Goal: Task Accomplishment & Management: Complete application form

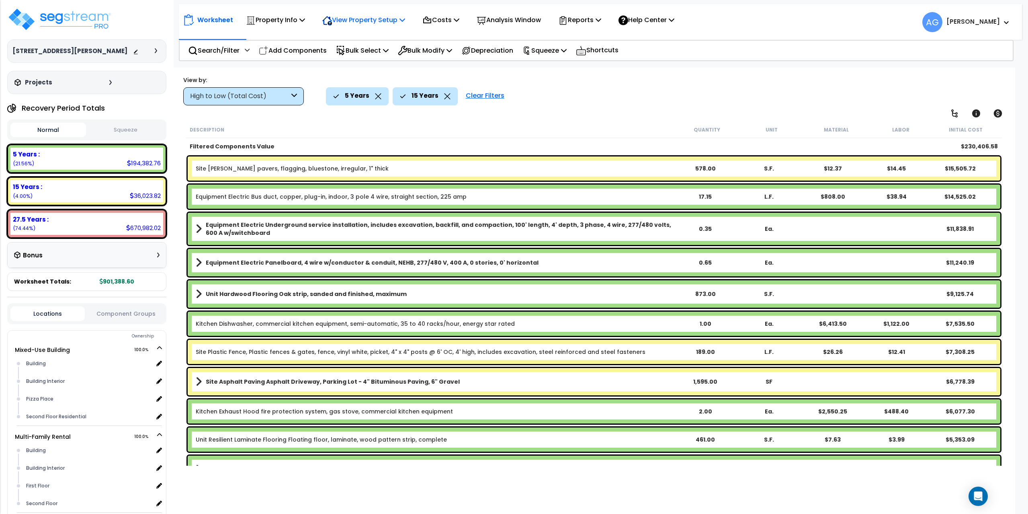
click at [393, 24] on p "View Property Setup" at bounding box center [363, 19] width 83 height 11
click at [364, 53] on link "View Questionnaire" at bounding box center [358, 55] width 80 height 16
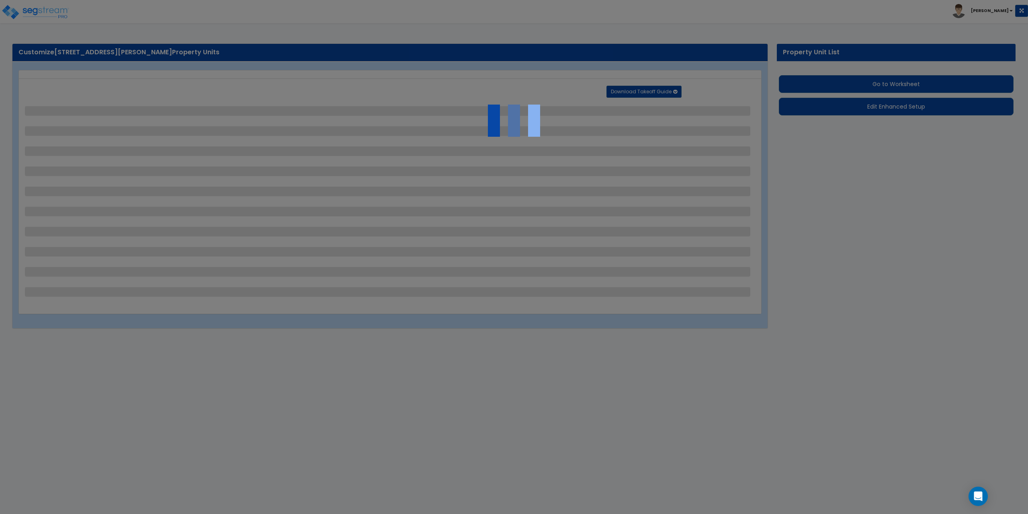
select select "2"
select select "4"
select select "1"
select select "2"
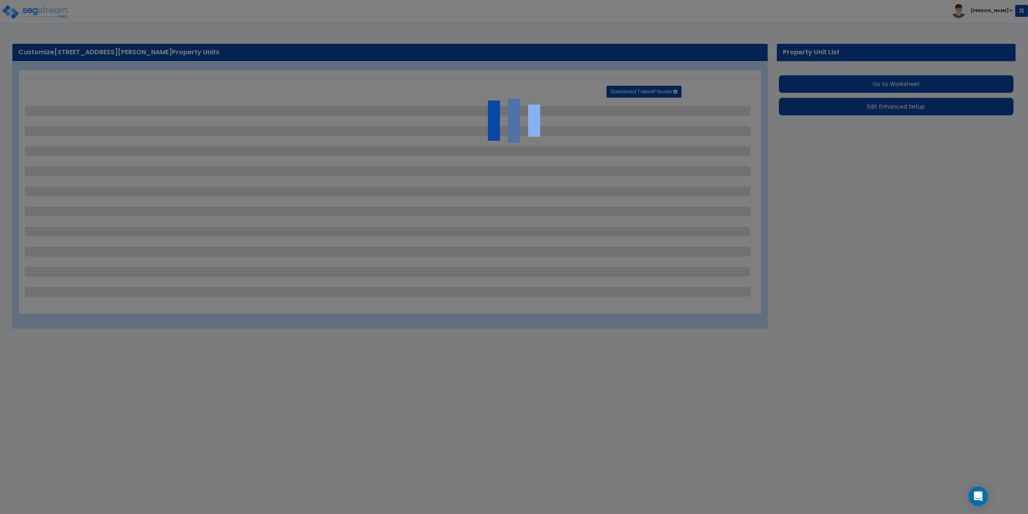
select select "1"
select select "2"
select select "1"
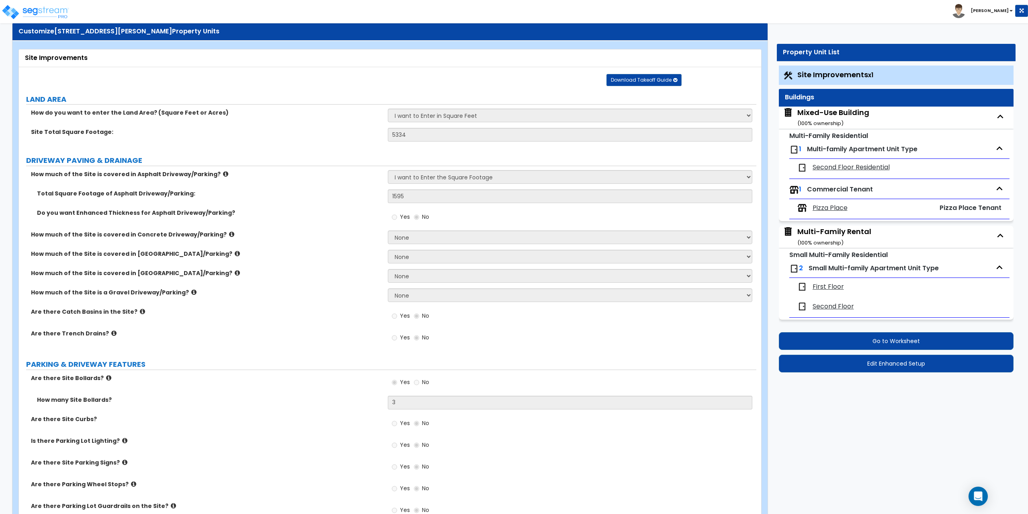
scroll to position [40, 0]
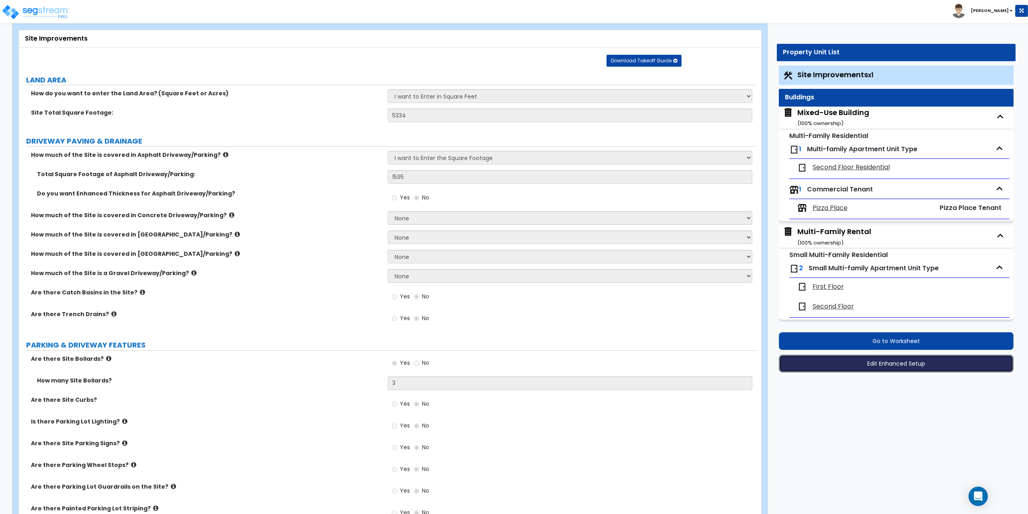
click at [893, 363] on button "Edit Enhanced Setup" at bounding box center [896, 363] width 235 height 18
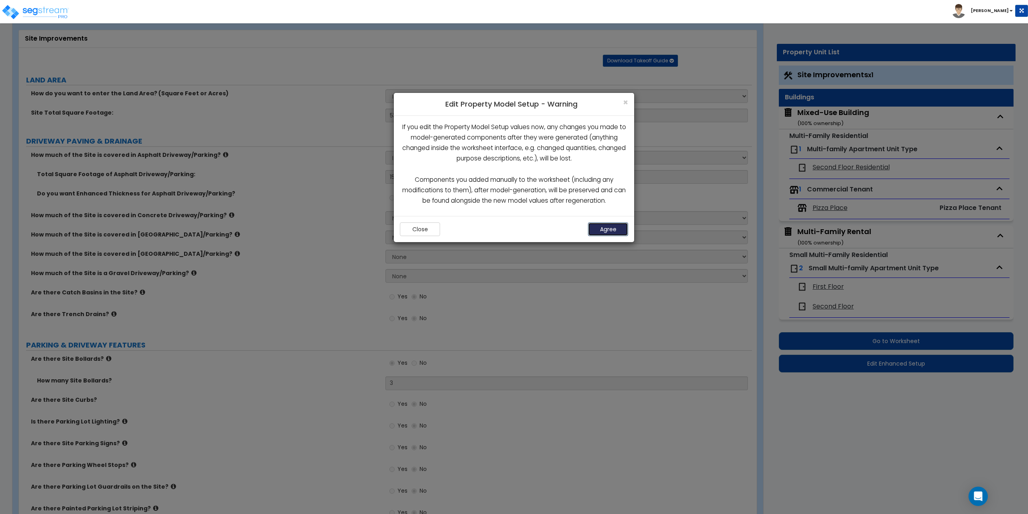
click at [600, 225] on button "Agree" at bounding box center [608, 229] width 40 height 14
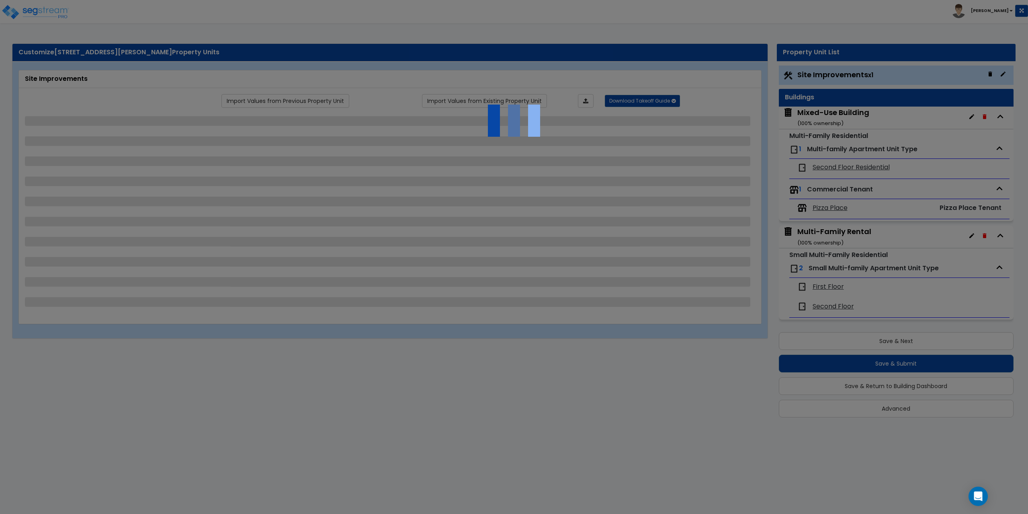
select select "2"
select select "4"
select select "1"
select select "2"
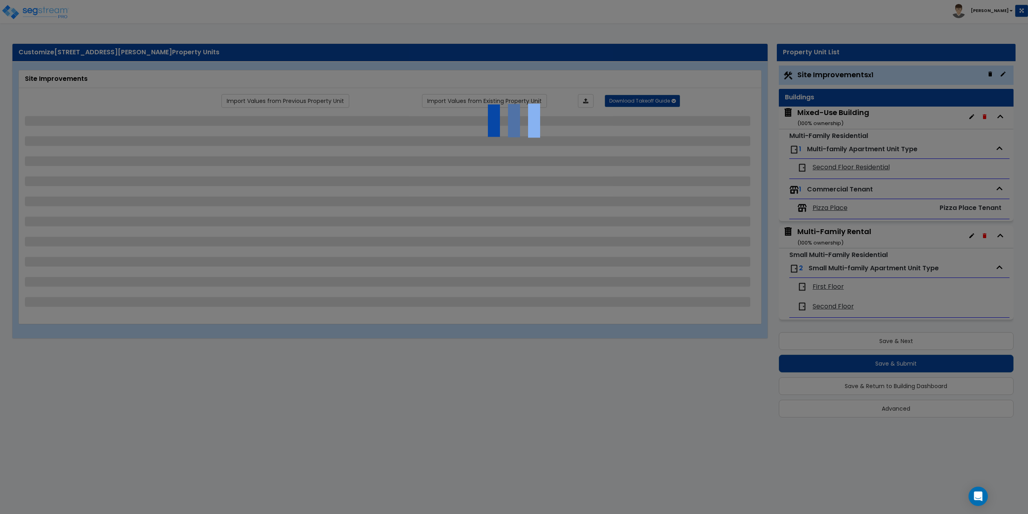
select select "1"
select select "2"
select select "1"
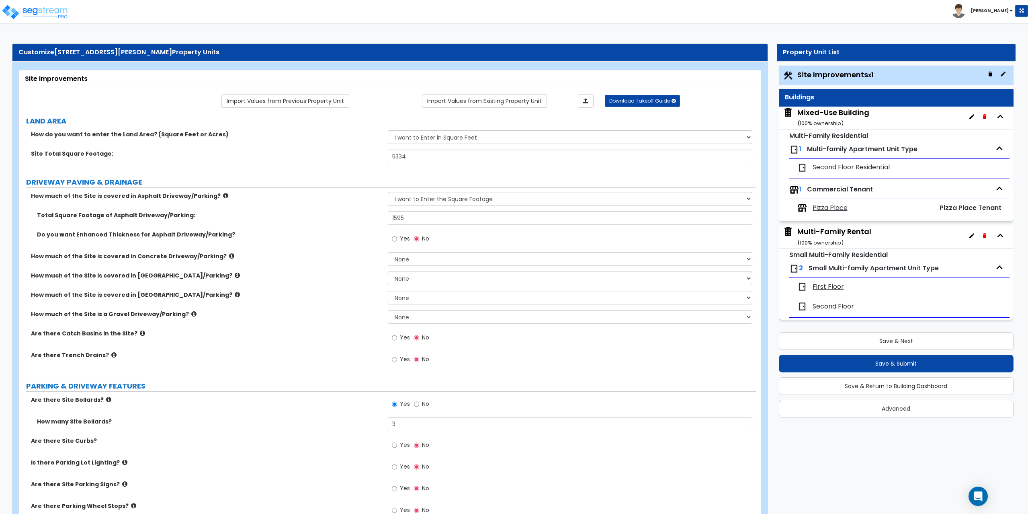
click at [828, 284] on span "First Floor" at bounding box center [827, 286] width 31 height 9
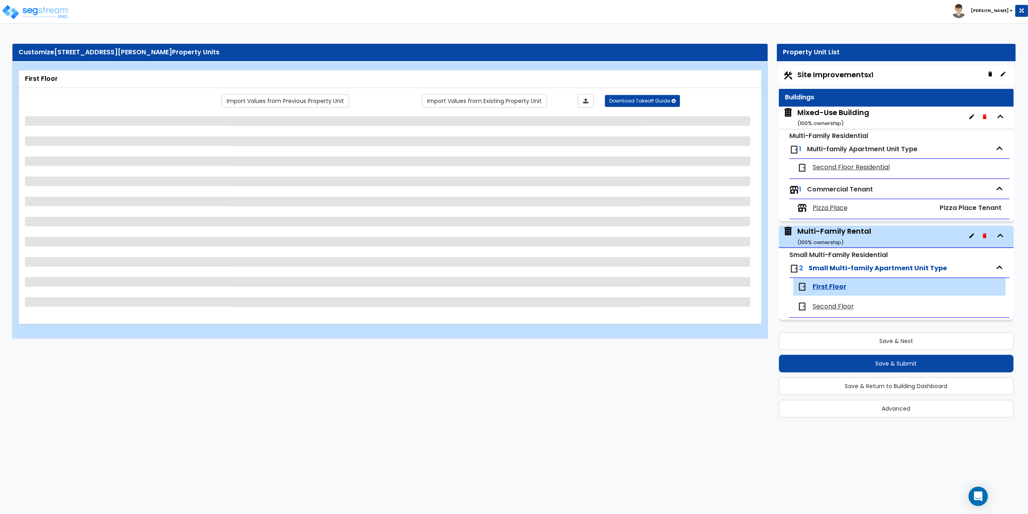
scroll to position [2, 0]
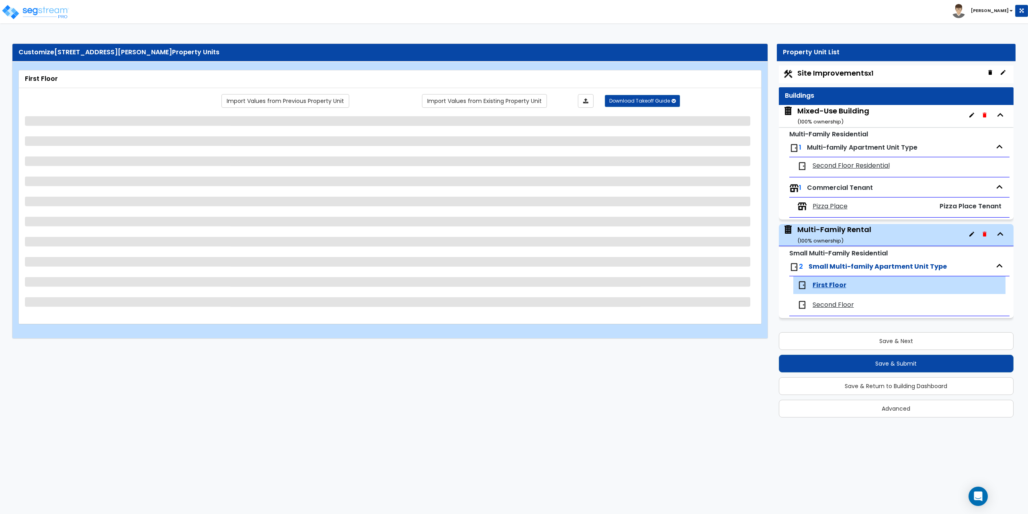
select select "1"
select select "3"
select select "5"
select select "1"
select select "3"
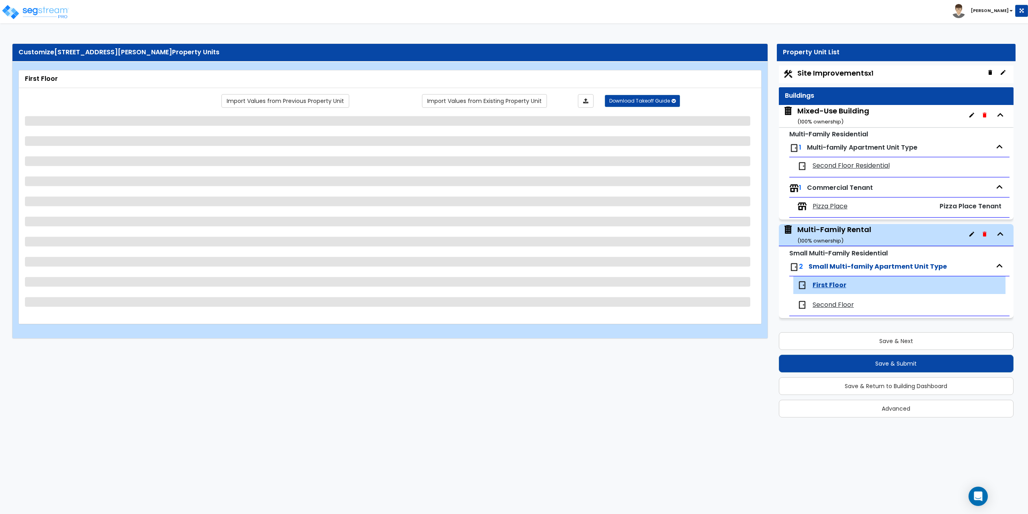
select select "1"
select select "5"
select select "2"
select select "1"
select select "2"
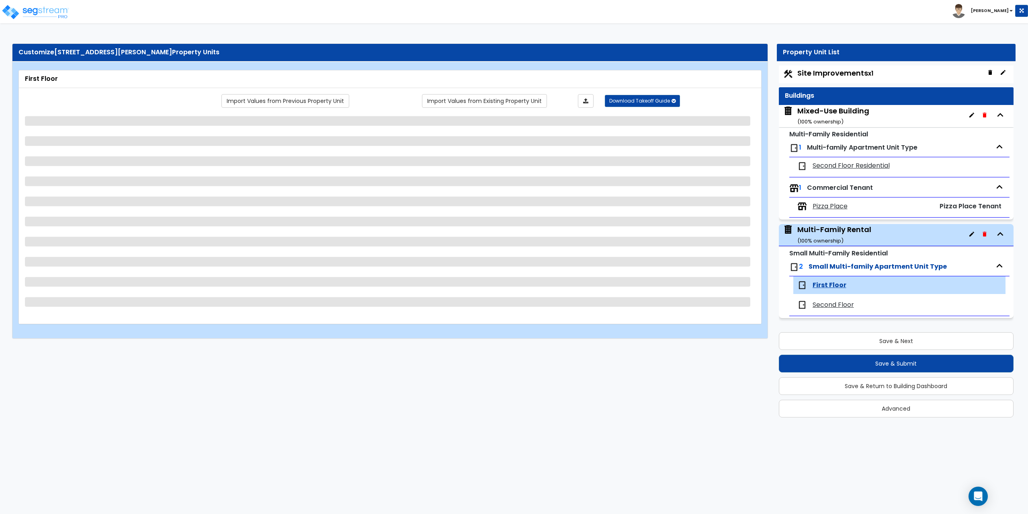
select select "5"
select select "6"
select select "1"
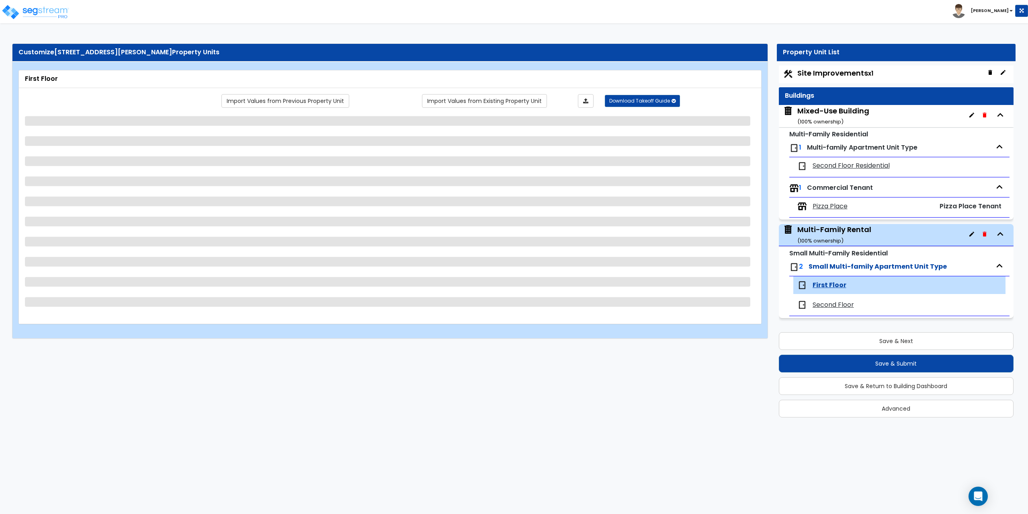
select select "1"
select select "2"
select select "1"
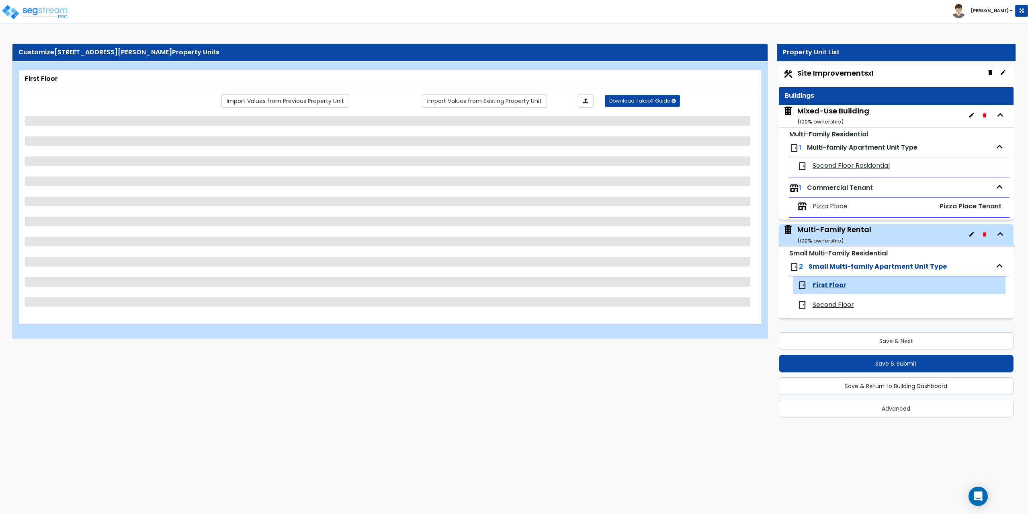
select select "6"
select select "2"
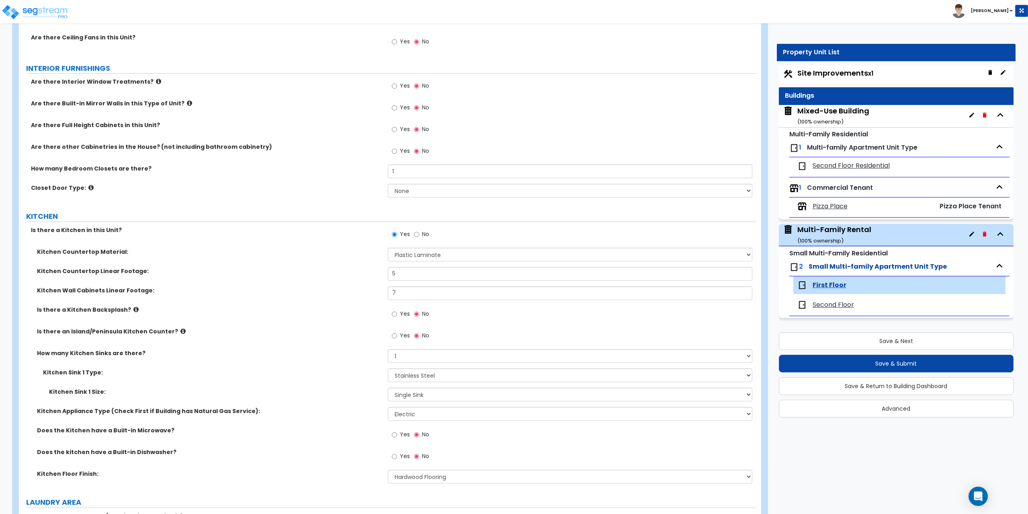
scroll to position [763, 0]
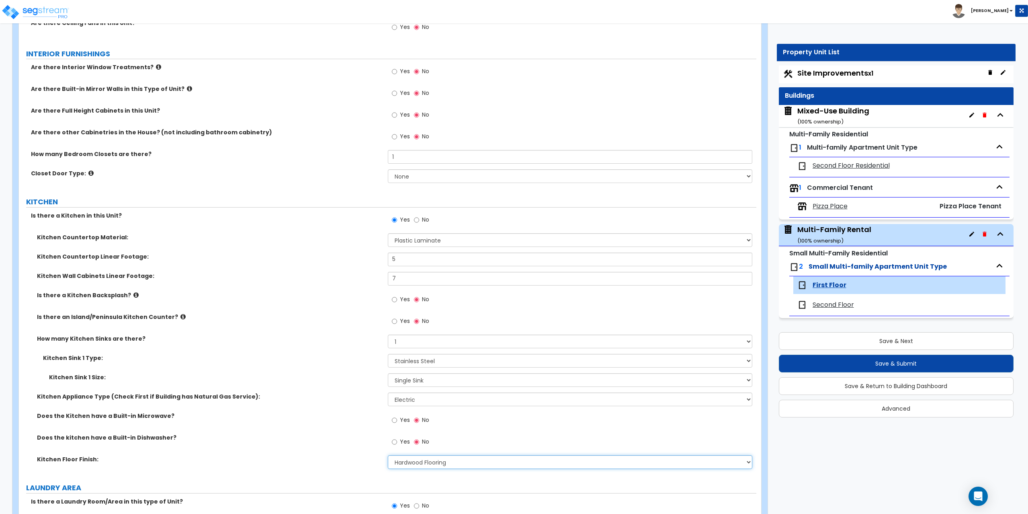
click at [473, 464] on select "None Tile Flooring Hardwood Flooring Resilient Laminate Flooring VCT Flooring S…" at bounding box center [570, 462] width 365 height 14
select select "1"
click at [388, 455] on select "None Tile Flooring Hardwood Flooring Resilient Laminate Flooring VCT Flooring S…" at bounding box center [570, 462] width 365 height 14
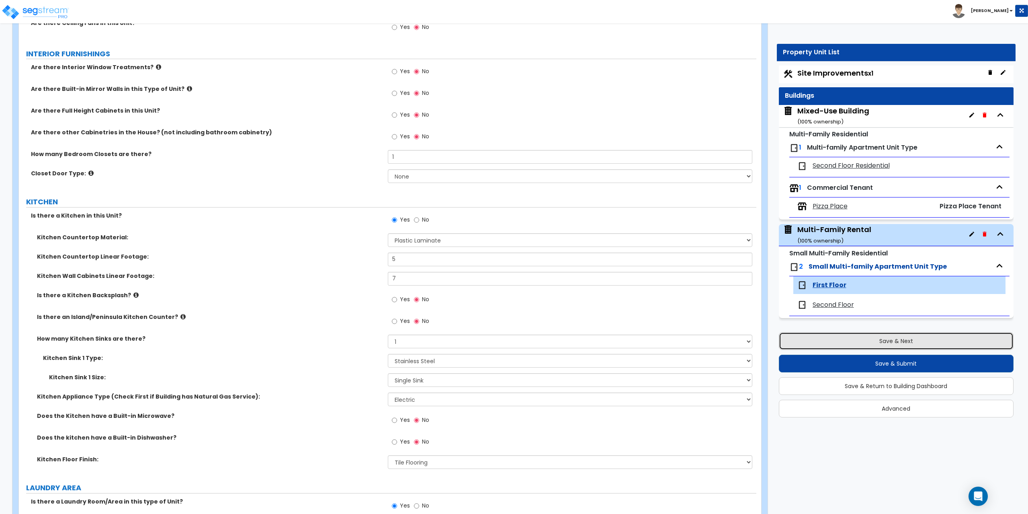
click at [919, 342] on button "Save & Next" at bounding box center [896, 341] width 235 height 18
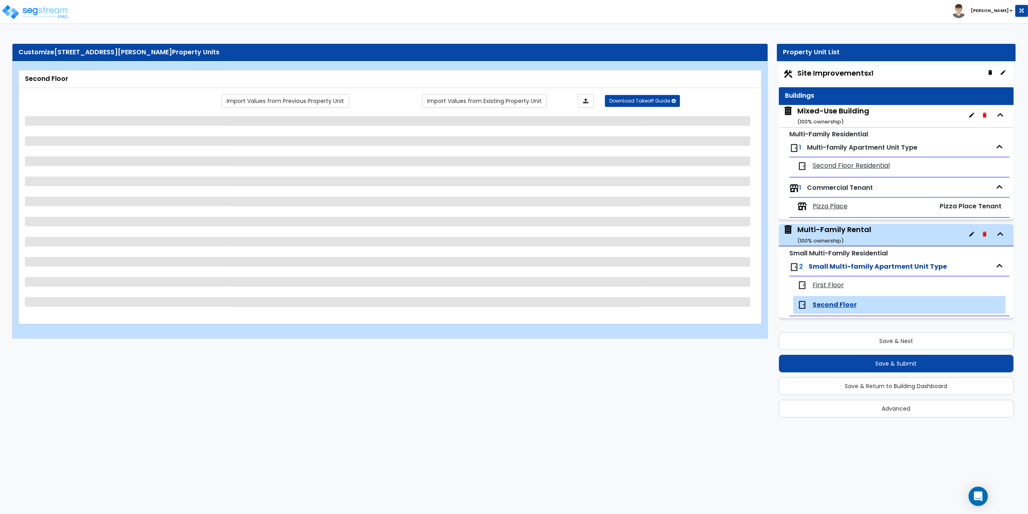
select select "1"
select select "2"
select select "3"
select select "1"
select select "3"
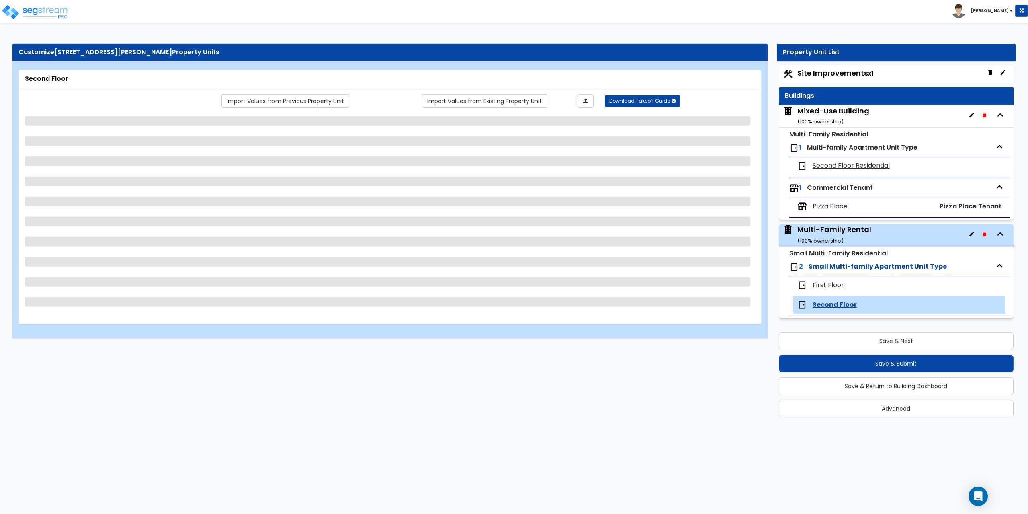
select select "1"
select select "5"
select select "2"
select select "1"
select select "2"
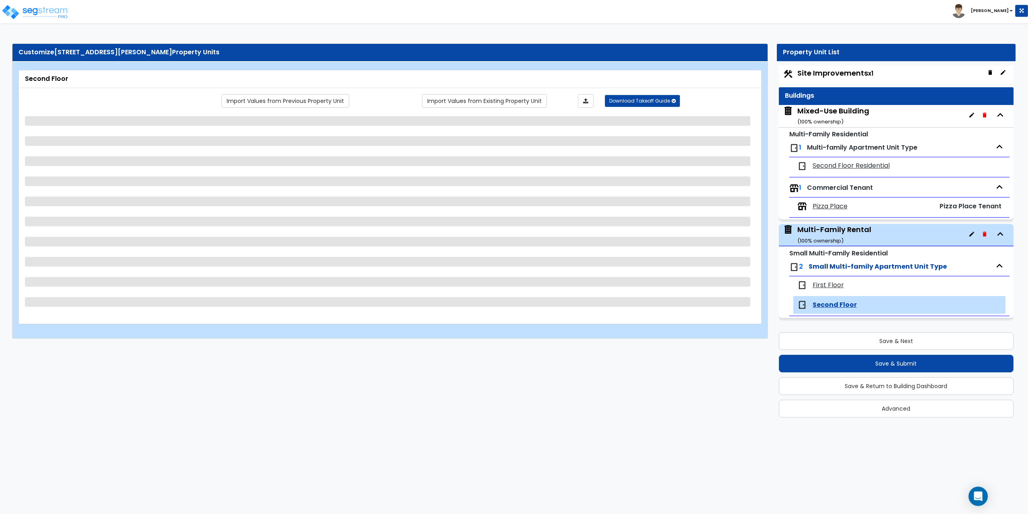
select select "5"
select select "6"
select select "3"
select select "1"
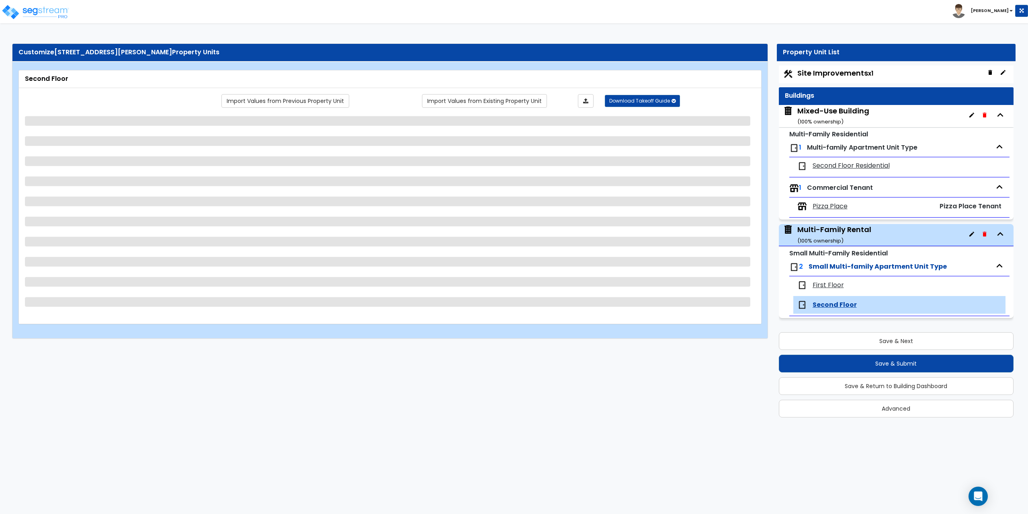
select select "1"
select select "2"
select select "1"
select select "6"
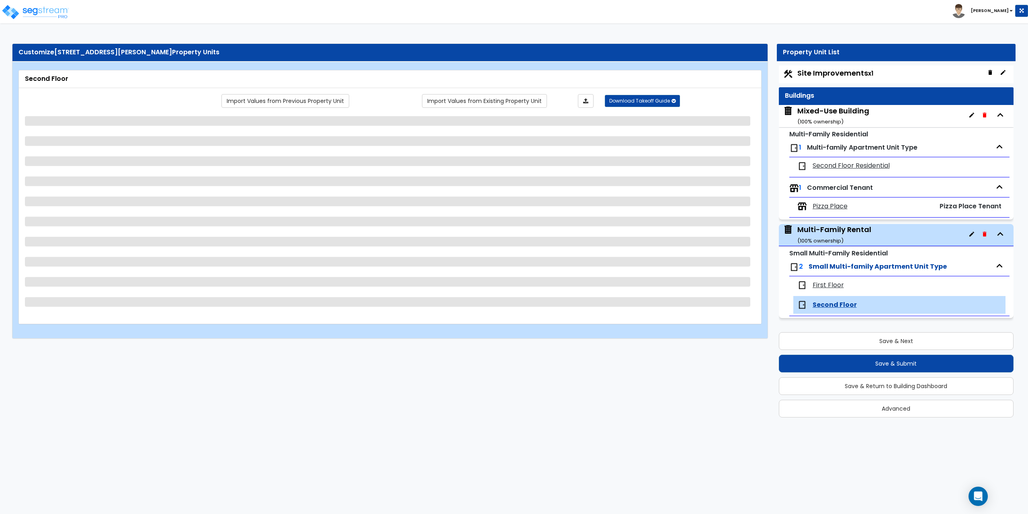
select select "2"
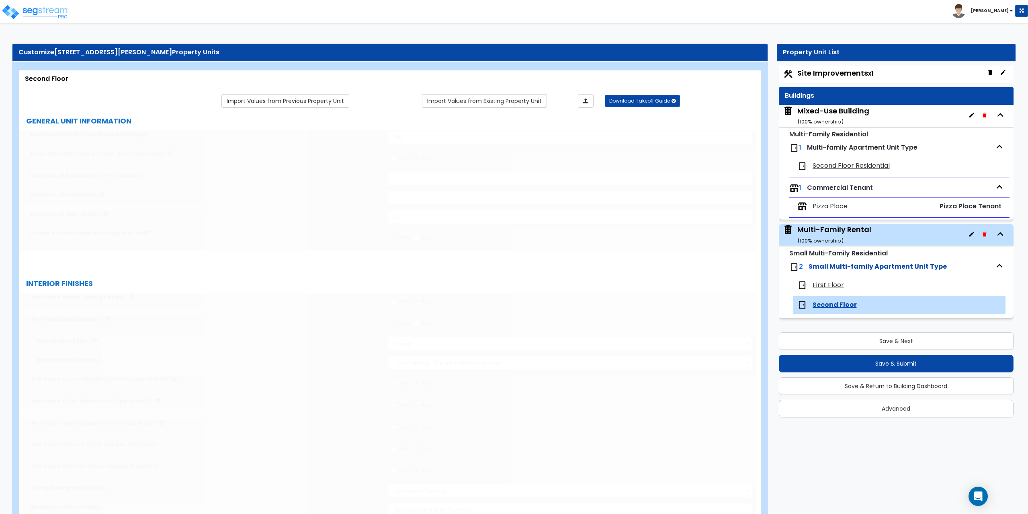
select select "3"
select select "2"
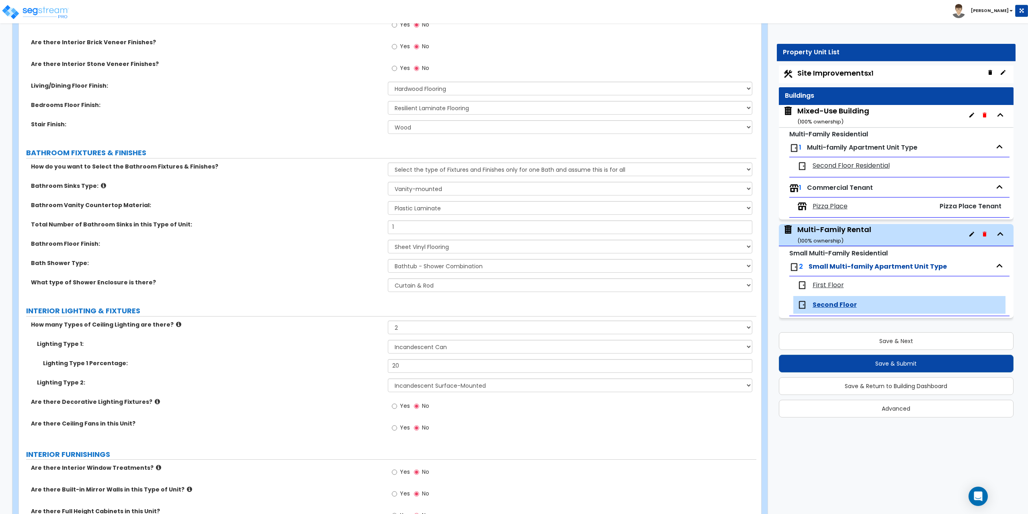
scroll to position [362, 0]
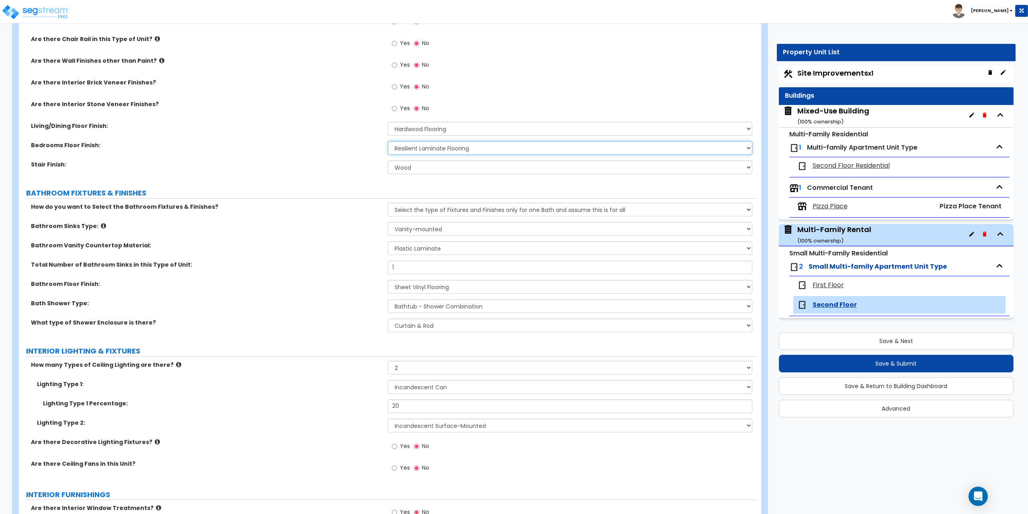
click at [425, 148] on select "None Tile Flooring Hardwood Flooring Resilient Laminate Flooring VCT Flooring S…" at bounding box center [570, 148] width 365 height 14
click at [428, 129] on select "None Tile Flooring Hardwood Flooring Resilient Laminate Flooring VCT Flooring S…" at bounding box center [570, 129] width 365 height 14
select select "3"
click at [388, 122] on select "None Tile Flooring Hardwood Flooring Resilient Laminate Flooring VCT Flooring S…" at bounding box center [570, 129] width 365 height 14
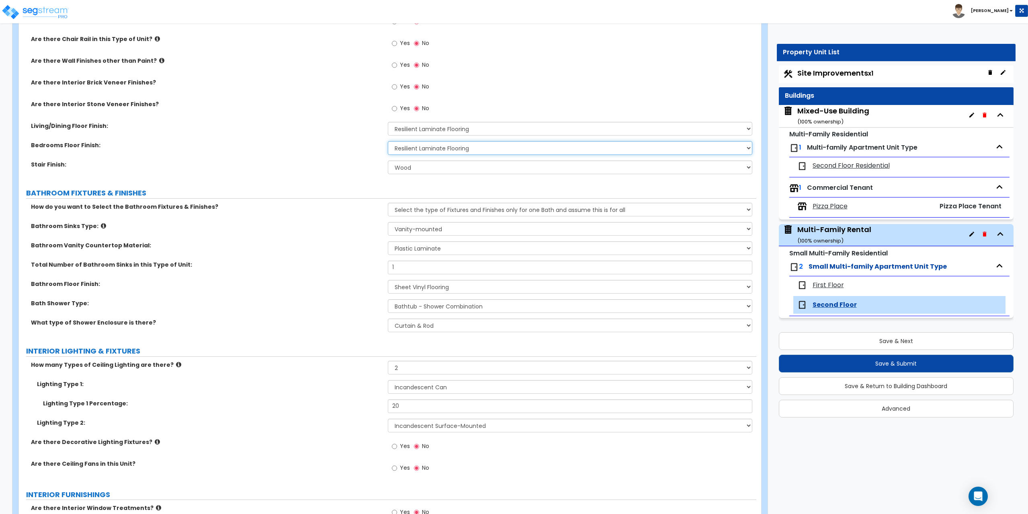
click at [422, 149] on select "None Tile Flooring Hardwood Flooring Resilient Laminate Flooring VCT Flooring S…" at bounding box center [570, 148] width 365 height 14
select select "5"
click at [388, 141] on select "None Tile Flooring Hardwood Flooring Resilient Laminate Flooring VCT Flooring S…" at bounding box center [570, 148] width 365 height 14
click at [366, 165] on label "Stair Finish:" at bounding box center [206, 164] width 351 height 8
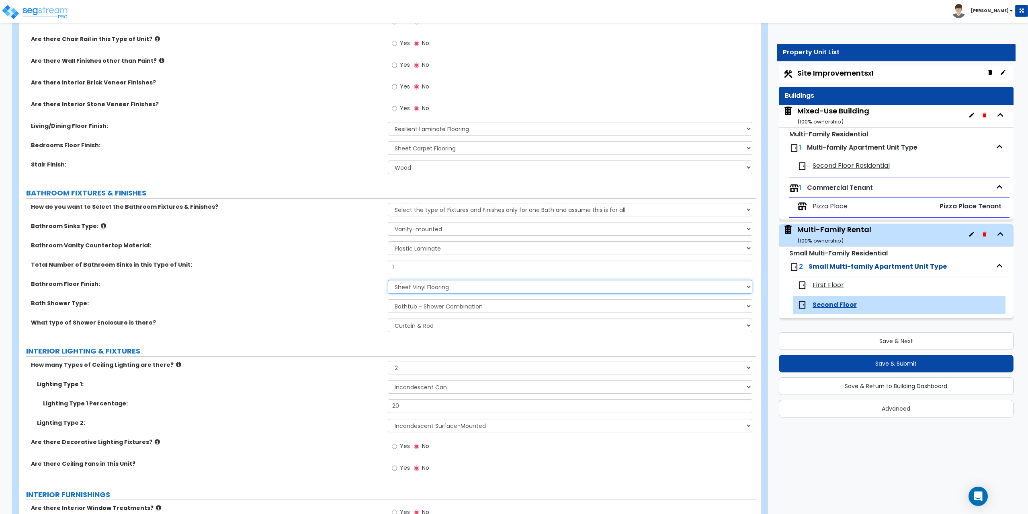
click at [409, 287] on select "None Tile Flooring Hardwood Flooring Resilient Laminate Flooring VCT Flooring S…" at bounding box center [570, 287] width 365 height 14
click at [388, 280] on select "None Tile Flooring Hardwood Flooring Resilient Laminate Flooring VCT Flooring S…" at bounding box center [570, 287] width 365 height 14
click at [397, 291] on select "None Tile Flooring Hardwood Flooring Resilient Laminate Flooring VCT Flooring S…" at bounding box center [570, 287] width 365 height 14
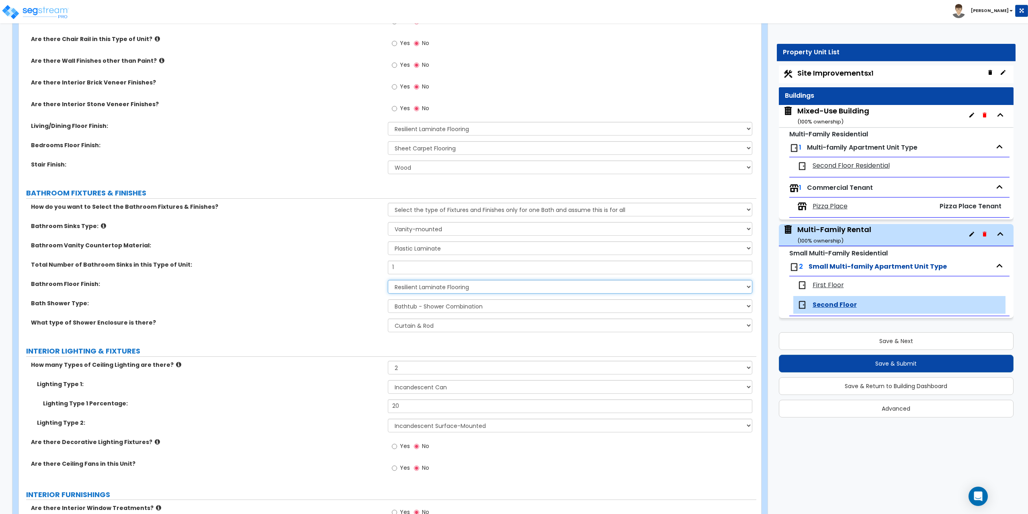
select select "5"
click at [388, 280] on select "None Tile Flooring Hardwood Flooring Resilient Laminate Flooring VCT Flooring S…" at bounding box center [570, 287] width 365 height 14
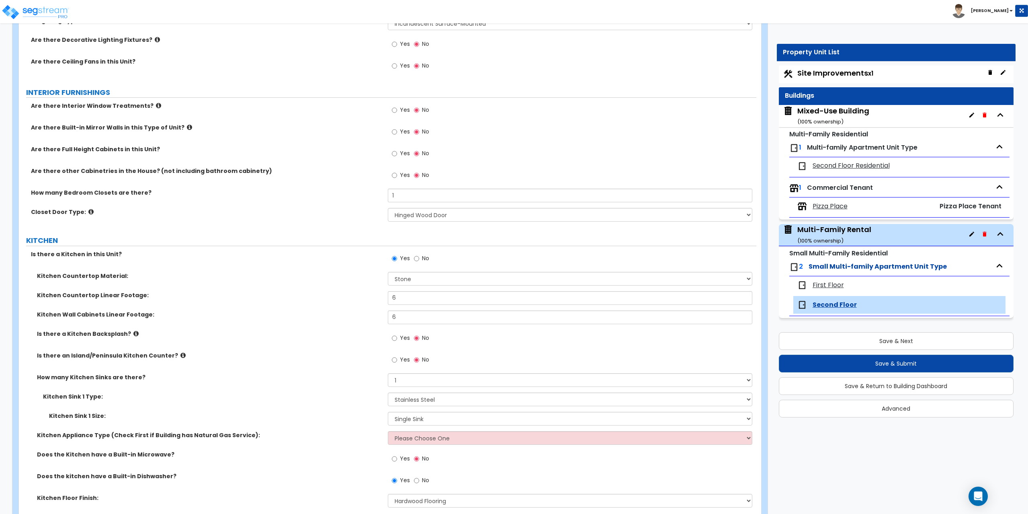
scroll to position [804, 0]
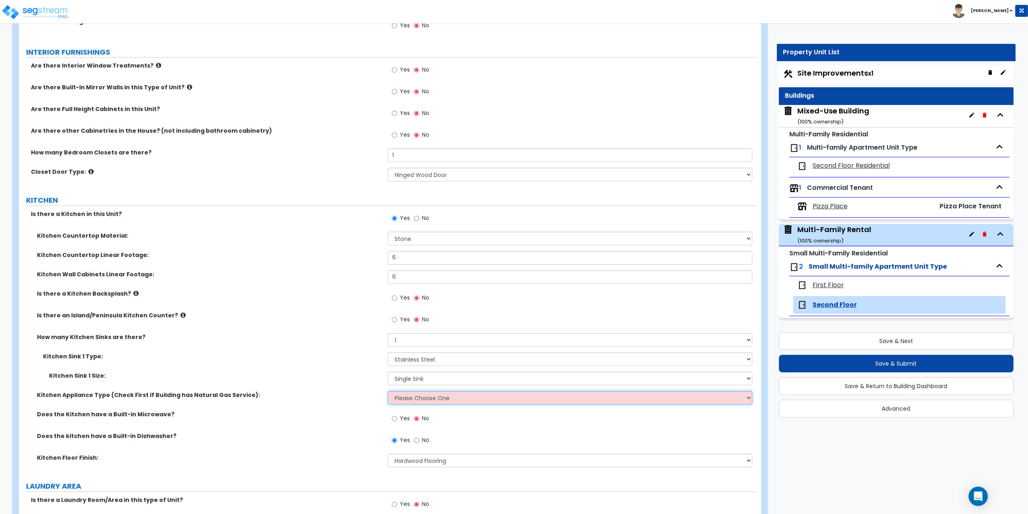
click at [401, 400] on select "Please Choose One Gas Electric" at bounding box center [570, 398] width 365 height 14
select select "1"
click at [388, 391] on select "Please Choose One Gas Electric" at bounding box center [570, 398] width 365 height 14
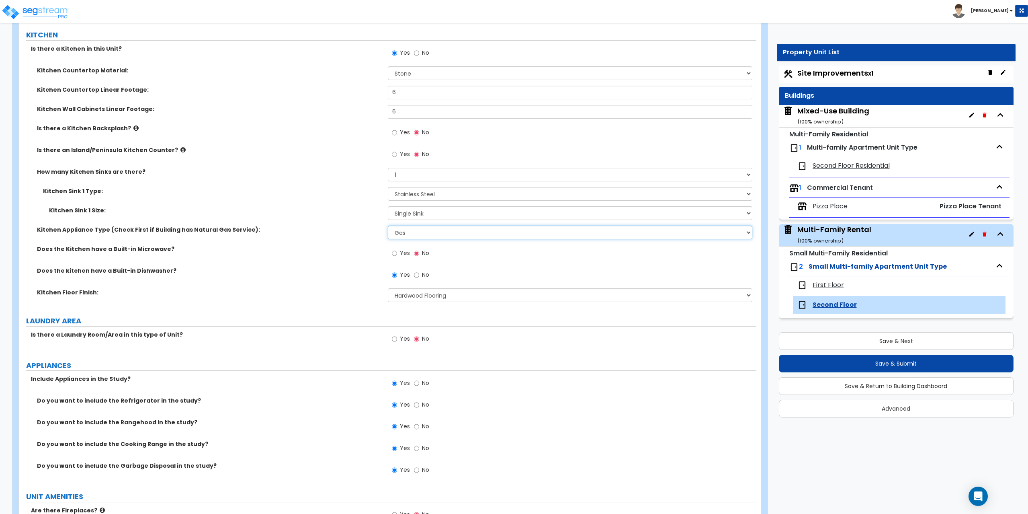
scroll to position [955, 0]
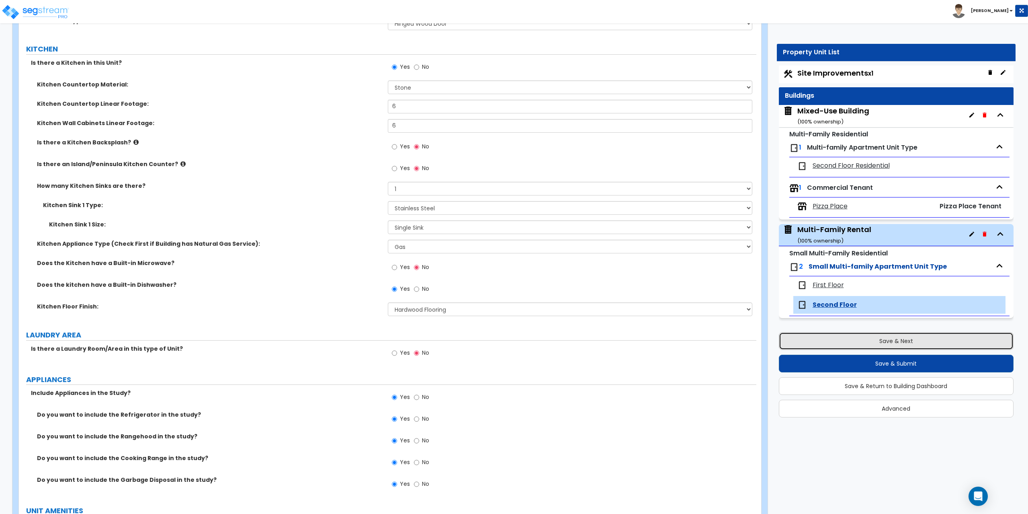
click at [880, 343] on button "Save & Next" at bounding box center [896, 341] width 235 height 18
select select "2"
select select "4"
select select "1"
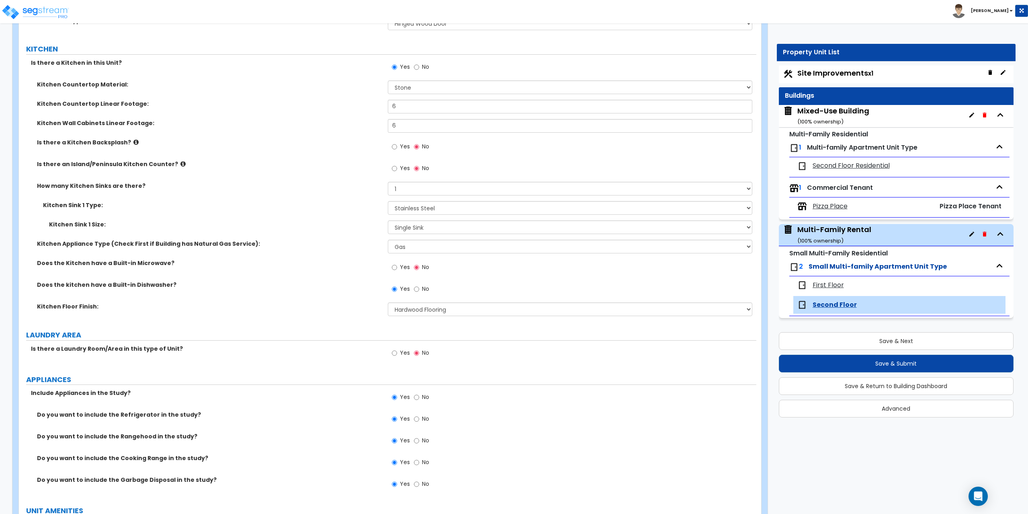
select select "2"
select select "1"
select select "2"
select select "1"
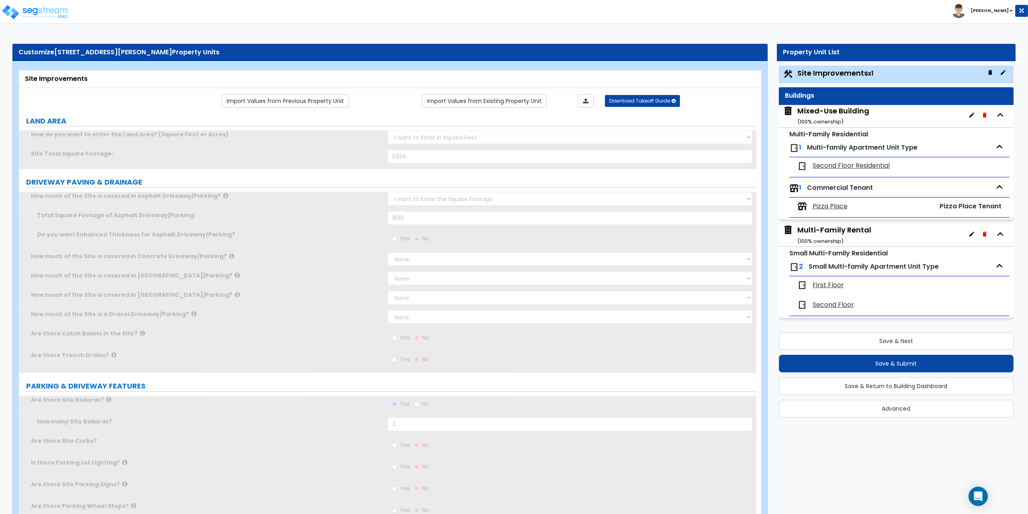
scroll to position [0, 0]
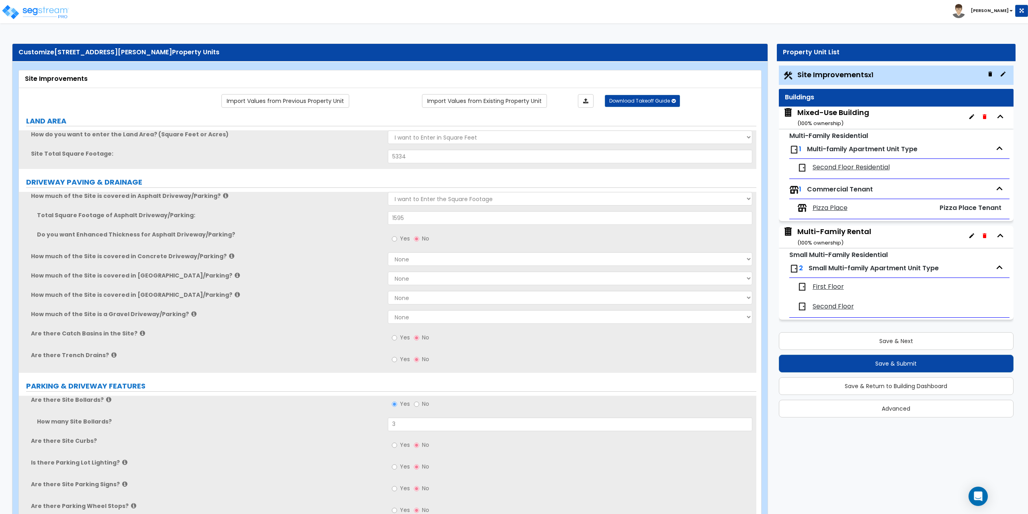
click at [823, 284] on span "First Floor" at bounding box center [827, 286] width 31 height 9
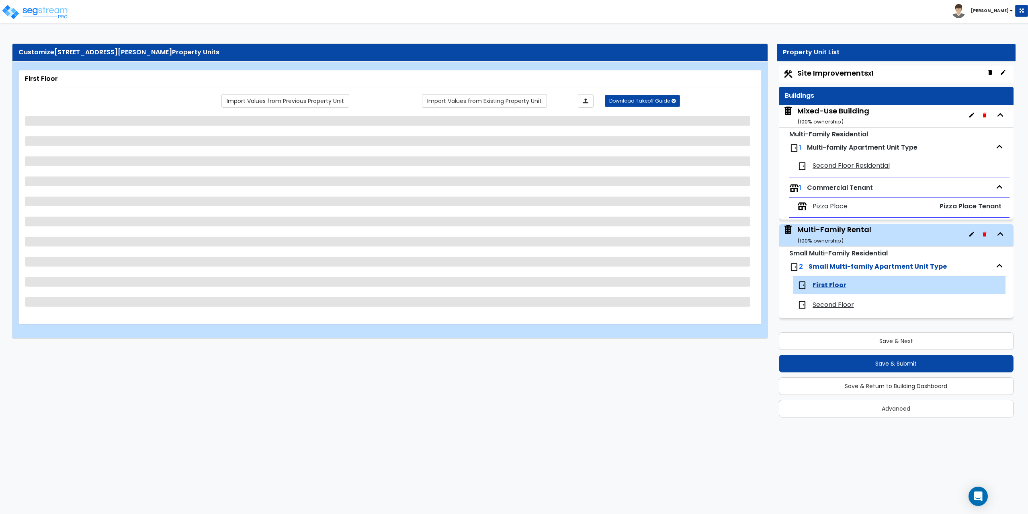
select select "1"
select select "3"
select select "5"
select select "1"
select select "3"
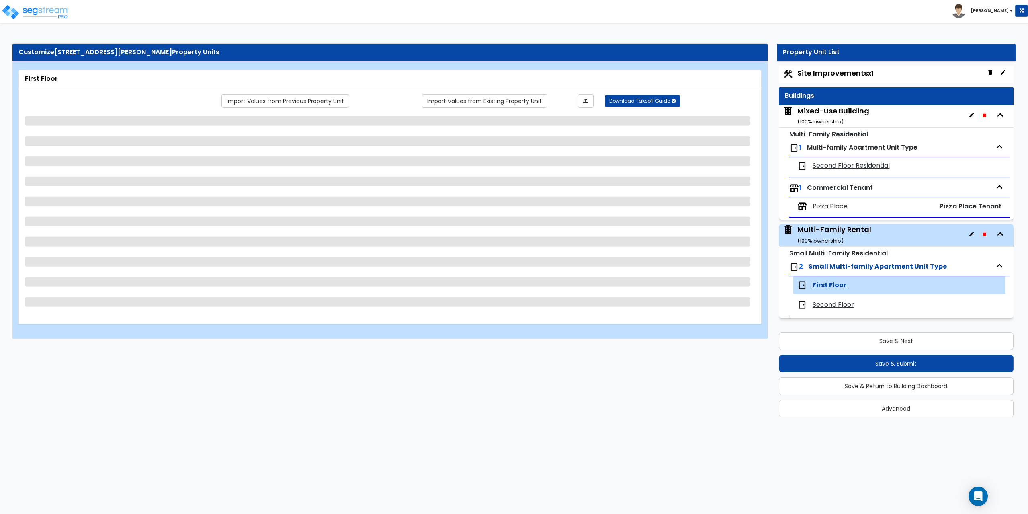
select select "1"
select select "5"
select select "2"
select select "1"
select select "2"
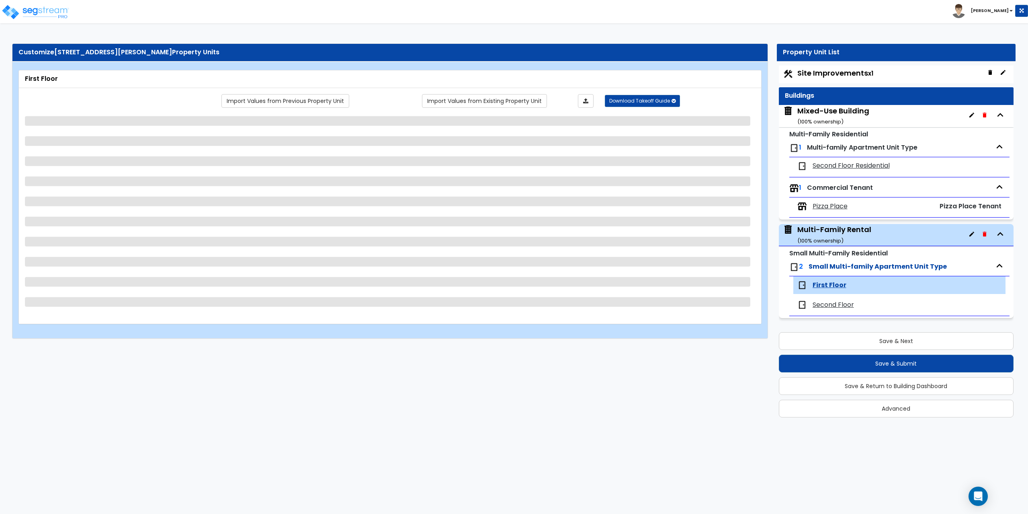
select select "5"
select select "6"
select select "1"
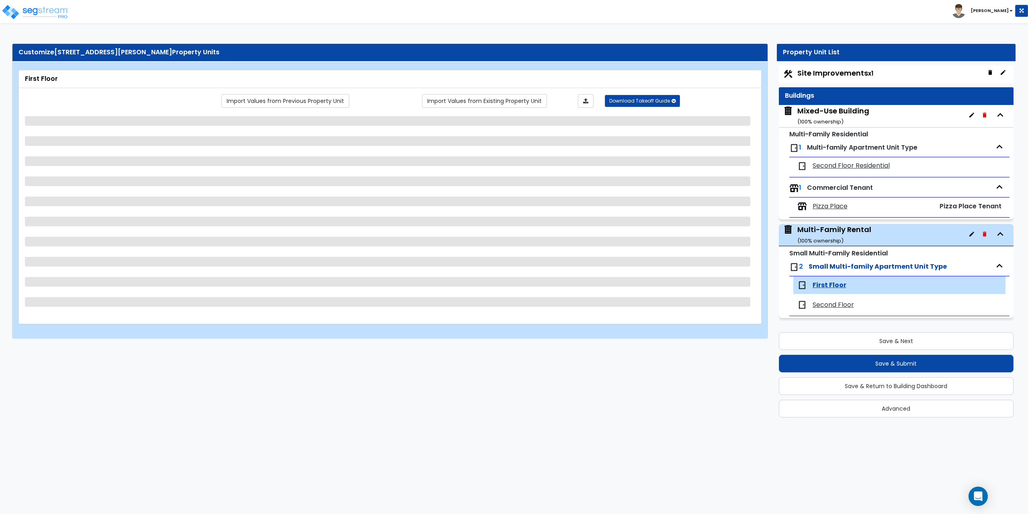
select select "1"
select select "2"
select select "1"
select select "2"
select select "1"
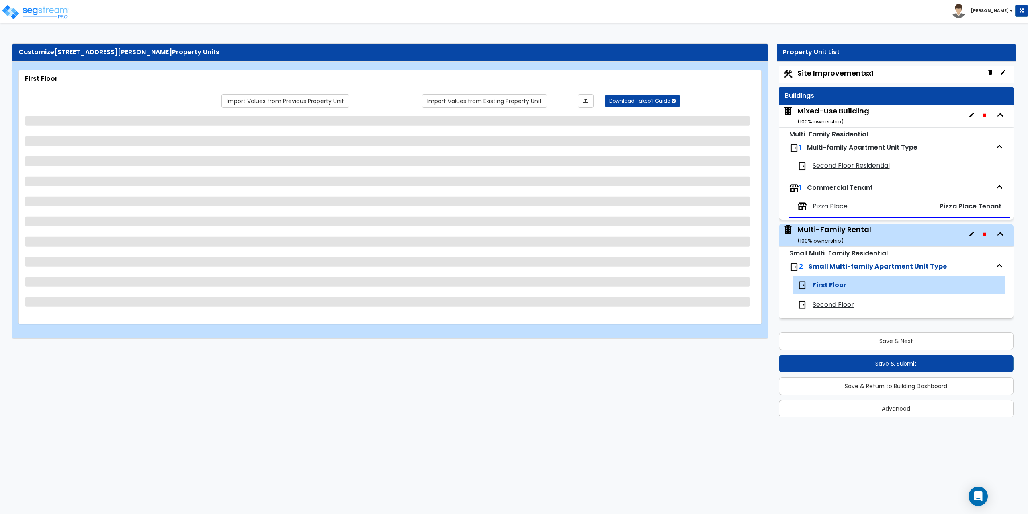
select select "6"
select select "2"
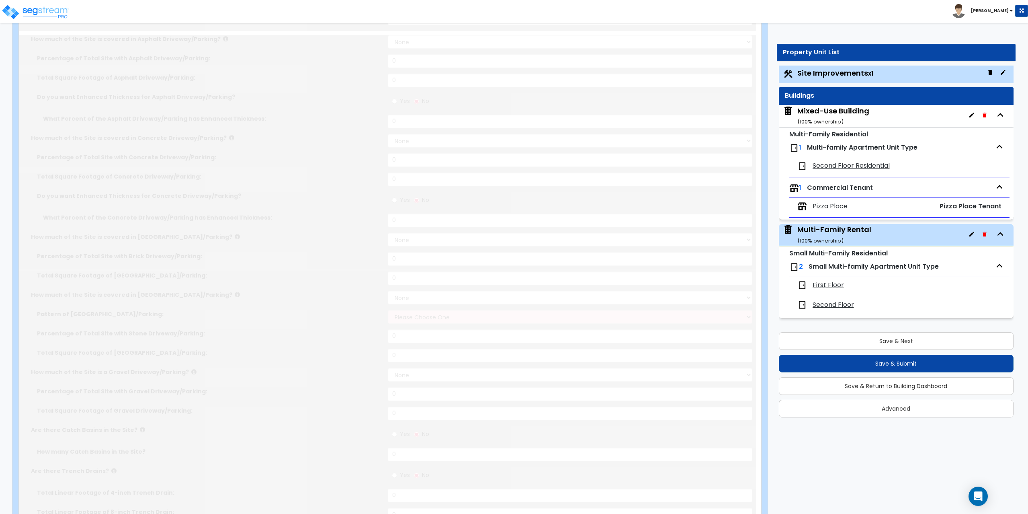
select select "2"
type input "5334"
select select "2"
type input "1595"
radio input "true"
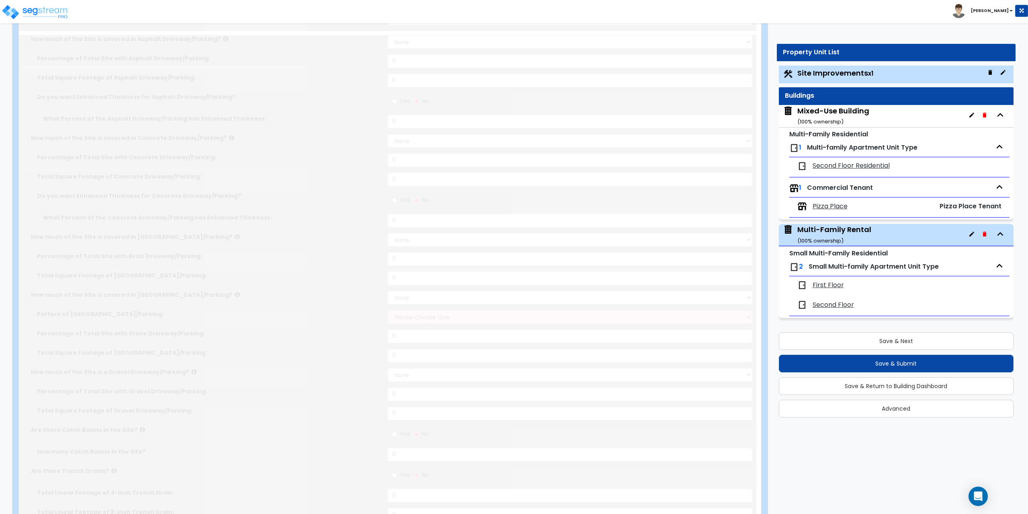
type input "3"
radio input "true"
select select "4"
type input "578"
radio input "true"
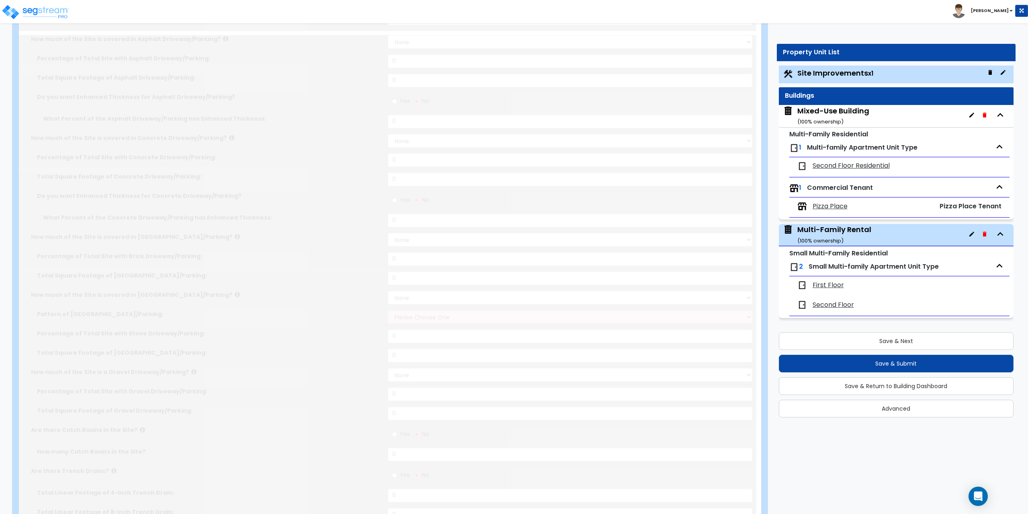
radio input "true"
select select "1"
type input "83"
radio input "true"
select select "2"
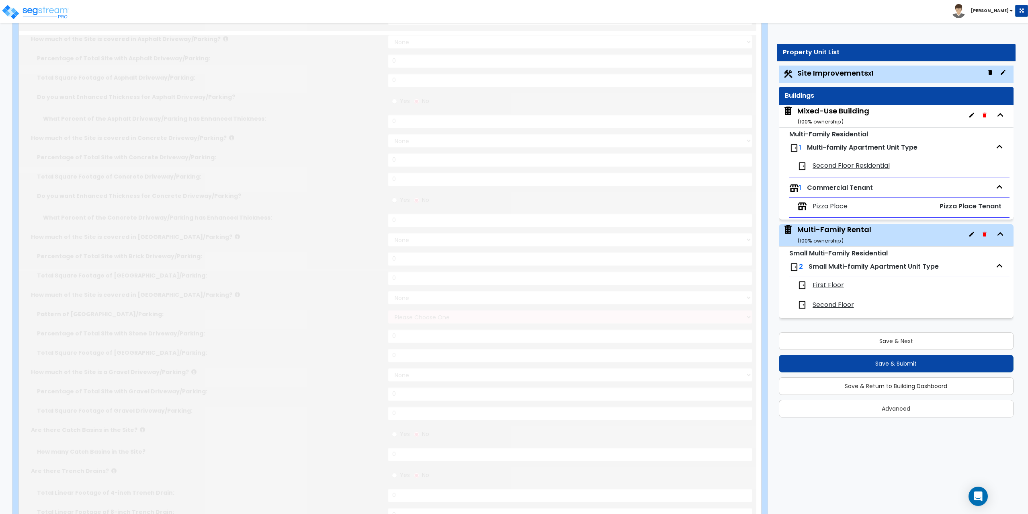
type input "189"
radio input "true"
select select "1"
type input "1"
type input "135"
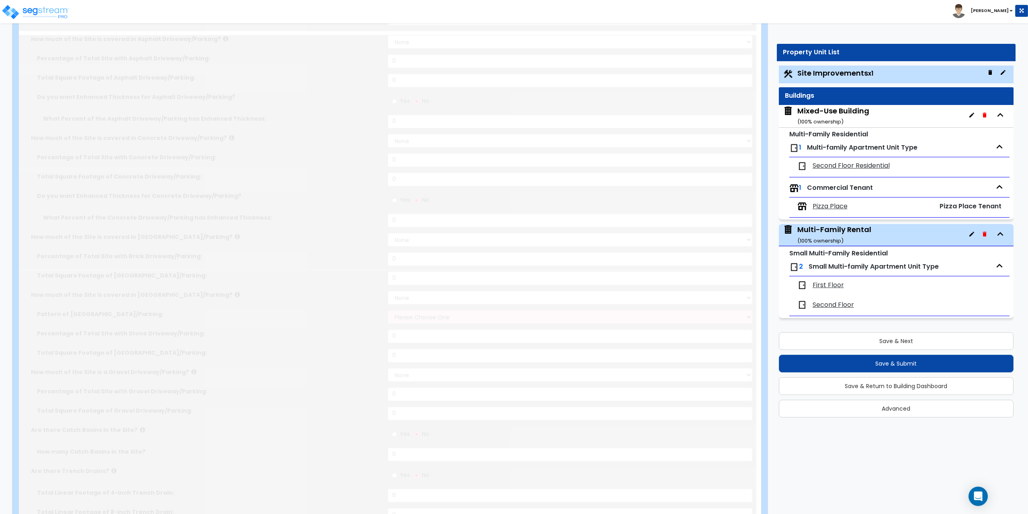
type input "6"
select select "2"
select select "1"
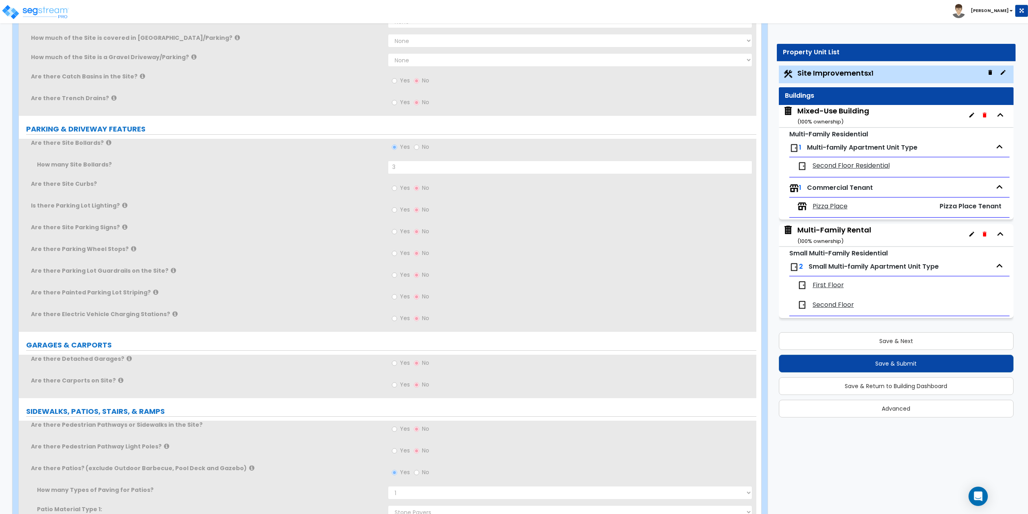
scroll to position [0, 0]
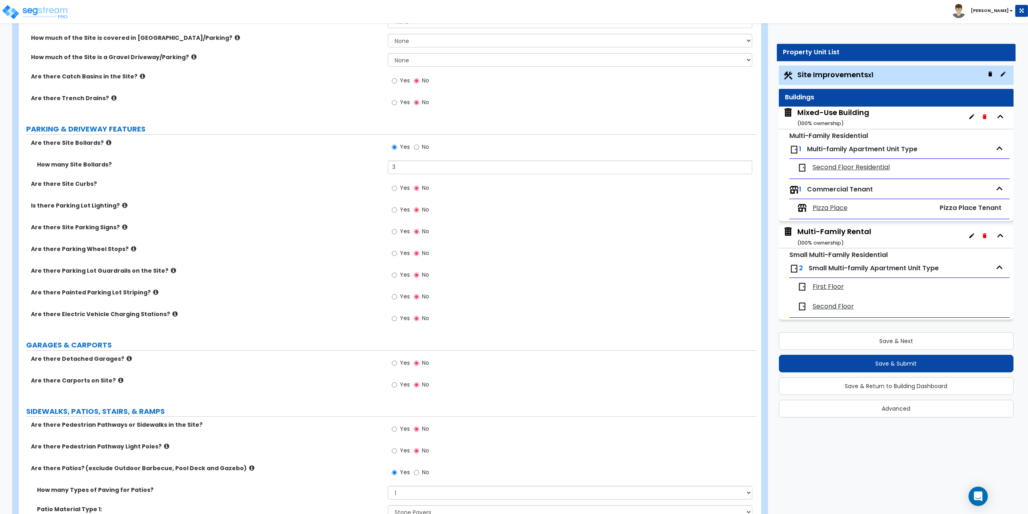
click at [829, 304] on span "Second Floor" at bounding box center [832, 306] width 41 height 9
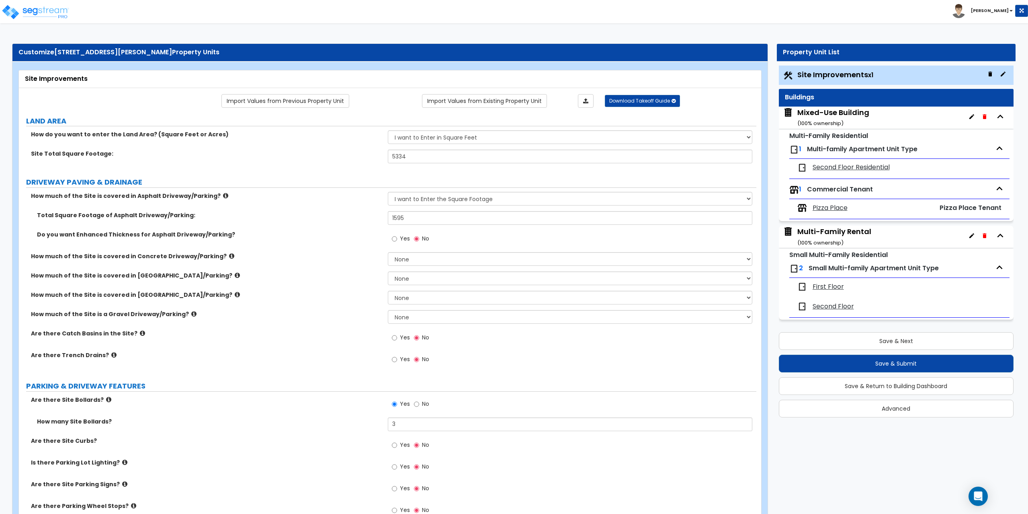
scroll to position [2, 0]
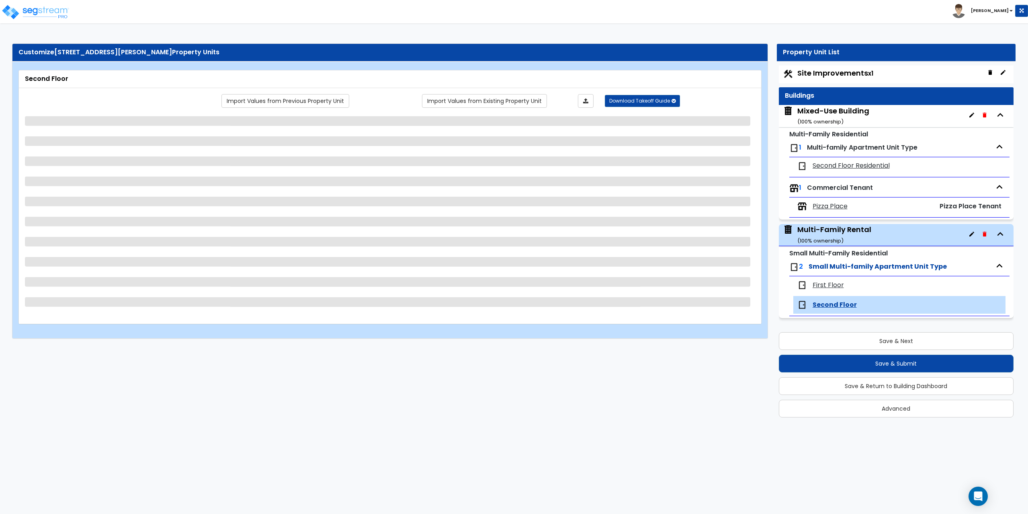
select select "3"
select select "1"
select select "3"
select select "5"
select select "2"
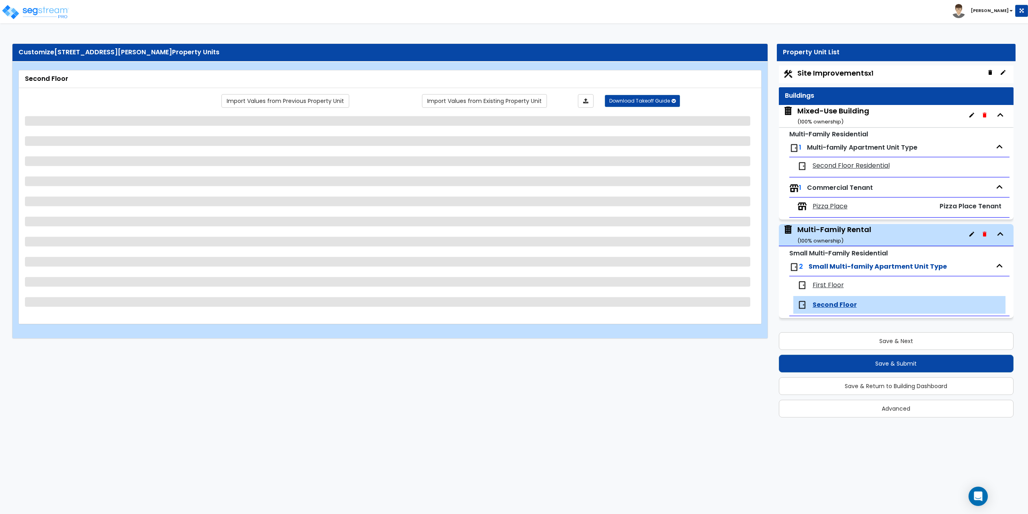
select select "1"
select select "3"
select select "1"
select select "5"
select select "2"
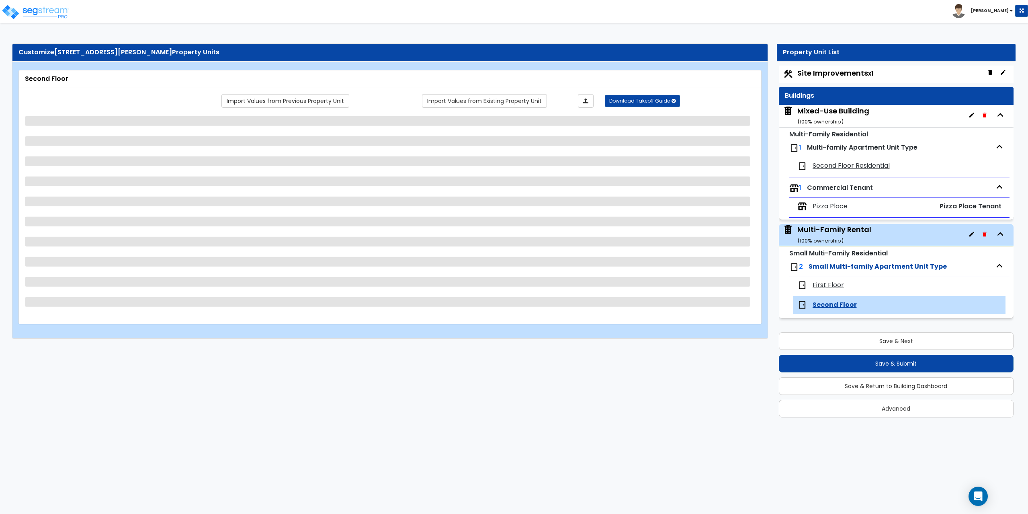
select select "1"
select select "2"
select select "5"
select select "6"
select select "3"
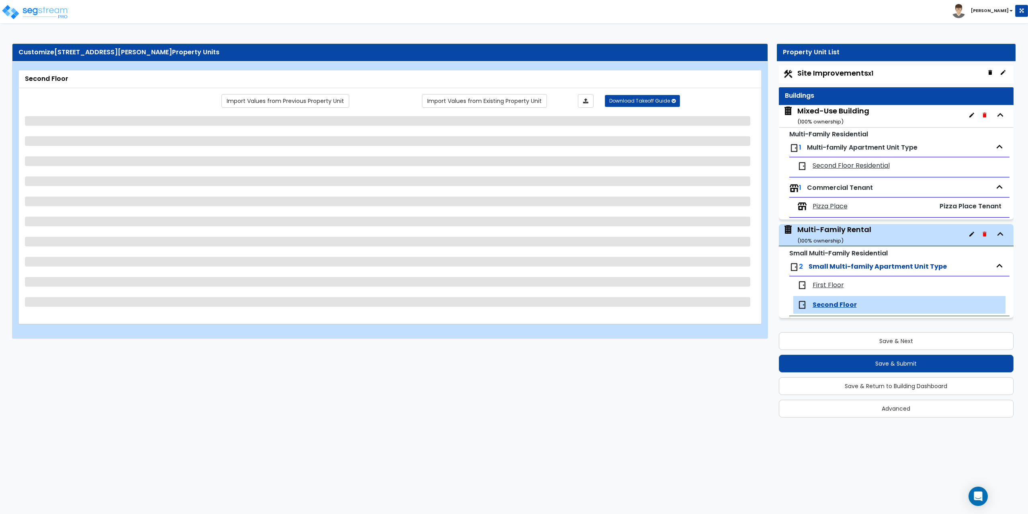
select select "3"
select select "1"
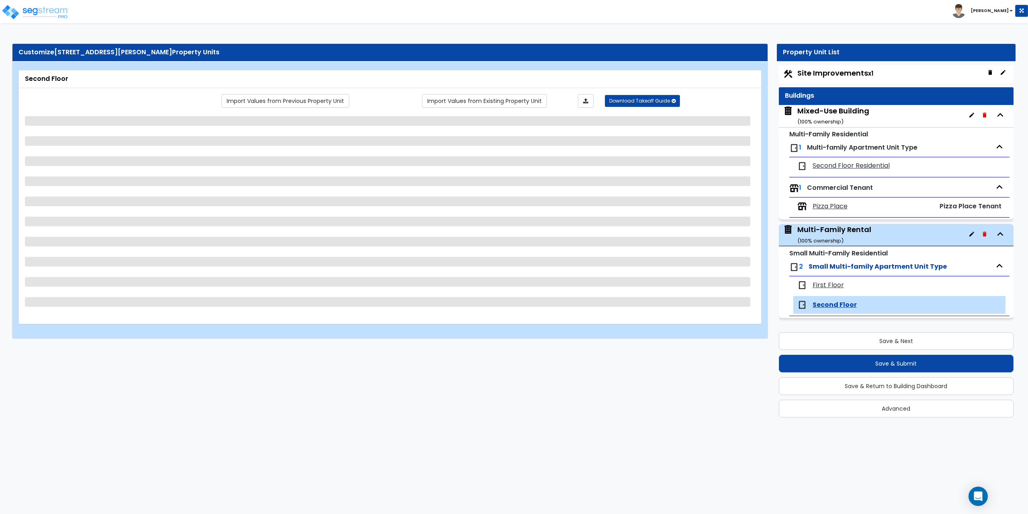
select select "2"
select select "1"
select select "6"
select select "2"
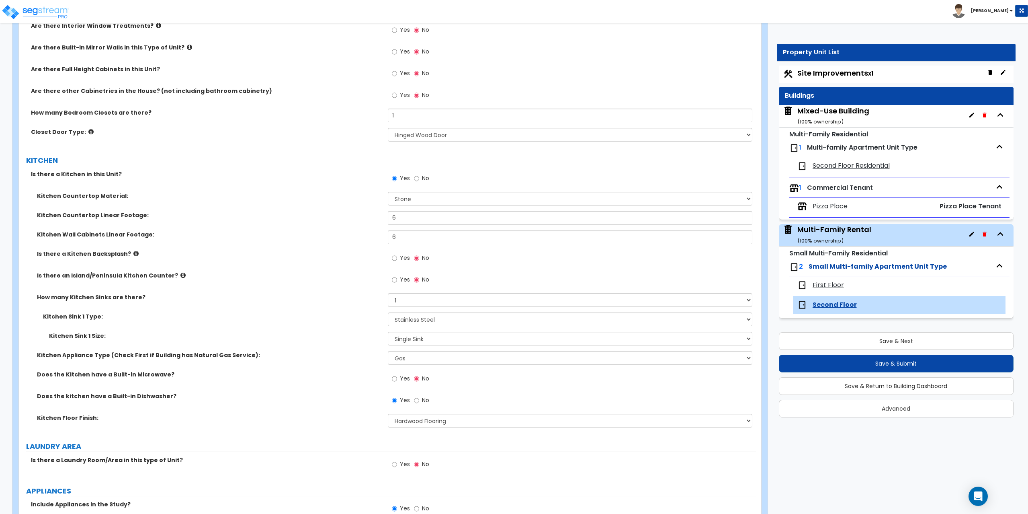
scroll to position [844, 0]
click at [410, 424] on select "None Tile Flooring Hardwood Flooring Resilient Laminate Flooring VCT Flooring S…" at bounding box center [570, 420] width 365 height 14
select select "1"
click at [388, 413] on select "None Tile Flooring Hardwood Flooring Resilient Laminate Flooring VCT Flooring S…" at bounding box center [570, 420] width 365 height 14
click at [891, 338] on button "Save & Next" at bounding box center [896, 341] width 235 height 18
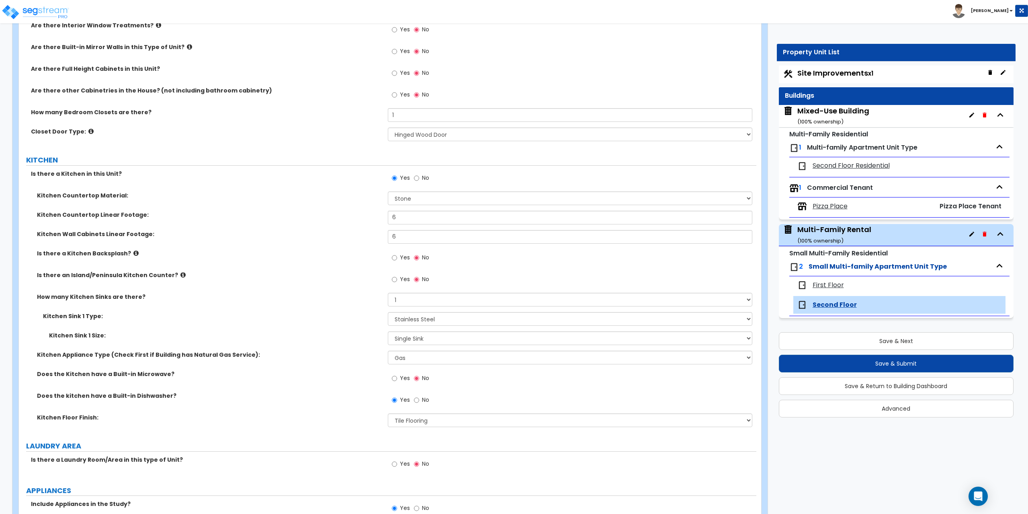
select select "2"
select select "4"
select select "1"
select select "2"
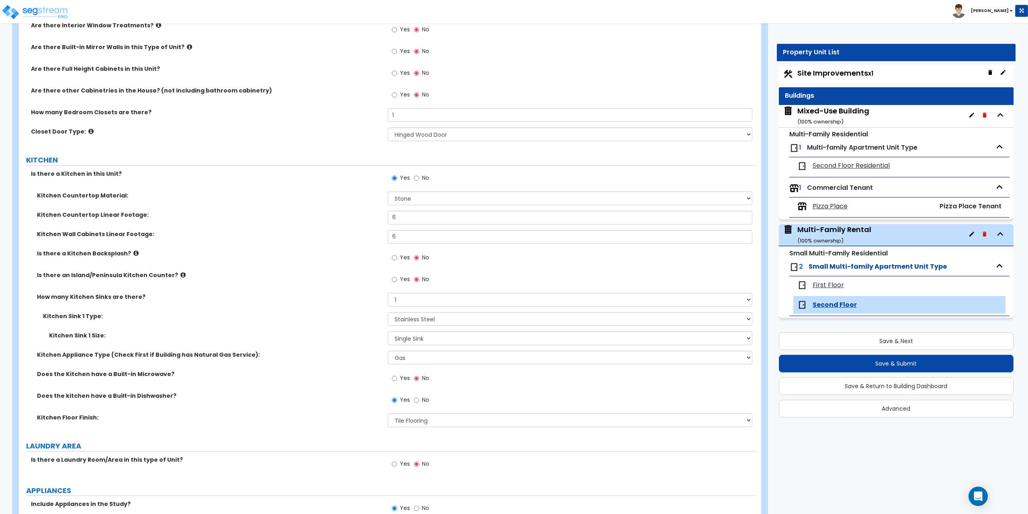
select select "1"
select select "2"
select select "1"
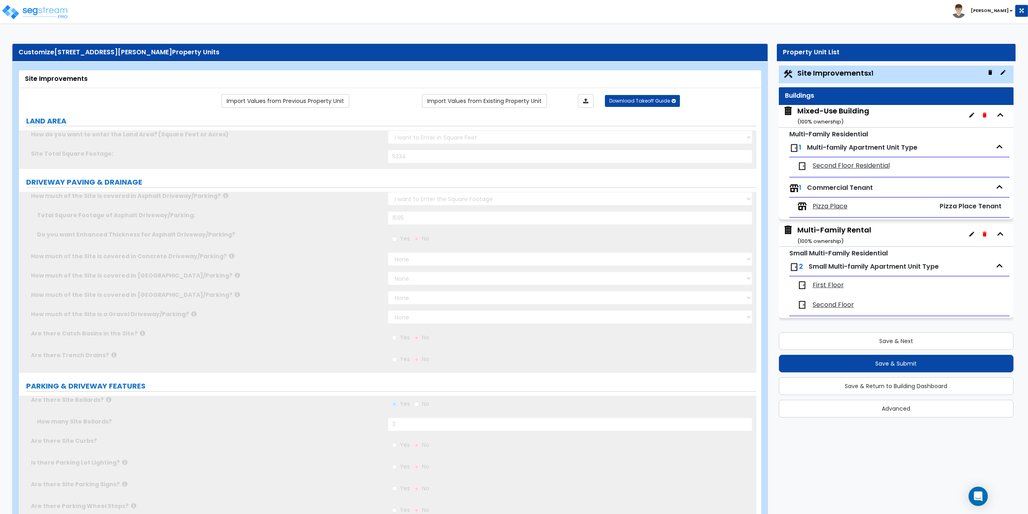
scroll to position [0, 0]
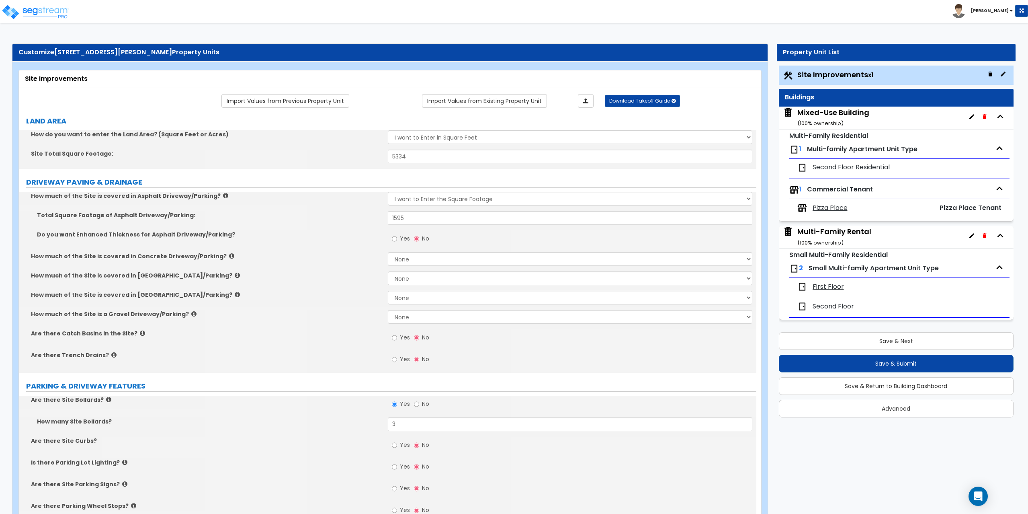
click at [817, 286] on span "First Floor" at bounding box center [827, 286] width 31 height 9
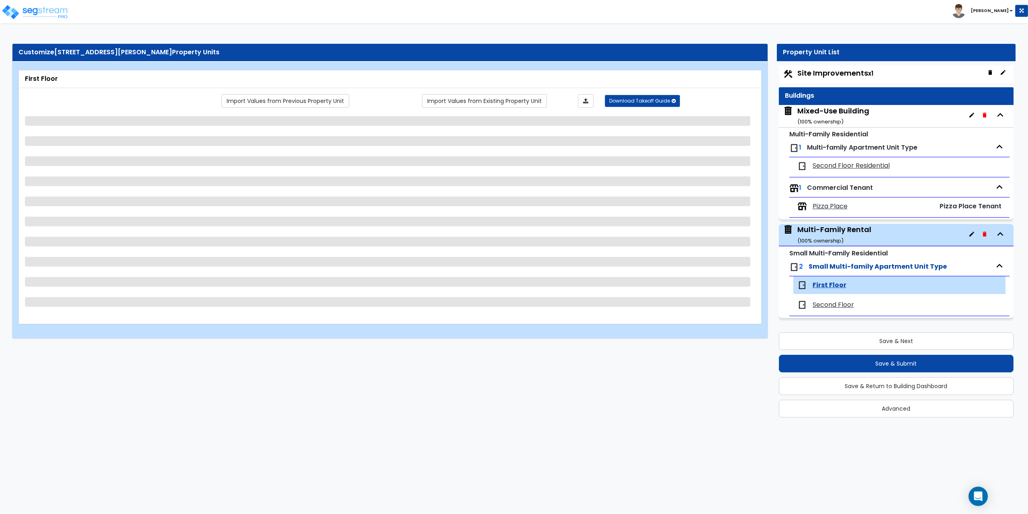
select select "1"
select select "3"
select select "5"
select select "1"
select select "3"
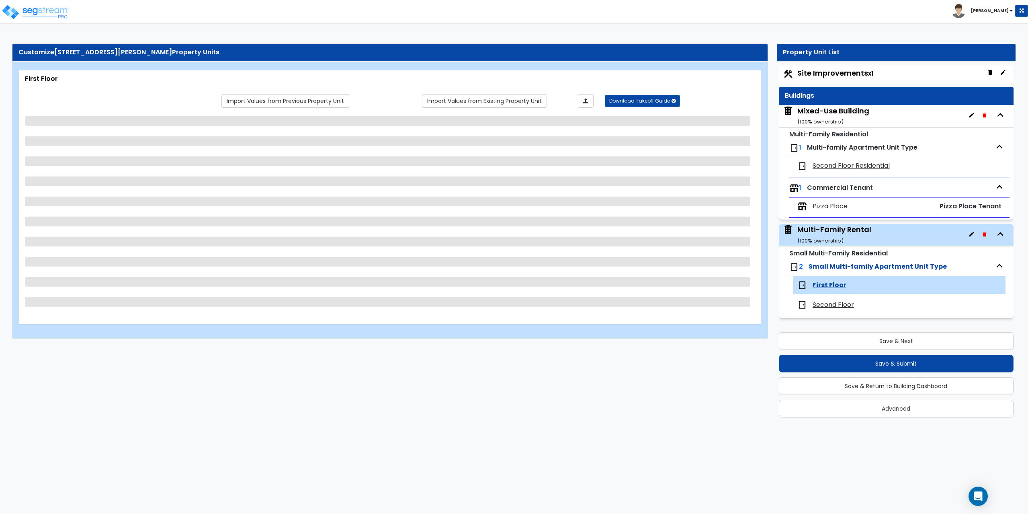
select select "1"
select select "5"
select select "2"
select select "1"
select select "2"
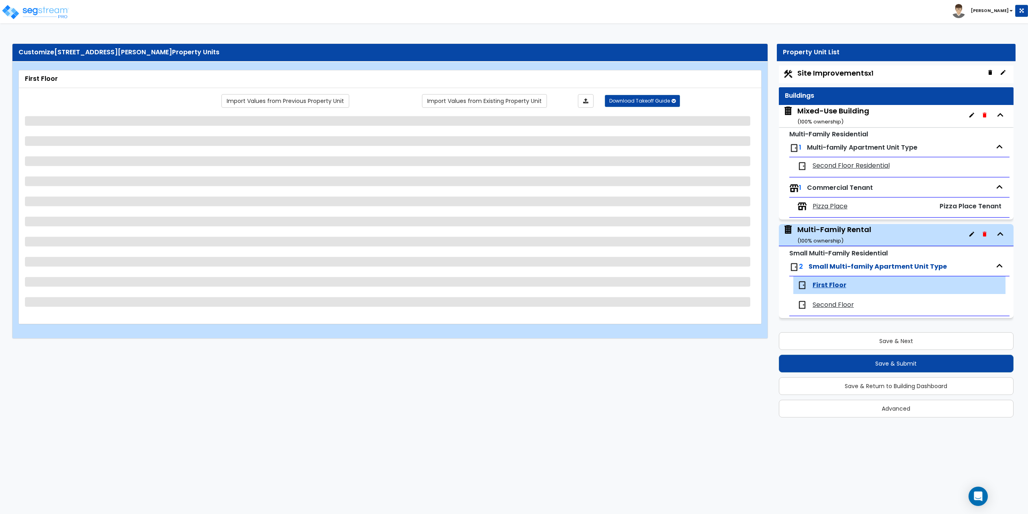
select select "5"
select select "6"
select select "1"
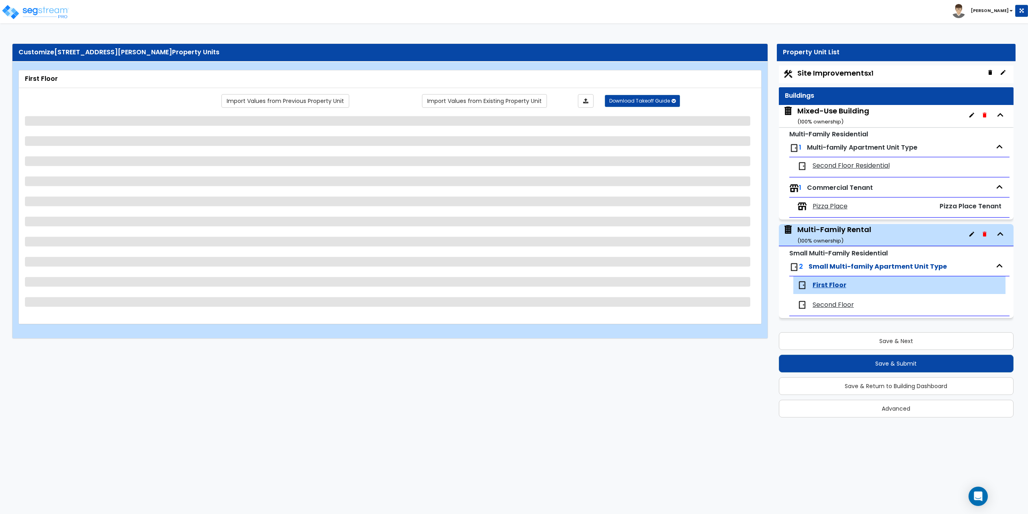
select select "1"
select select "2"
select select "1"
select select "2"
select select "1"
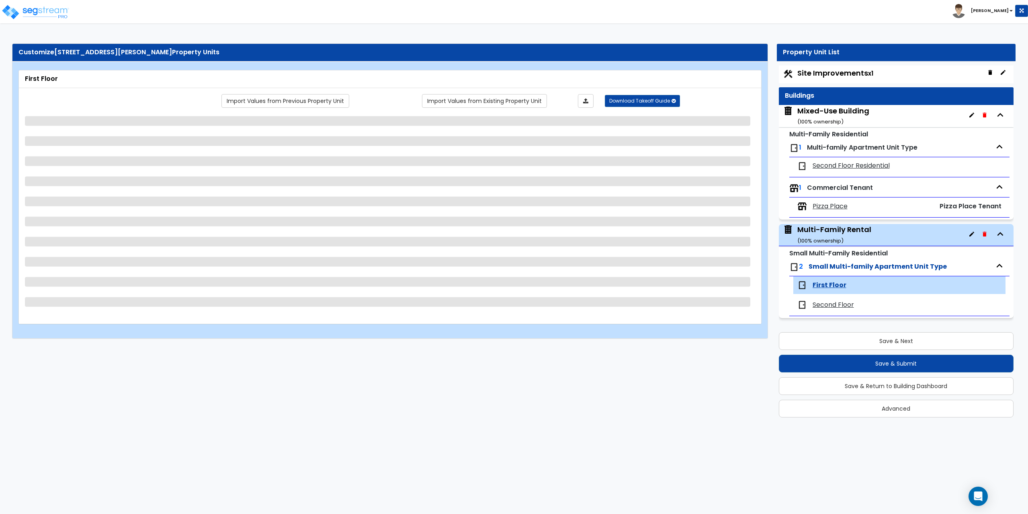
select select "6"
select select "2"
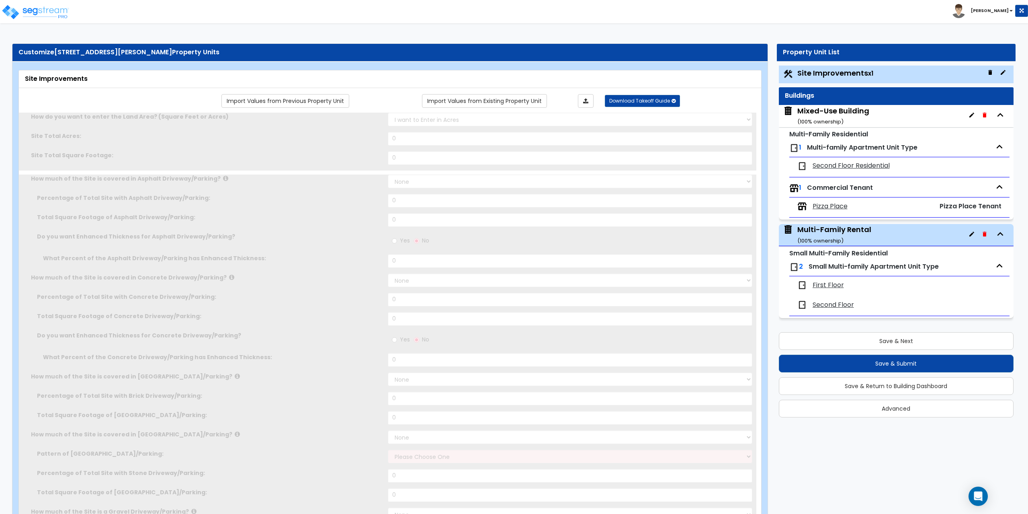
select select "2"
type input "5334"
select select "2"
type input "1595"
radio input "true"
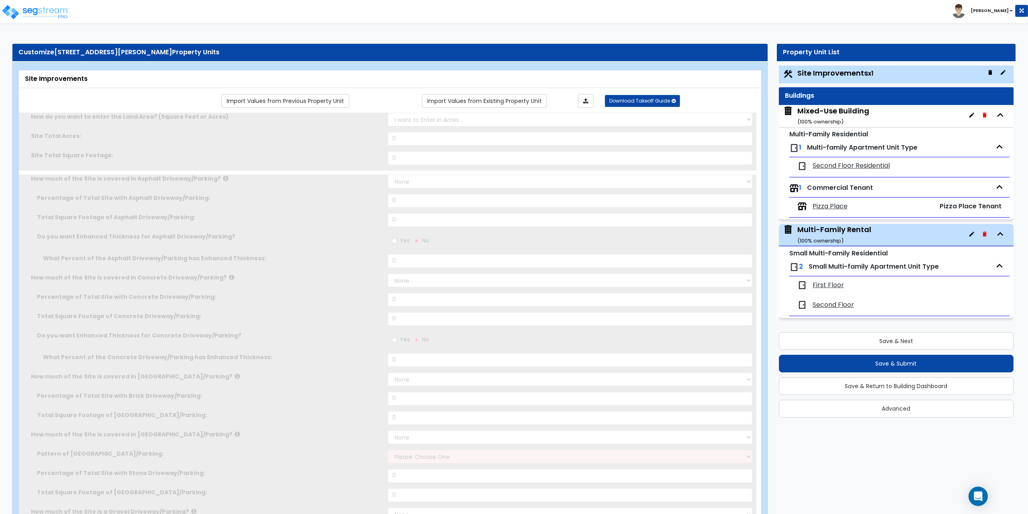
type input "3"
radio input "true"
select select "4"
type input "578"
radio input "true"
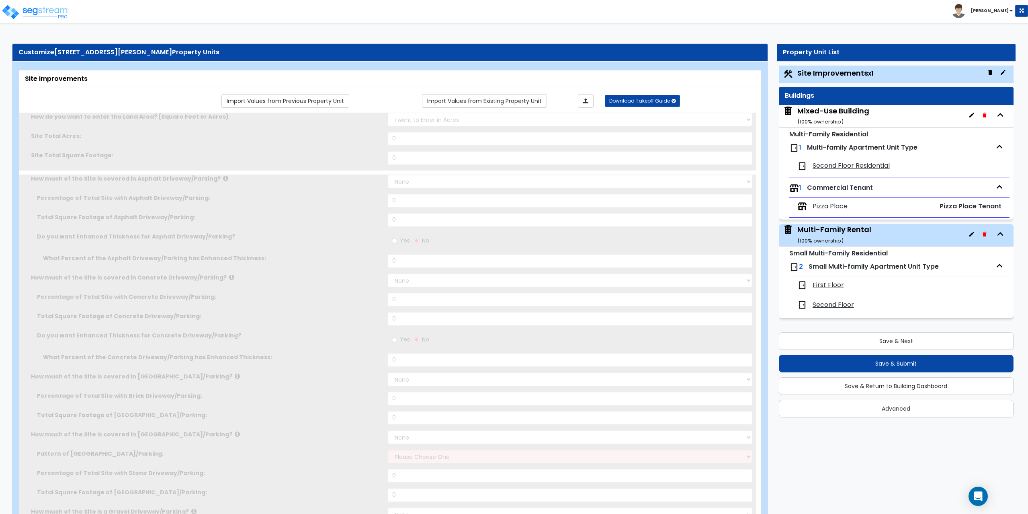
radio input "true"
select select "1"
type input "83"
radio input "true"
select select "2"
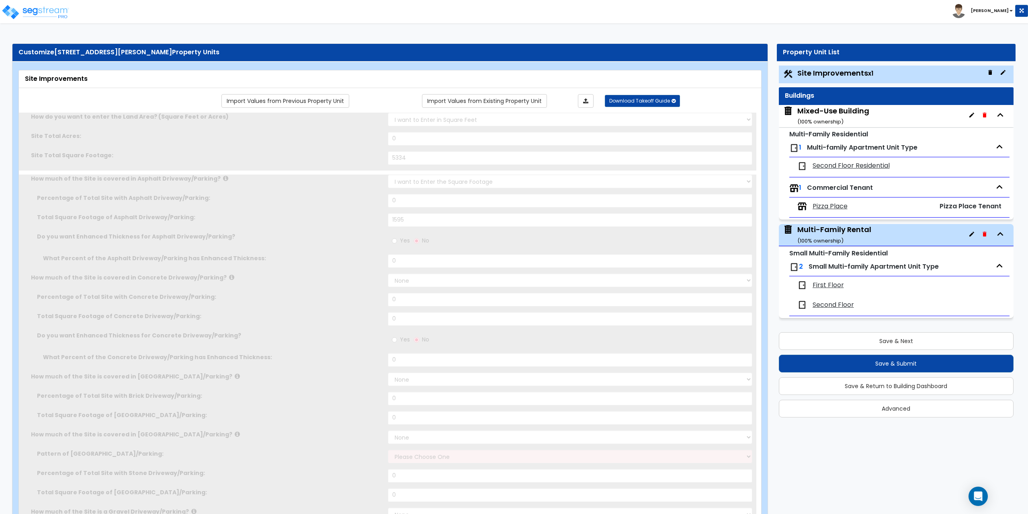
type input "189"
radio input "true"
select select "1"
type input "1"
type input "135"
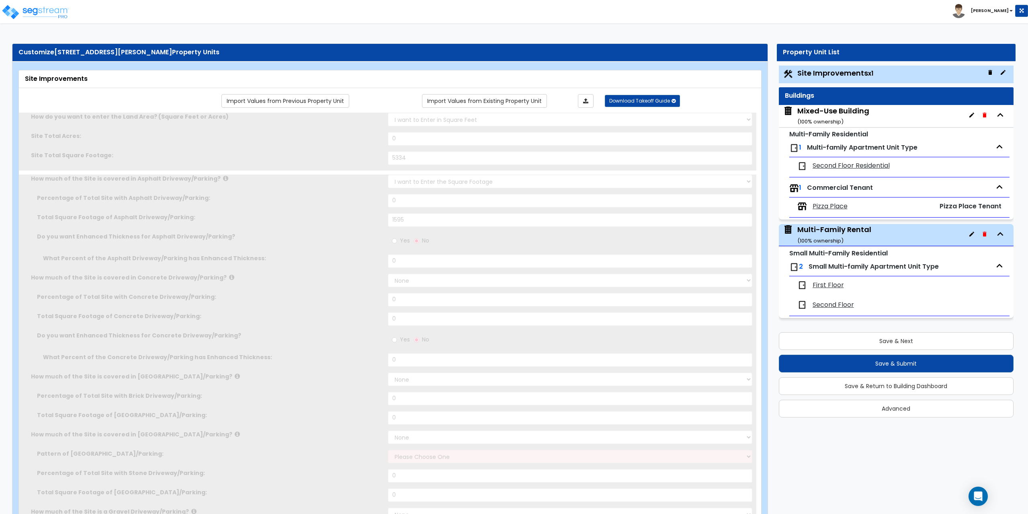
type input "6"
select select "2"
select select "1"
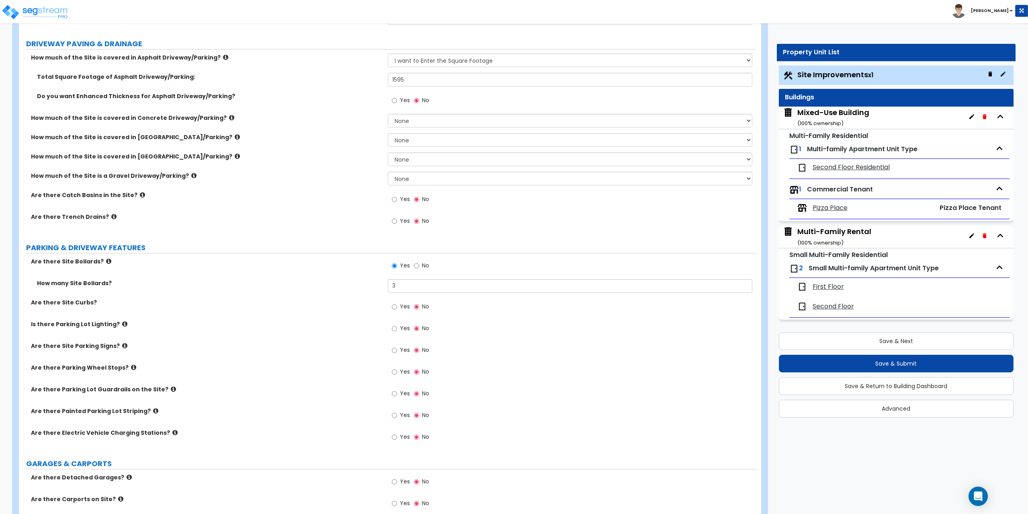
scroll to position [98, 0]
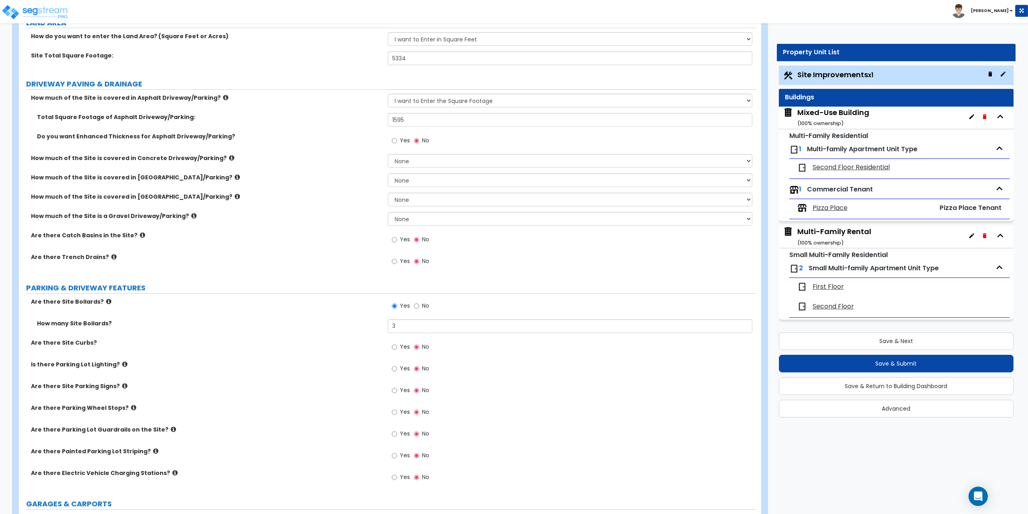
click at [823, 306] on span "Second Floor" at bounding box center [832, 306] width 41 height 9
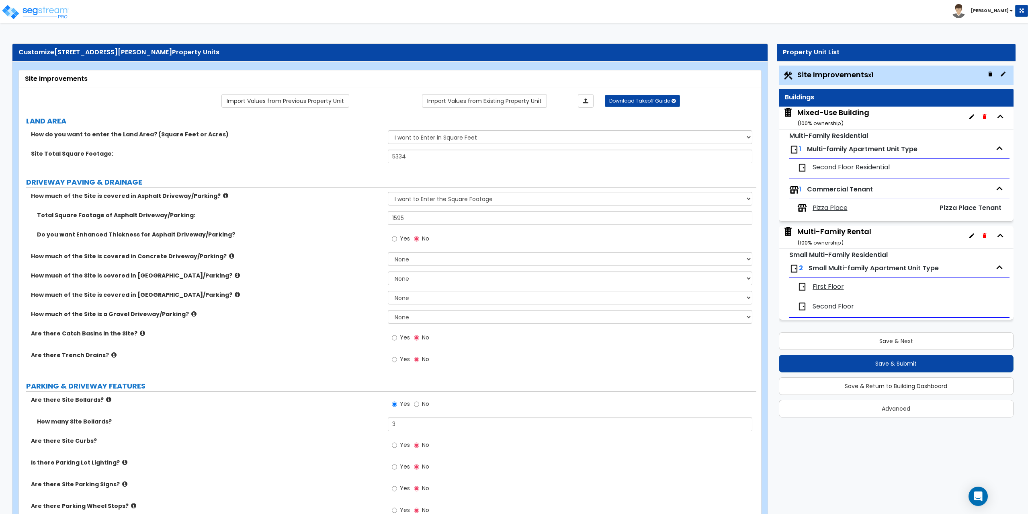
scroll to position [2, 0]
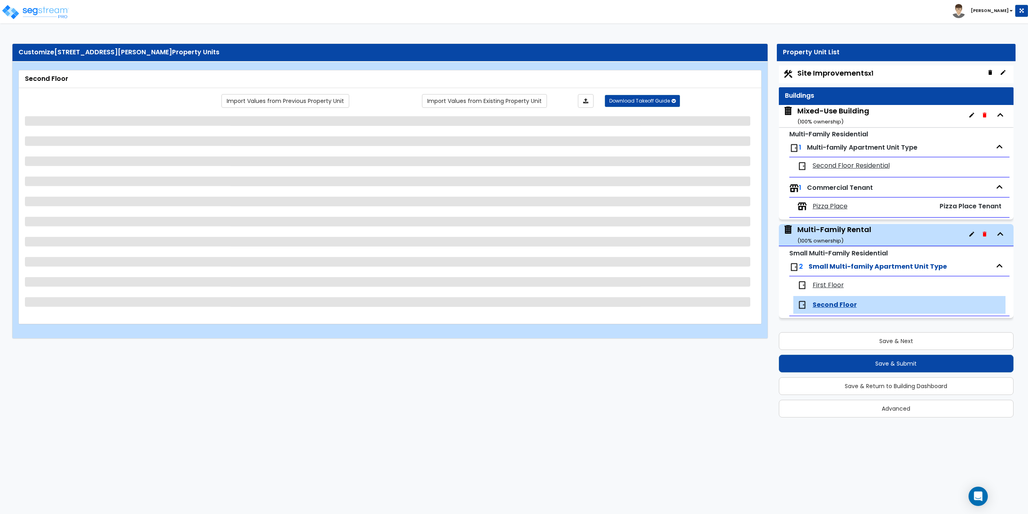
select select "3"
select select "1"
select select "3"
select select "5"
select select "2"
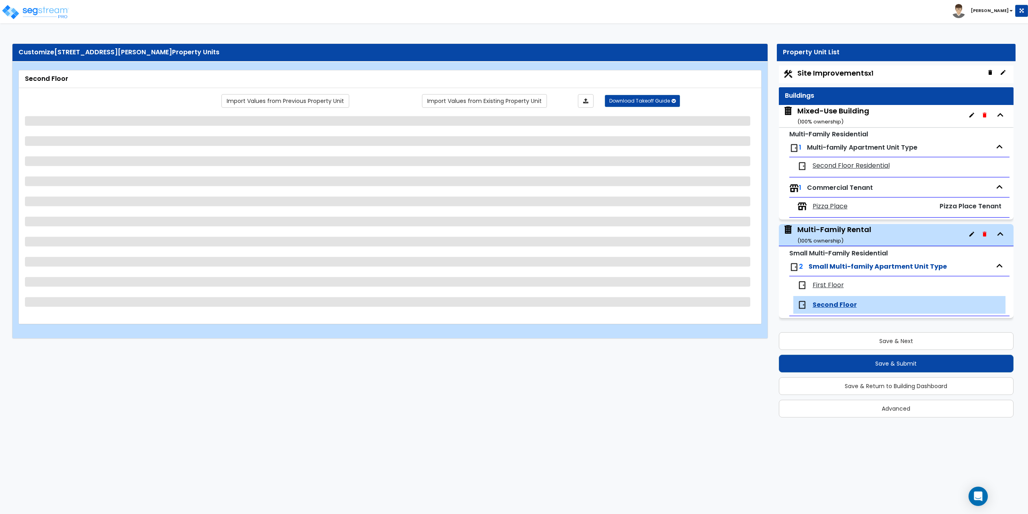
select select "1"
select select "3"
select select "1"
select select "5"
select select "2"
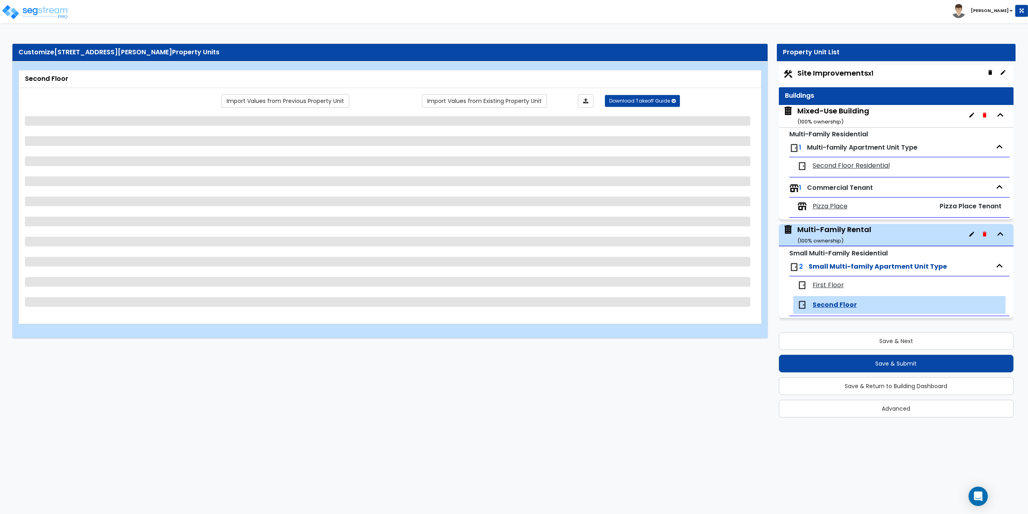
select select "1"
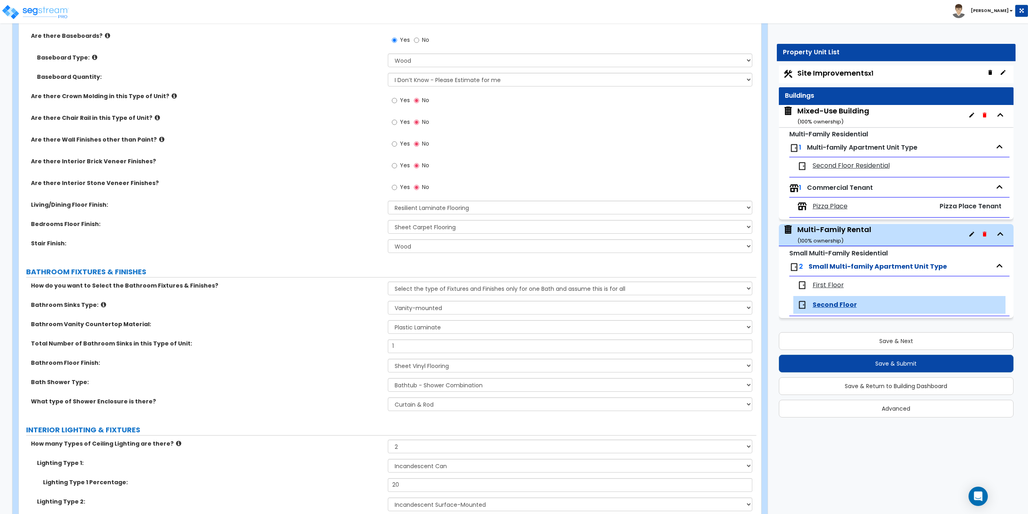
scroll to position [241, 0]
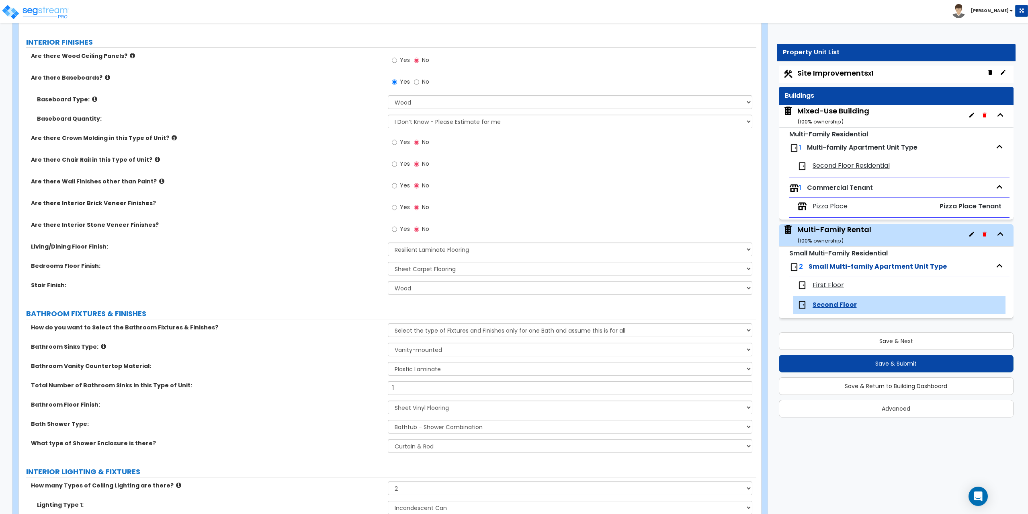
click at [259, 223] on label "Are there Interior Stone Veneer Finishes?" at bounding box center [206, 225] width 351 height 8
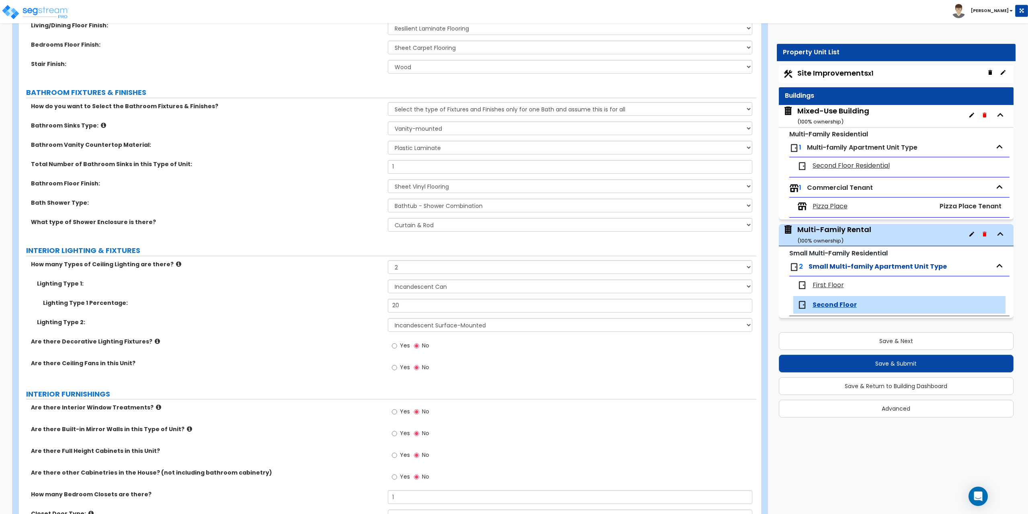
scroll to position [482, 0]
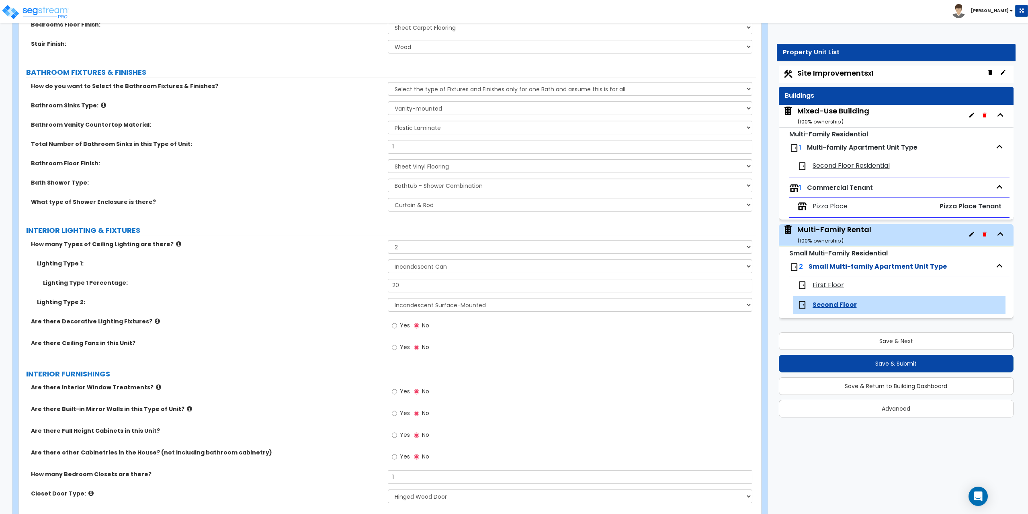
click at [335, 174] on div "Bathroom Floor Finish: None Tile Flooring Hardwood Flooring Resilient Laminate …" at bounding box center [387, 168] width 737 height 19
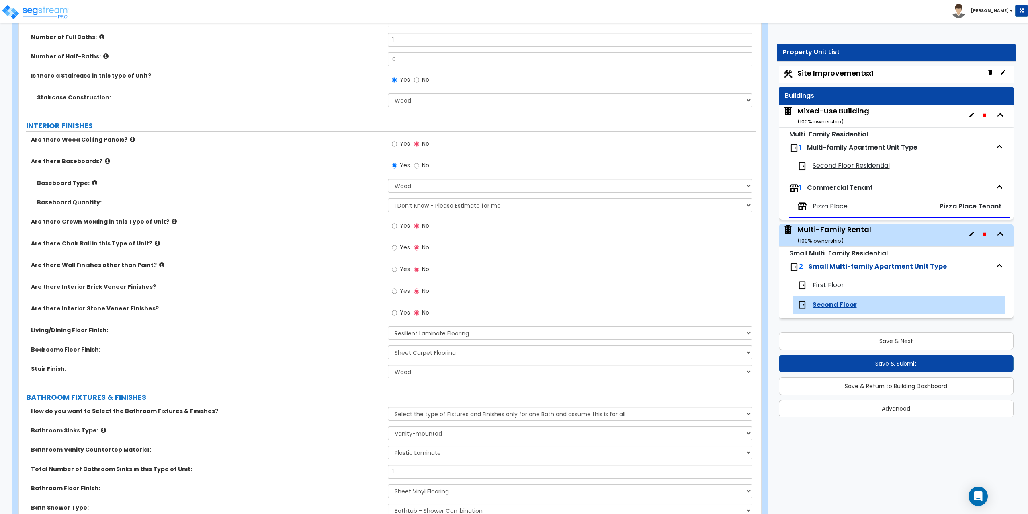
scroll to position [161, 0]
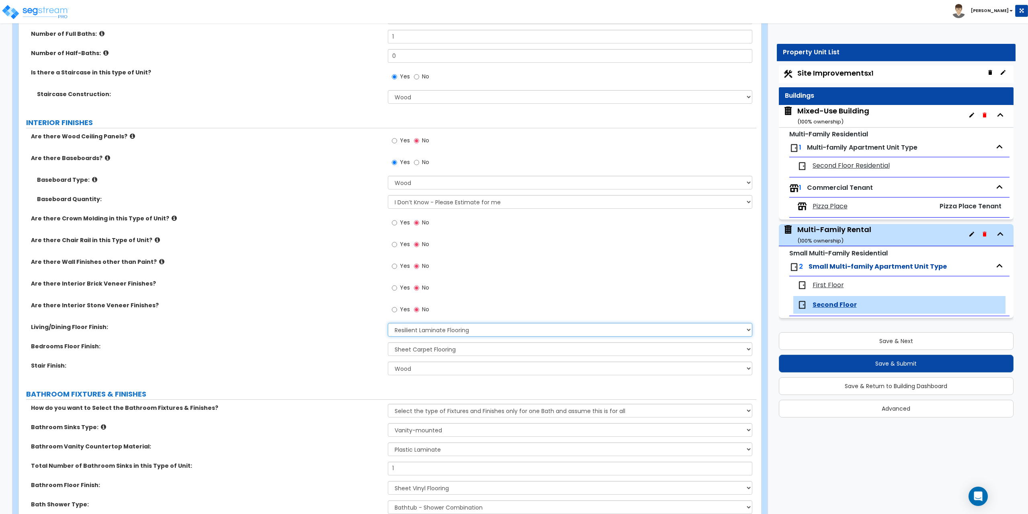
click at [412, 329] on select "None Tile Flooring Hardwood Flooring Resilient Laminate Flooring VCT Flooring S…" at bounding box center [570, 330] width 365 height 14
click at [272, 220] on label "Are there Crown Molding in this Type of Unit?" at bounding box center [206, 218] width 351 height 8
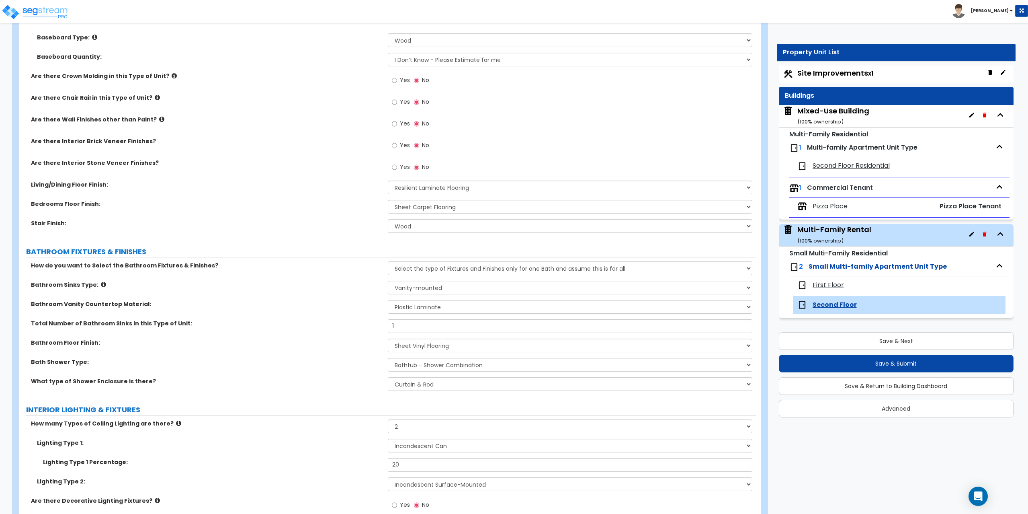
scroll to position [321, 0]
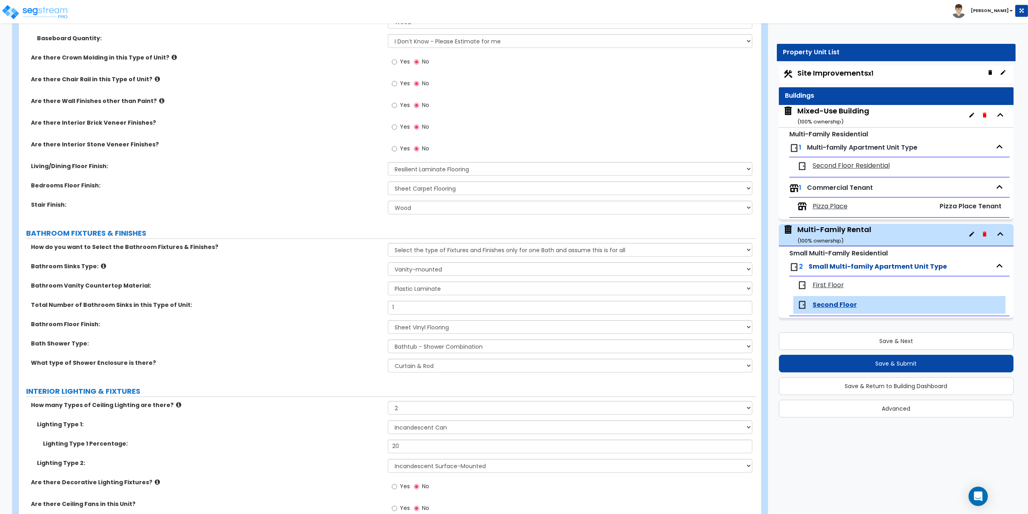
click at [860, 267] on span "Small Multi-family Apartment Unit Type" at bounding box center [877, 266] width 138 height 9
click at [827, 267] on span "Small Multi-family Apartment Unit Type" at bounding box center [877, 266] width 138 height 9
click at [425, 169] on select "None Tile Flooring Hardwood Flooring Resilient Laminate Flooring VCT Flooring S…" at bounding box center [570, 169] width 365 height 14
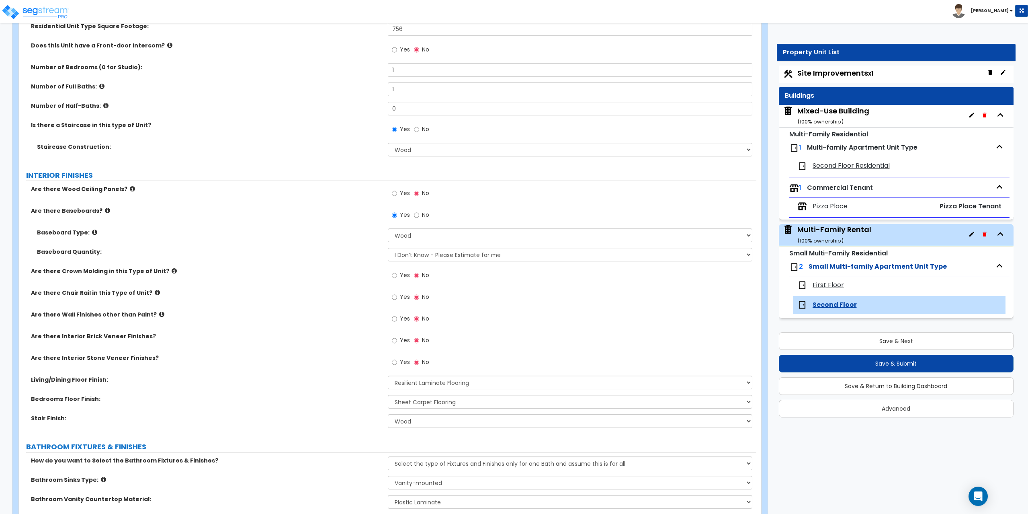
scroll to position [80, 0]
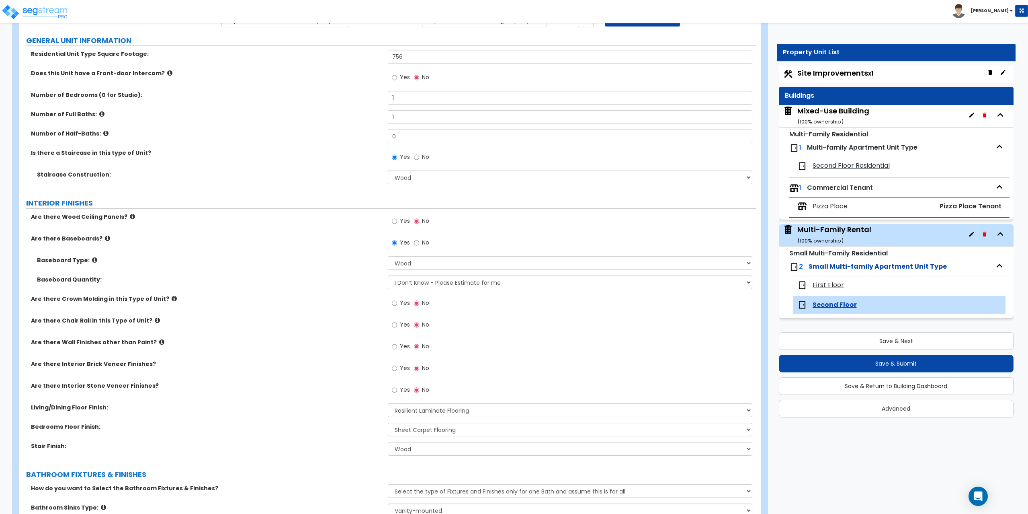
click at [293, 165] on div "Is there a Staircase in this type of Unit? Yes No" at bounding box center [387, 160] width 737 height 22
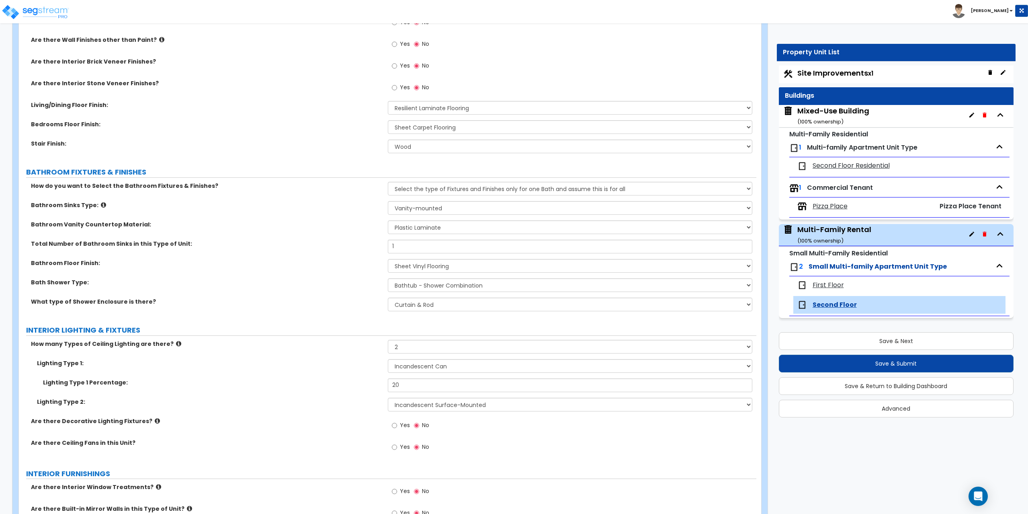
scroll to position [402, 0]
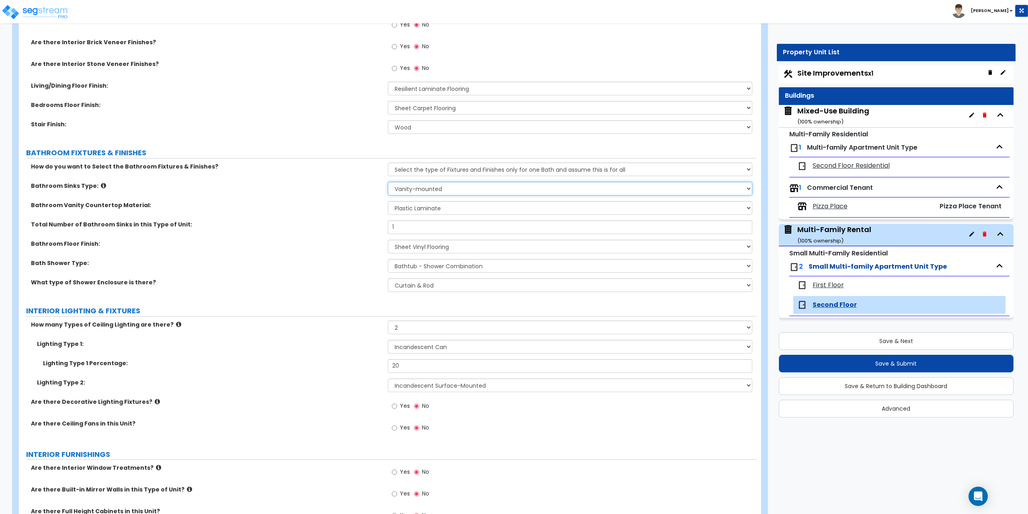
click at [426, 188] on select "Please Choose One Wall-mounted Pedestal-mounted Vanity-mounted" at bounding box center [570, 189] width 365 height 14
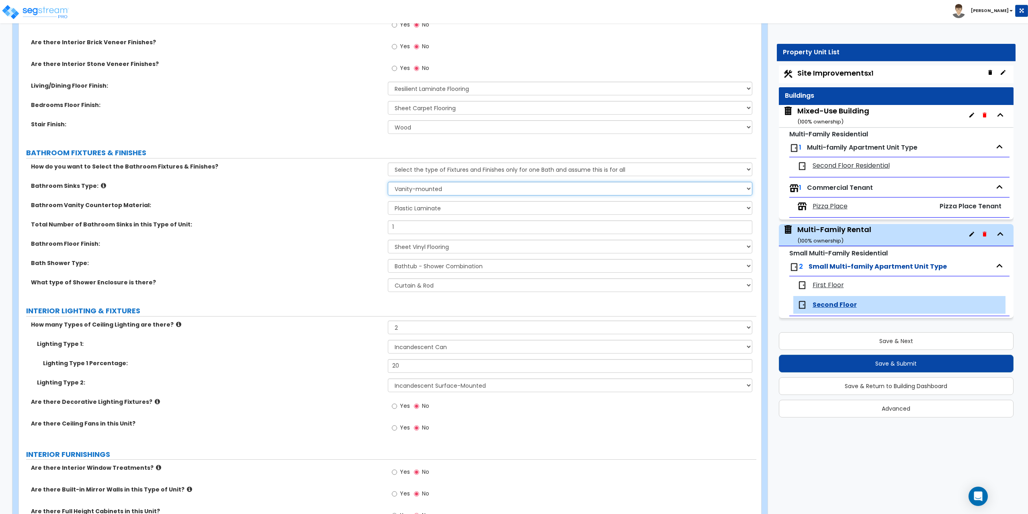
click at [426, 188] on select "Please Choose One Wall-mounted Pedestal-mounted Vanity-mounted" at bounding box center [570, 189] width 365 height 14
click at [336, 178] on div "How do you want to Select the Bathroom Fixtures & Finishes? Please Choose One S…" at bounding box center [387, 171] width 737 height 19
click at [426, 168] on select "Please Choose One Select the type of Fixtures and Finishes only for one Bath an…" at bounding box center [570, 169] width 365 height 14
click at [359, 172] on div "How do you want to Select the Bathroom Fixtures & Finishes? Please Choose One S…" at bounding box center [387, 171] width 737 height 19
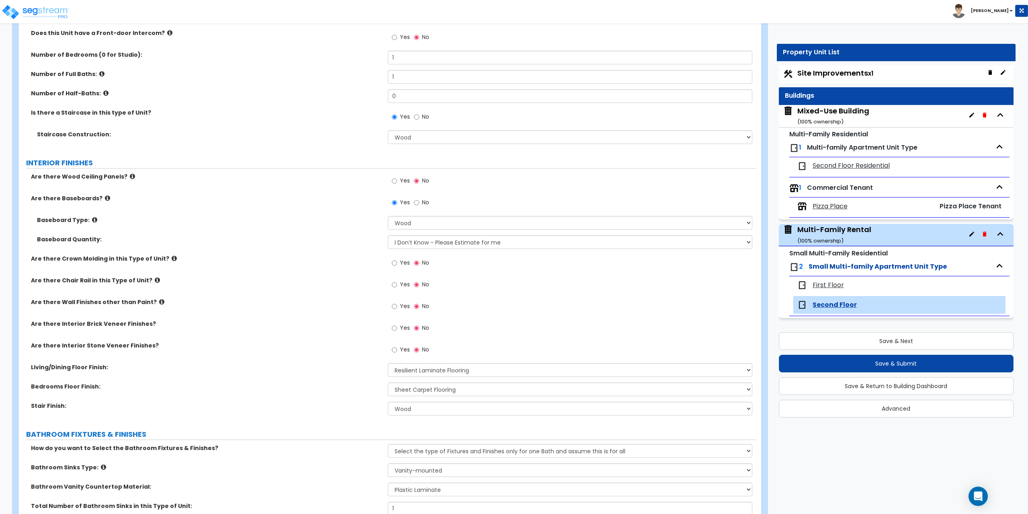
scroll to position [80, 0]
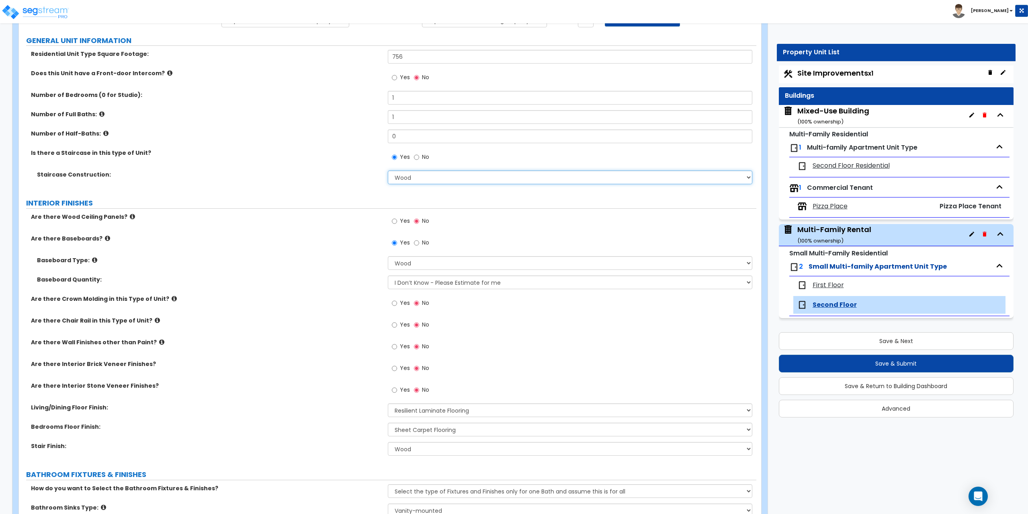
click at [397, 178] on select "Please Choose One Concrete Steel Wood Please Choose For Me" at bounding box center [570, 177] width 365 height 14
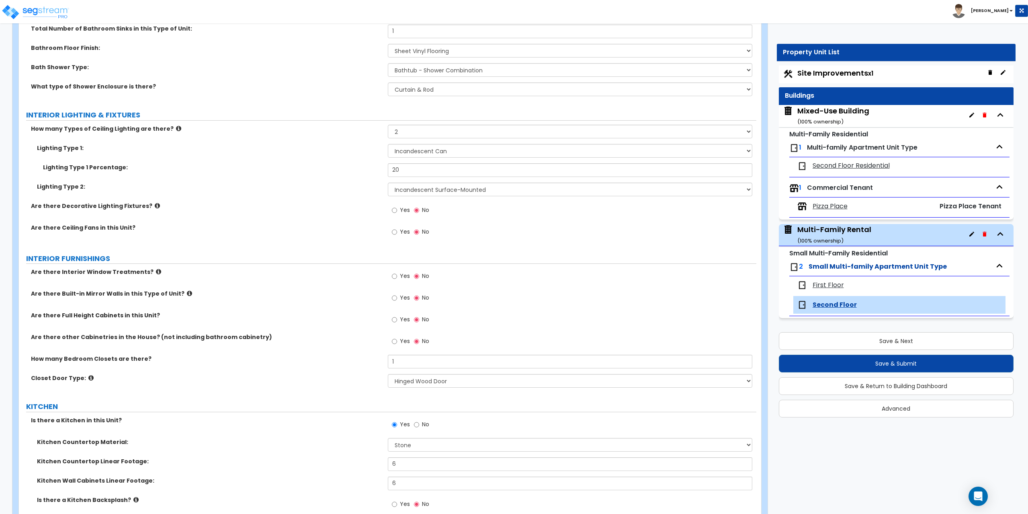
scroll to position [603, 0]
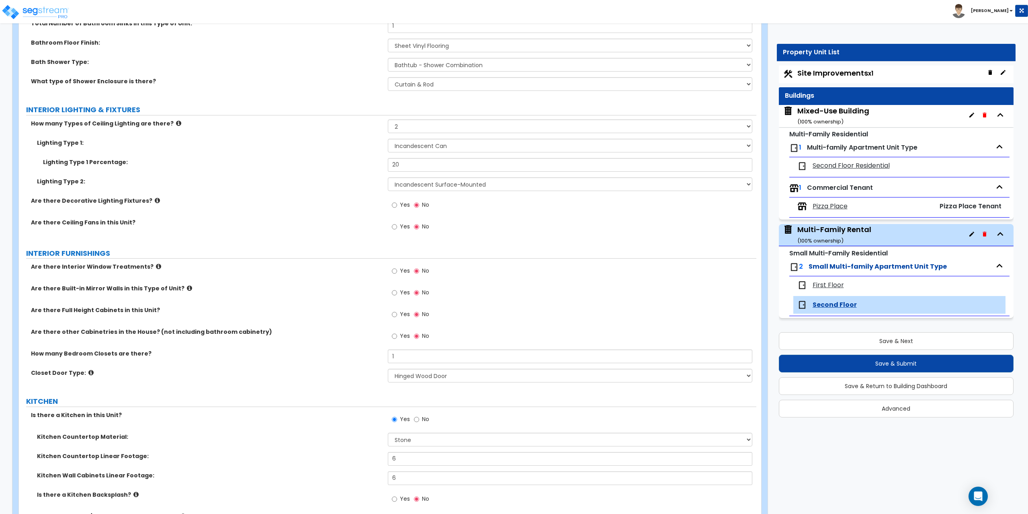
click at [835, 284] on span "First Floor" at bounding box center [827, 284] width 31 height 9
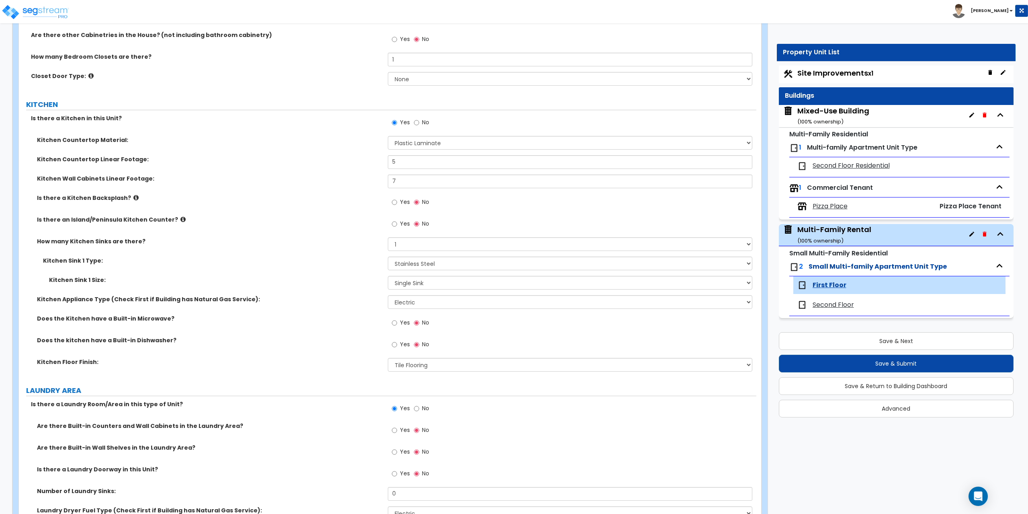
scroll to position [884, 0]
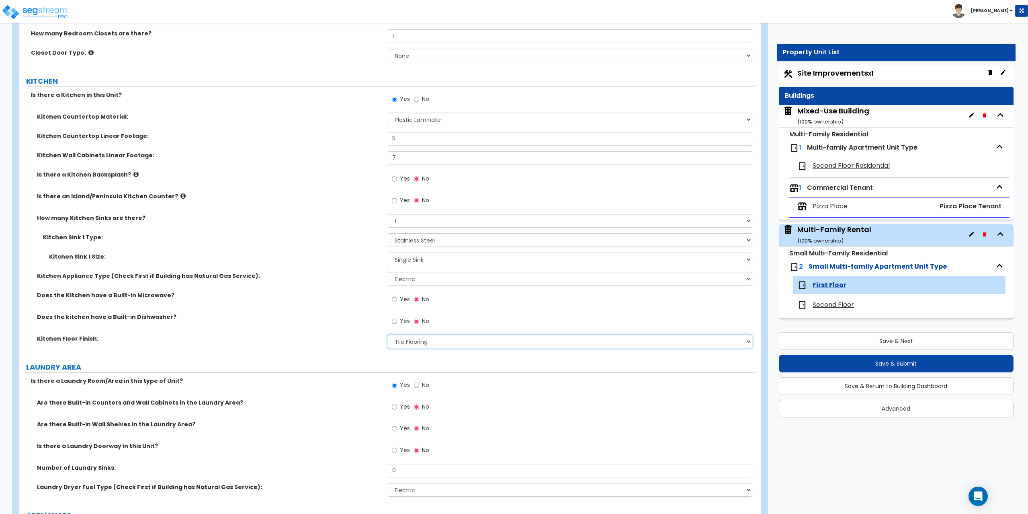
click at [404, 339] on select "None Tile Flooring Hardwood Flooring Resilient Laminate Flooring VCT Flooring S…" at bounding box center [570, 341] width 365 height 14
click at [842, 165] on span "Second Floor Residential" at bounding box center [850, 165] width 77 height 9
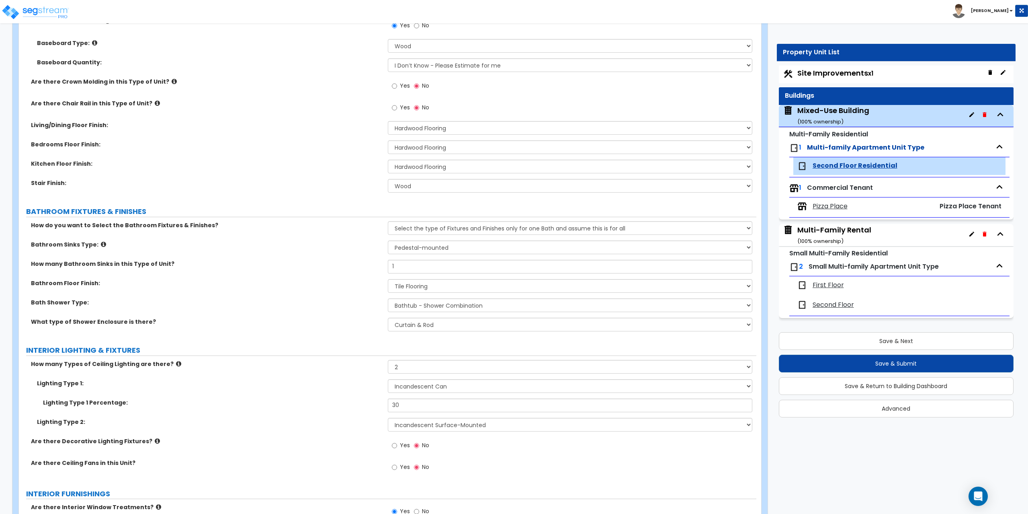
scroll to position [121, 0]
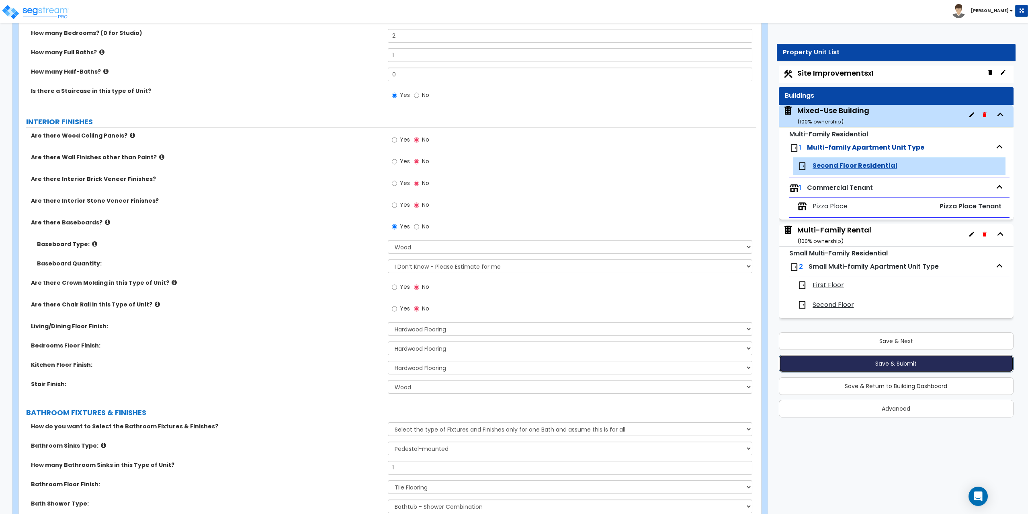
click at [894, 363] on button "Save & Submit" at bounding box center [896, 363] width 235 height 18
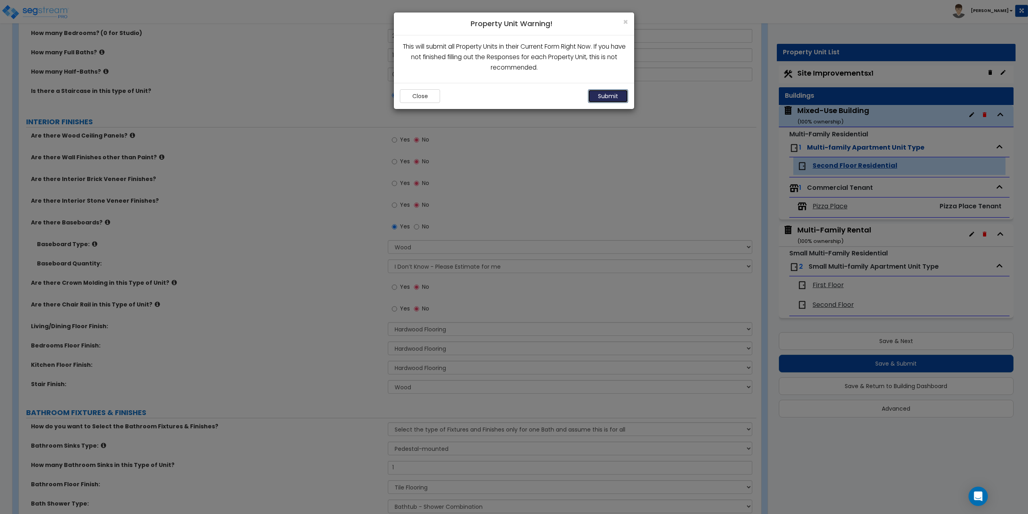
click at [613, 96] on button "Submit" at bounding box center [608, 96] width 40 height 14
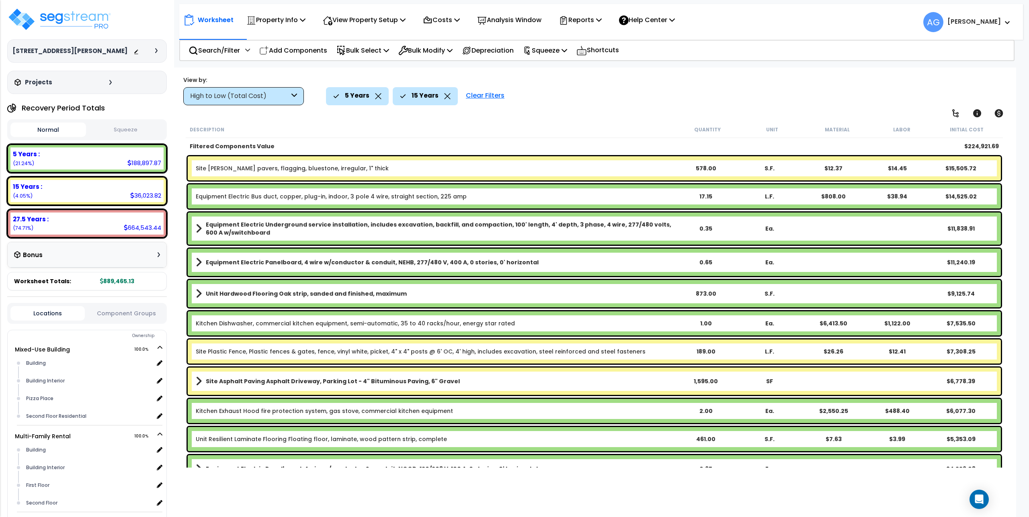
click at [127, 129] on button "Squeeze" at bounding box center [126, 130] width 76 height 14
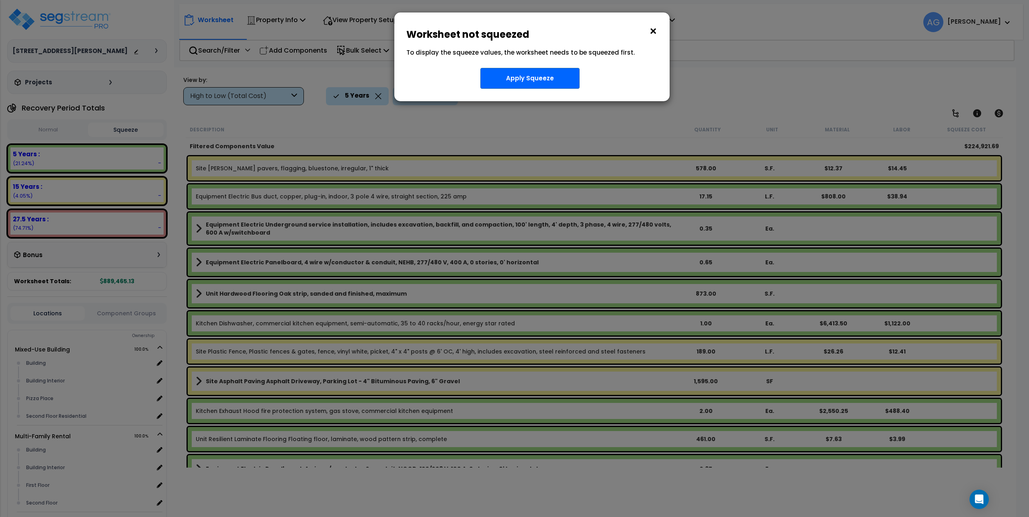
click at [659, 28] on div "× Worksheet not squeezed" at bounding box center [531, 27] width 275 height 31
click at [657, 29] on button "×" at bounding box center [653, 31] width 9 height 13
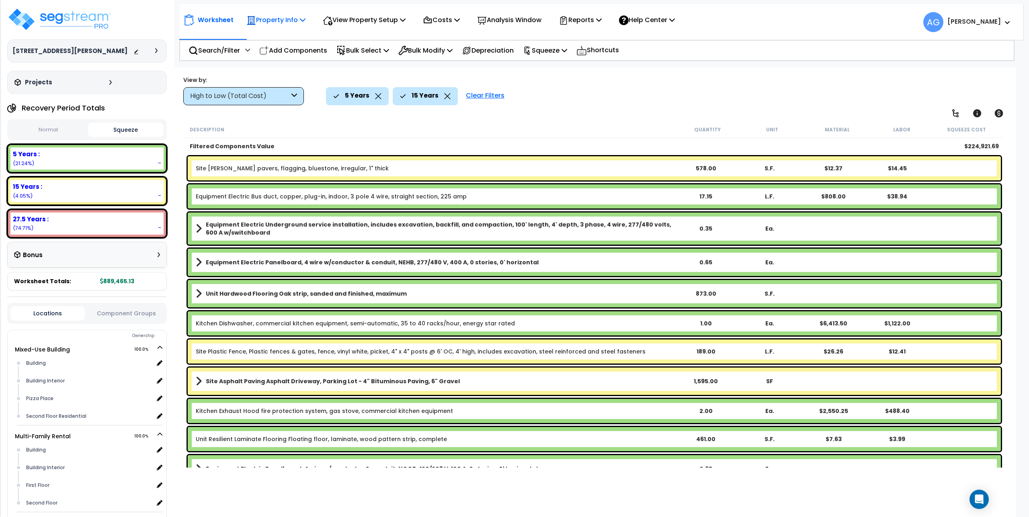
click at [309, 19] on div "Property Info Property Setup Add Property Unit Template property Clone property" at bounding box center [276, 19] width 68 height 19
click at [305, 24] on p "Property Info" at bounding box center [275, 19] width 59 height 11
click at [284, 37] on link "Property Setup" at bounding box center [282, 38] width 80 height 16
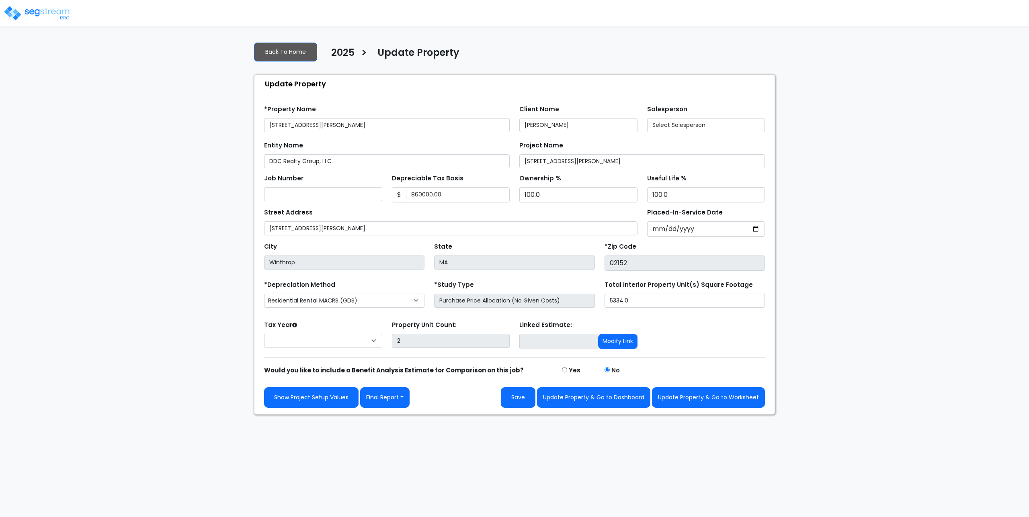
type input "860,000.00"
select select "2024"
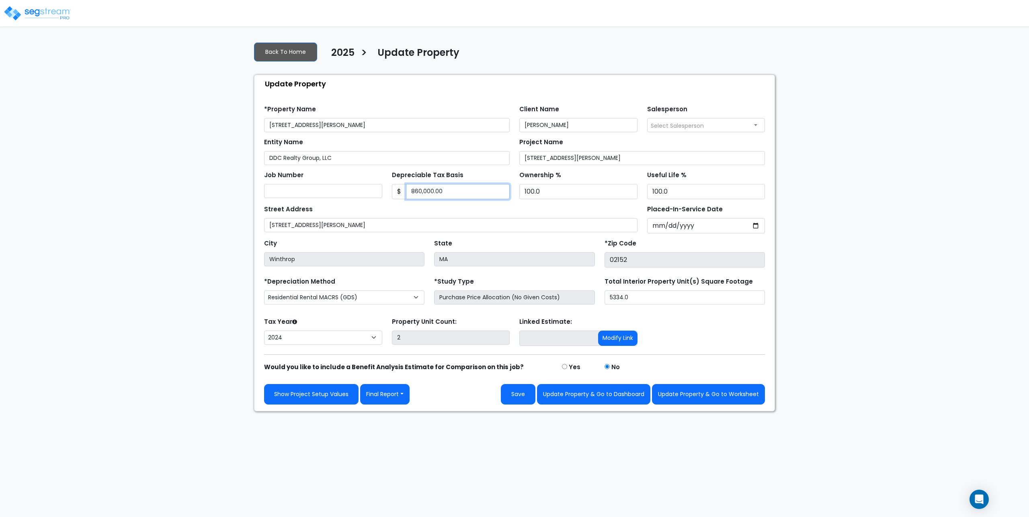
drag, startPoint x: 458, startPoint y: 192, endPoint x: 390, endPoint y: 186, distance: 68.7
click at [391, 186] on div "Depreciable Tax Basis $ 860,000.00" at bounding box center [451, 184] width 128 height 30
click at [446, 188] on input "990,000" at bounding box center [458, 191] width 104 height 15
drag, startPoint x: 438, startPoint y: 190, endPoint x: 395, endPoint y: 194, distance: 43.1
click at [395, 194] on div "$ 990,000" at bounding box center [451, 191] width 118 height 15
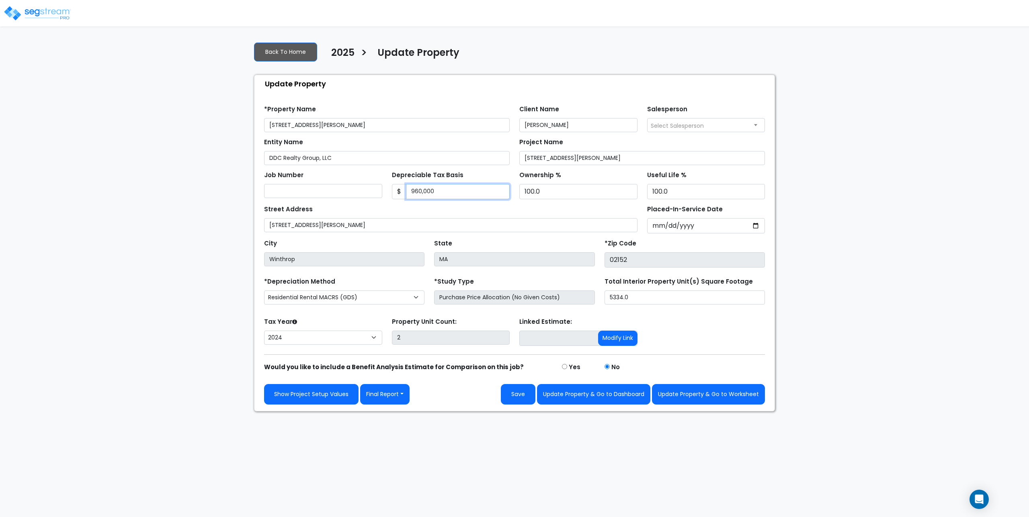
type input "960,000"
click at [684, 393] on button "Update Property & Go to Worksheet" at bounding box center [708, 394] width 113 height 20
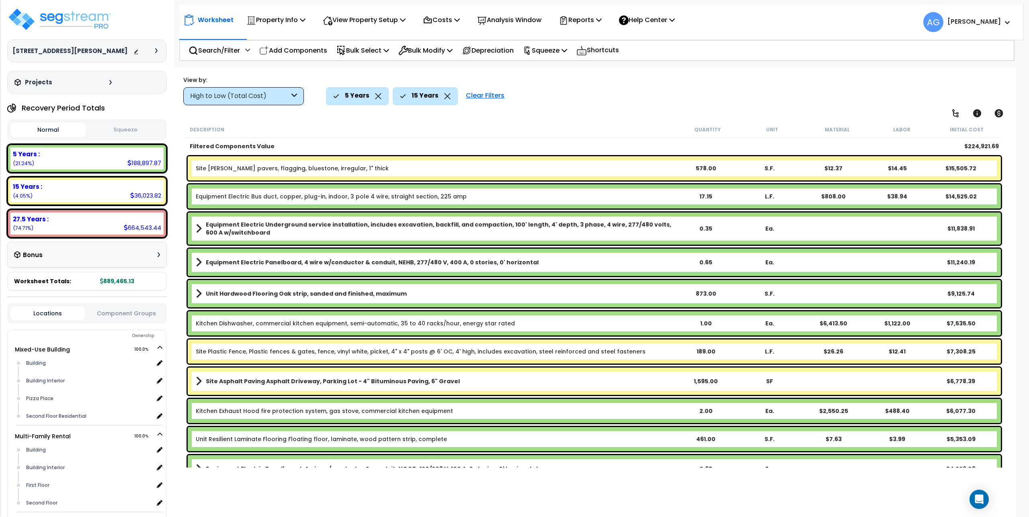
click at [129, 129] on button "Squeeze" at bounding box center [126, 130] width 76 height 14
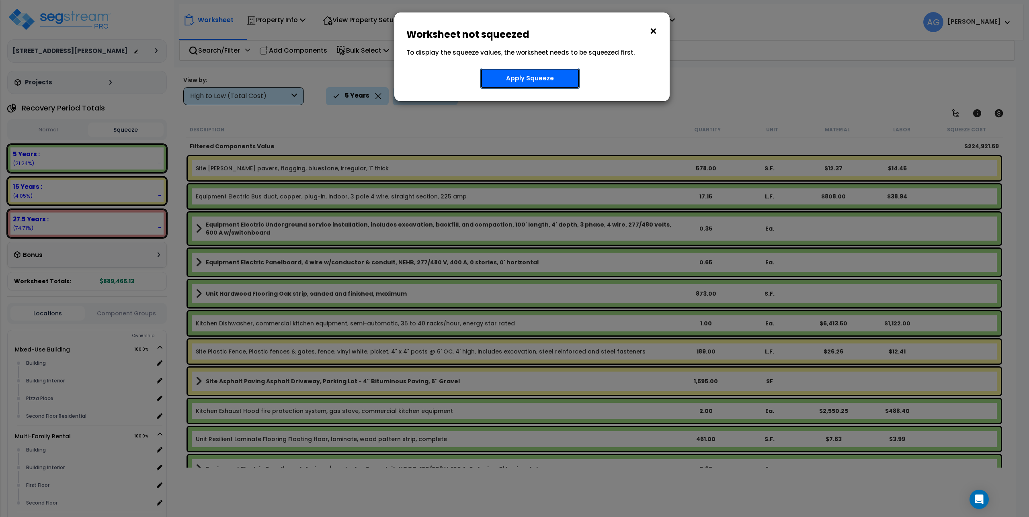
click at [503, 82] on button "Apply Squeeze" at bounding box center [529, 78] width 99 height 21
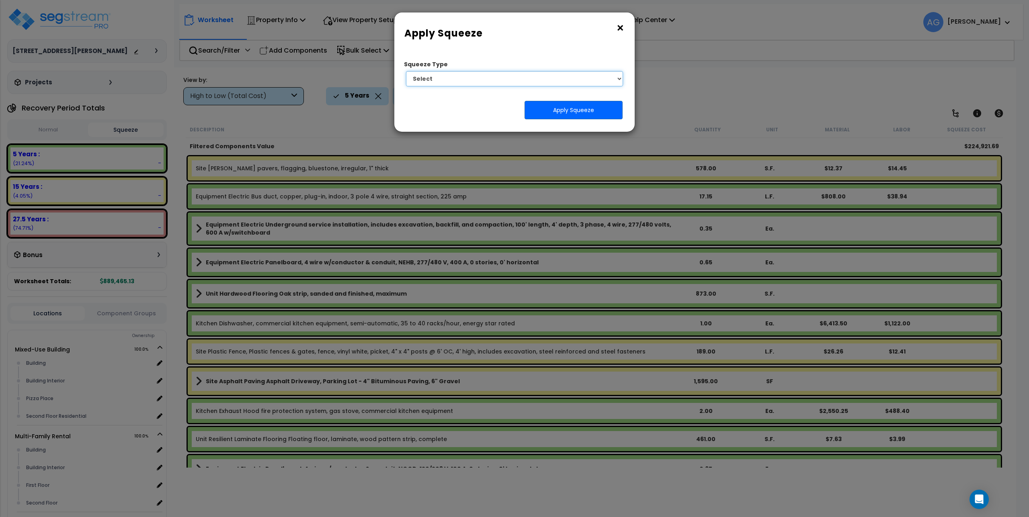
click at [490, 76] on select "Select 1. Squeeze Entire Worksheet 2. Squeeze by Takeoff Cost 3. Squeeze by Uni…" at bounding box center [514, 78] width 217 height 15
select select "squeeze_entire_takeoffsheet"
click at [406, 71] on select "Select 1. Squeeze Entire Worksheet 2. Squeeze by Takeoff Cost 3. Squeeze by Uni…" at bounding box center [514, 78] width 217 height 15
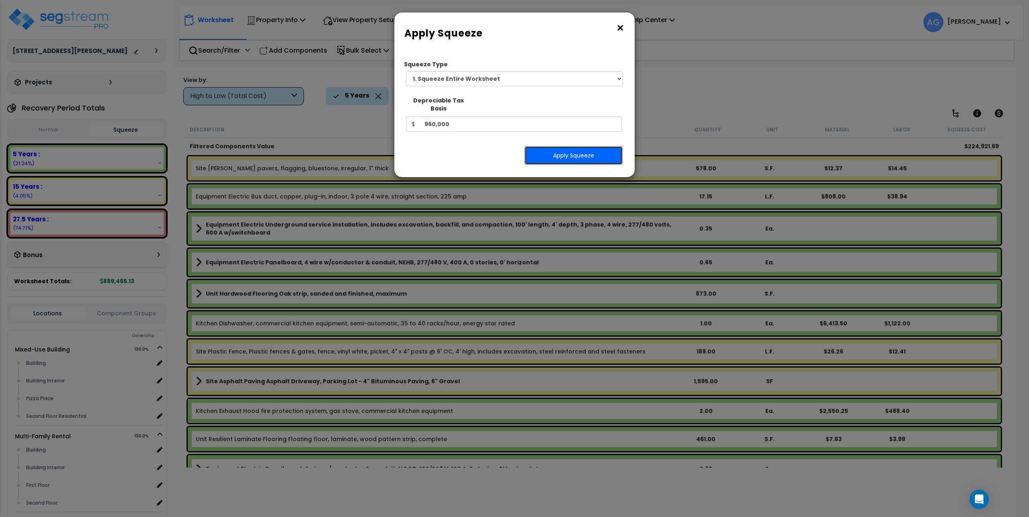
click at [566, 150] on button "Apply Squeeze" at bounding box center [573, 155] width 98 height 18
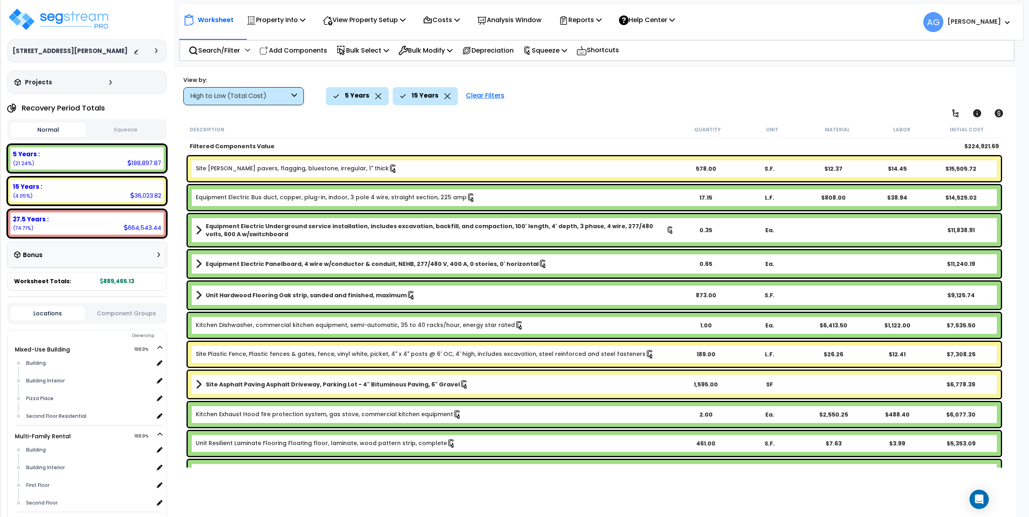
click at [112, 125] on button "Squeeze" at bounding box center [126, 130] width 76 height 14
click at [94, 162] on div "5 Years : 203,877.52 (21.24%)" at bounding box center [86, 158] width 153 height 22
click at [101, 162] on div "5 Years : 203,877.52 (21.24%)" at bounding box center [86, 158] width 153 height 22
click at [43, 157] on div "5 Years :" at bounding box center [87, 154] width 148 height 8
click at [125, 187] on div "15 Years :" at bounding box center [87, 186] width 148 height 8
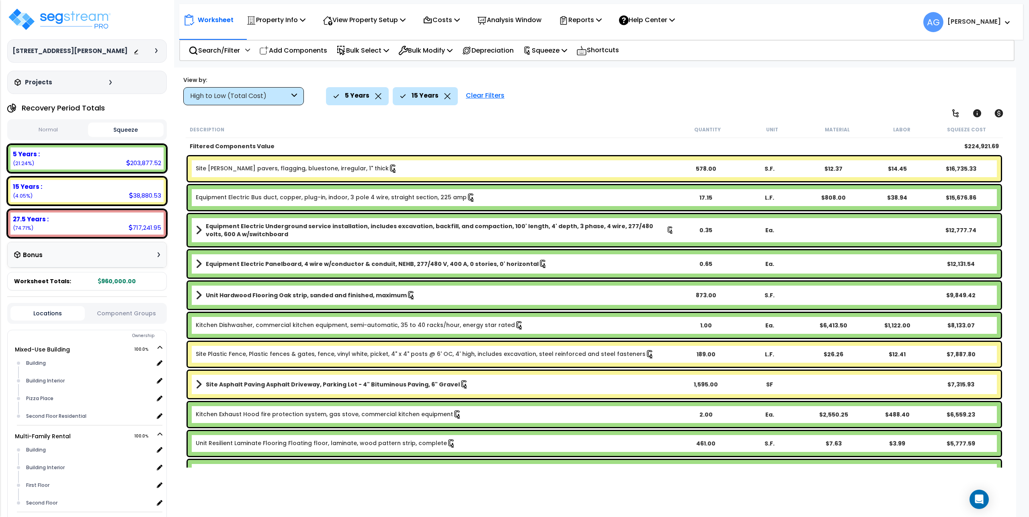
click at [55, 133] on button "Normal" at bounding box center [48, 130] width 76 height 14
click at [90, 166] on div "5 Years : 188,897.87 (21.24%)" at bounding box center [86, 158] width 153 height 22
click at [120, 127] on button "Squeeze" at bounding box center [126, 130] width 76 height 14
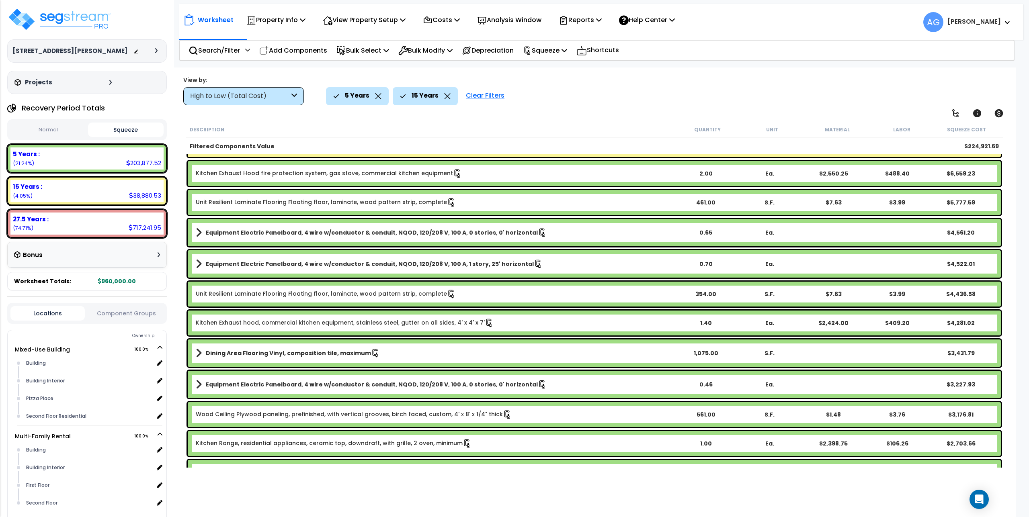
click at [479, 97] on div "Clear Filters" at bounding box center [485, 96] width 47 height 18
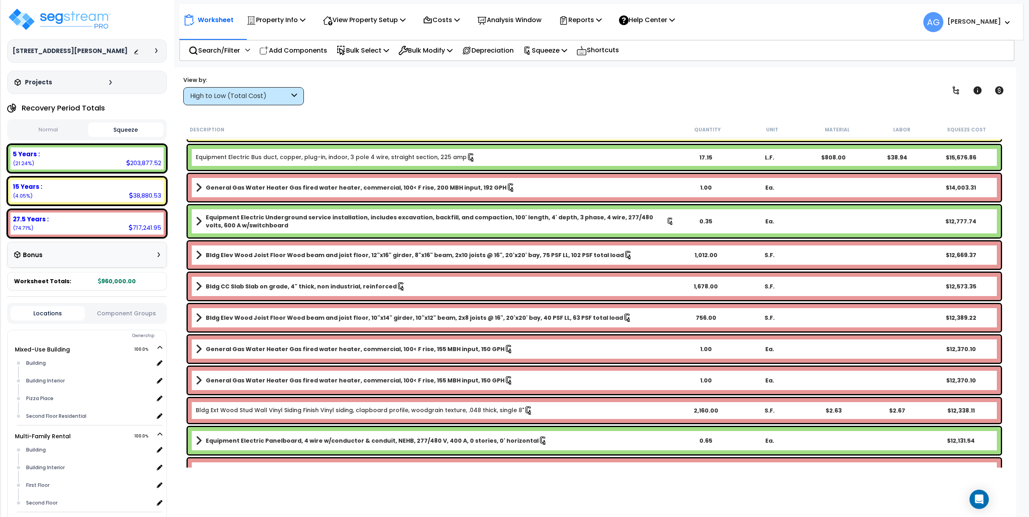
click at [98, 162] on div "5 Years : 203,877.52 (21.24%)" at bounding box center [86, 158] width 153 height 22
click at [144, 163] on div "203,877.52" at bounding box center [143, 163] width 35 height 8
click at [35, 151] on b "5 Years :" at bounding box center [26, 154] width 27 height 8
click at [471, 102] on div "View by: High to Low (Total Cost) High to Low (Total Cost)" at bounding box center [593, 91] width 827 height 30
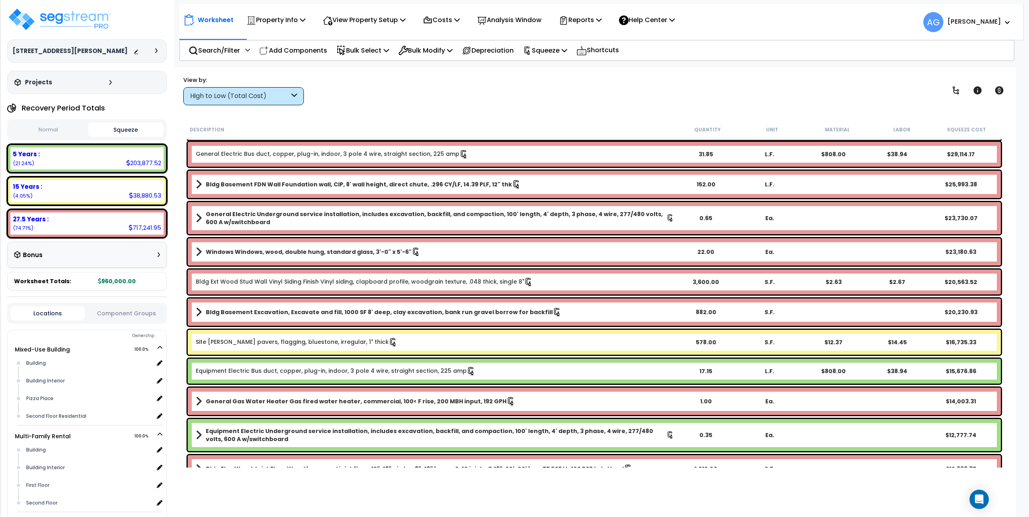
scroll to position [0, 0]
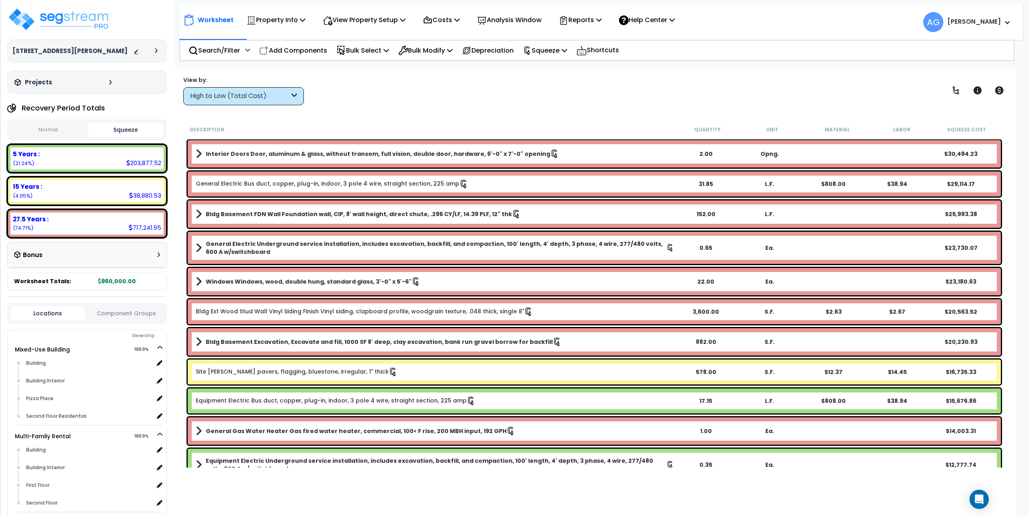
click at [191, 153] on div "Interior Doors Door, aluminum & glass, without transom, full vision, double doo…" at bounding box center [594, 153] width 813 height 27
click at [196, 153] on span at bounding box center [199, 153] width 6 height 11
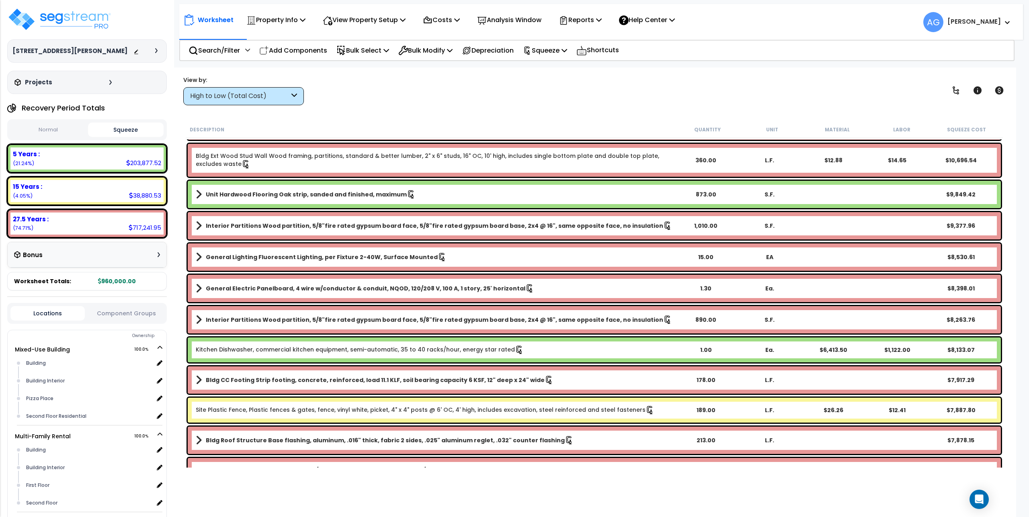
scroll to position [723, 0]
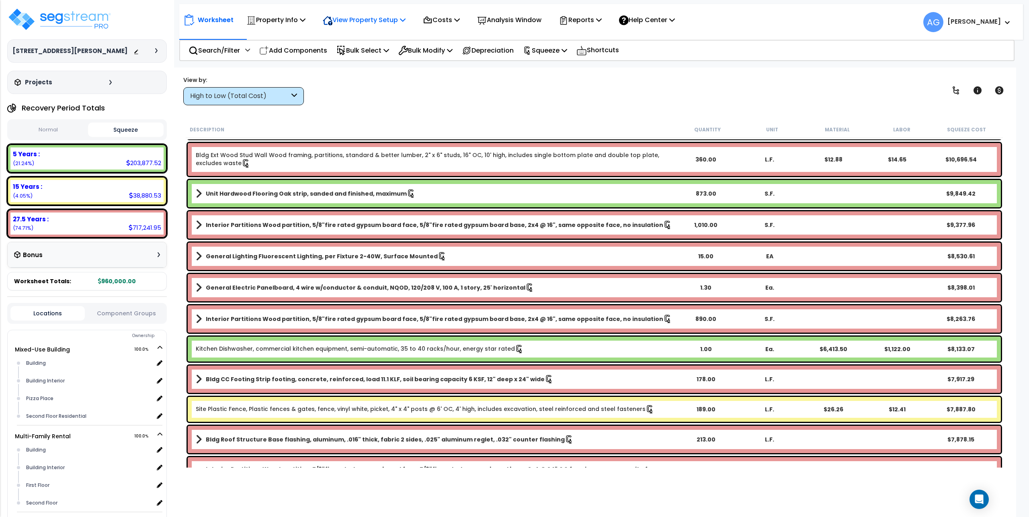
click at [368, 22] on p "View Property Setup" at bounding box center [364, 19] width 83 height 11
click at [353, 58] on link "View Questionnaire" at bounding box center [359, 55] width 80 height 16
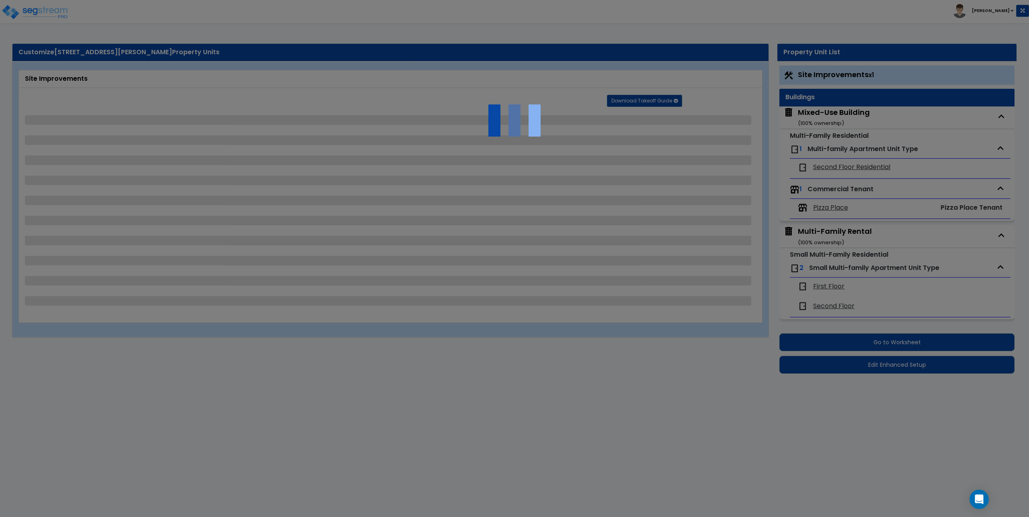
select select "2"
select select "4"
select select "1"
select select "2"
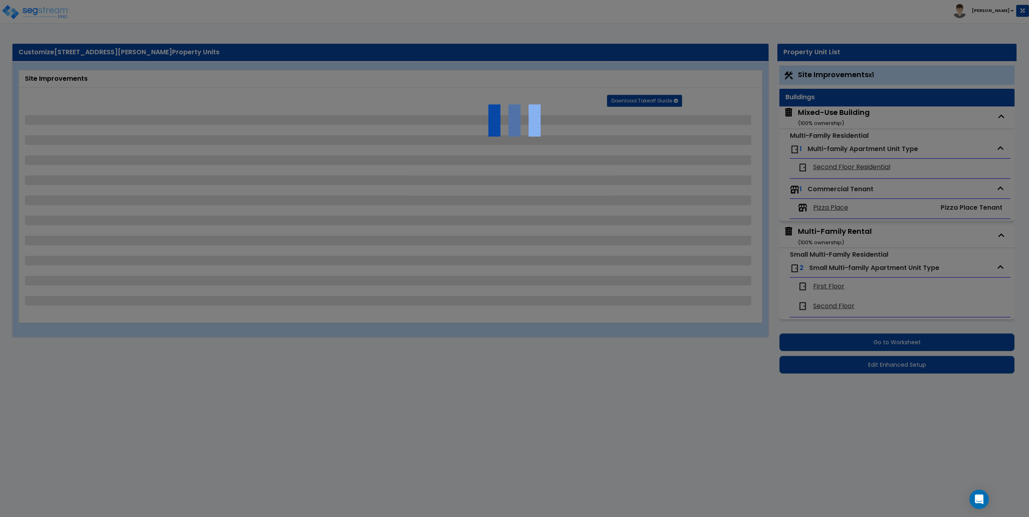
select select "1"
select select "2"
select select "1"
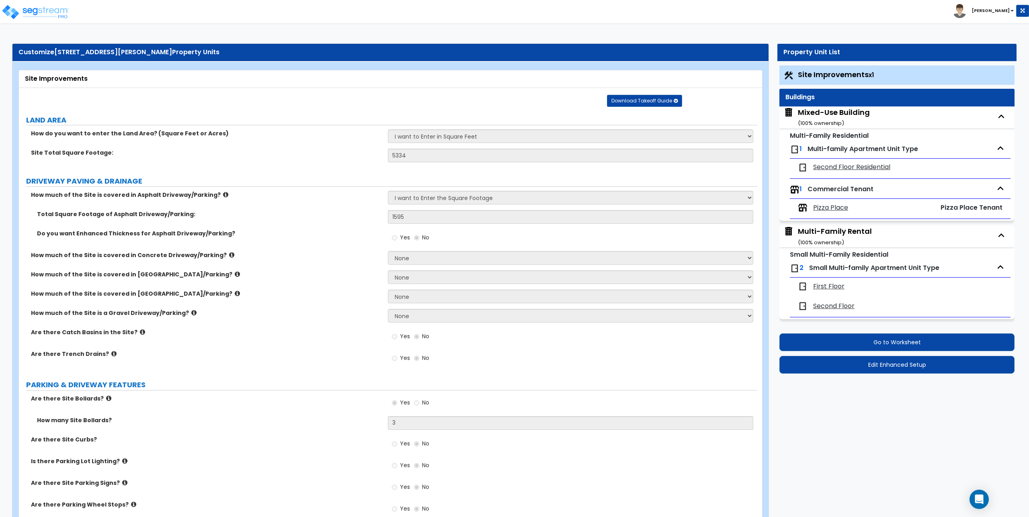
click at [837, 169] on span "Second Floor Residential" at bounding box center [851, 167] width 77 height 9
select select "1"
select select "2"
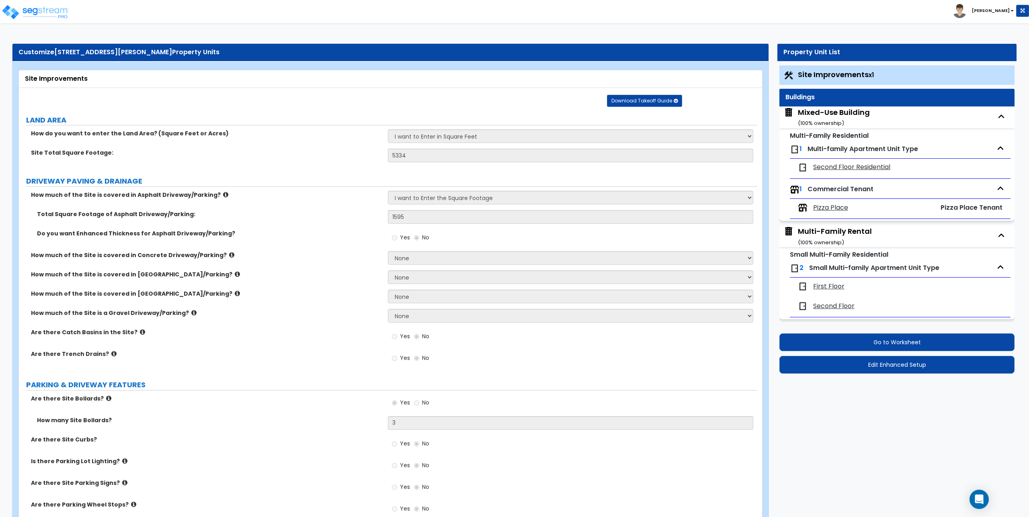
select select "2"
select select "1"
select select "2"
select select "1"
select select "2"
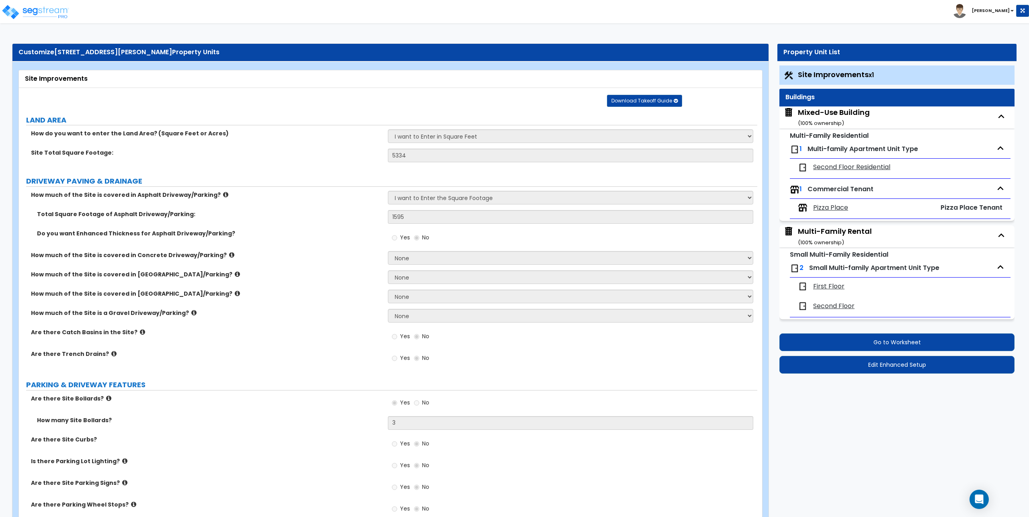
select select "1"
select select "2"
select select "5"
select select "6"
select select "3"
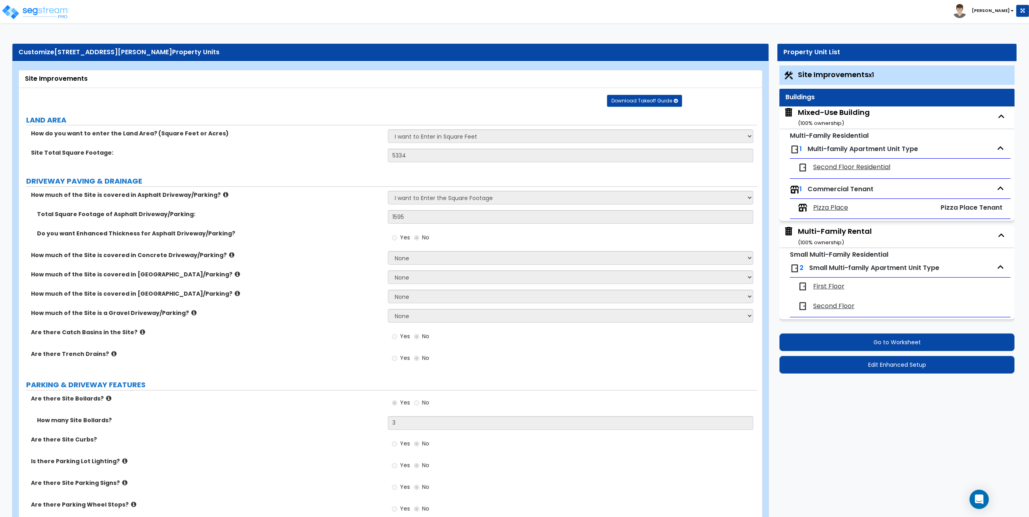
select select "6"
select select "1"
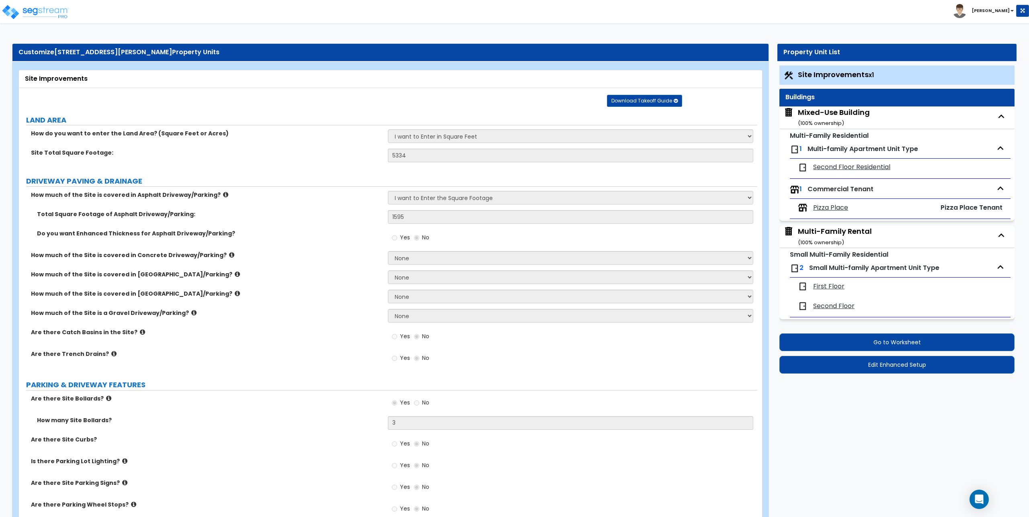
select select "1"
select select "2"
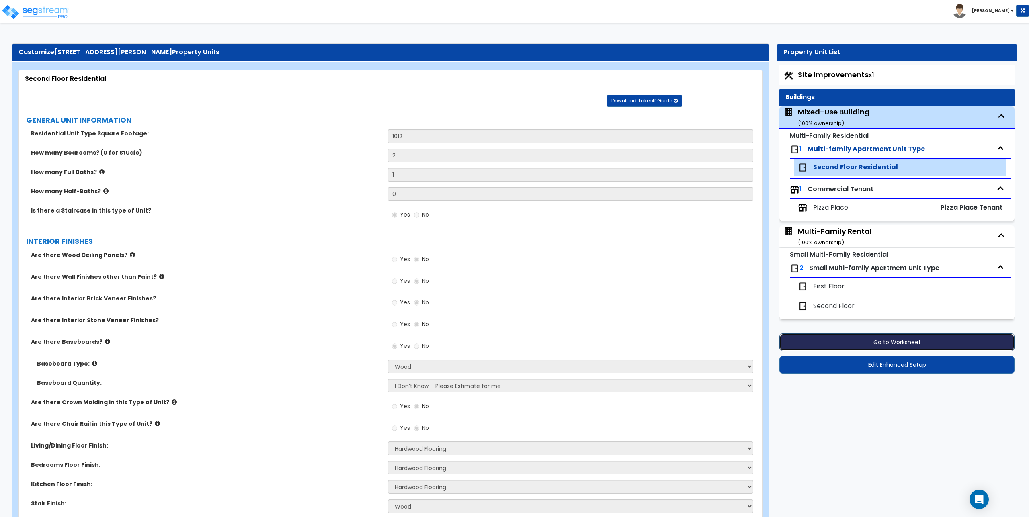
click at [913, 343] on button "Go to Worksheet" at bounding box center [896, 343] width 235 height 18
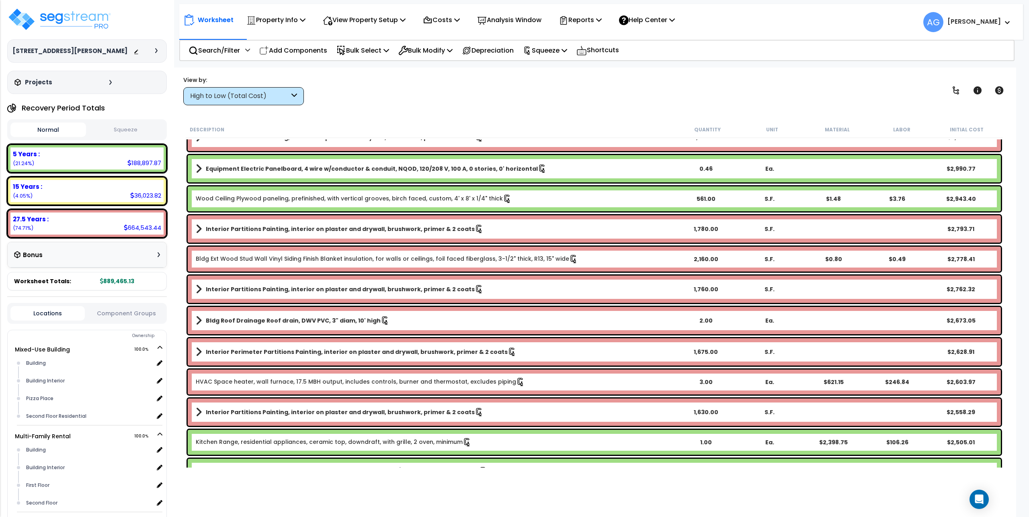
scroll to position [2290, 0]
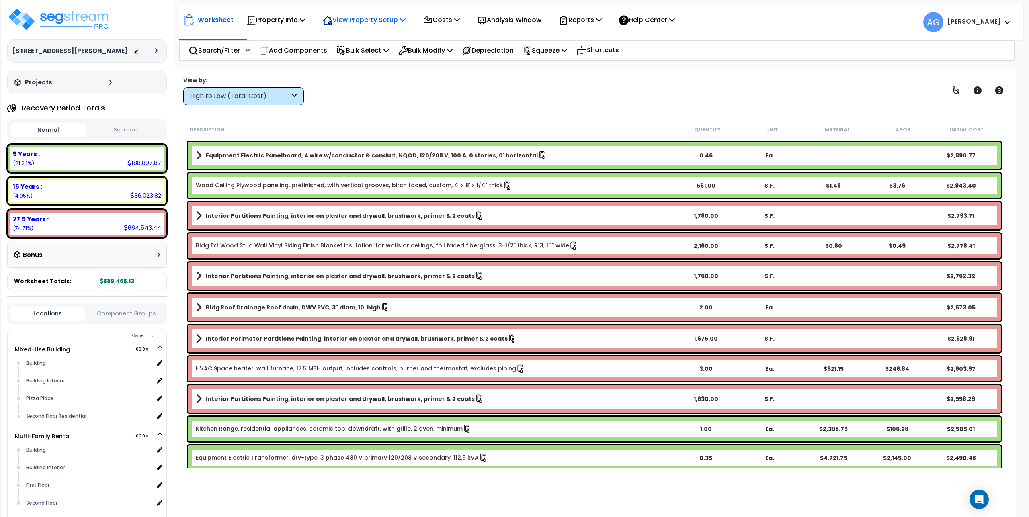
click at [405, 20] on icon at bounding box center [403, 19] width 6 height 6
click at [602, 17] on icon at bounding box center [599, 19] width 6 height 6
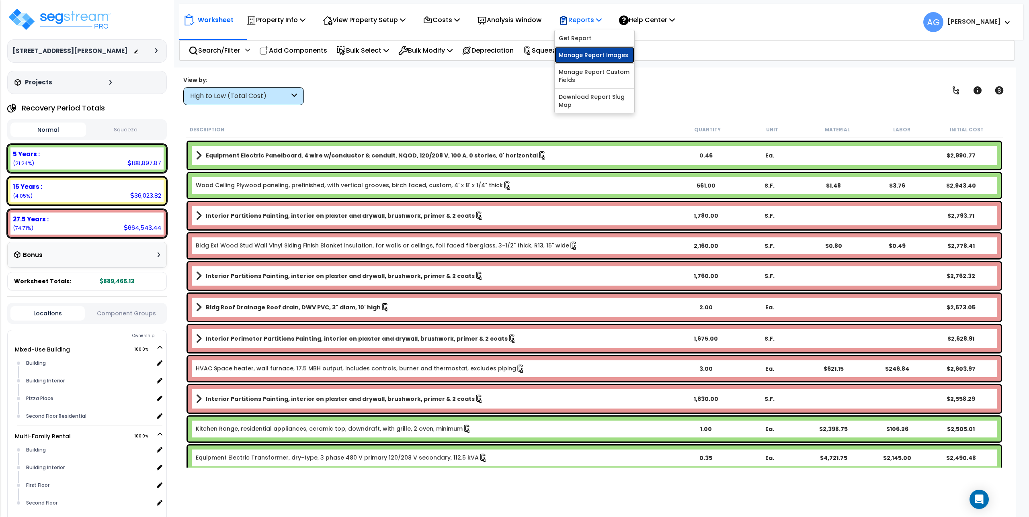
click at [591, 57] on link "Manage Report Images" at bounding box center [595, 55] width 80 height 16
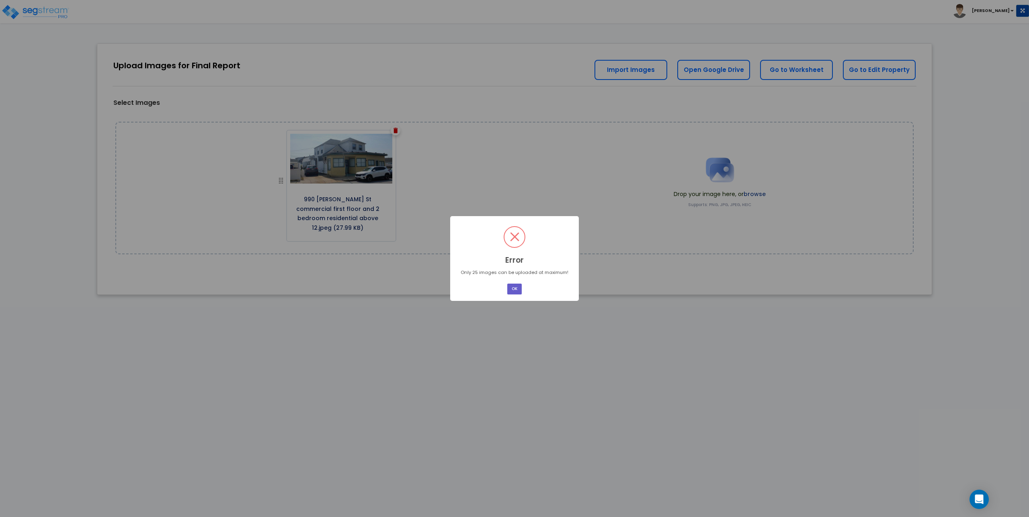
click at [516, 284] on button "OK" at bounding box center [514, 289] width 14 height 11
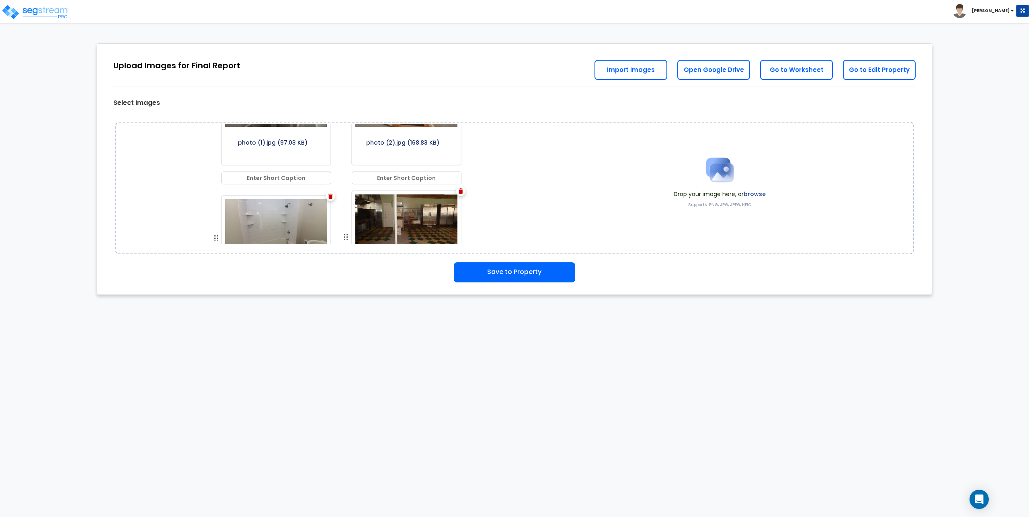
scroll to position [1223, 0]
click at [514, 272] on button "Save to Property" at bounding box center [514, 272] width 121 height 20
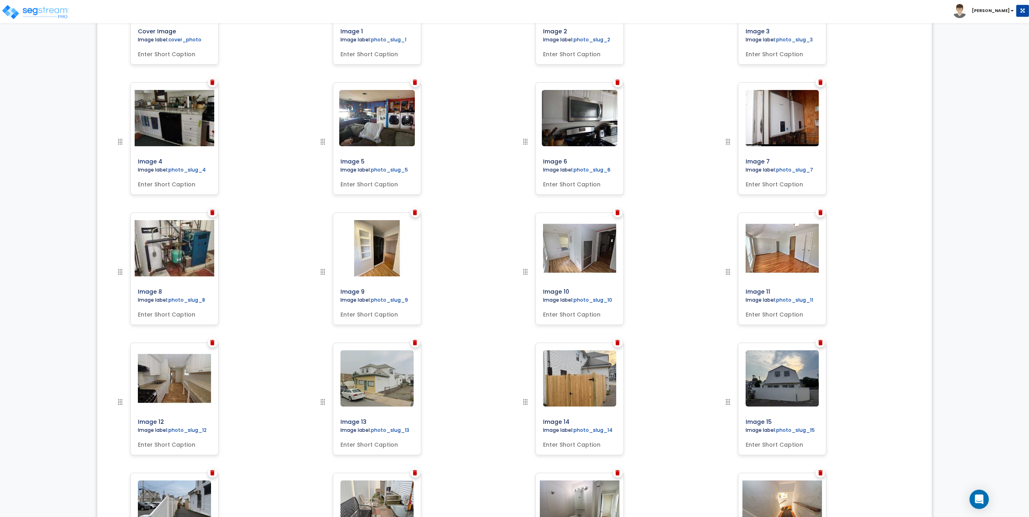
scroll to position [373, 0]
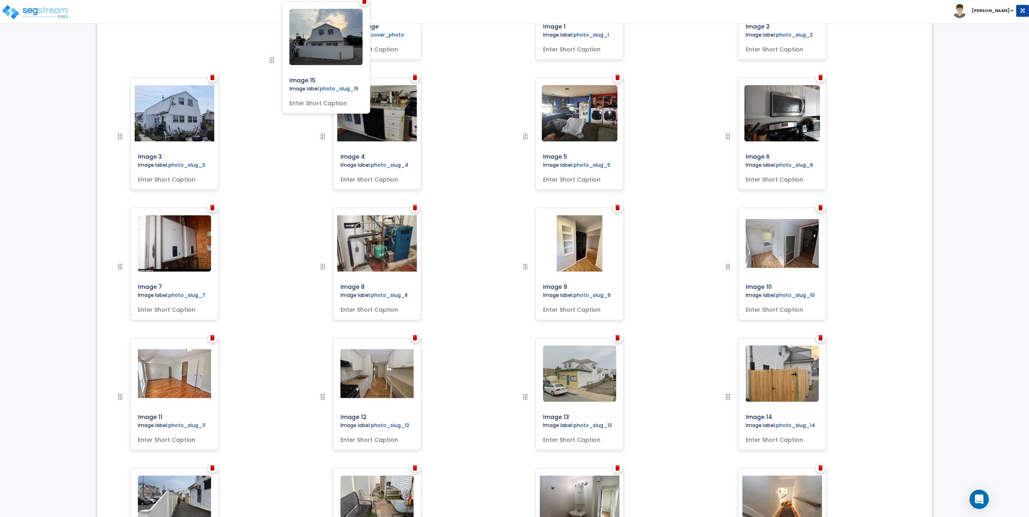
drag, startPoint x: 726, startPoint y: 399, endPoint x: 270, endPoint y: 62, distance: 566.9
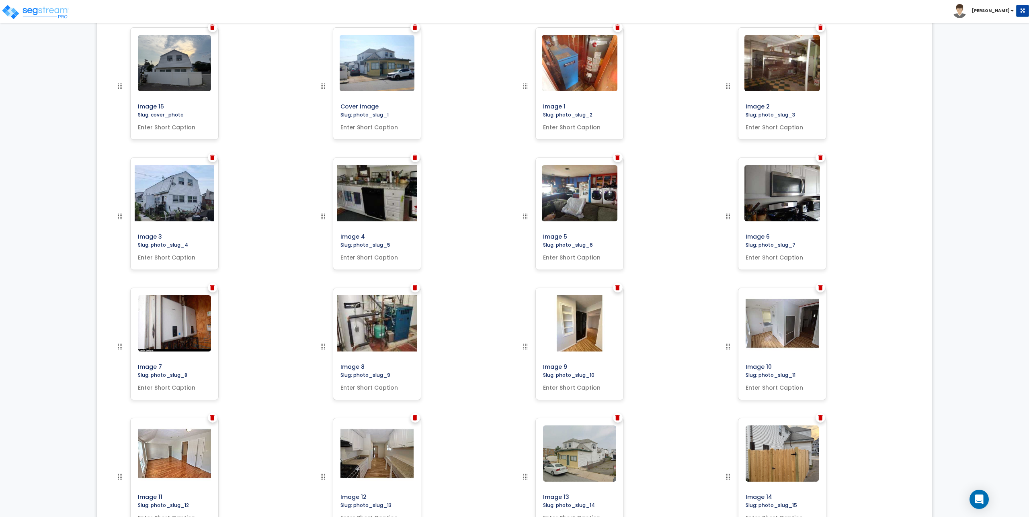
scroll to position [172, 0]
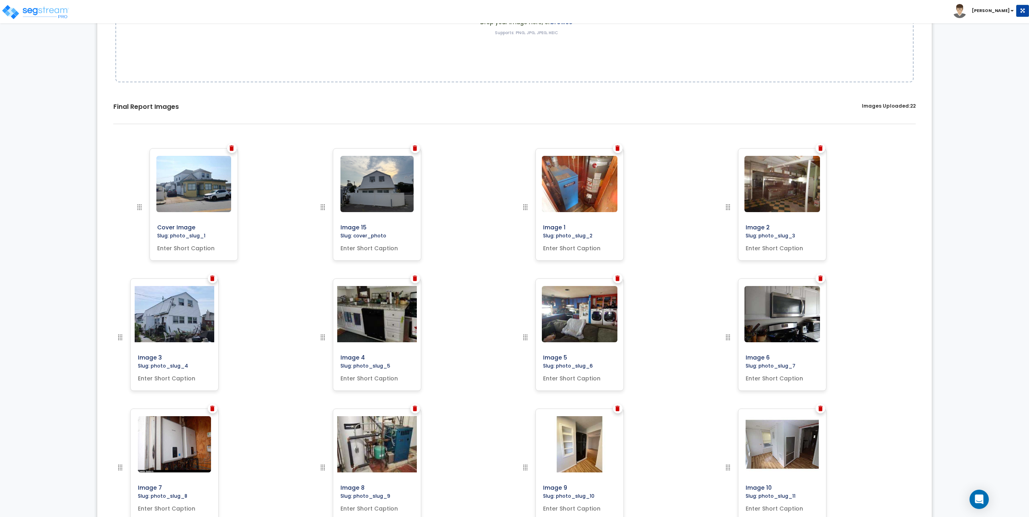
drag, startPoint x: 323, startPoint y: 206, endPoint x: 140, endPoint y: 203, distance: 183.3
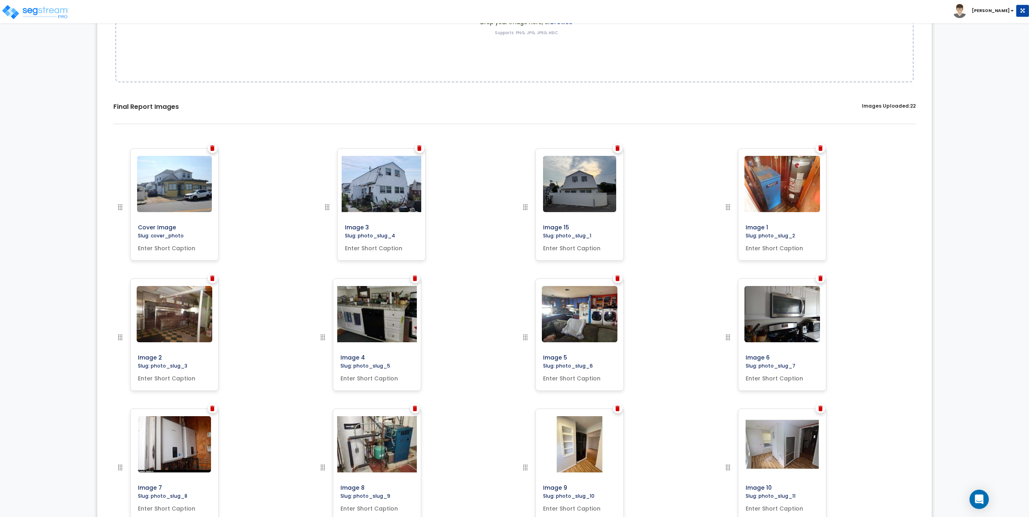
drag, startPoint x: 122, startPoint y: 339, endPoint x: 333, endPoint y: 203, distance: 251.2
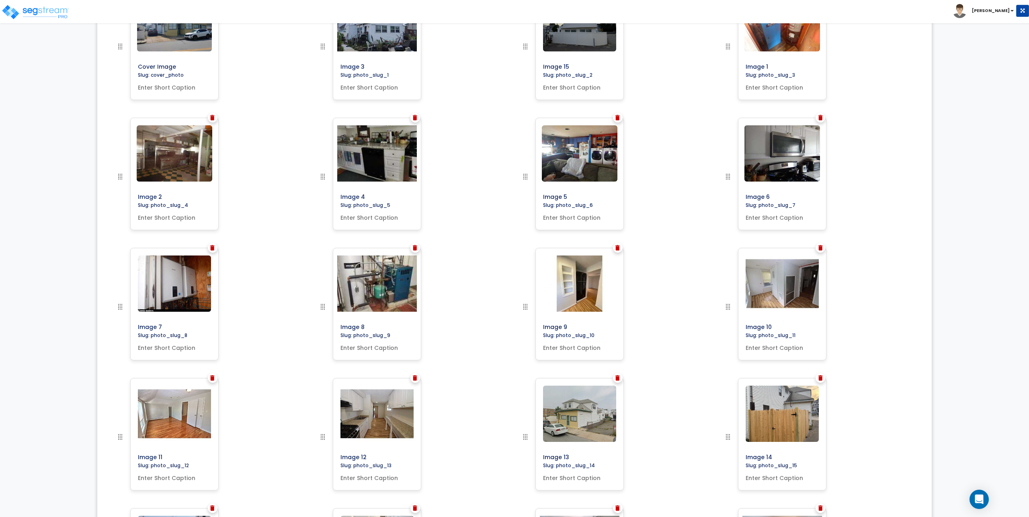
scroll to position [373, 0]
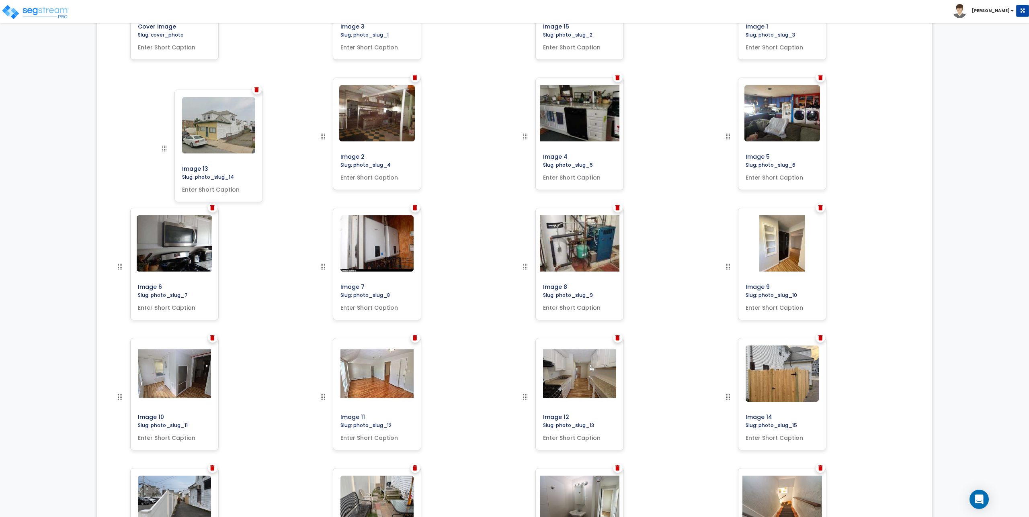
drag, startPoint x: 528, startPoint y: 400, endPoint x: 166, endPoint y: 151, distance: 439.0
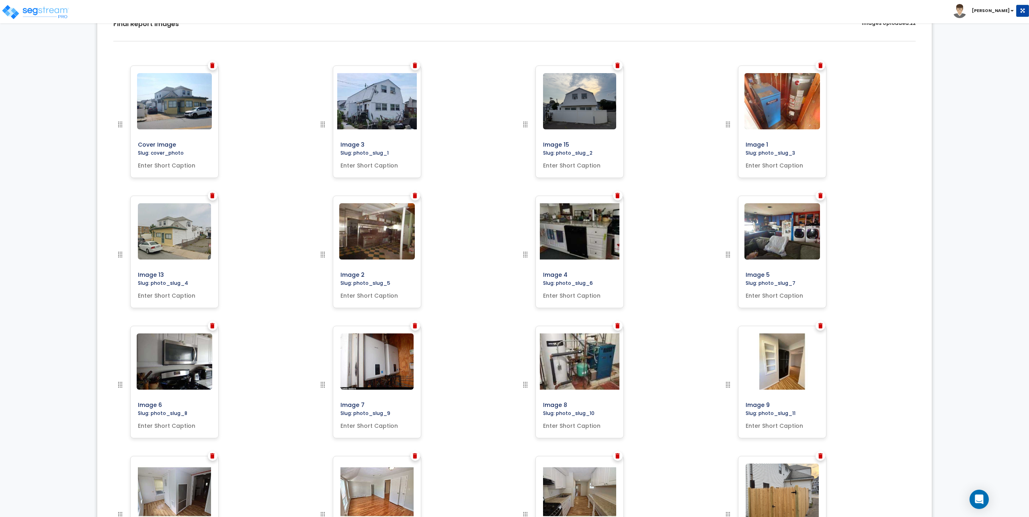
scroll to position [252, 0]
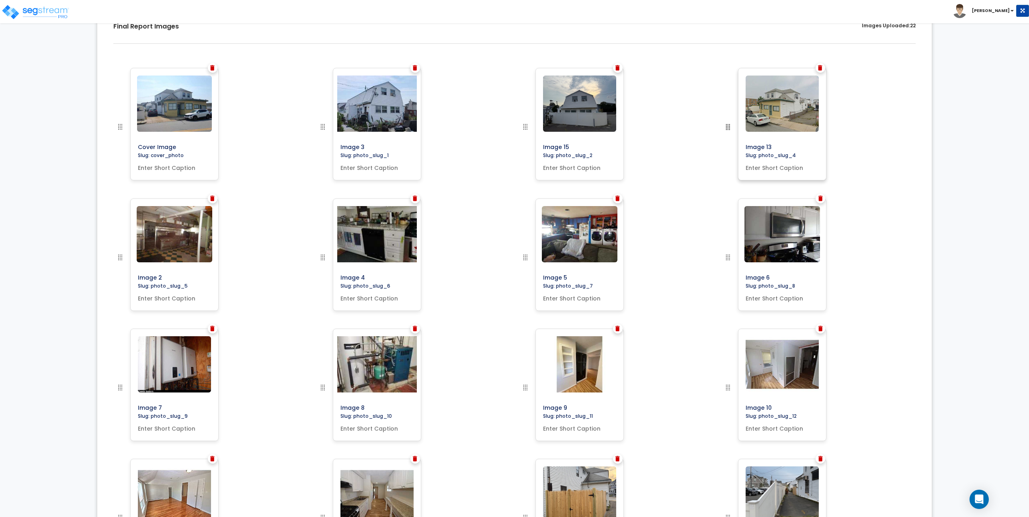
drag, startPoint x: 119, startPoint y: 258, endPoint x: 728, endPoint y: 121, distance: 623.9
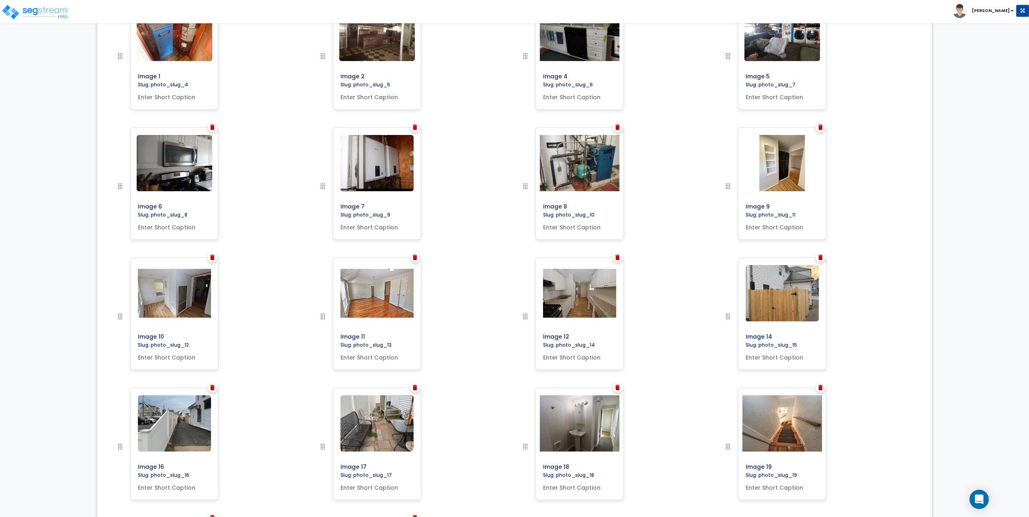
scroll to position [493, 0]
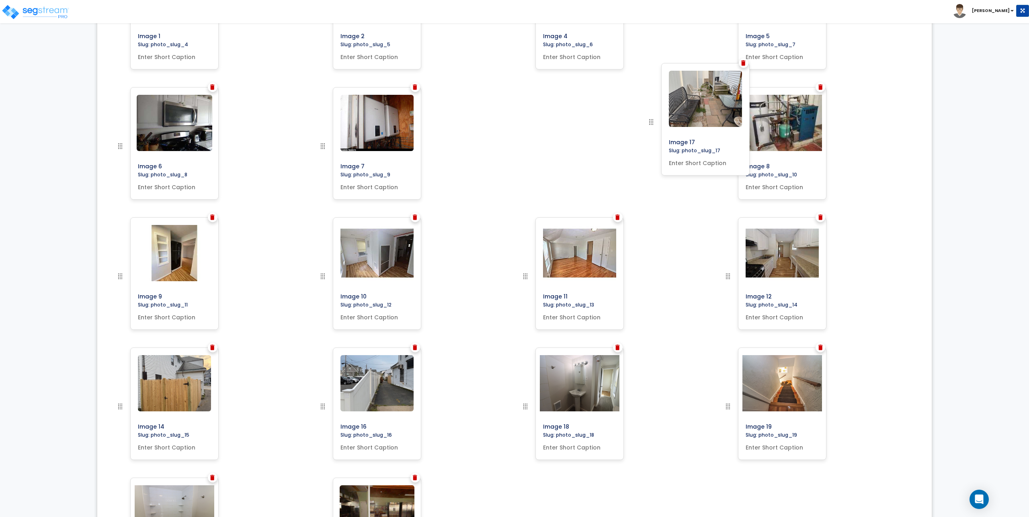
drag, startPoint x: 323, startPoint y: 409, endPoint x: 652, endPoint y: 124, distance: 434.4
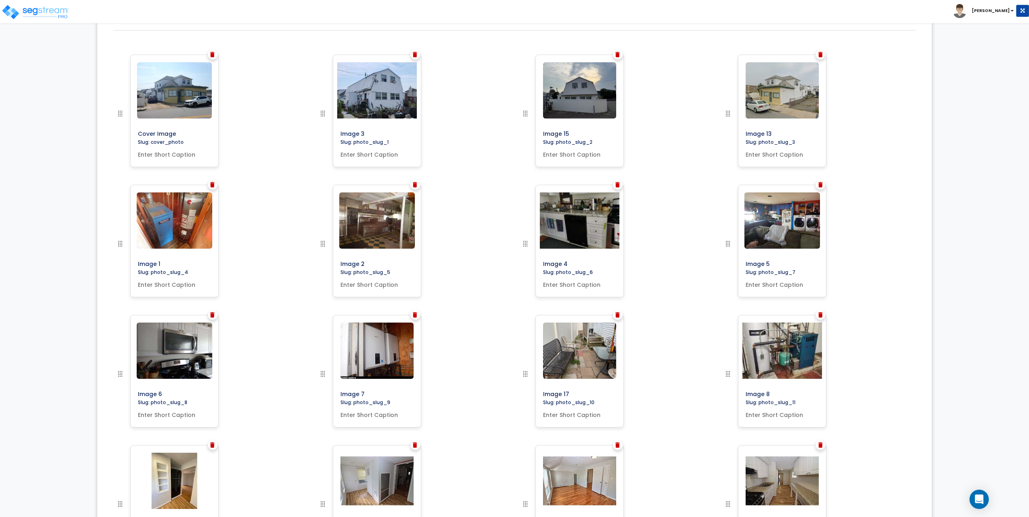
scroll to position [333, 0]
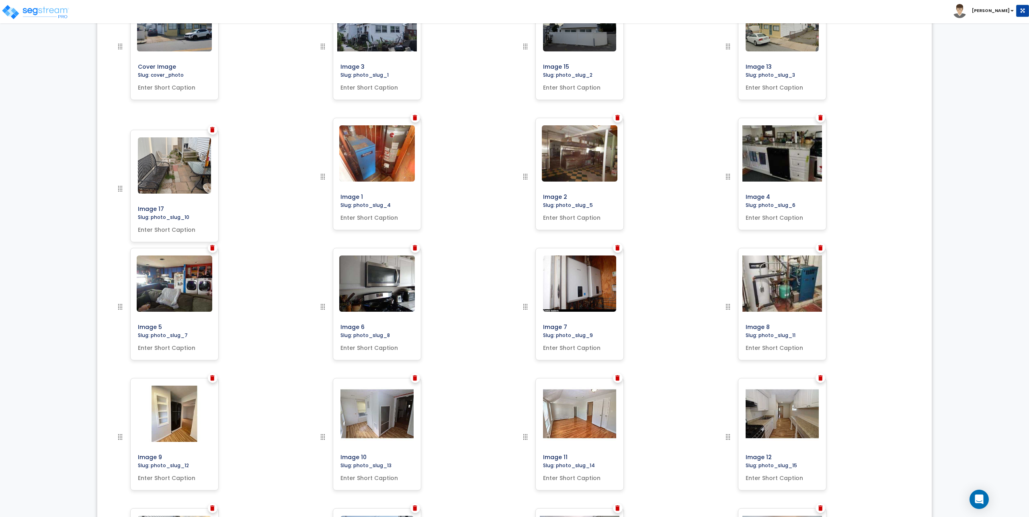
drag, startPoint x: 524, startPoint y: 305, endPoint x: 95, endPoint y: 185, distance: 445.5
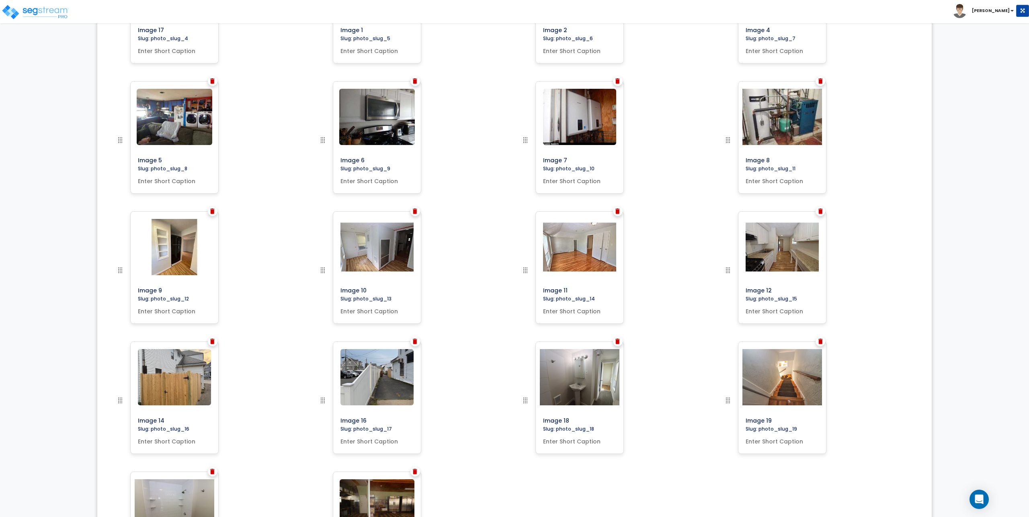
scroll to position [453, 0]
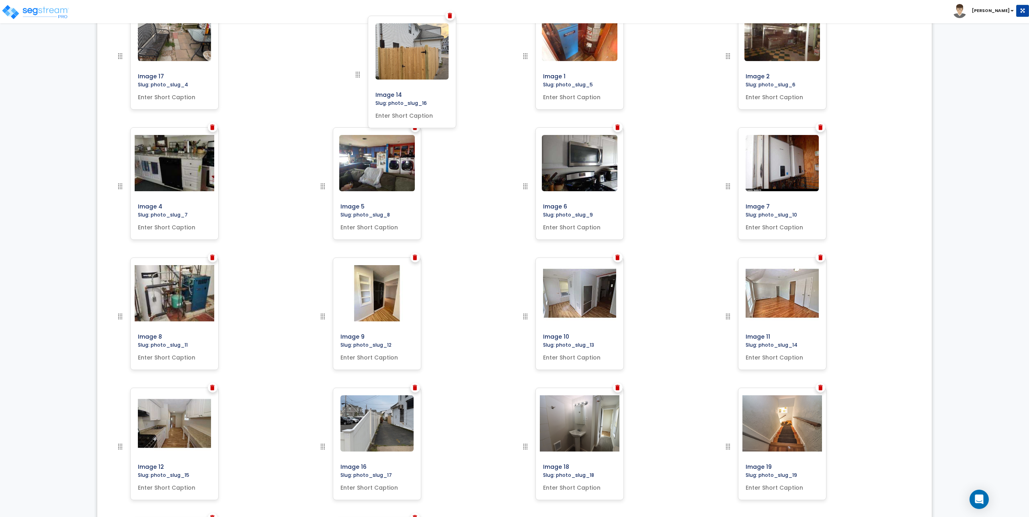
drag, startPoint x: 116, startPoint y: 447, endPoint x: 354, endPoint y: 75, distance: 441.4
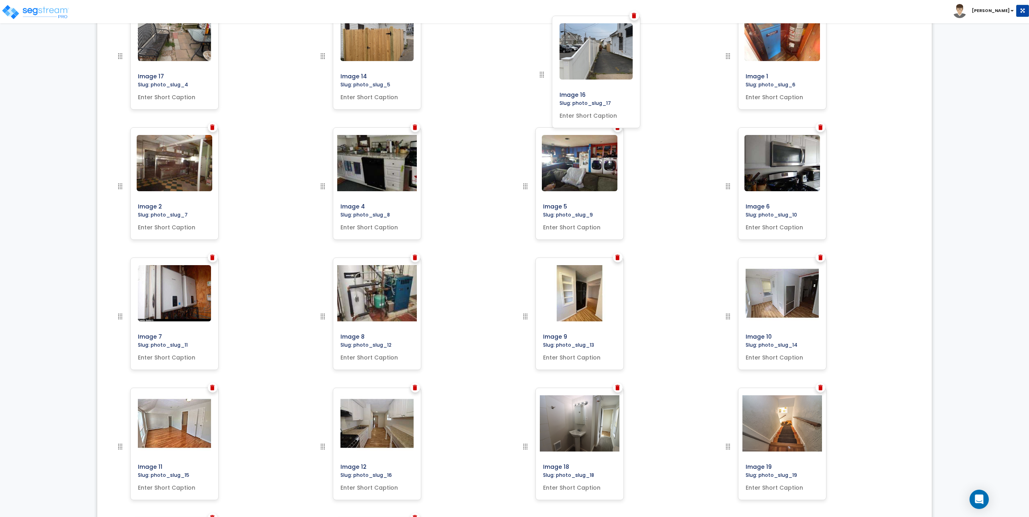
drag, startPoint x: 323, startPoint y: 443, endPoint x: 542, endPoint y: 71, distance: 431.8
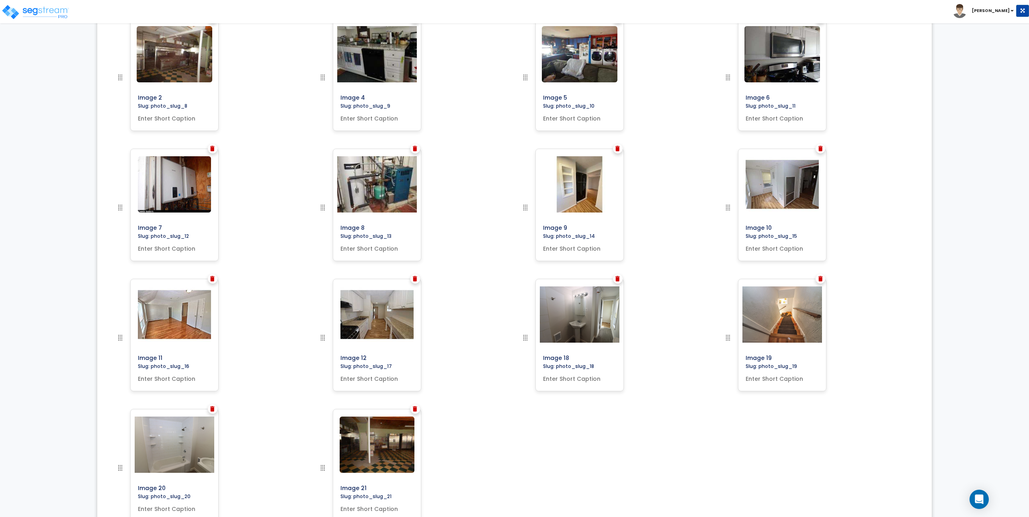
scroll to position [617, 0]
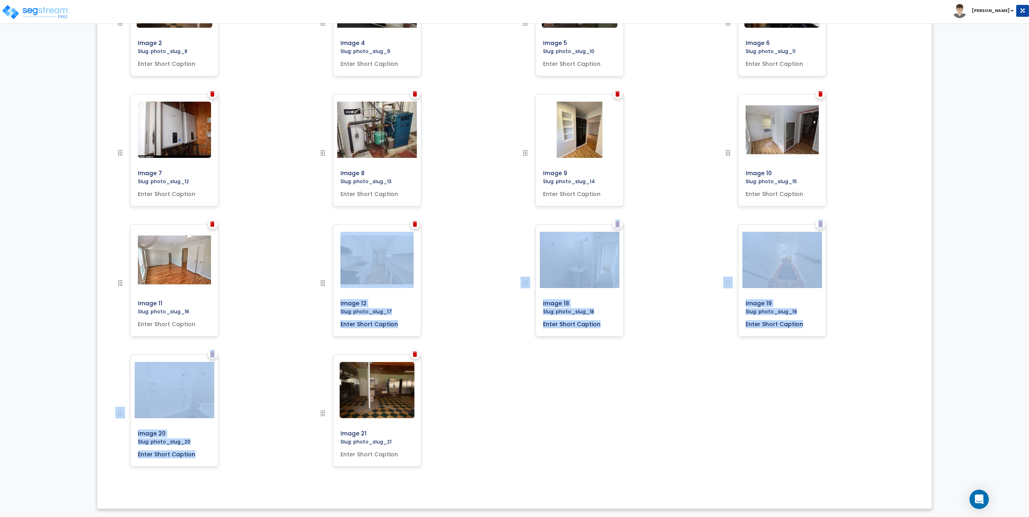
drag, startPoint x: 317, startPoint y: 417, endPoint x: 327, endPoint y: 263, distance: 154.7
click at [296, 355] on div "Image 20" at bounding box center [210, 419] width 203 height 130
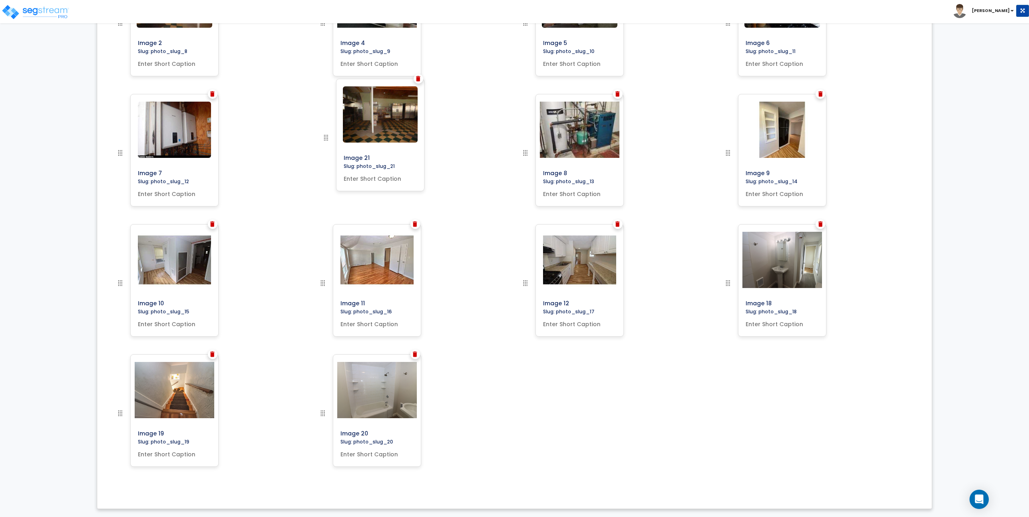
drag, startPoint x: 326, startPoint y: 414, endPoint x: 329, endPoint y: 138, distance: 275.7
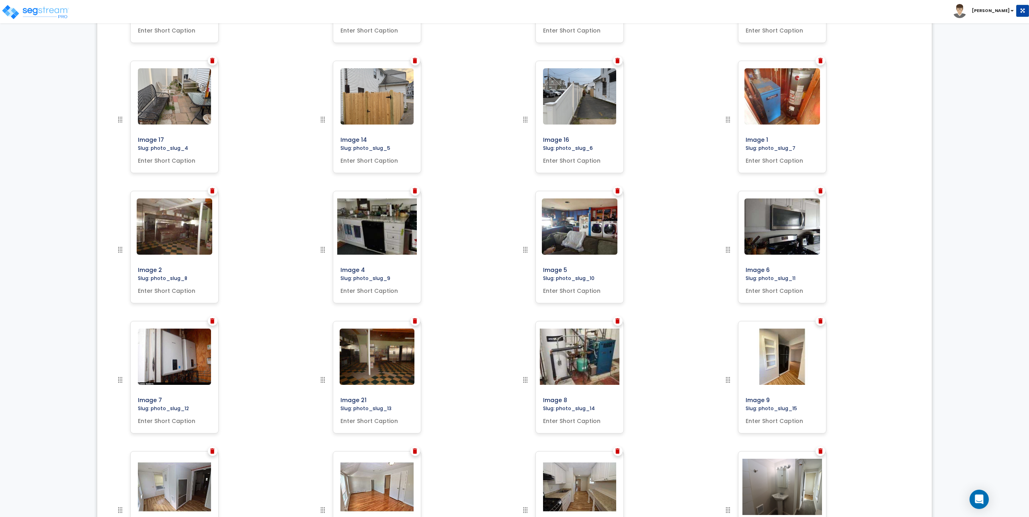
scroll to position [336, 0]
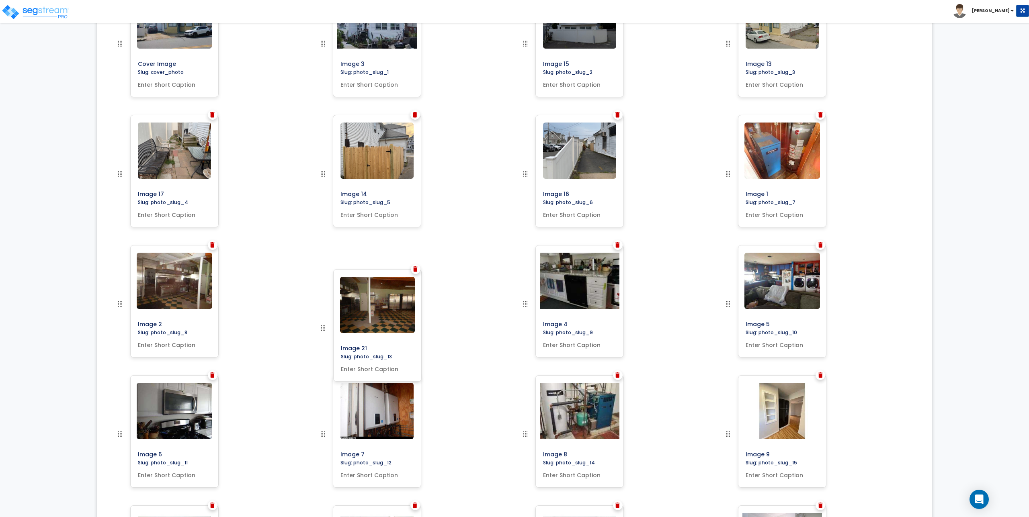
drag, startPoint x: 320, startPoint y: 438, endPoint x: 322, endPoint y: 329, distance: 109.7
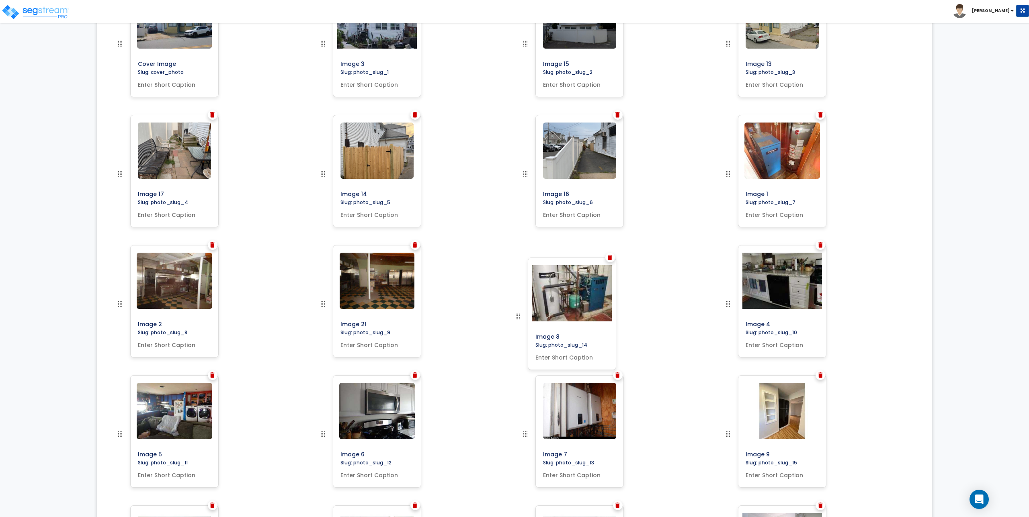
drag, startPoint x: 526, startPoint y: 434, endPoint x: 519, endPoint y: 316, distance: 118.0
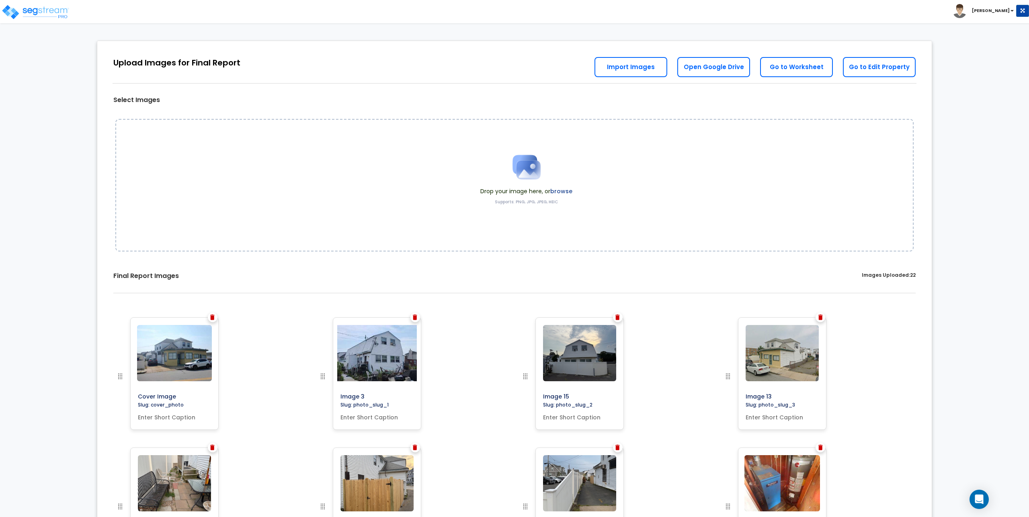
scroll to position [0, 0]
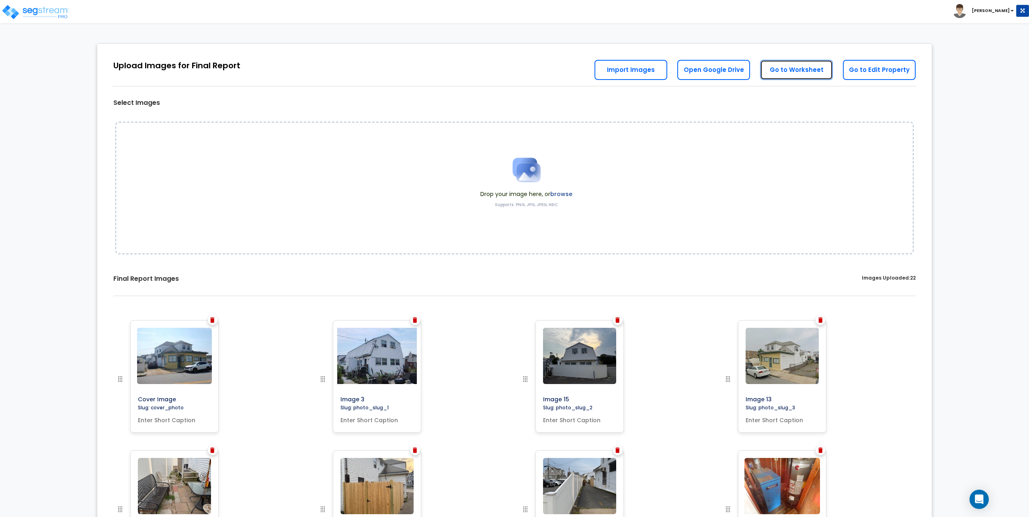
click at [808, 71] on link "Go to Worksheet" at bounding box center [796, 70] width 73 height 20
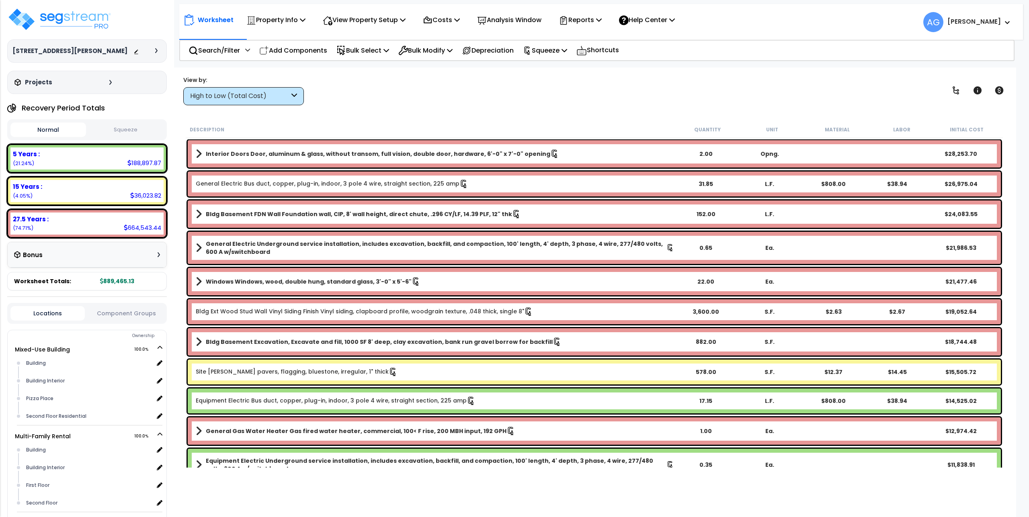
click at [118, 134] on button "Squeeze" at bounding box center [126, 130] width 76 height 14
click at [299, 22] on p "Property Info" at bounding box center [275, 19] width 59 height 11
click at [293, 38] on link "Property Setup" at bounding box center [282, 38] width 80 height 16
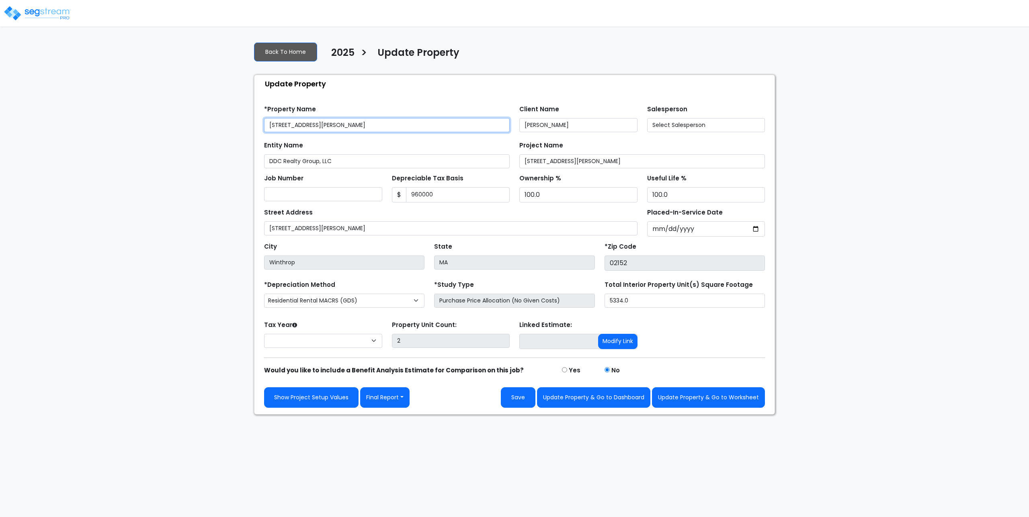
type input "960,000"
select select "2024"
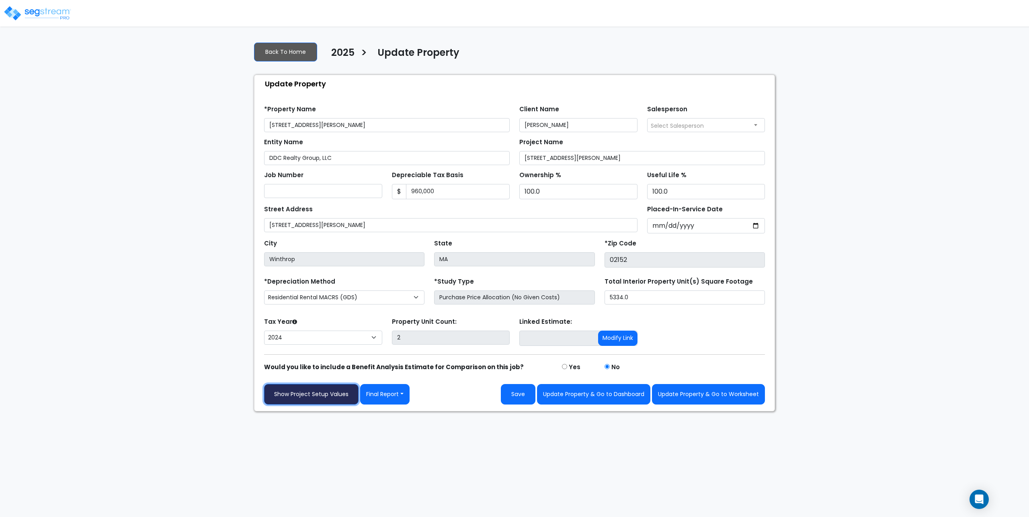
click at [309, 396] on link "Show Project Setup Values" at bounding box center [311, 394] width 94 height 20
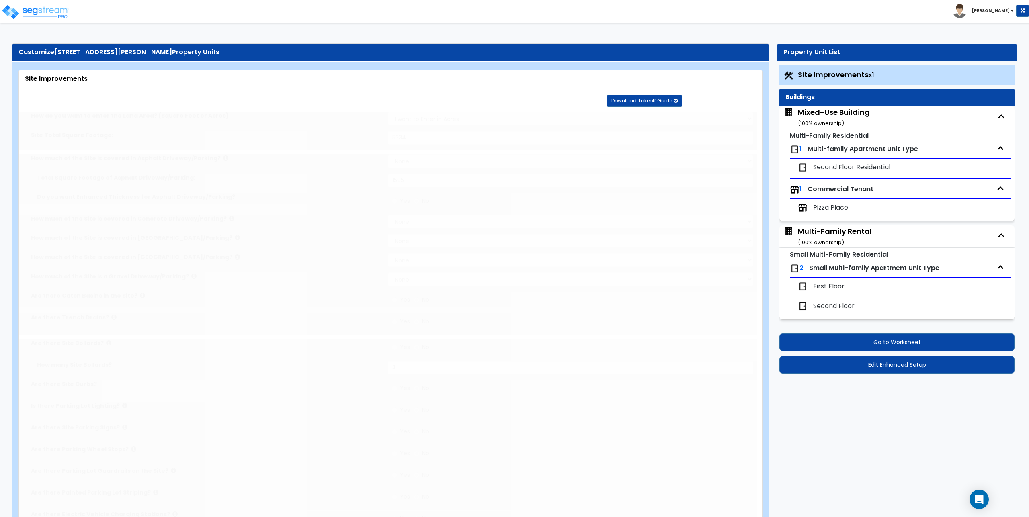
select select "2"
type input "5334"
select select "2"
type input "1595"
radio input "true"
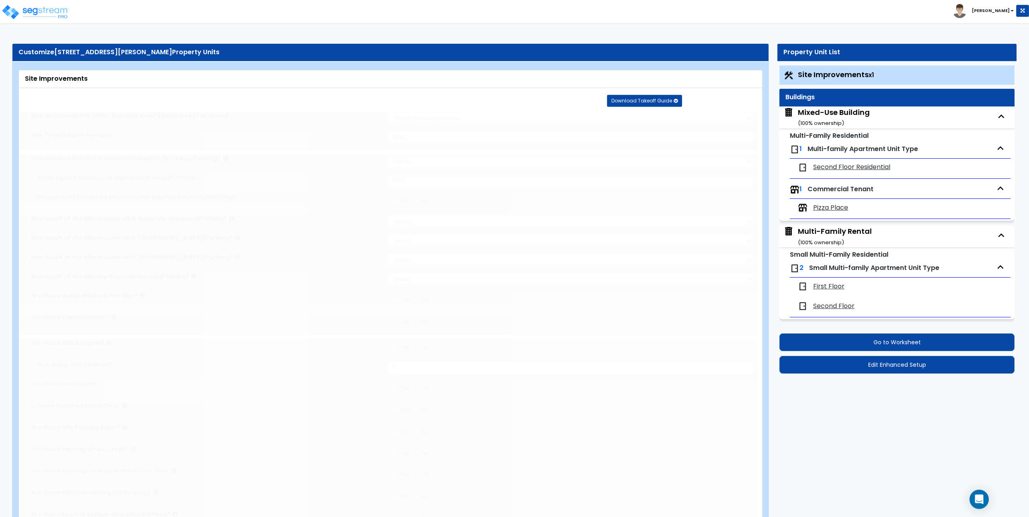
type input "3"
radio input "true"
select select "4"
type input "578"
radio input "true"
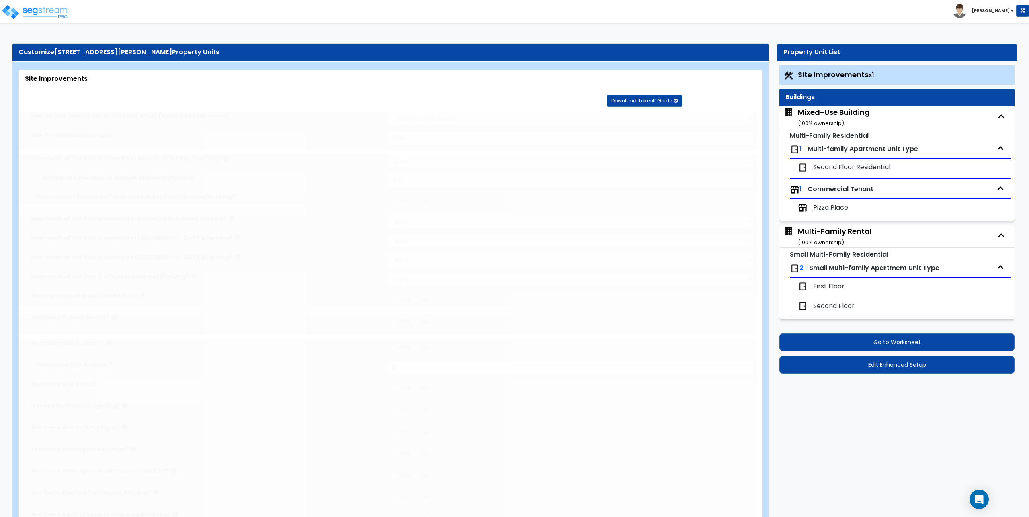
radio input "true"
select select "1"
type input "83"
radio input "true"
select select "2"
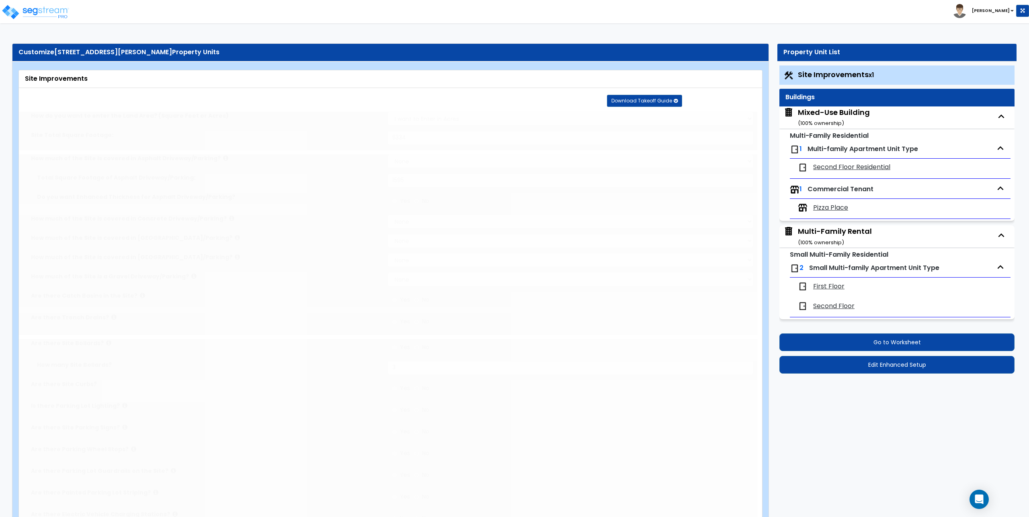
type input "189"
radio input "true"
select select "1"
type input "1"
type input "135"
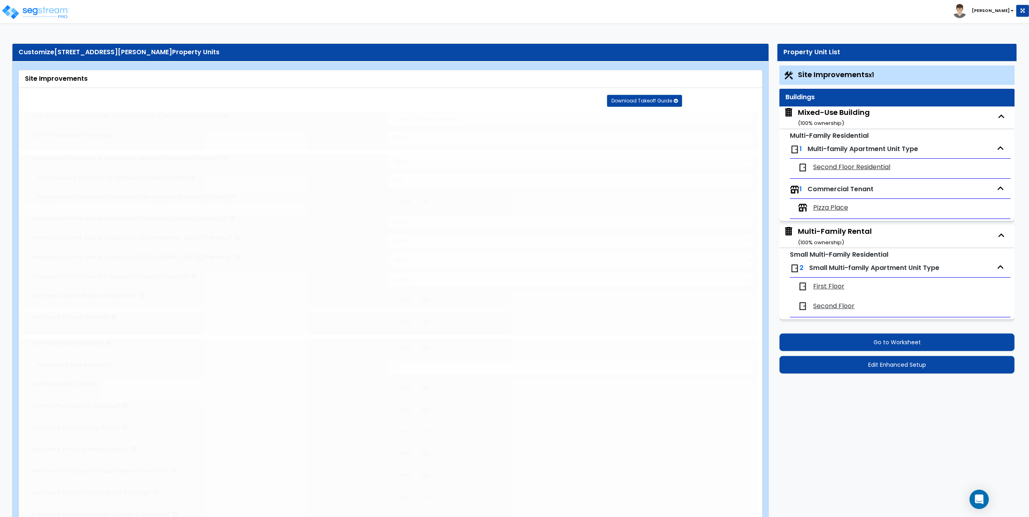
type input "6"
select select "2"
select select "1"
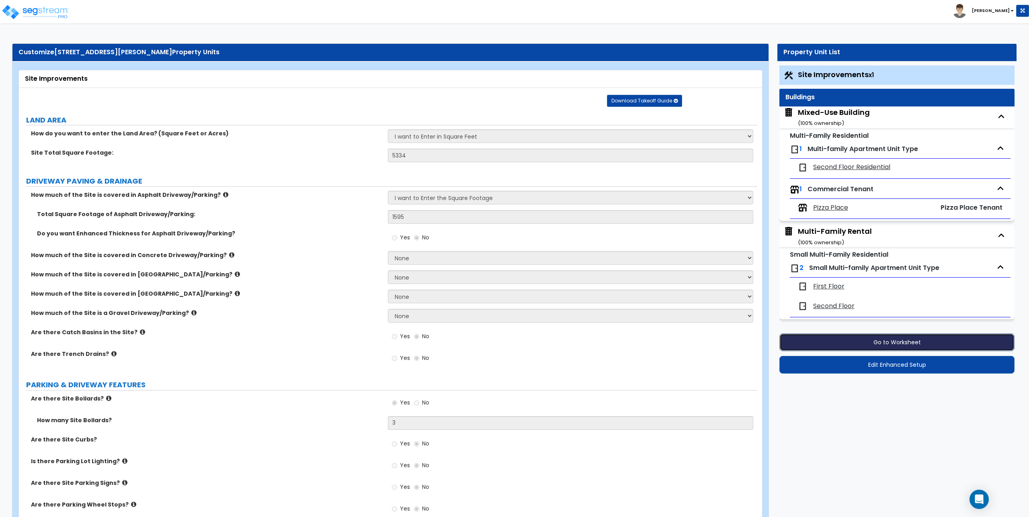
click at [892, 338] on button "Go to Worksheet" at bounding box center [896, 343] width 235 height 18
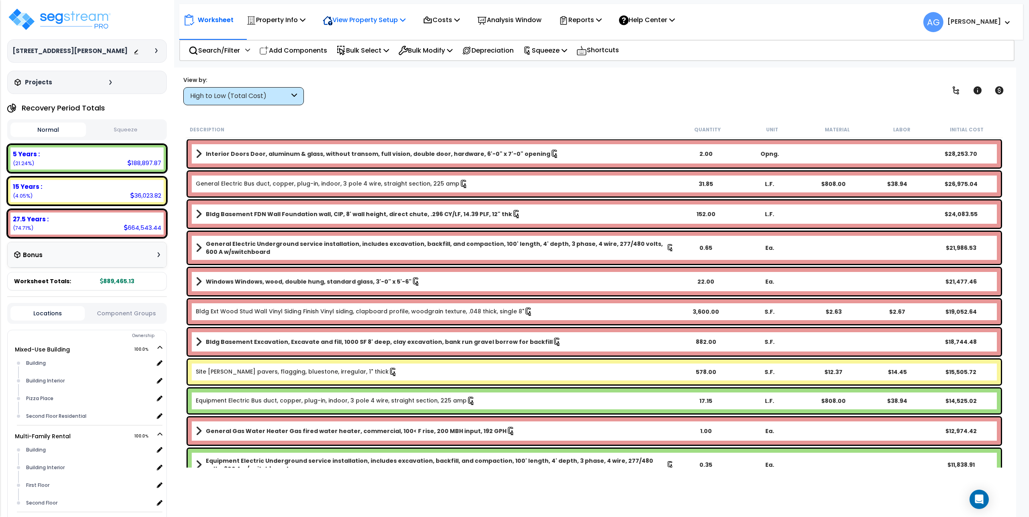
click at [397, 23] on p "View Property Setup" at bounding box center [364, 19] width 83 height 11
click at [370, 37] on link "Building Setup" at bounding box center [359, 38] width 80 height 16
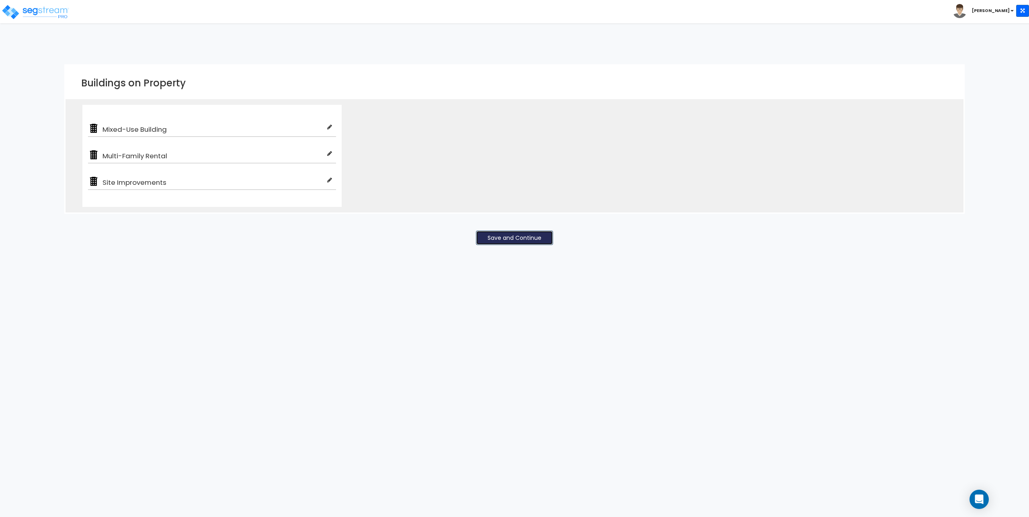
click at [509, 235] on button "Save and Continue" at bounding box center [514, 238] width 77 height 14
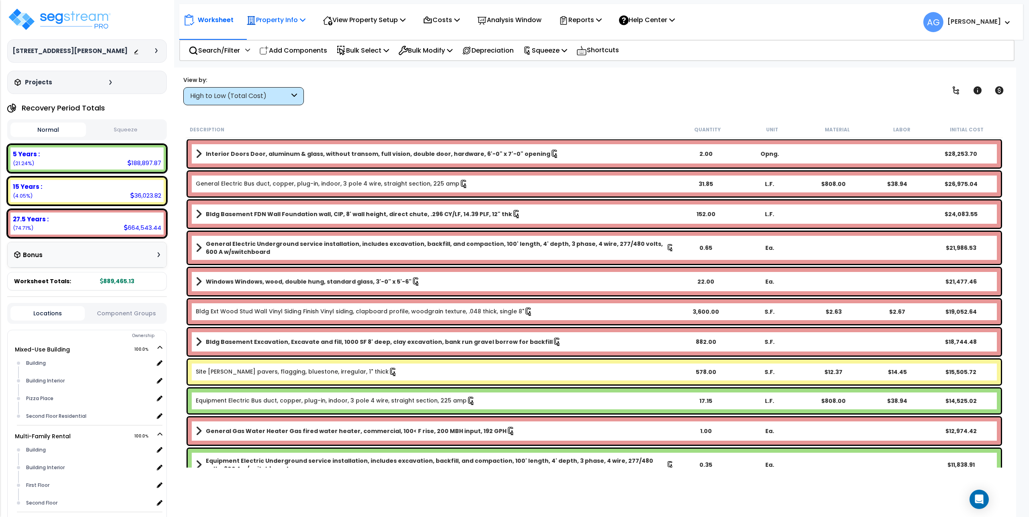
click at [305, 23] on icon at bounding box center [303, 19] width 6 height 6
click at [405, 23] on p "View Property Setup" at bounding box center [364, 19] width 83 height 11
click at [405, 22] on icon at bounding box center [403, 19] width 6 height 6
click at [383, 85] on div "View by: High to Low (Total Cost) High to Low (Total Cost)" at bounding box center [593, 91] width 827 height 30
click at [460, 20] on icon at bounding box center [457, 19] width 6 height 6
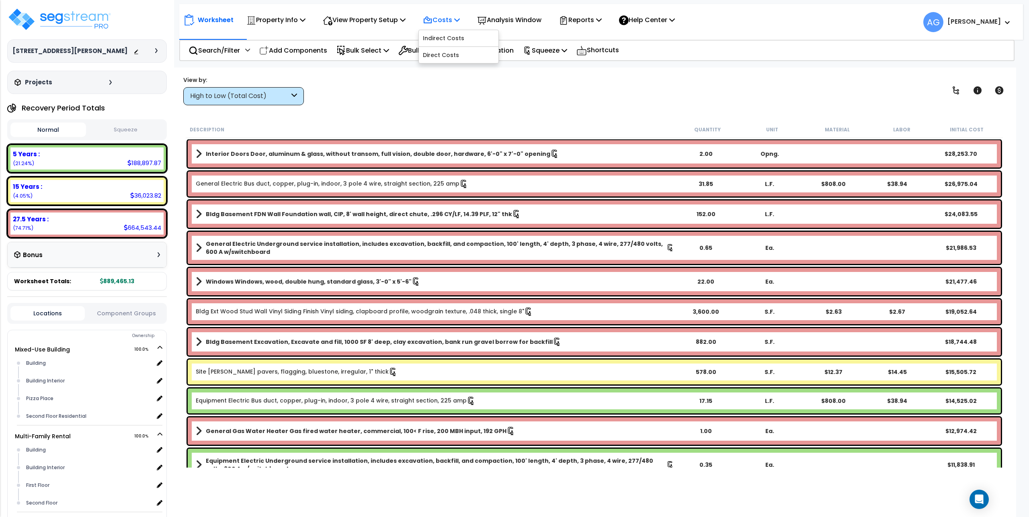
click at [460, 20] on icon at bounding box center [457, 19] width 6 height 6
click at [405, 23] on icon at bounding box center [403, 19] width 6 height 6
click at [303, 18] on icon at bounding box center [303, 19] width 6 height 6
click at [269, 41] on link "Property Setup" at bounding box center [282, 38] width 80 height 16
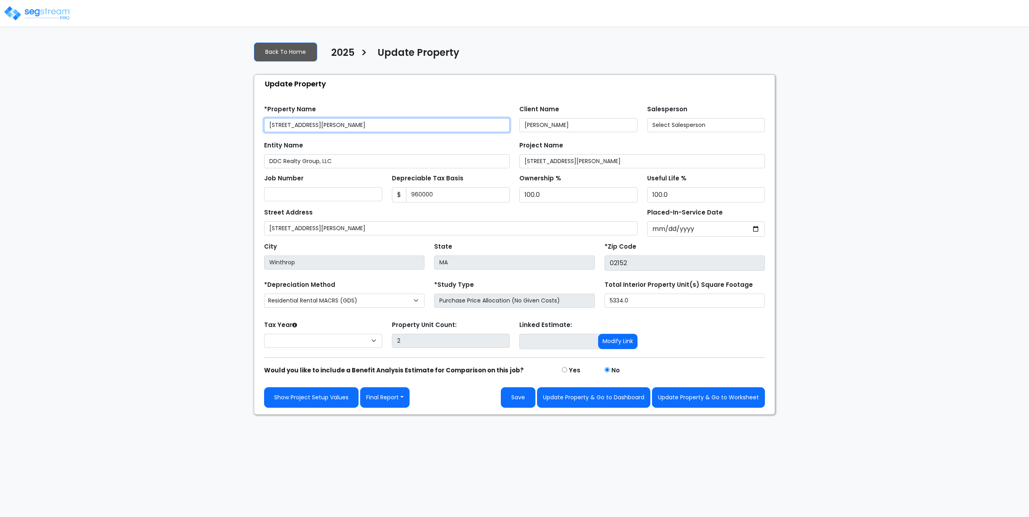
type input "960,000"
select select "2024"
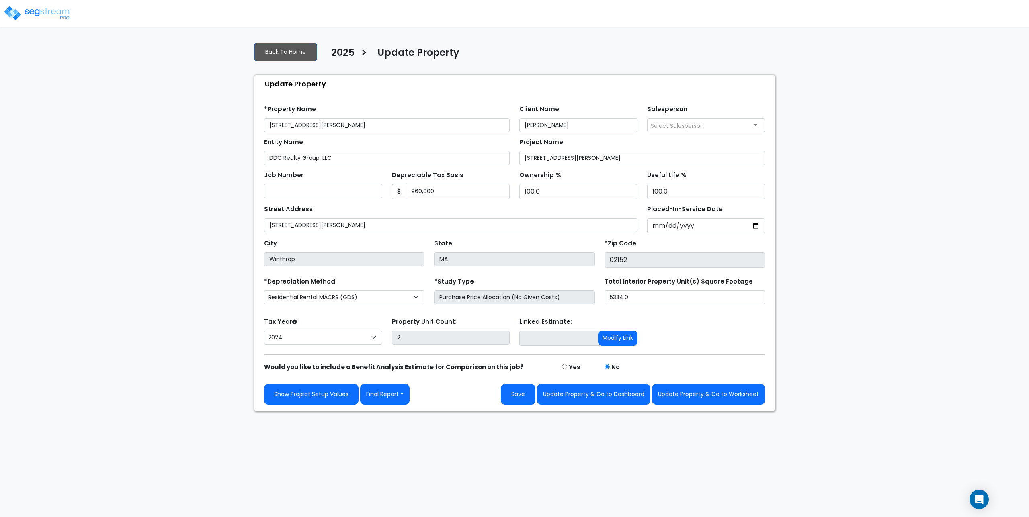
click at [568, 367] on div "Yes" at bounding box center [578, 366] width 43 height 11
click at [563, 370] on div "Yes" at bounding box center [578, 366] width 43 height 11
click at [566, 364] on input "radio" at bounding box center [564, 366] width 5 height 5
radio input "true"
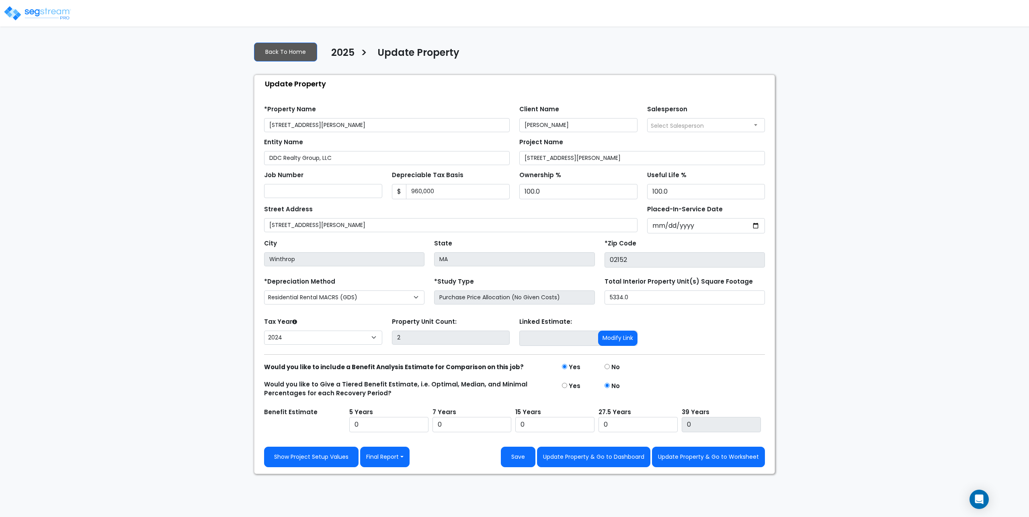
click at [610, 366] on div "No" at bounding box center [621, 366] width 43 height 11
click at [602, 365] on div "No" at bounding box center [621, 366] width 43 height 11
click at [605, 366] on input "radio" at bounding box center [606, 366] width 5 height 5
radio input "true"
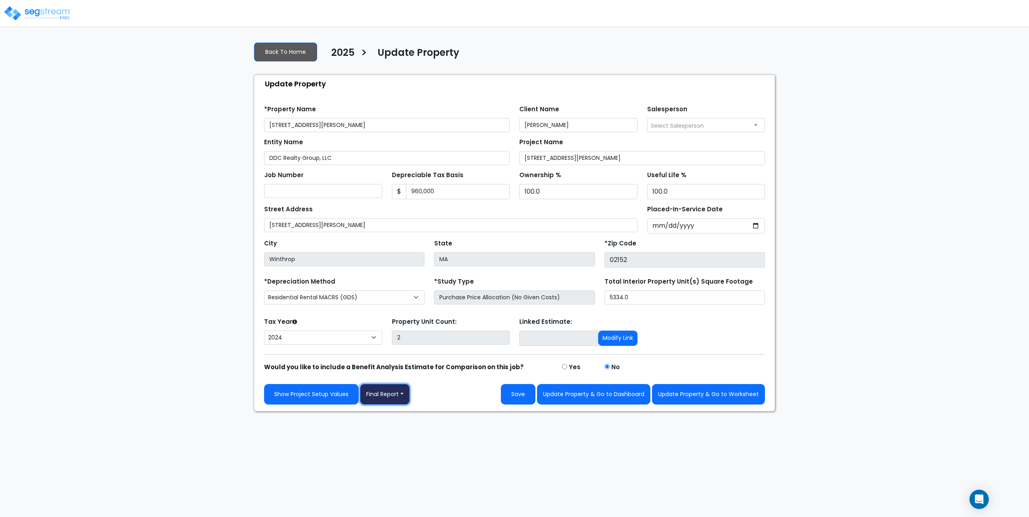
click at [409, 397] on button "Final Report" at bounding box center [384, 394] width 49 height 20
click at [452, 389] on div "Show Project Setup Values Final Report Report Custom Fields Report Images Repor…" at bounding box center [514, 394] width 501 height 20
click at [305, 55] on link "Back To Home" at bounding box center [285, 52] width 63 height 19
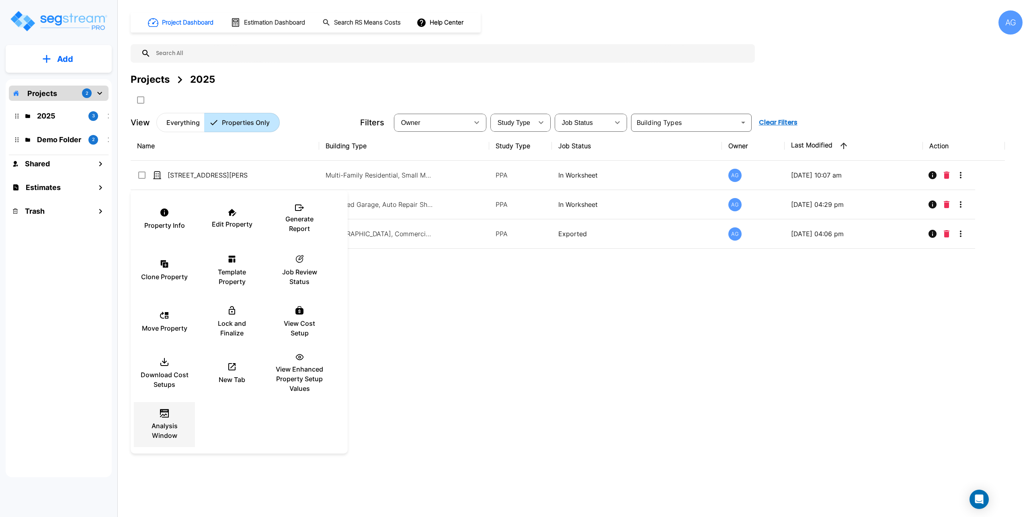
click at [169, 423] on p "Analysis Window" at bounding box center [164, 430] width 48 height 19
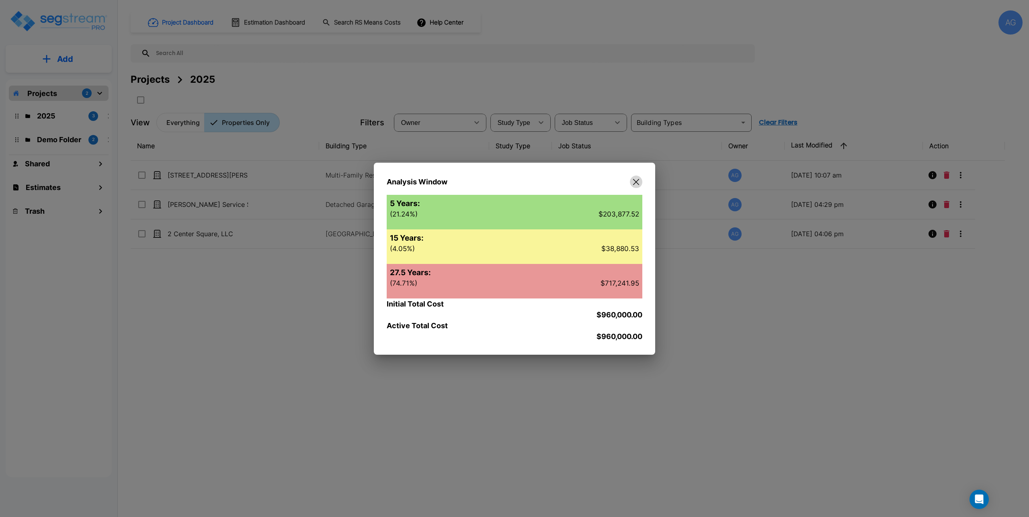
click at [636, 185] on icon "button" at bounding box center [636, 182] width 6 height 6
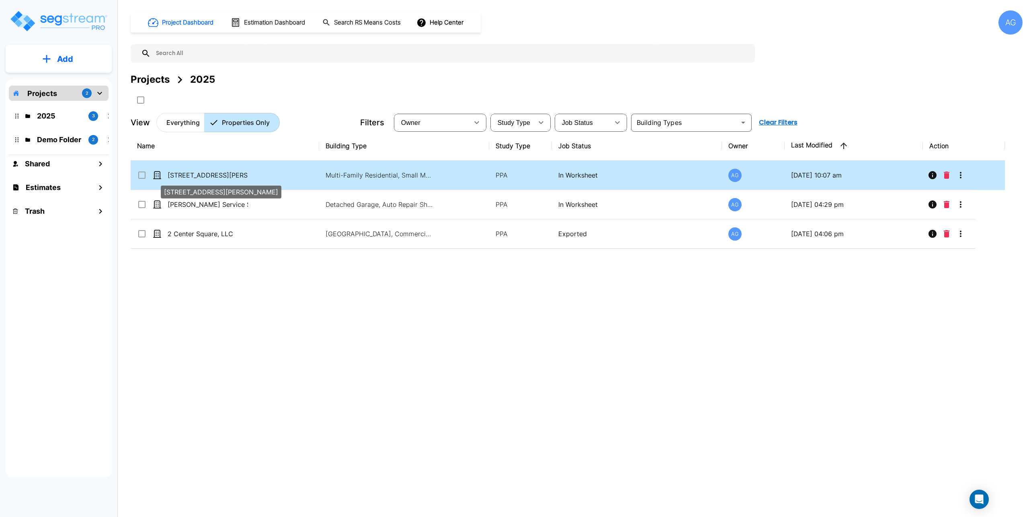
click at [184, 178] on p "[STREET_ADDRESS][PERSON_NAME]" at bounding box center [208, 175] width 80 height 10
checkbox input "true"
click at [184, 178] on p "[STREET_ADDRESS][PERSON_NAME]" at bounding box center [208, 175] width 80 height 10
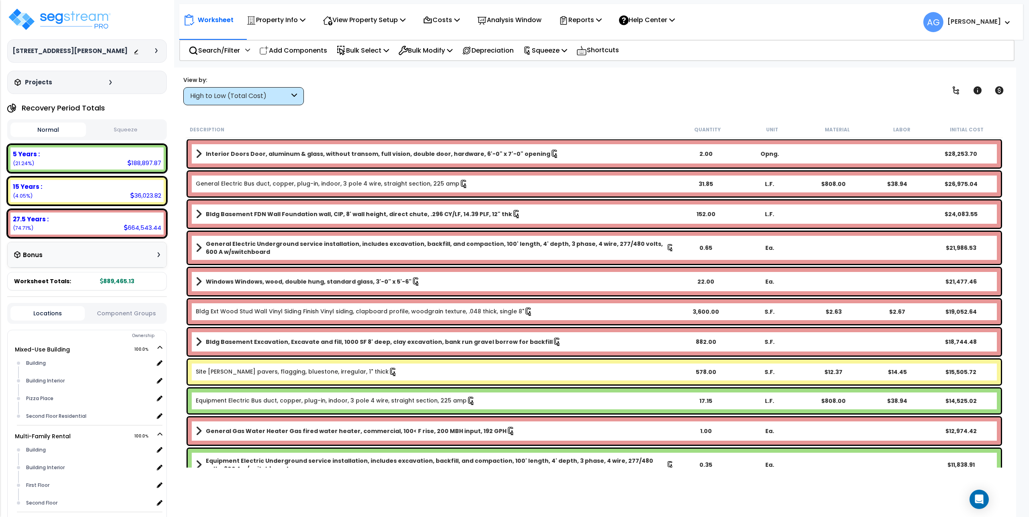
click at [125, 128] on button "Squeeze" at bounding box center [126, 130] width 76 height 14
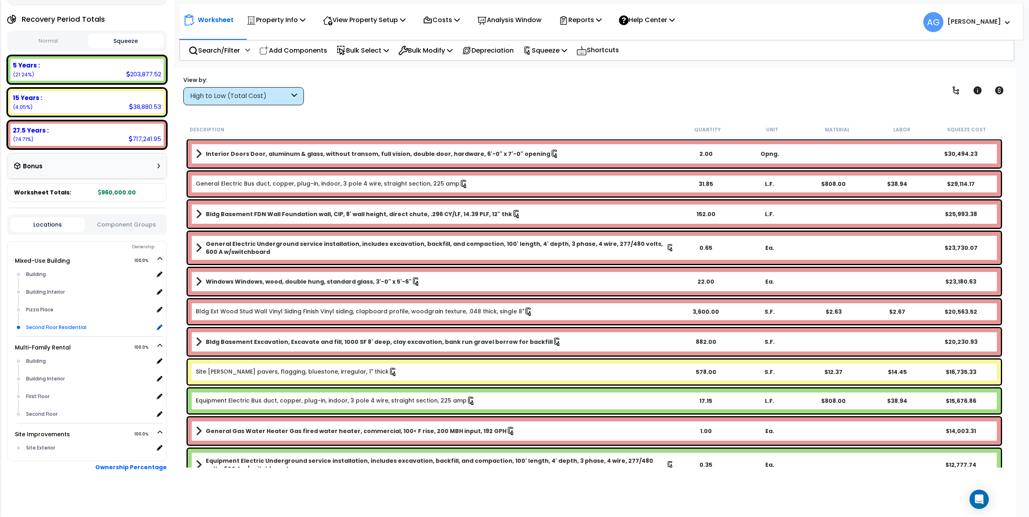
scroll to position [90, 0]
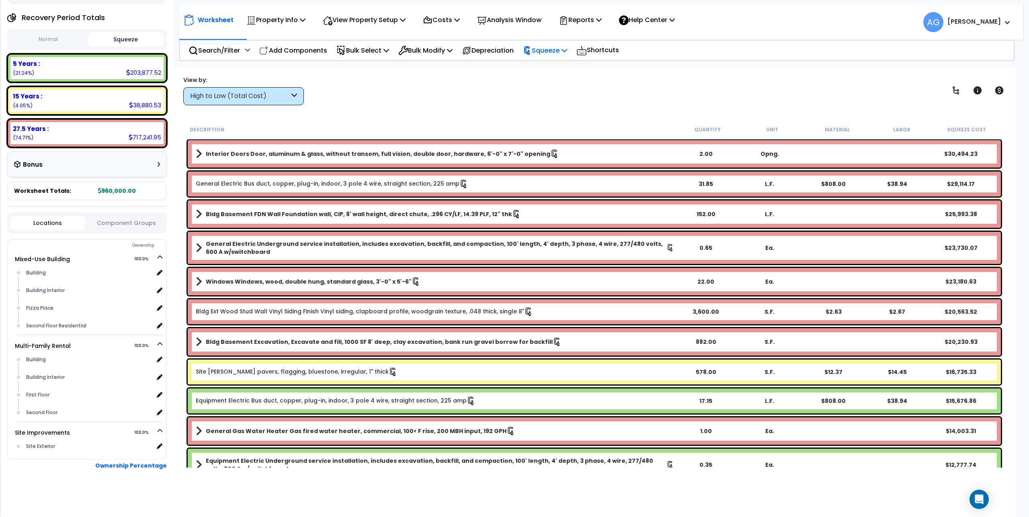
click at [567, 50] on p "Squeeze" at bounding box center [545, 50] width 44 height 11
click at [557, 72] on link "Re-squeeze" at bounding box center [559, 68] width 80 height 16
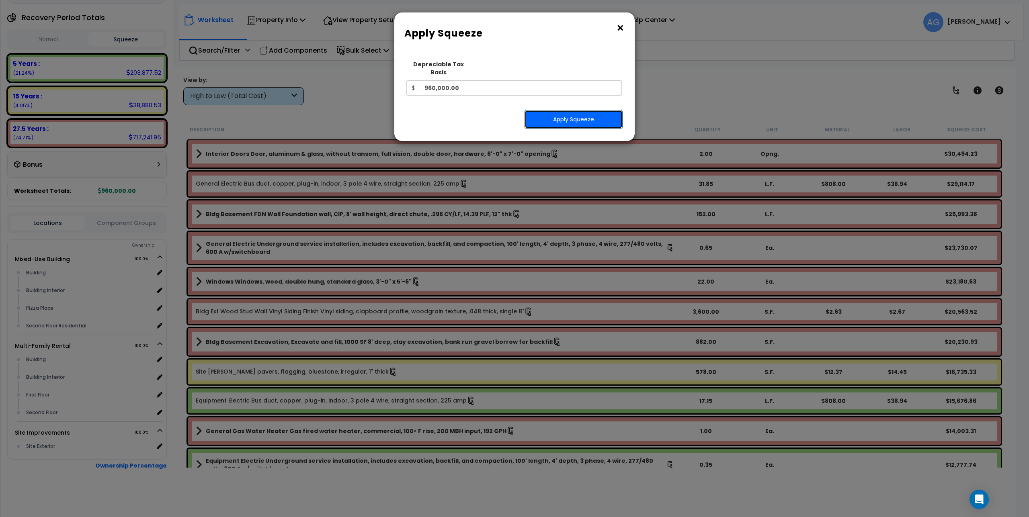
click at [553, 110] on button "Apply Squeeze" at bounding box center [573, 119] width 98 height 18
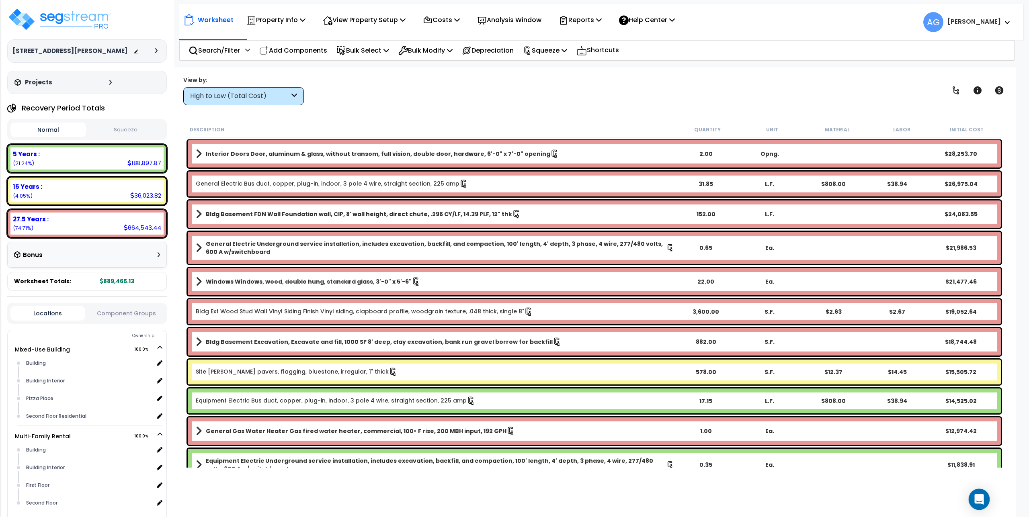
click at [974, 495] on icon "Open Intercom Messenger" at bounding box center [979, 499] width 10 height 10
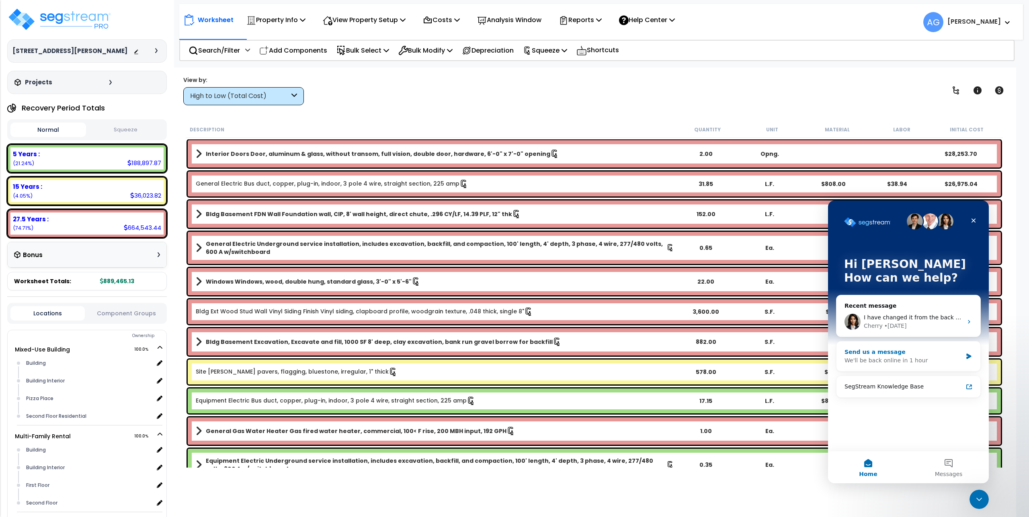
click at [883, 354] on div "Send us a message" at bounding box center [903, 352] width 118 height 8
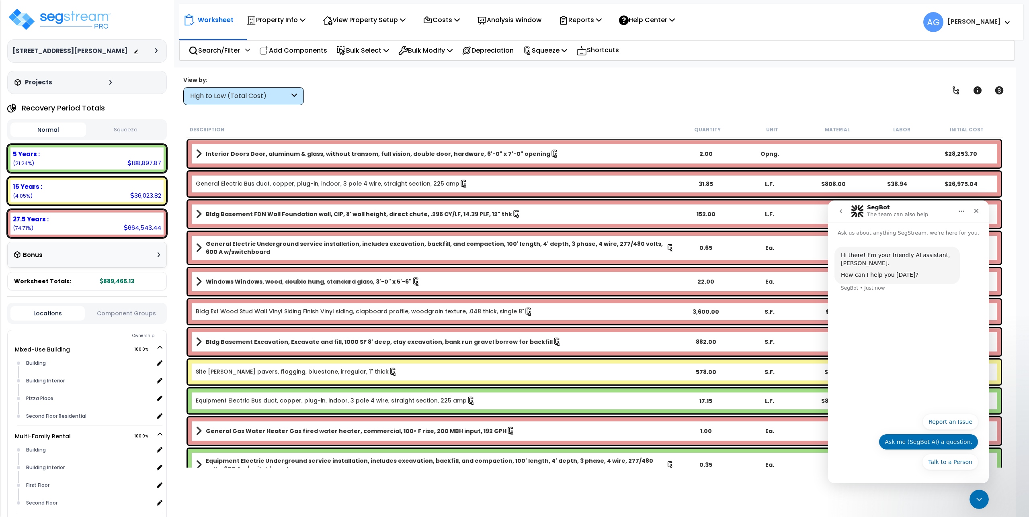
click at [907, 440] on button "Ask me (SegBot AI) a question." at bounding box center [928, 442] width 100 height 16
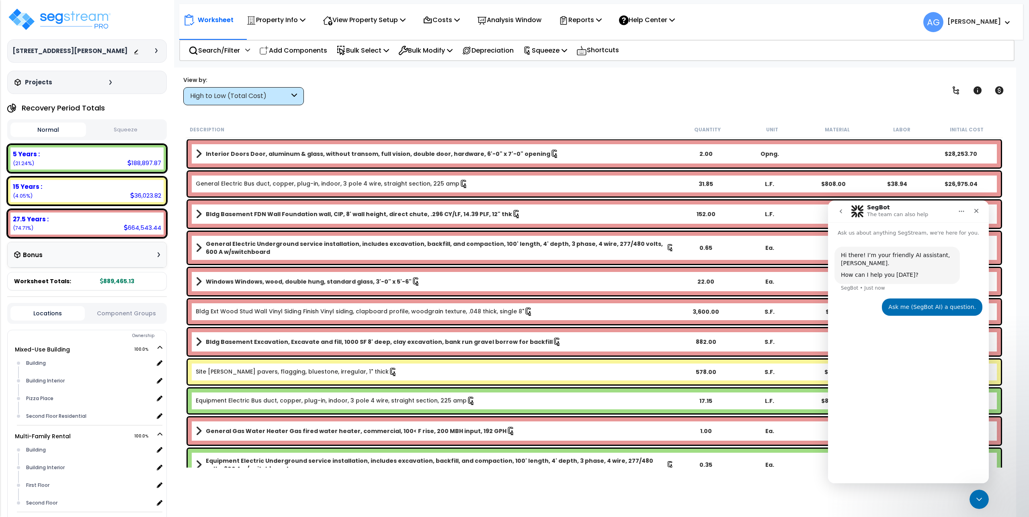
click at [911, 340] on div "Hi there! I’m your friendly AI assistant, SegBot. How can I help you today? Seg…" at bounding box center [908, 356] width 161 height 239
click at [908, 235] on p "Ask us about anything SegStream, we're here for you." at bounding box center [908, 229] width 161 height 15
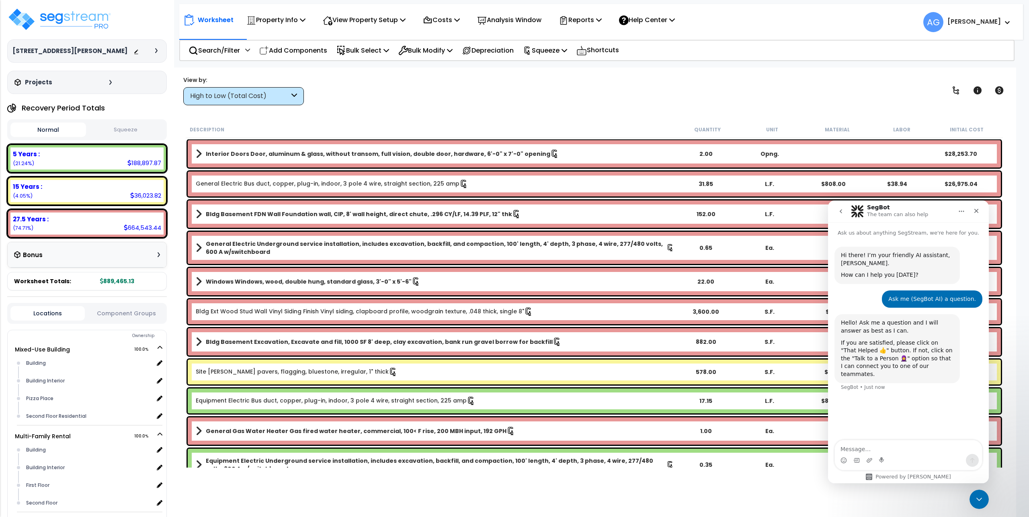
click at [904, 447] on textarea "Message…" at bounding box center [908, 447] width 147 height 14
type textarea "hi if i create a report and use a credit, can i modify that after? or does it u…"
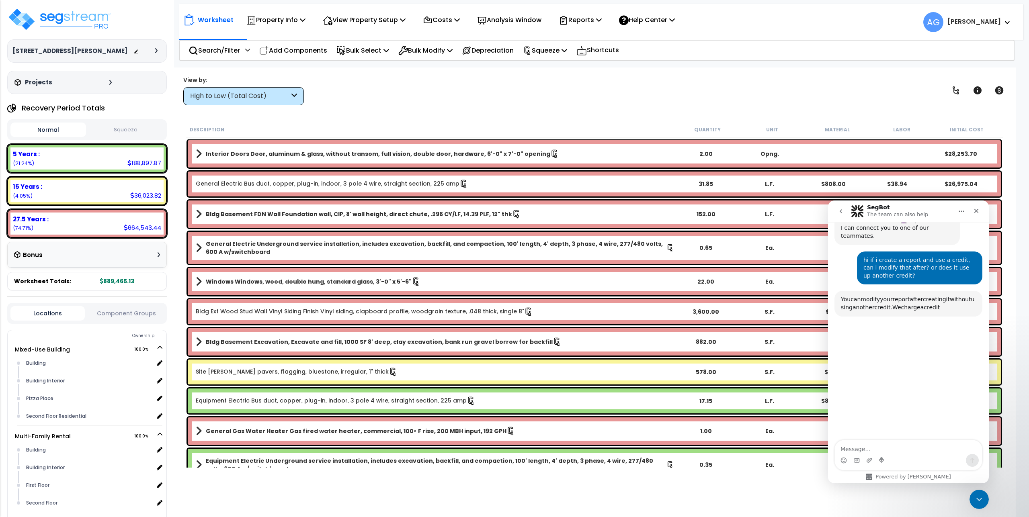
scroll to position [162, 0]
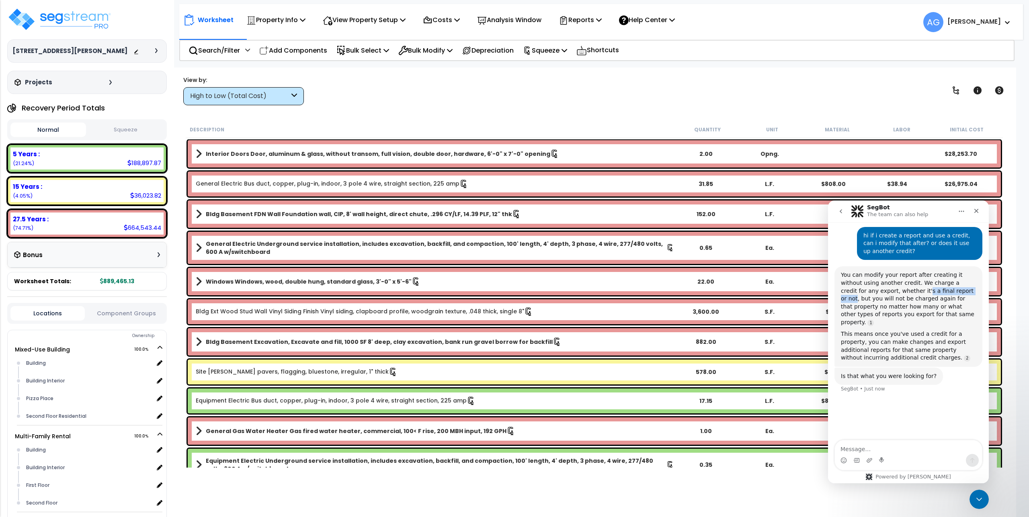
drag, startPoint x: 886, startPoint y: 282, endPoint x: 938, endPoint y: 280, distance: 51.5
click at [938, 280] on div "You can modify your report after creating it without using another credit. We c…" at bounding box center [908, 298] width 135 height 55
drag, startPoint x: 881, startPoint y: 291, endPoint x: 925, endPoint y: 288, distance: 43.9
click at [925, 288] on div "You can modify your report after creating it without using another credit. We c…" at bounding box center [908, 298] width 135 height 55
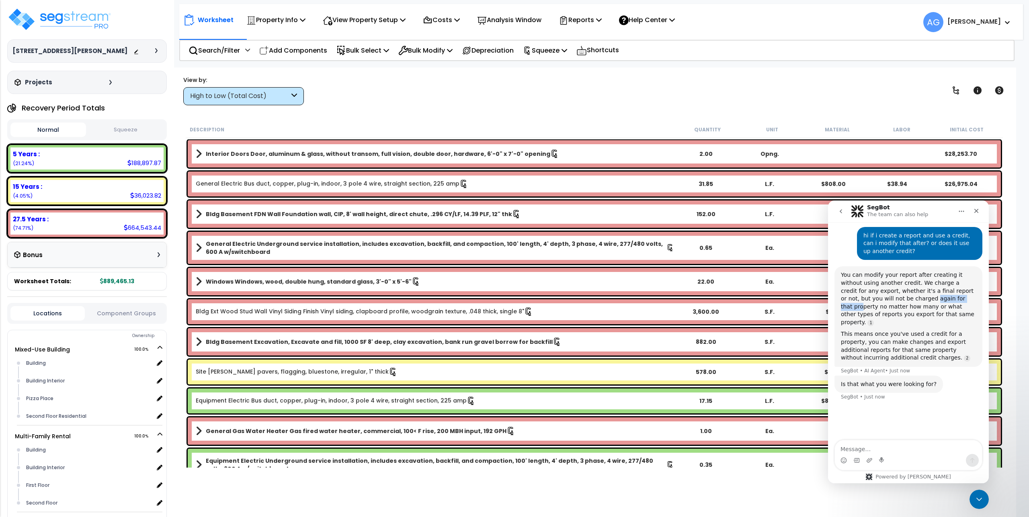
click at [925, 288] on div "You can modify your report after creating it without using another credit. We c…" at bounding box center [908, 298] width 135 height 55
drag, startPoint x: 878, startPoint y: 298, endPoint x: 937, endPoint y: 296, distance: 59.5
click at [937, 296] on div "You can modify your report after creating it without using another credit. We c…" at bounding box center [908, 298] width 135 height 55
drag, startPoint x: 869, startPoint y: 327, endPoint x: 950, endPoint y: 327, distance: 81.2
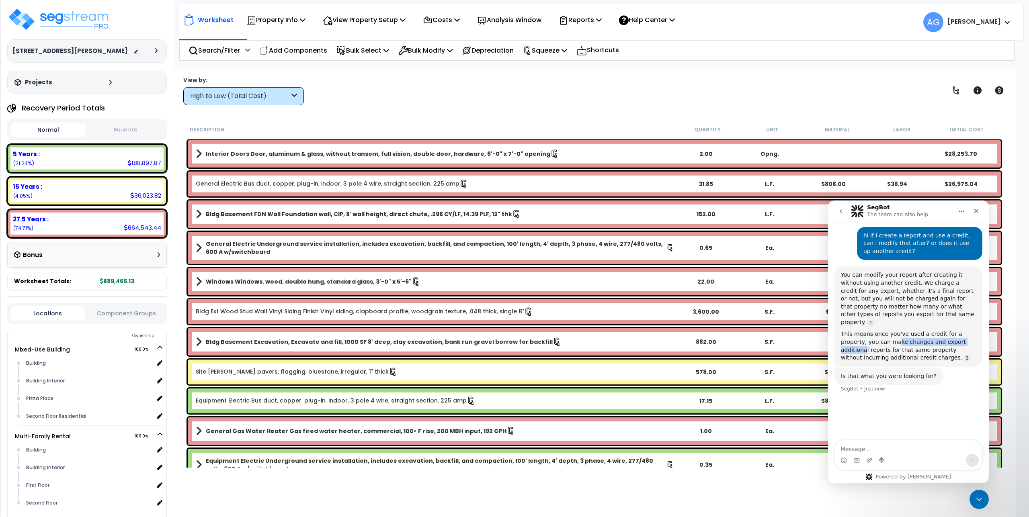
click at [950, 330] on div "This means once you've used a credit for a property, you can make changes and e…" at bounding box center [908, 345] width 135 height 31
click at [931, 345] on div "This means once you've used a credit for a property, you can make changes and e…" at bounding box center [908, 345] width 135 height 31
click at [866, 450] on textarea "Message…" at bounding box center [908, 447] width 147 height 14
type textarea "yes thank you."
click at [970, 461] on icon "Send a message…" at bounding box center [972, 460] width 6 height 6
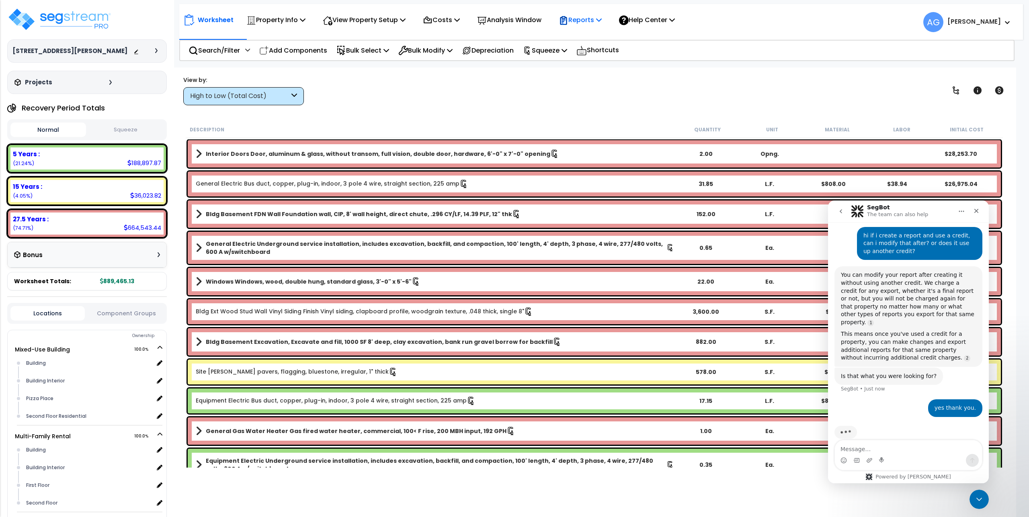
click at [602, 18] on icon at bounding box center [599, 19] width 6 height 6
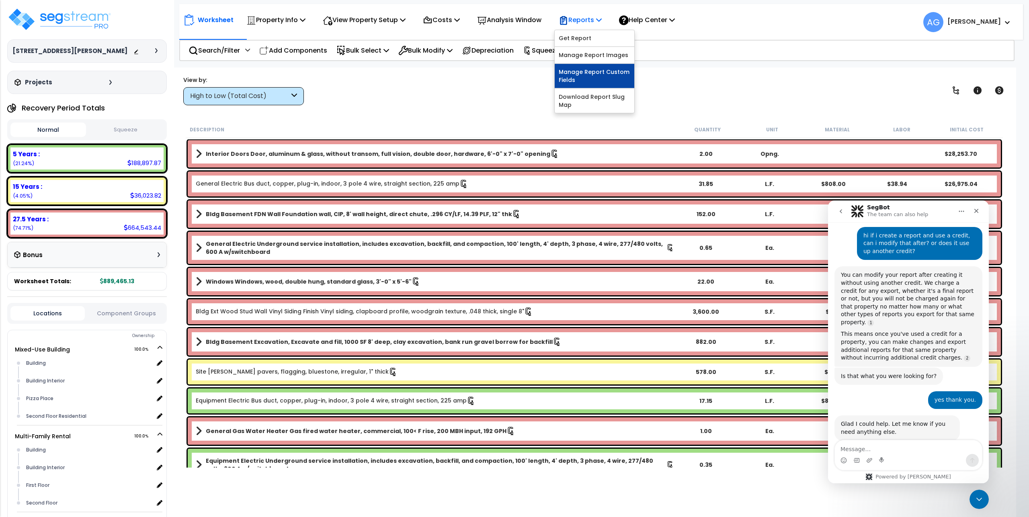
scroll to position [164, 0]
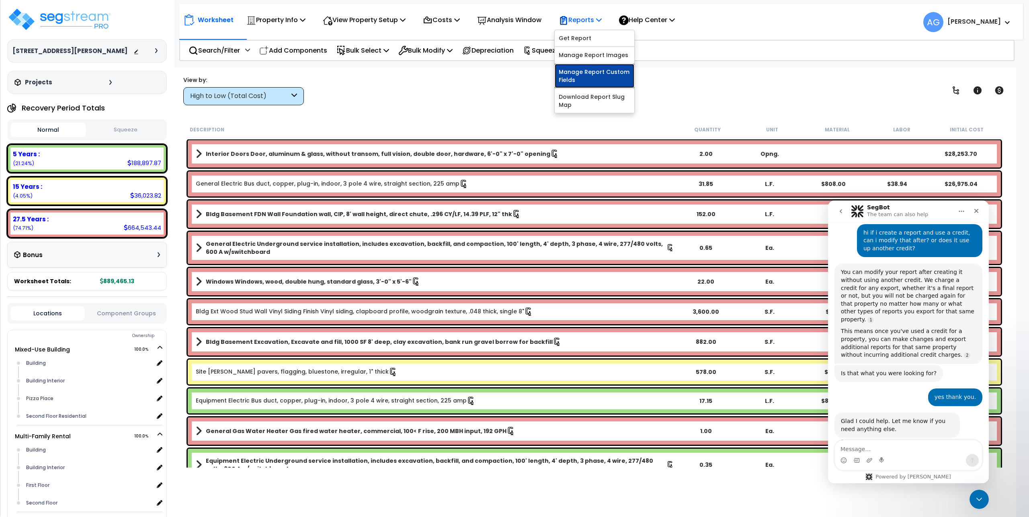
click at [582, 70] on link "Manage Report Custom Fields" at bounding box center [595, 76] width 80 height 24
click at [602, 26] on div "Reports" at bounding box center [580, 19] width 43 height 19
click at [589, 37] on link "Get Report" at bounding box center [595, 38] width 80 height 16
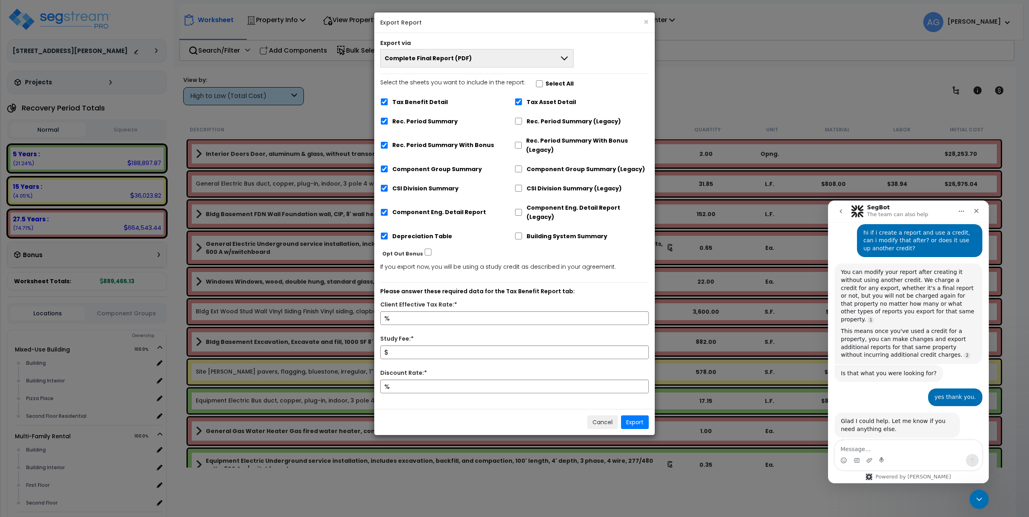
click at [494, 57] on button "Complete Final Report (PDF)" at bounding box center [476, 58] width 193 height 18
click at [448, 311] on input "Client Effective Tax Rate:*" at bounding box center [514, 318] width 268 height 14
click at [446, 380] on input "Discount Rate:*" at bounding box center [514, 387] width 268 height 14
type input "8"
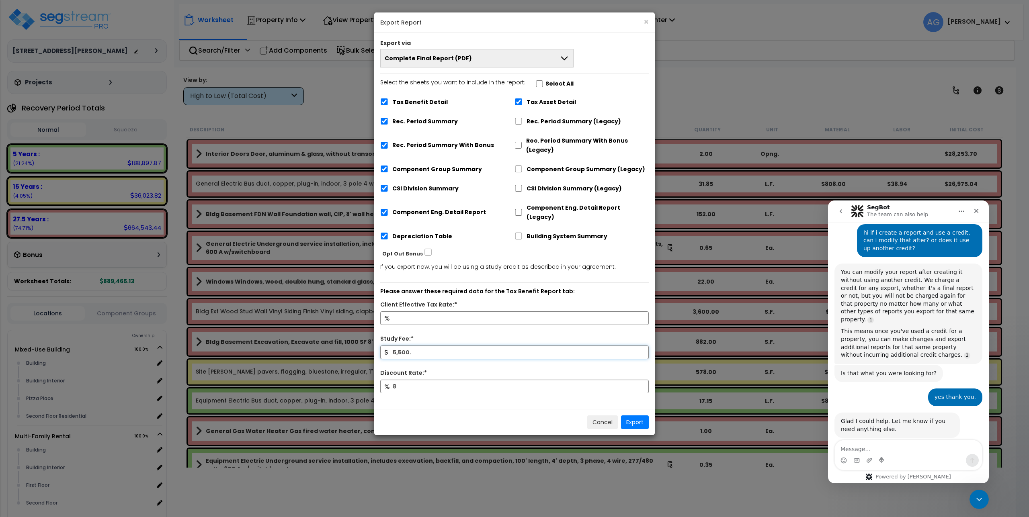
type input "5,500."
click at [415, 346] on input "5,500." at bounding box center [514, 353] width 268 height 14
type input "5,500"
click at [435, 311] on input "Client Effective Tax Rate:*" at bounding box center [514, 318] width 268 height 14
type input "37"
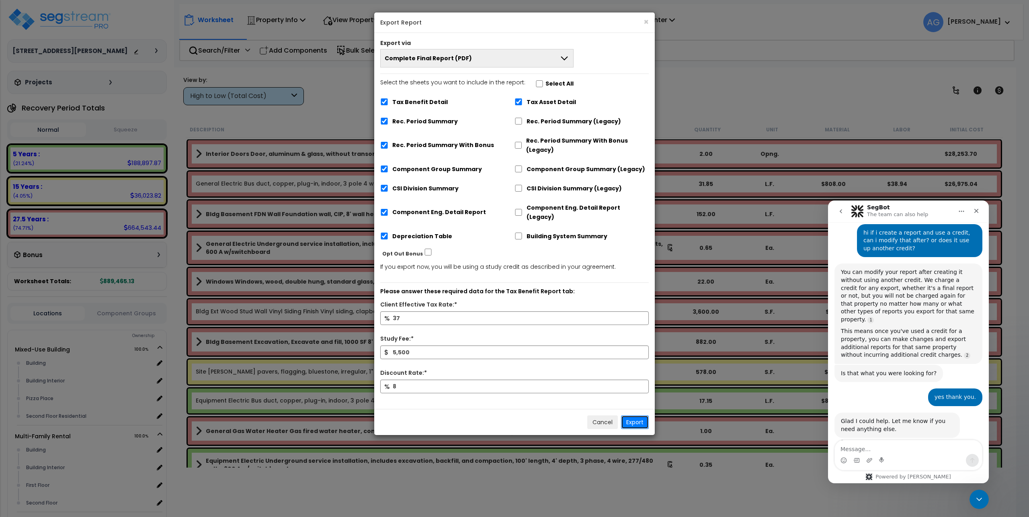
click at [636, 415] on button "Export" at bounding box center [635, 422] width 28 height 14
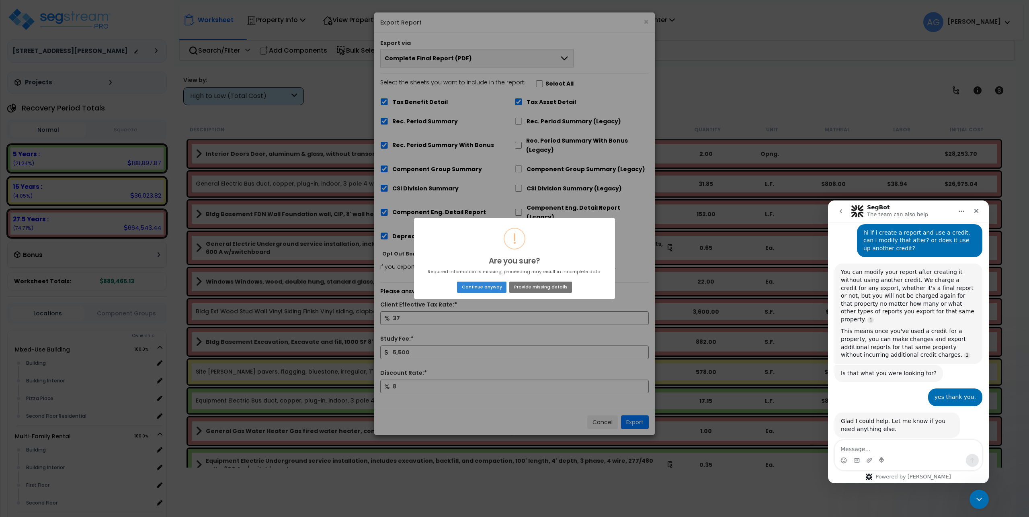
drag, startPoint x: 487, startPoint y: 289, endPoint x: 488, endPoint y: 295, distance: 5.3
click at [488, 295] on div "! Are you sure? × Required information is missing, proceeding may result in inc…" at bounding box center [514, 259] width 201 height 82
click at [549, 284] on button "Provide missing details" at bounding box center [540, 287] width 63 height 11
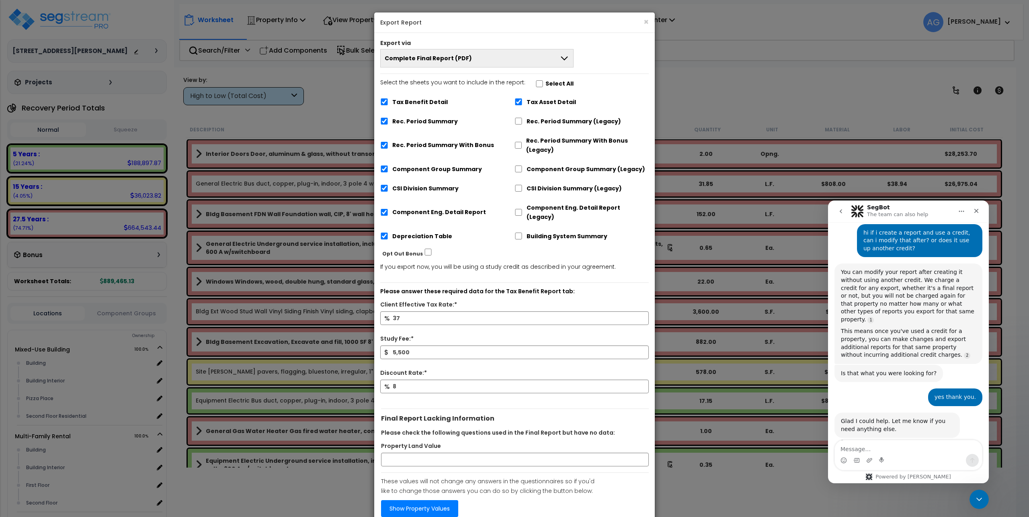
scroll to position [92, 0]
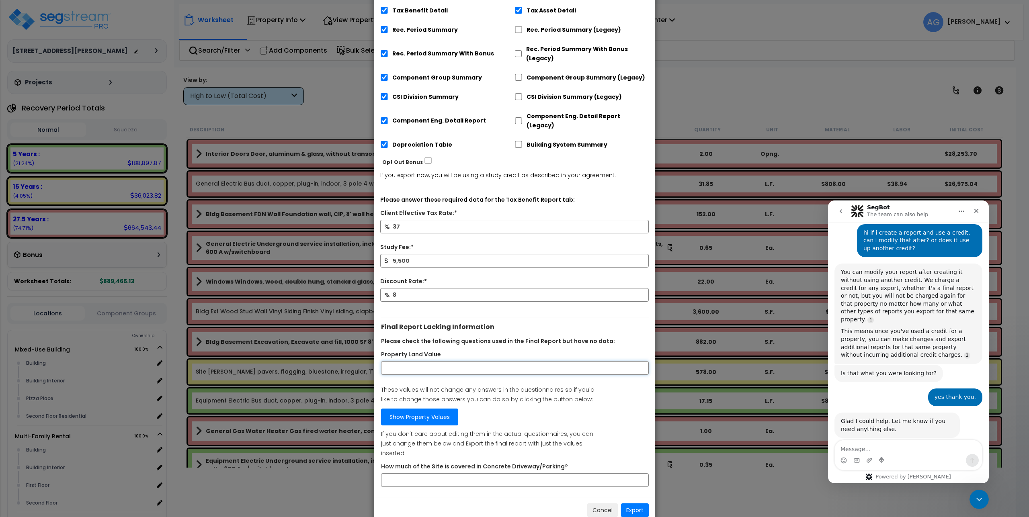
click at [458, 361] on input "Property Land Value" at bounding box center [515, 368] width 268 height 14
type input "450000"
click at [414, 410] on link "Show Property Values" at bounding box center [419, 417] width 77 height 17
click at [432, 473] on input "How much of the Site is covered in Concrete Driveway/Parking?" at bounding box center [515, 480] width 268 height 14
type input "0"
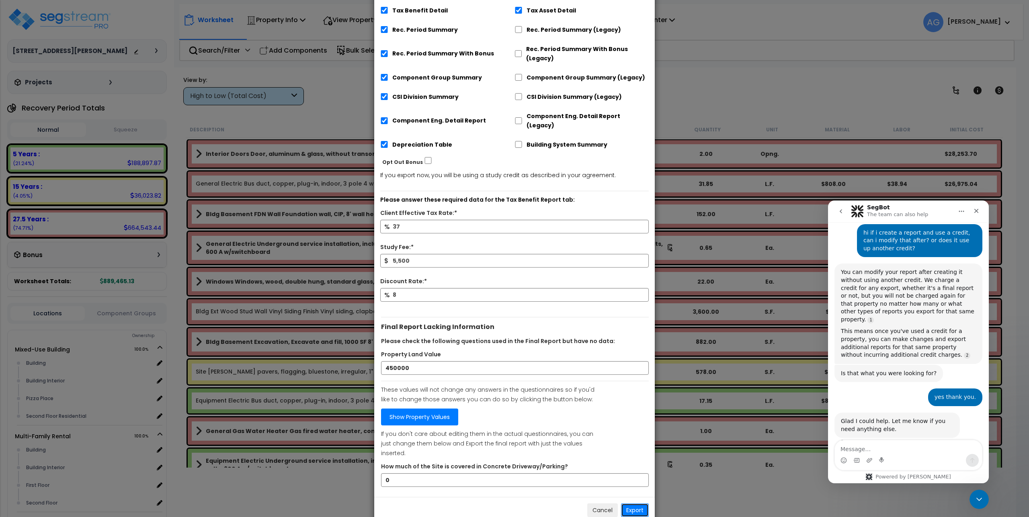
click at [632, 503] on button "Export" at bounding box center [635, 510] width 28 height 14
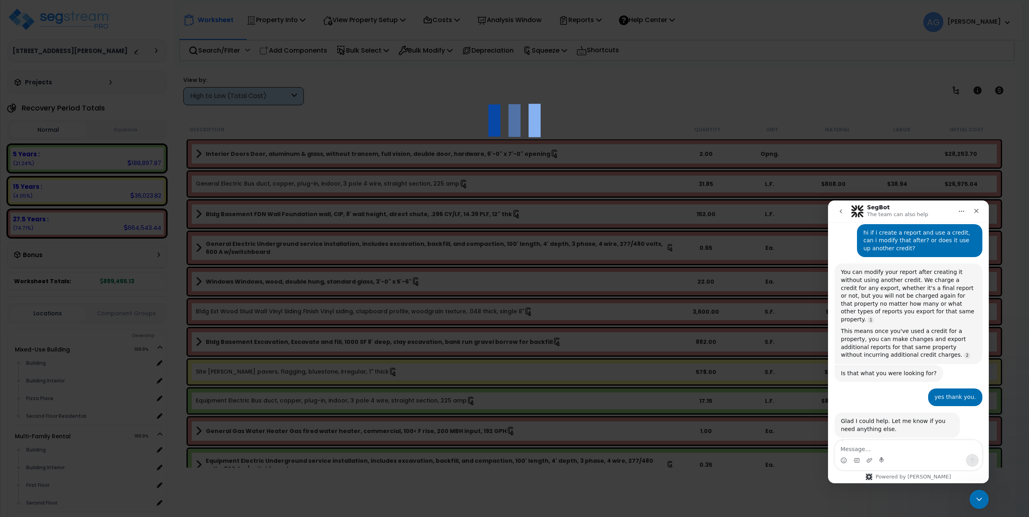
scroll to position [0, 0]
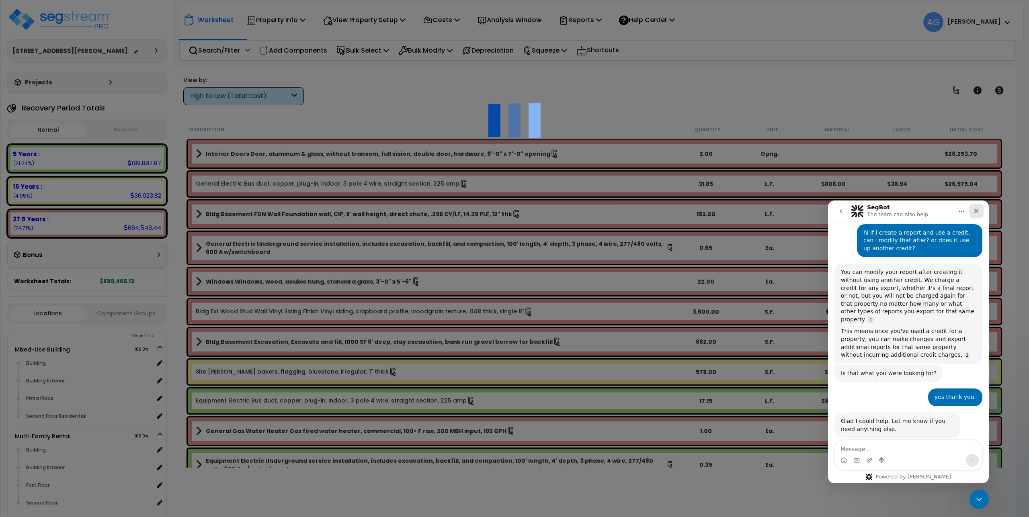
click at [978, 206] on div "Close" at bounding box center [976, 211] width 14 height 14
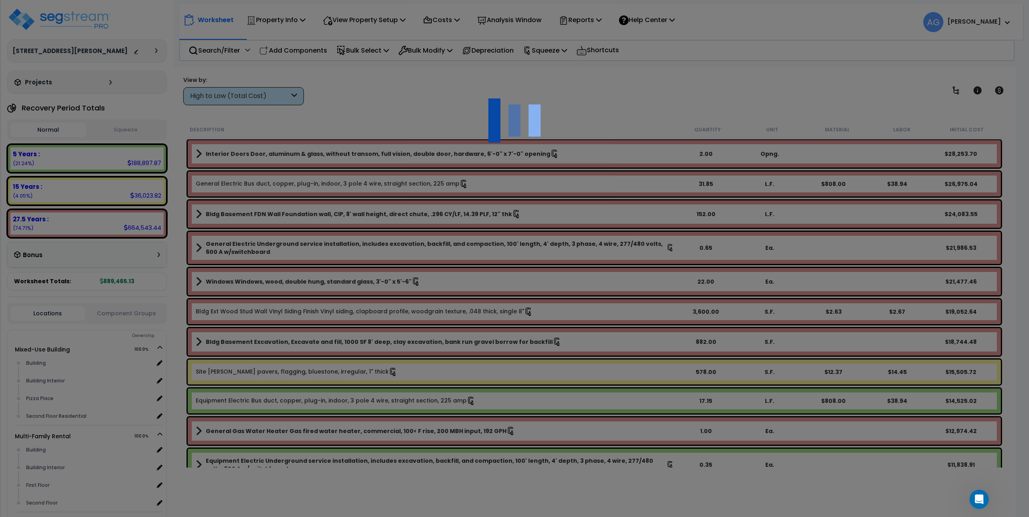
scroll to position [164, 0]
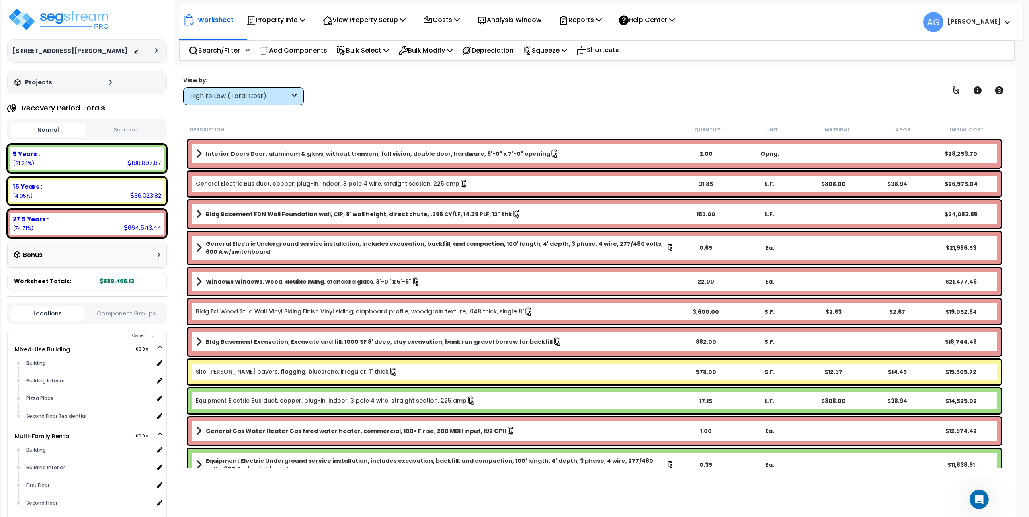
click at [970, 25] on span "AG Anthony" at bounding box center [967, 22] width 88 height 20
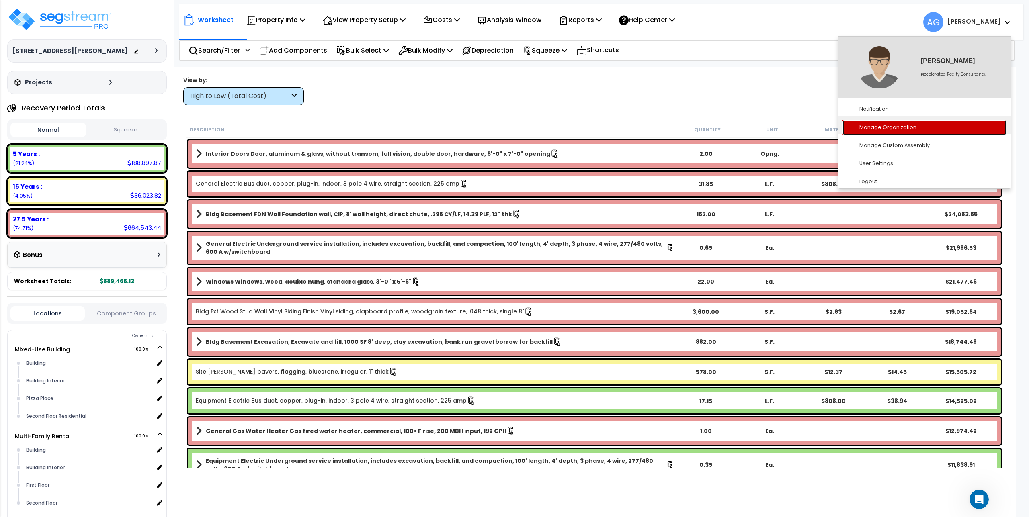
click at [896, 126] on link "Manage Organization" at bounding box center [924, 127] width 164 height 15
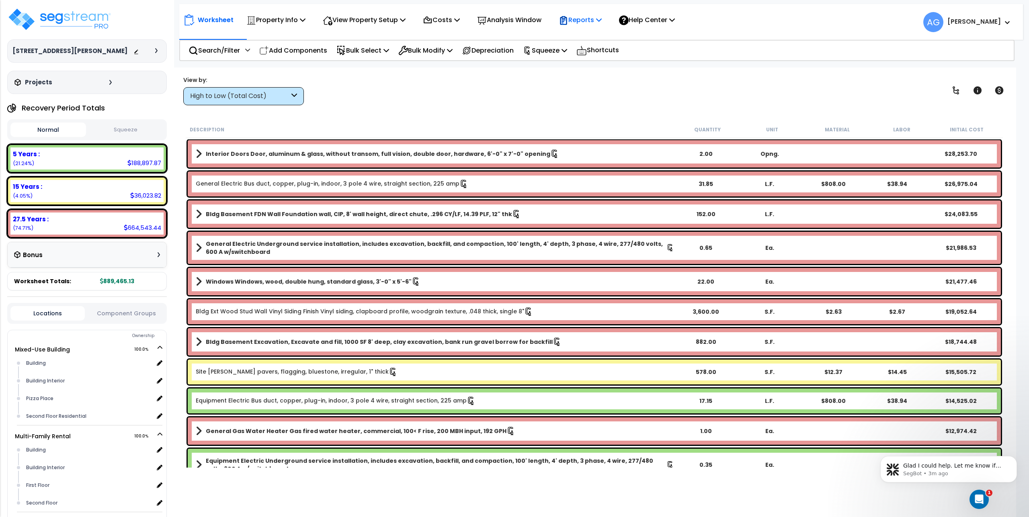
click at [606, 21] on div "Reports Get Report Manage Report Images Manage Report Custom Fields Download Re…" at bounding box center [580, 19] width 52 height 19
click at [602, 21] on icon at bounding box center [599, 19] width 6 height 6
click at [721, 90] on div "View by: High to Low (Total Cost) High to Low (Total Cost)" at bounding box center [593, 91] width 827 height 30
click at [1003, 23] on span at bounding box center [1005, 22] width 9 height 10
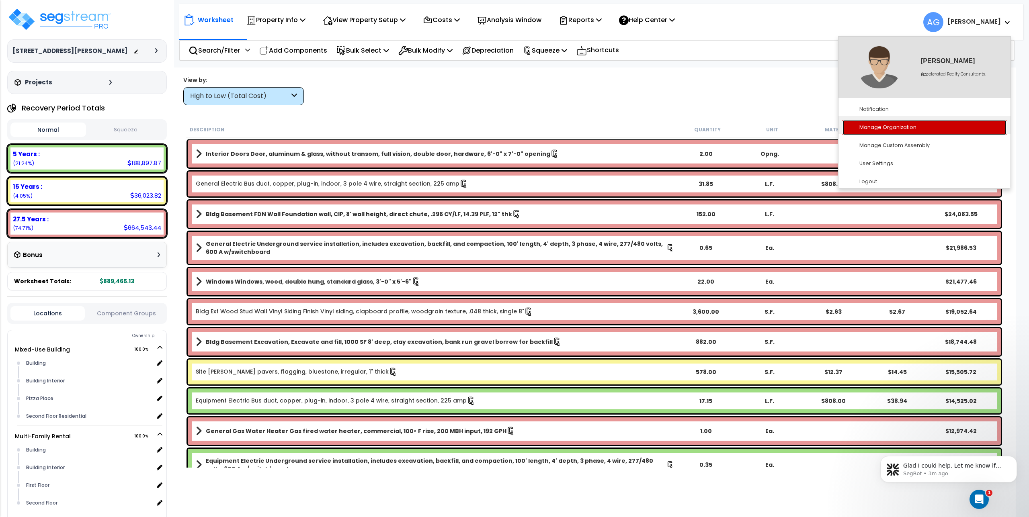
click at [875, 127] on link "Manage Organization" at bounding box center [924, 127] width 164 height 15
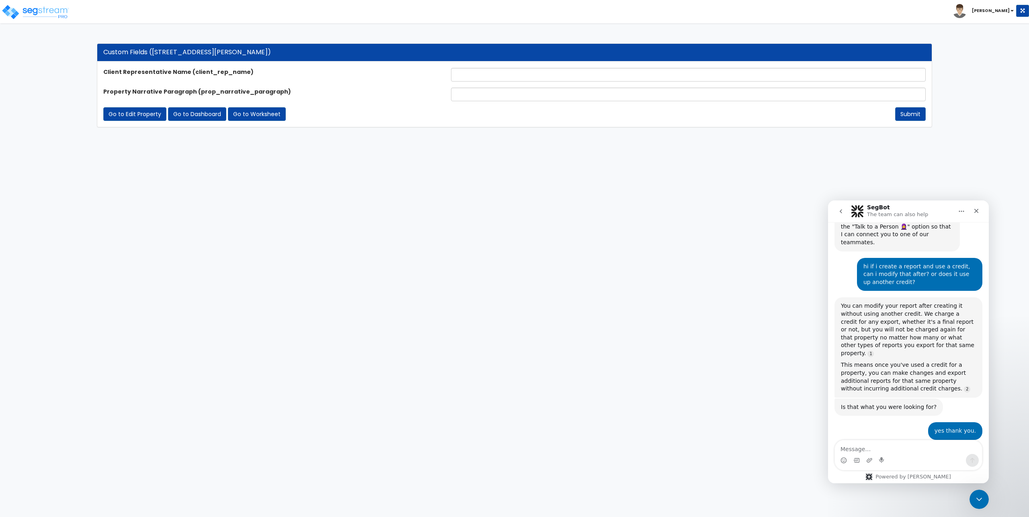
scroll to position [164, 0]
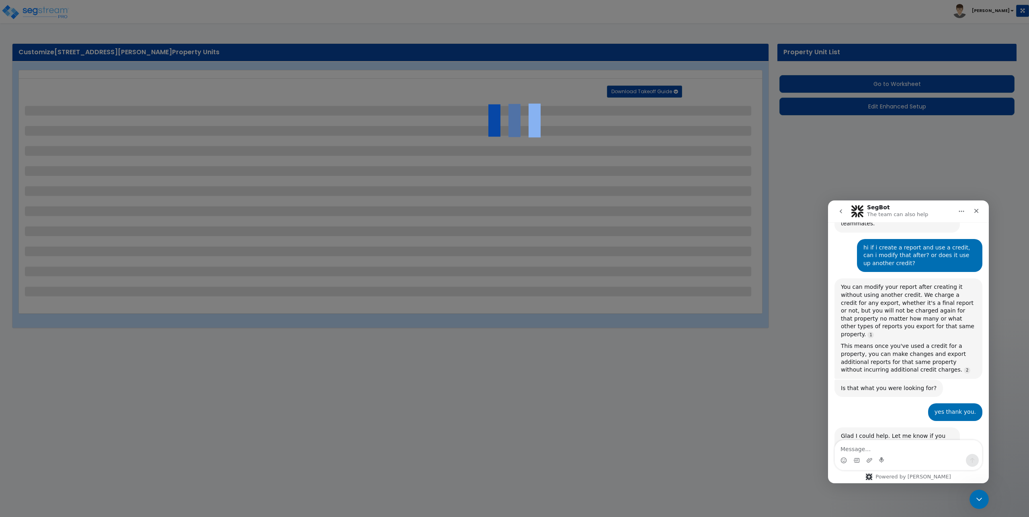
select select "2"
select select "4"
select select "1"
select select "2"
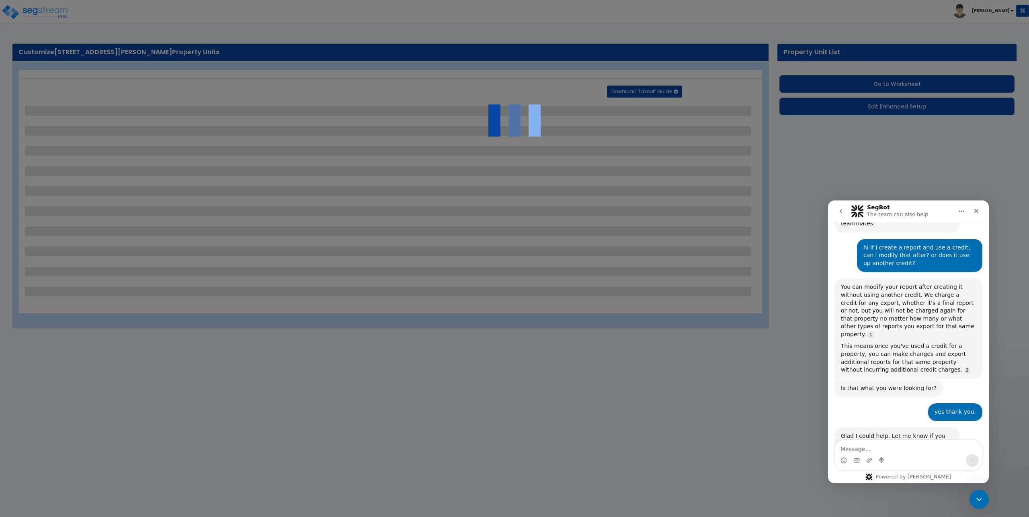
select select "1"
select select "2"
select select "1"
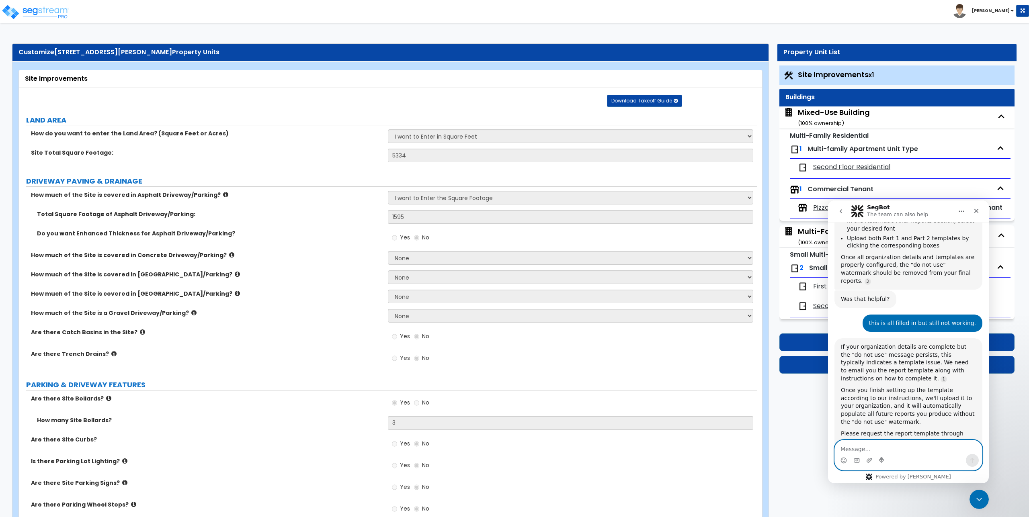
scroll to position [949, 0]
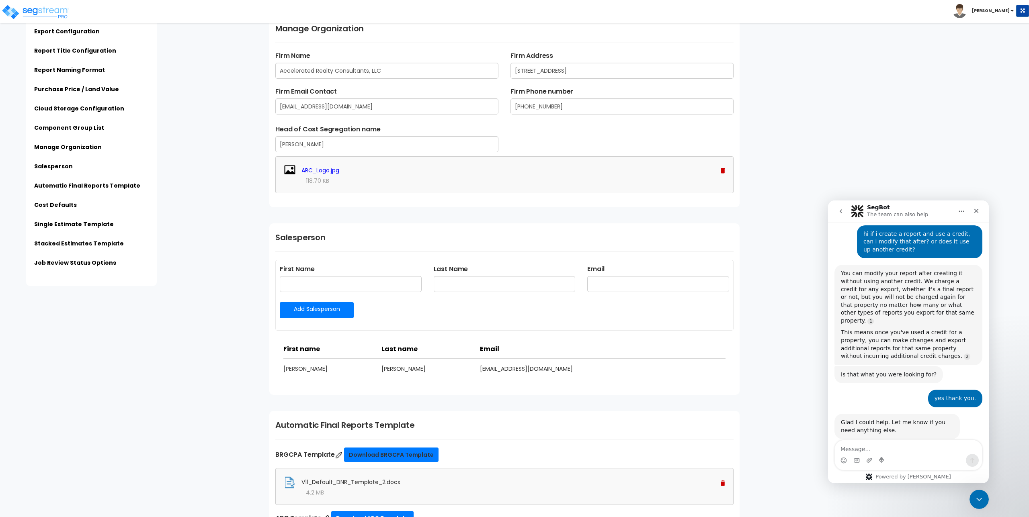
scroll to position [1246, 0]
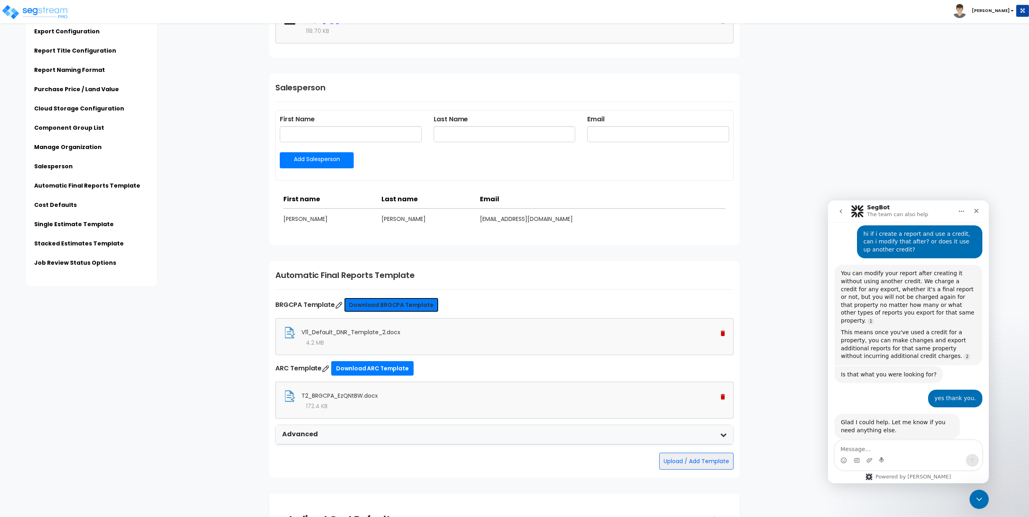
click at [383, 305] on link "Download BRGCPA Template" at bounding box center [391, 305] width 94 height 14
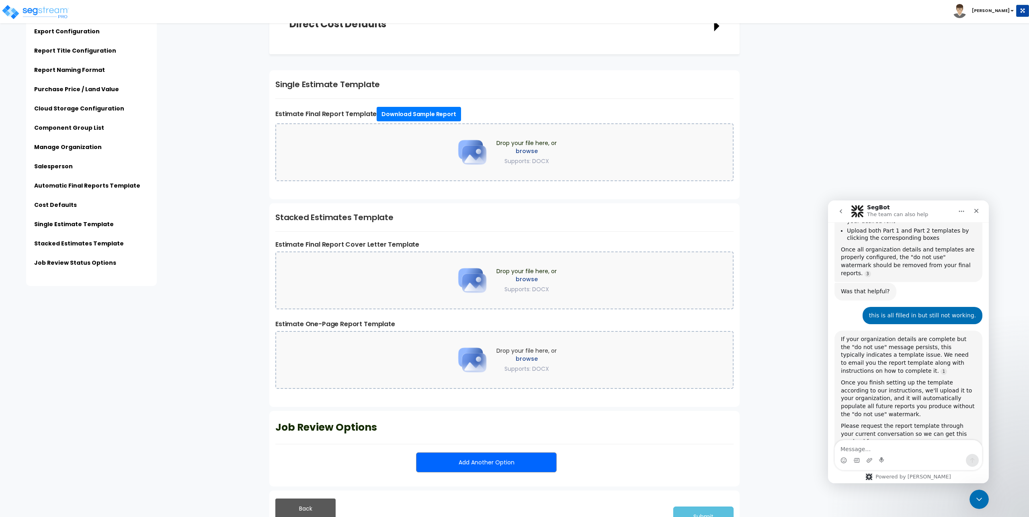
scroll to position [1832, 0]
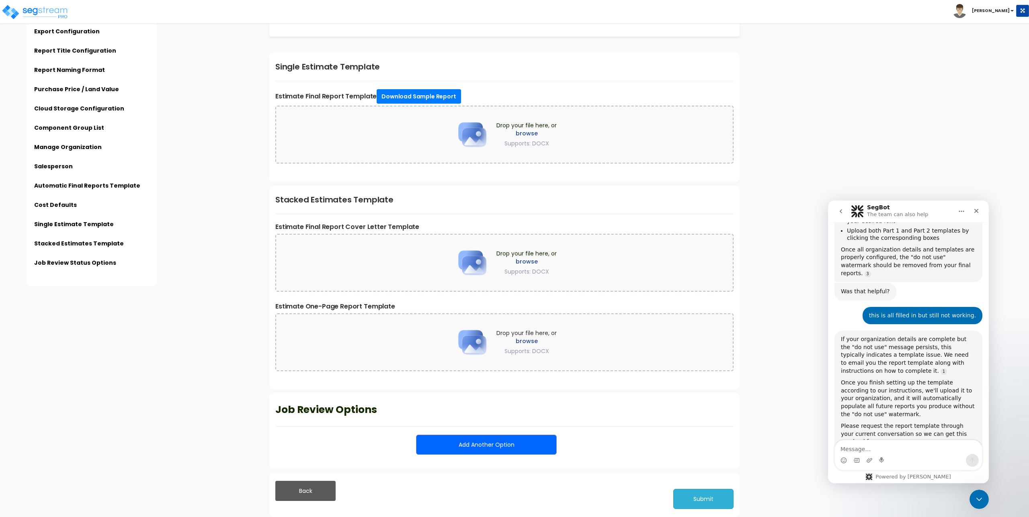
click at [708, 499] on button "Submit" at bounding box center [703, 499] width 60 height 20
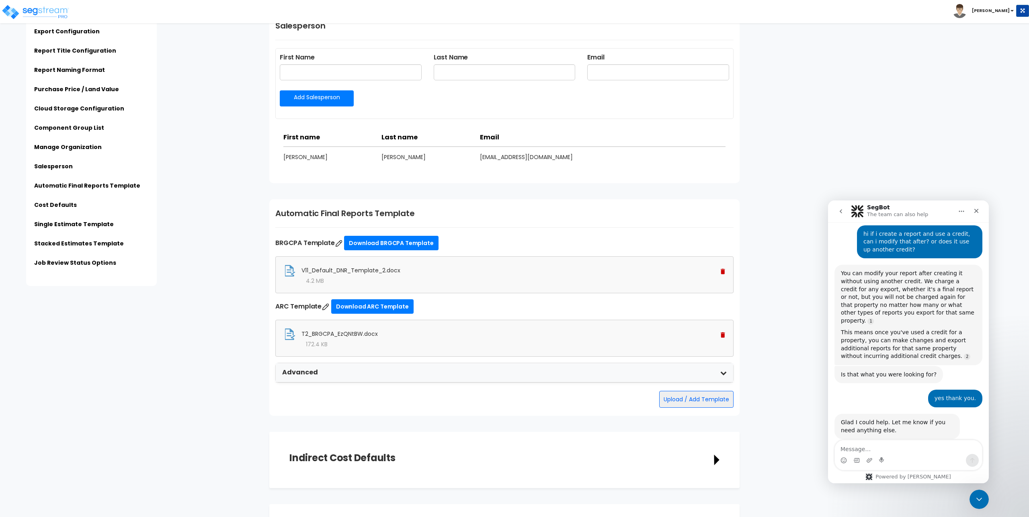
scroll to position [1326, 0]
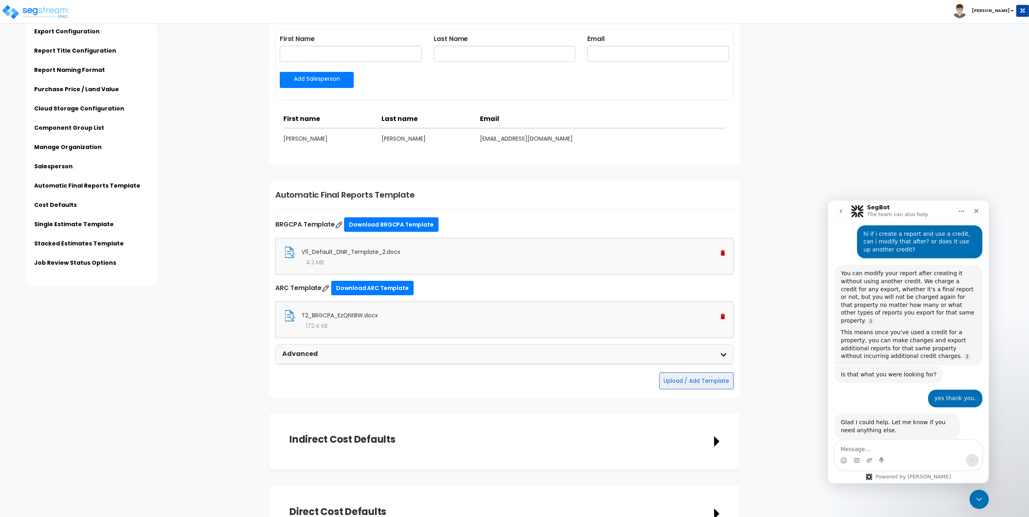
click at [905, 444] on textarea "Message…" at bounding box center [908, 447] width 147 height 14
type textarea "how do i add my signature?"
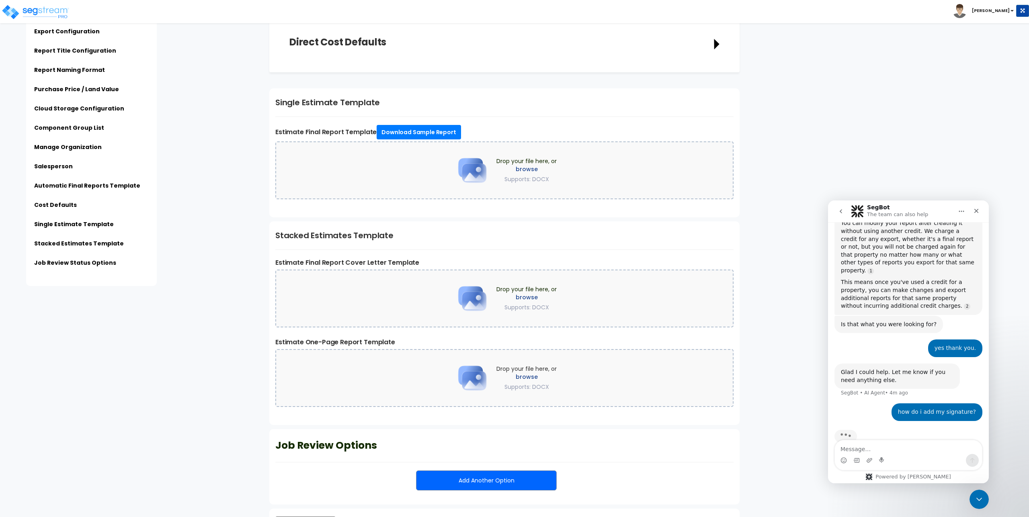
scroll to position [1832, 0]
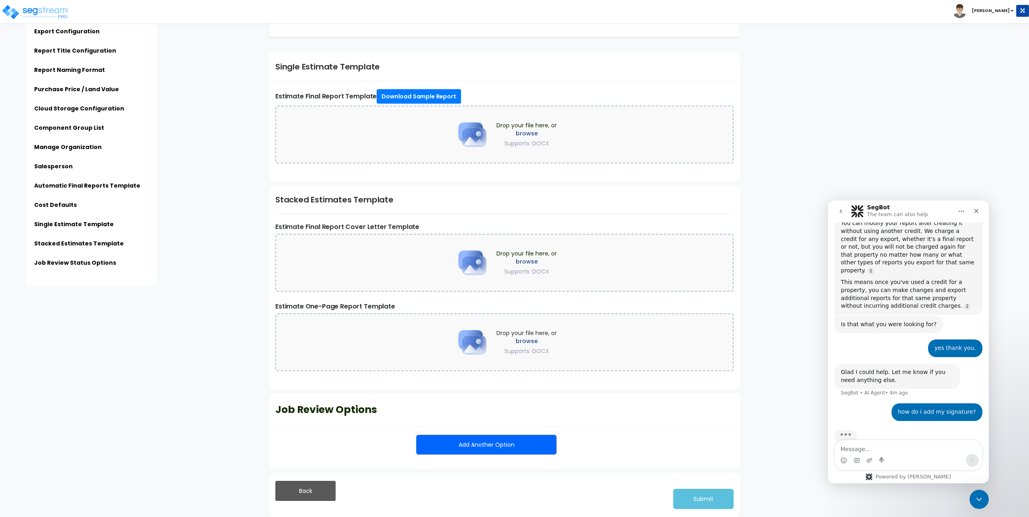
click at [863, 446] on textarea "Message…" at bounding box center [908, 447] width 147 height 14
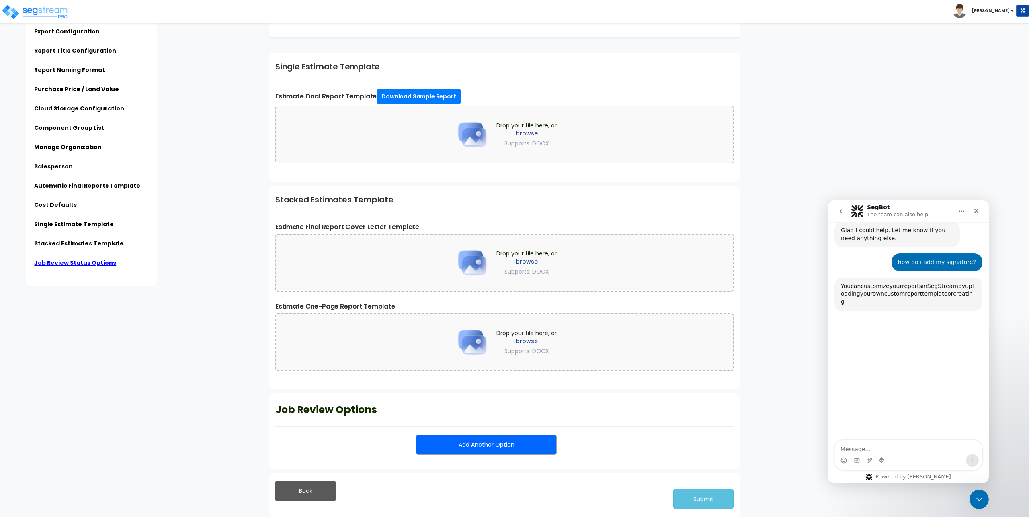
scroll to position [374, 0]
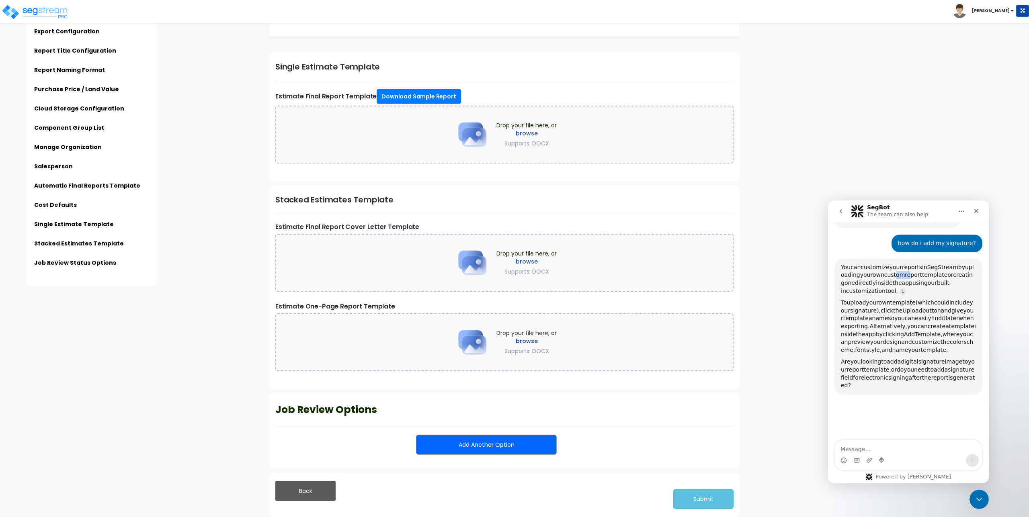
drag, startPoint x: 900, startPoint y: 259, endPoint x: 914, endPoint y: 261, distance: 13.8
click at [914, 264] on div "You can customize your reports in SegStream by uploading your own custom report…" at bounding box center [908, 279] width 135 height 31
click at [914, 272] on span "report" at bounding box center [913, 275] width 17 height 6
drag, startPoint x: 885, startPoint y: 287, endPoint x: 914, endPoint y: 290, distance: 29.1
click at [914, 299] on div "To upload your own template (which could include your signature), click the Upl…" at bounding box center [908, 326] width 135 height 55
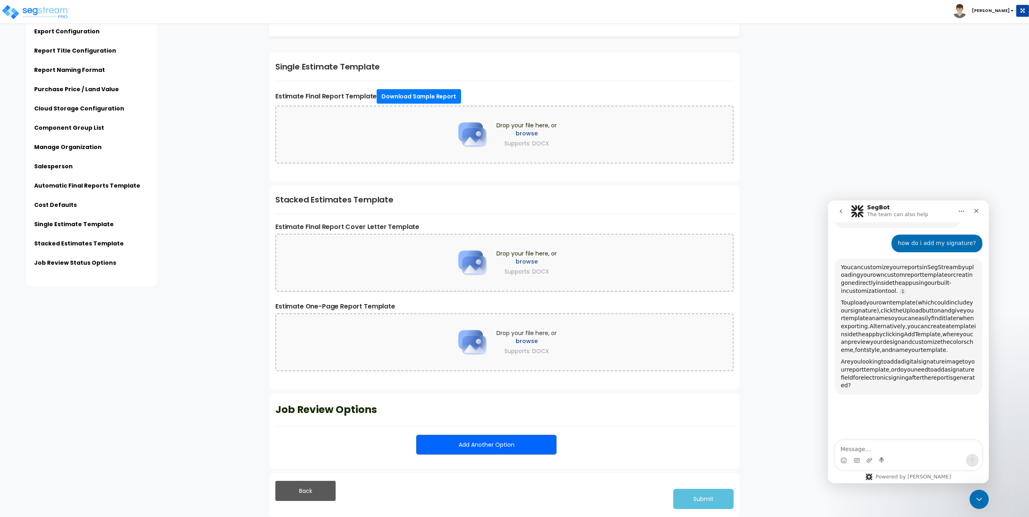
click at [914, 299] on span "template" at bounding box center [902, 302] width 25 height 6
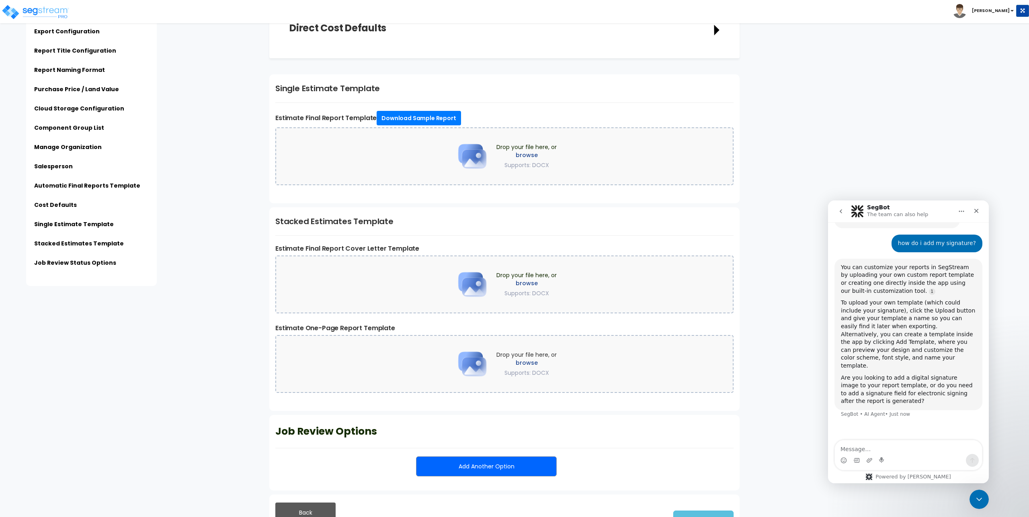
scroll to position [1791, 0]
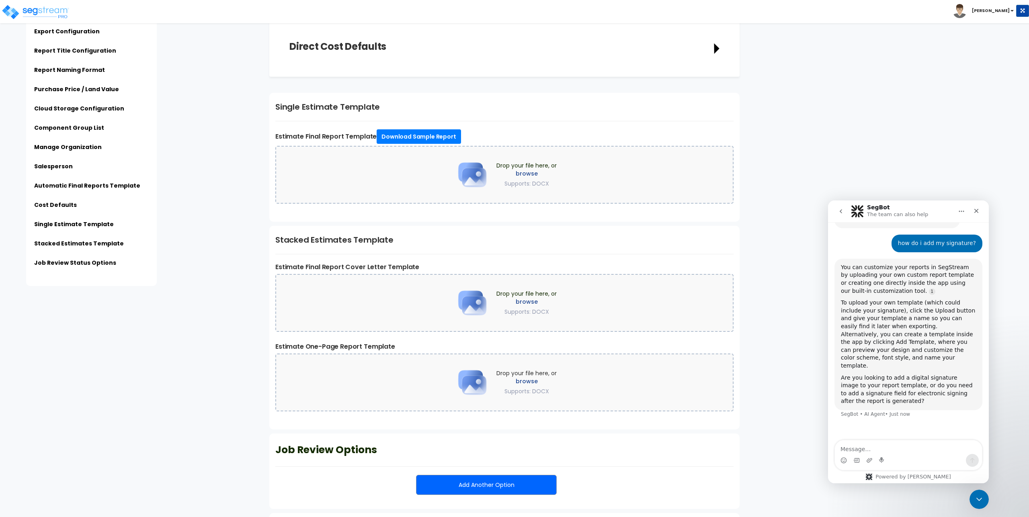
click at [895, 299] on div "To upload your own template (which could include your signature), click the Upl…" at bounding box center [908, 334] width 135 height 71
click at [196, 205] on div "Subscription Information Export Configuration Report Title Configuration Report…" at bounding box center [135, 143] width 255 height 286
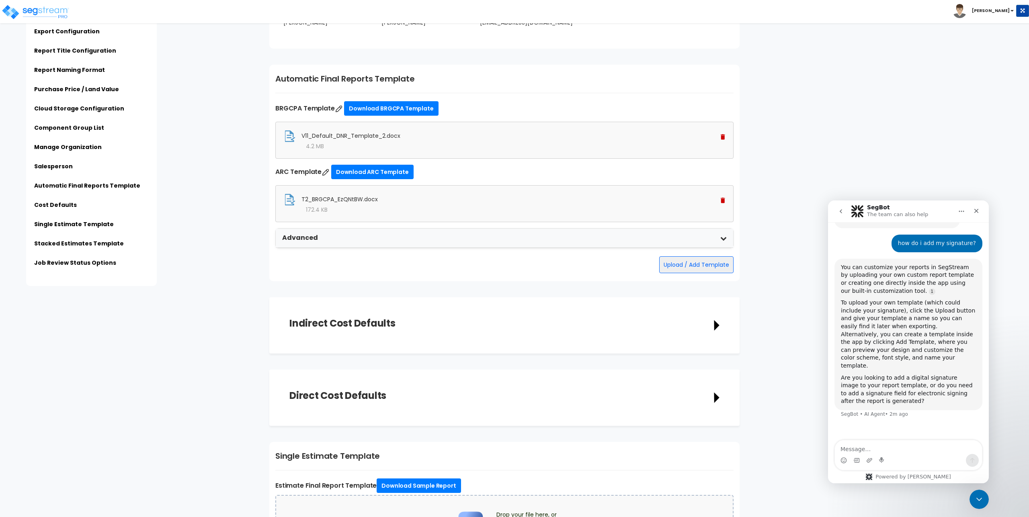
scroll to position [1430, 0]
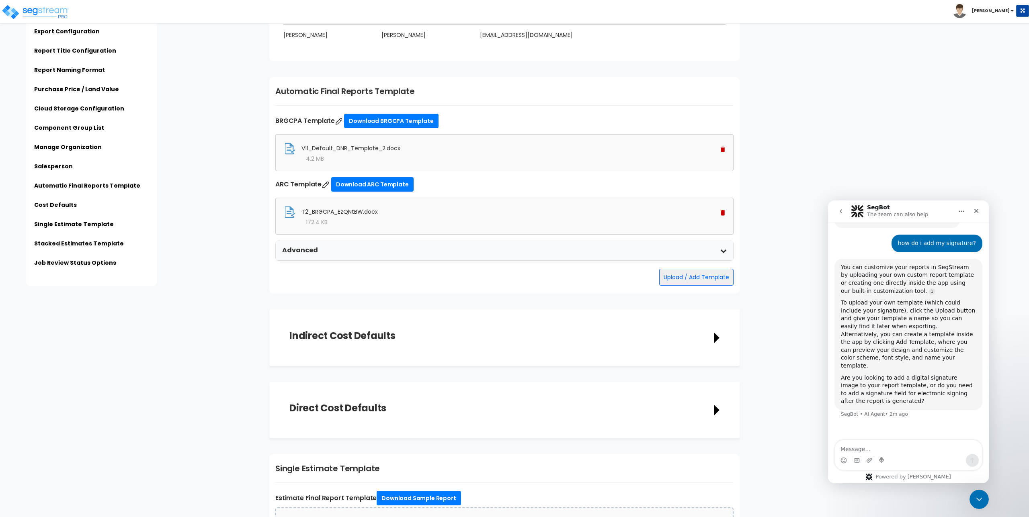
click at [722, 213] on img at bounding box center [722, 213] width 4 height 6
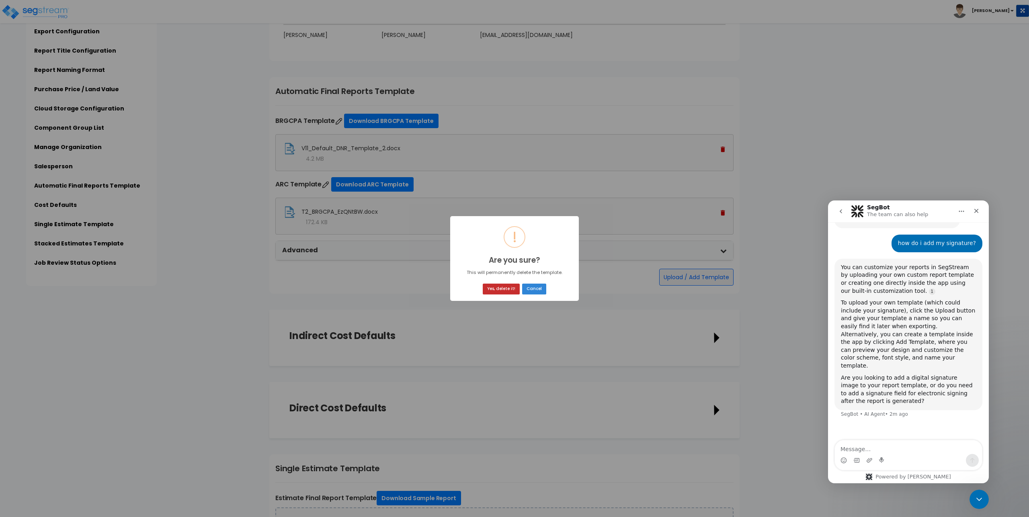
click at [506, 289] on button "Yes, delete it!" at bounding box center [501, 289] width 37 height 11
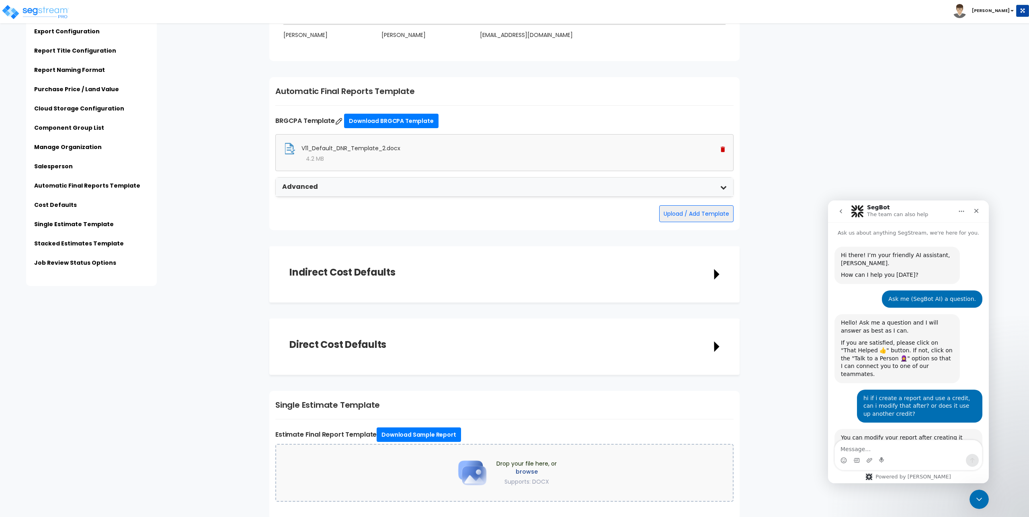
scroll to position [338, 0]
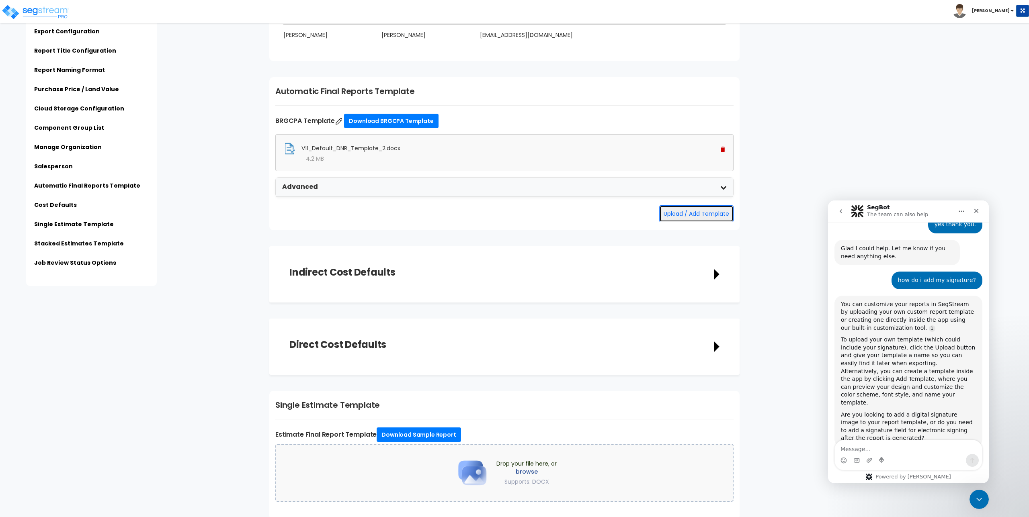
click at [673, 215] on button "Upload / Add Template" at bounding box center [696, 213] width 74 height 17
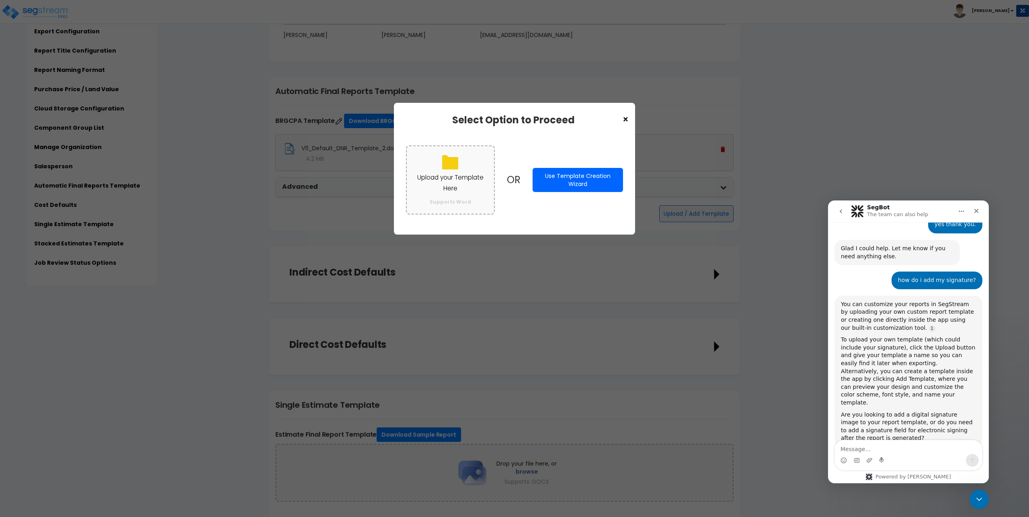
click at [449, 186] on p "Upload your Template Here" at bounding box center [450, 182] width 71 height 21
click at [0, 0] on input "Upload your Template Here Supports Word" at bounding box center [0, 0] width 0 height 0
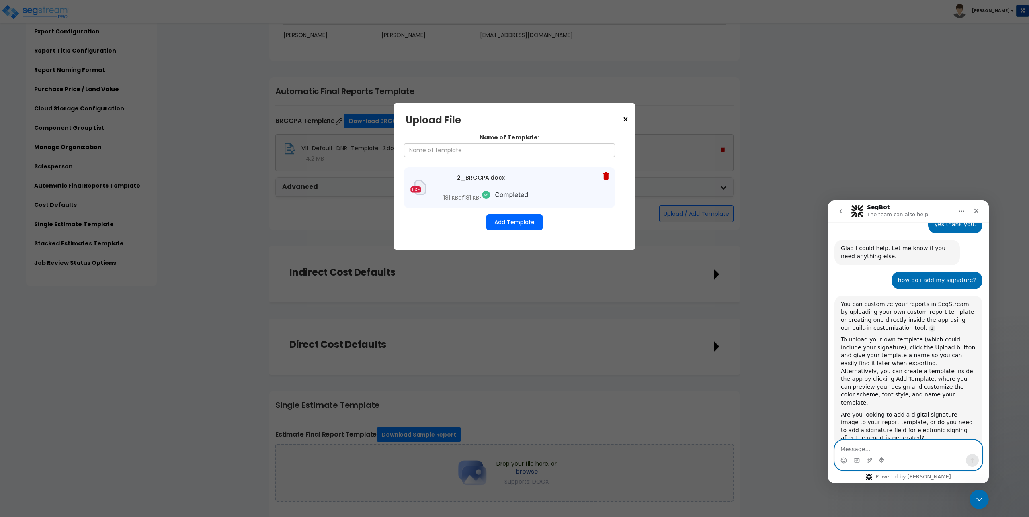
drag, startPoint x: 877, startPoint y: 450, endPoint x: 895, endPoint y: 438, distance: 21.2
click at [880, 448] on textarea "Message…" at bounding box center [908, 447] width 147 height 14
type textarea "how do i use a custom report for a final report?"
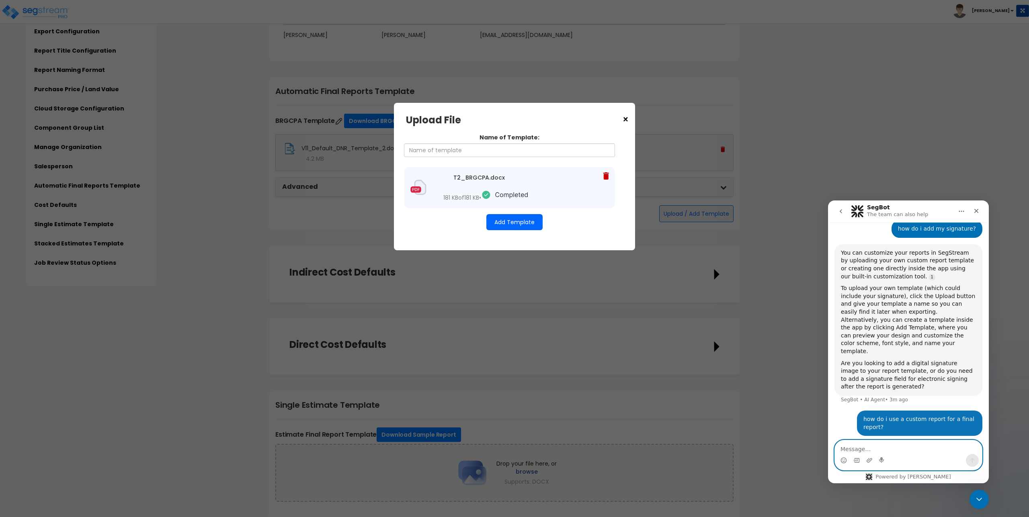
scroll to position [396, 0]
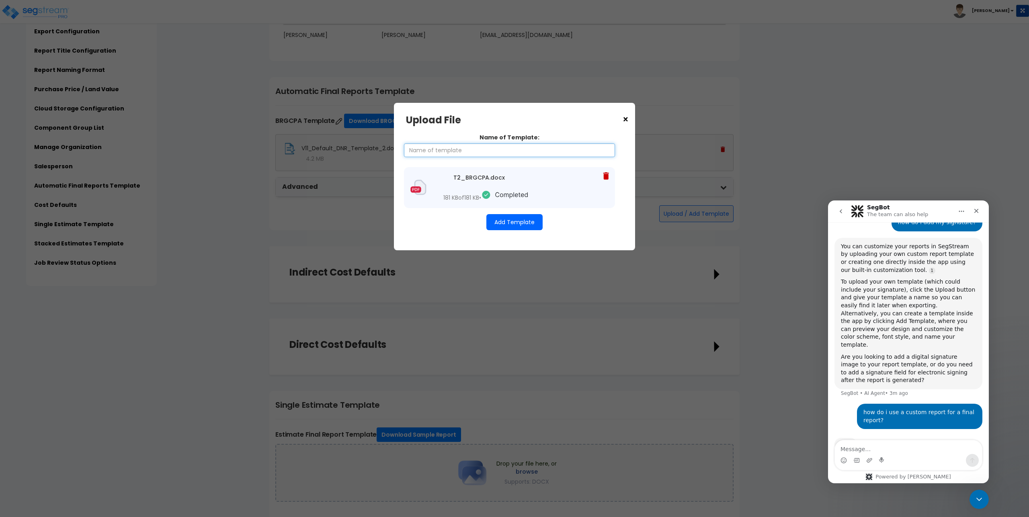
click at [493, 149] on input "Name of Template:" at bounding box center [509, 150] width 211 height 14
type input "ARC Template"
click at [517, 222] on button "Add Template" at bounding box center [514, 222] width 56 height 16
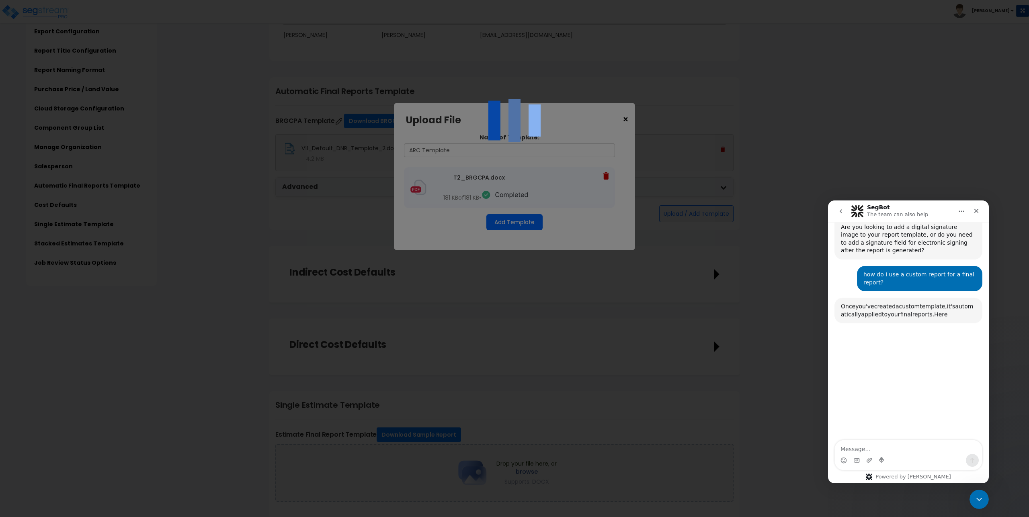
scroll to position [548, 0]
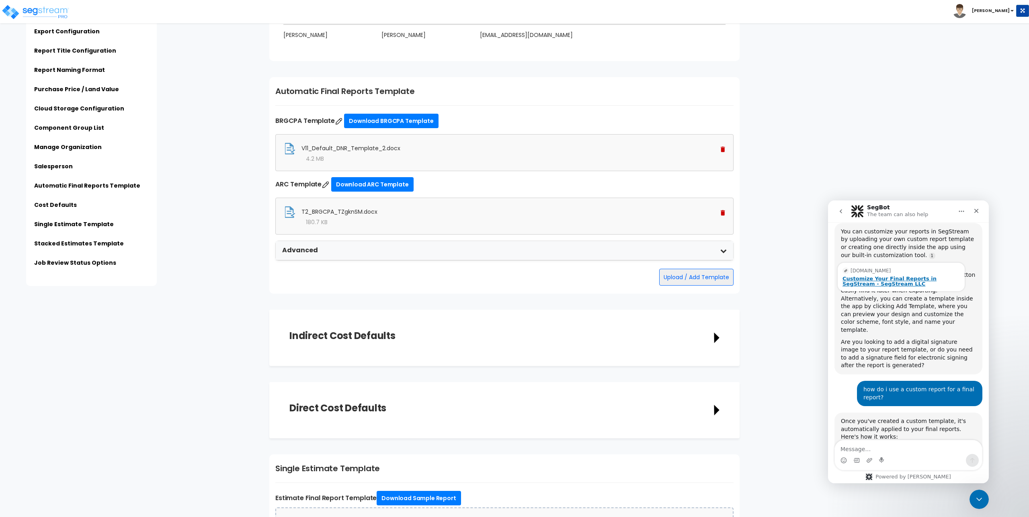
scroll to position [551, 0]
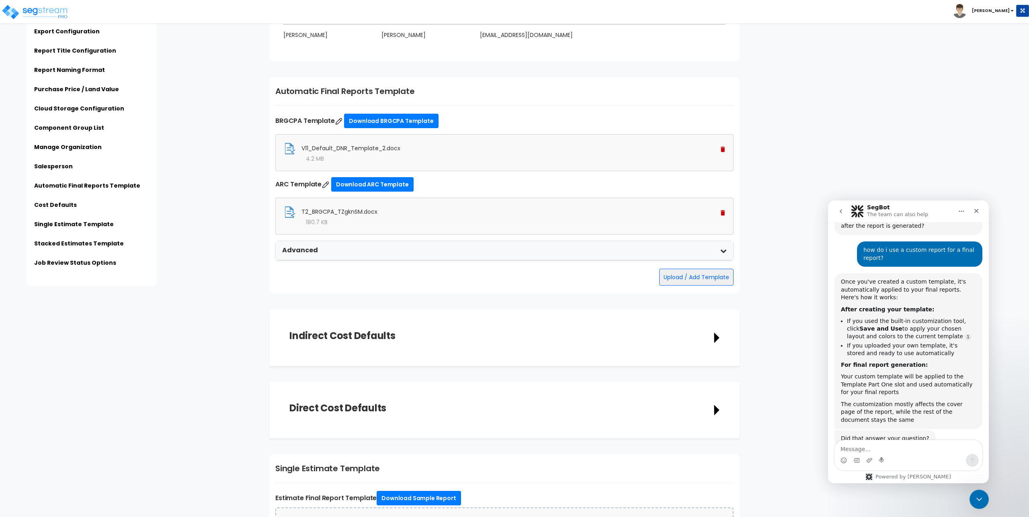
click at [886, 445] on textarea "Message…" at bounding box center [908, 447] width 147 height 14
type textarea "my final report still says do not use though?"
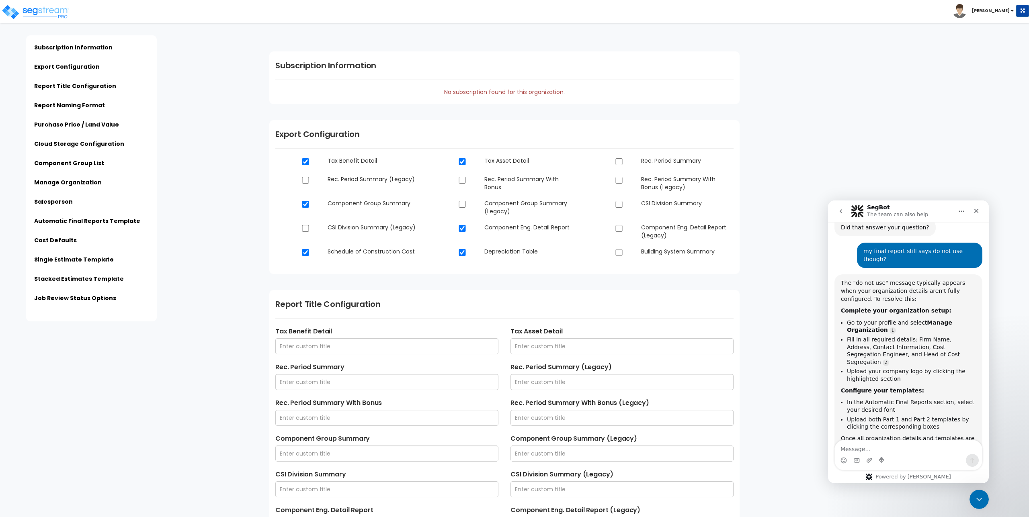
scroll to position [777, 0]
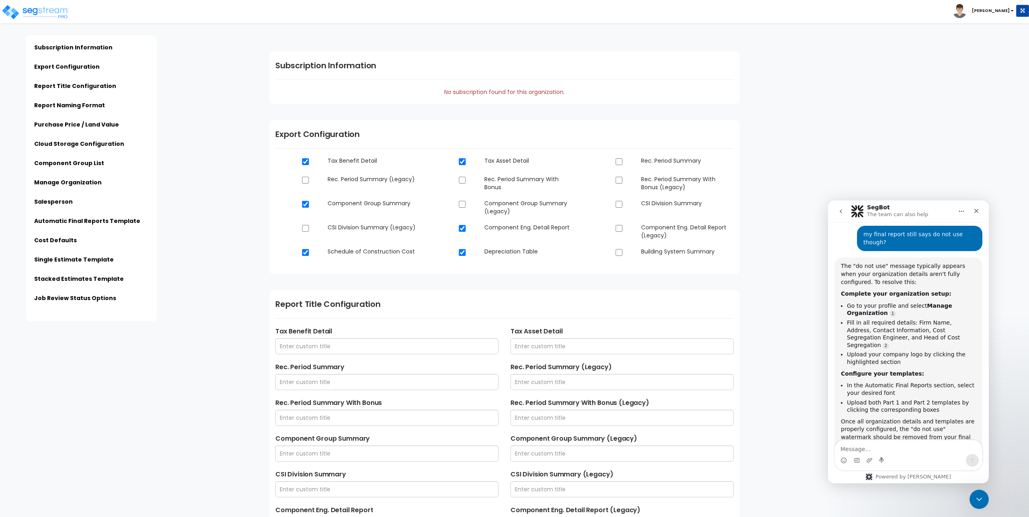
click at [191, 155] on div "Subscription Information Export Configuration Report Title Configuration Report…" at bounding box center [135, 178] width 255 height 286
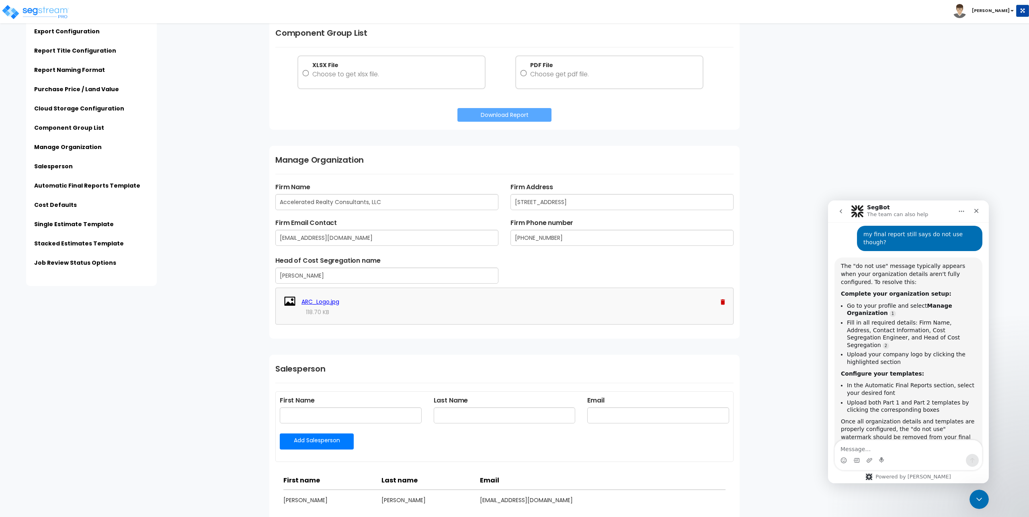
scroll to position [780, 0]
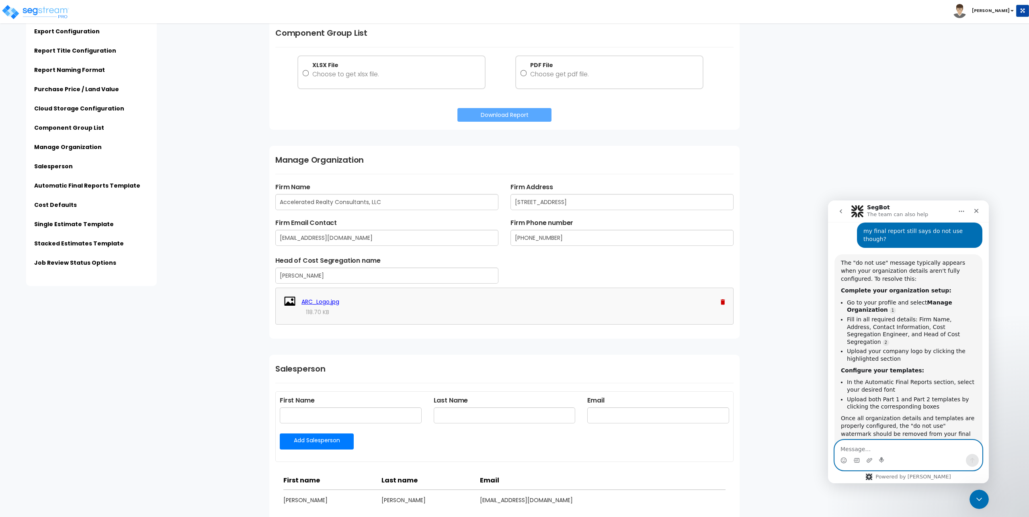
click at [857, 446] on textarea "Message…" at bounding box center [908, 447] width 147 height 14
type textarea "t"
type textarea "this is all filled in but still not working."
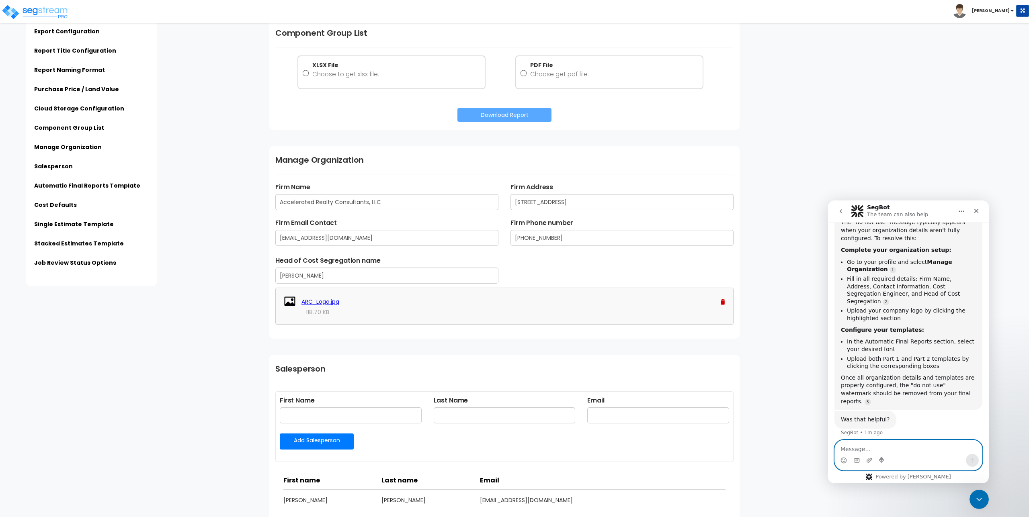
scroll to position [831, 0]
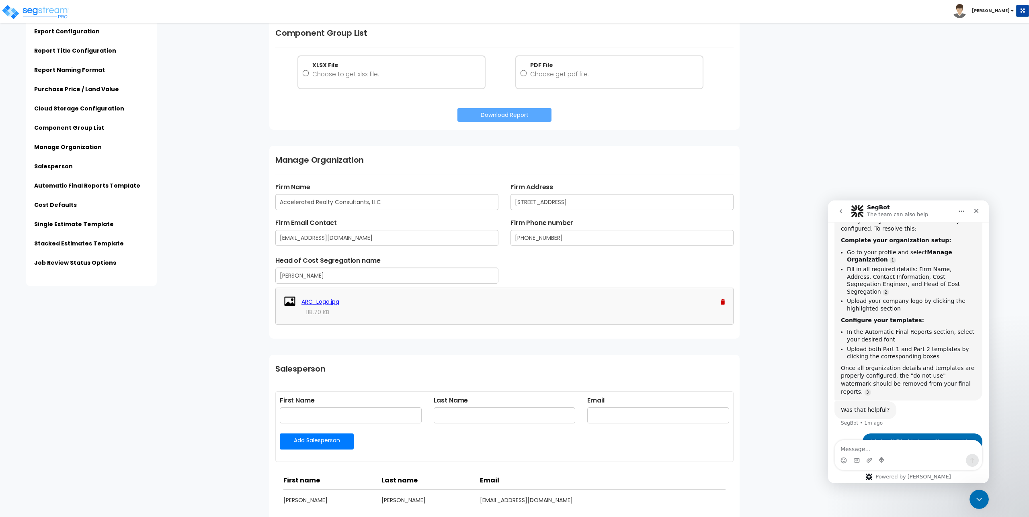
click at [778, 208] on div "Subscription Information No subscription found for this organization. Export Co…" at bounding box center [645, 227] width 765 height 2313
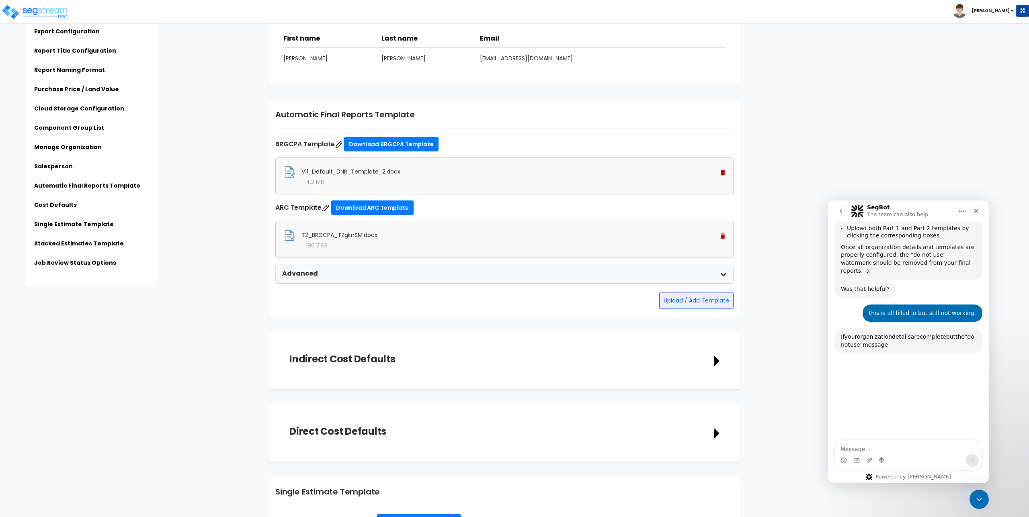
scroll to position [990, 0]
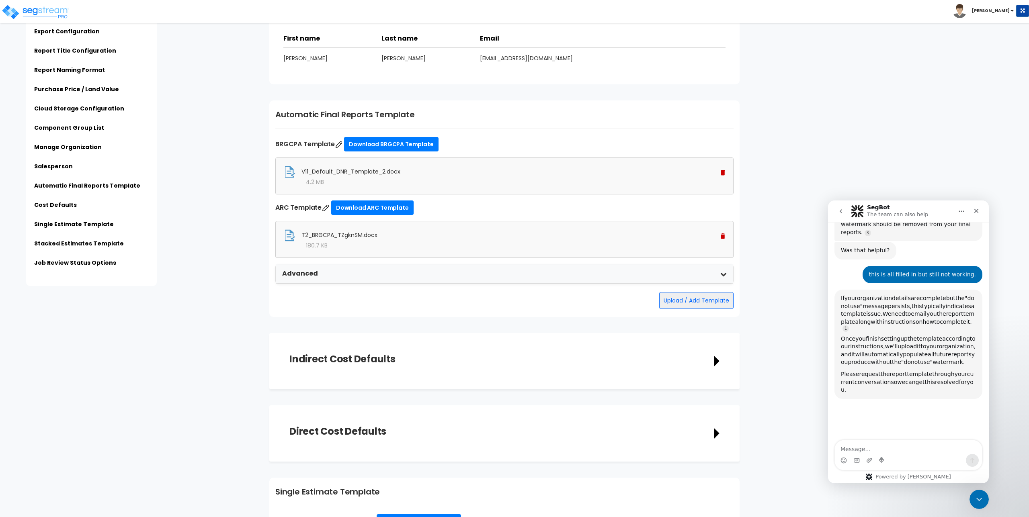
drag, startPoint x: 885, startPoint y: 267, endPoint x: 933, endPoint y: 268, distance: 47.8
click at [933, 295] on div "If your organization details are complete but the "do not use" message persists…" at bounding box center [908, 313] width 135 height 36
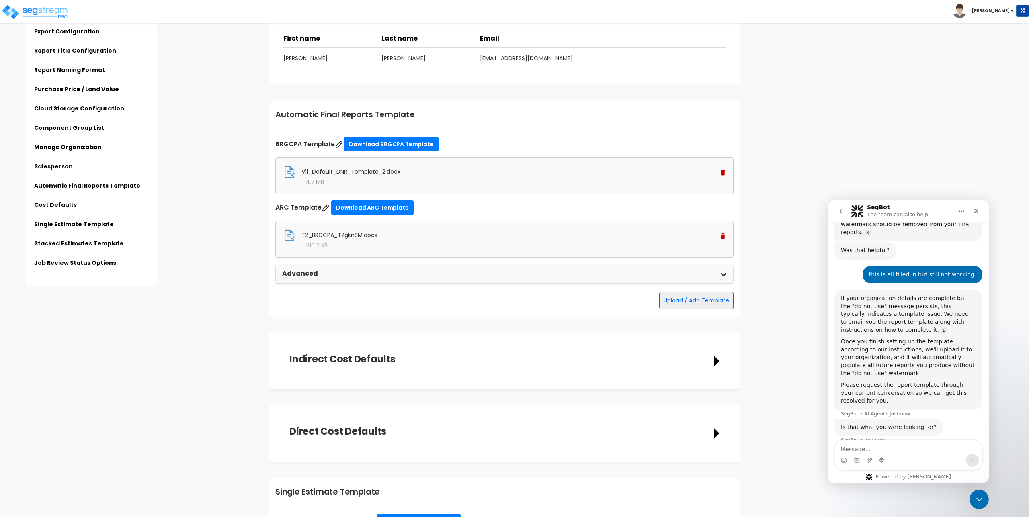
click at [933, 295] on div "If your organization details are complete but the "do not use" message persists…" at bounding box center [908, 314] width 135 height 39
click at [903, 338] on div "Once you finish setting up the template according to our instructions, we'll up…" at bounding box center [908, 357] width 135 height 39
drag, startPoint x: 880, startPoint y: 294, endPoint x: 943, endPoint y: 296, distance: 63.5
click at [943, 338] on div "Once you finish setting up the template according to our instructions, we'll up…" at bounding box center [908, 357] width 135 height 39
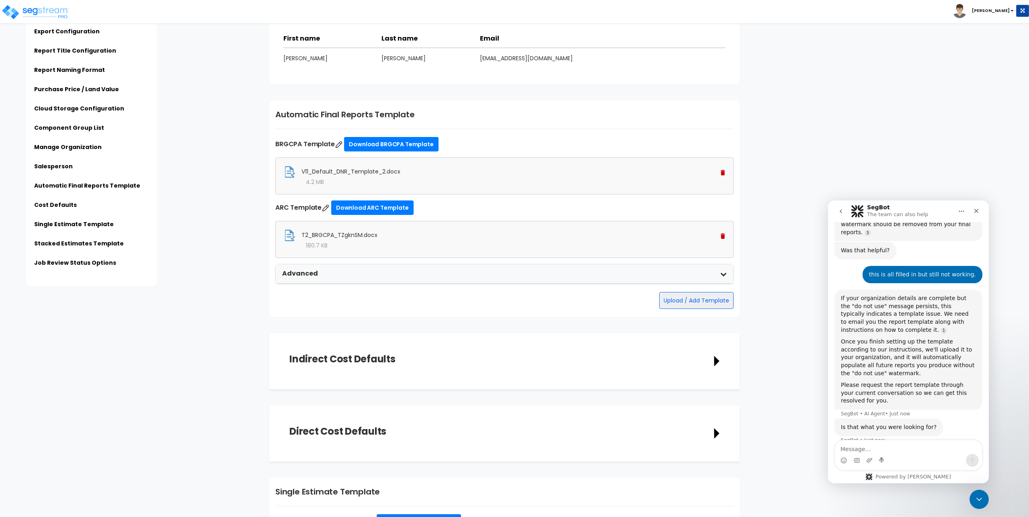
click at [883, 338] on div "Once you finish setting up the template according to our instructions, we'll up…" at bounding box center [908, 357] width 135 height 39
drag, startPoint x: 875, startPoint y: 311, endPoint x: 937, endPoint y: 309, distance: 61.5
click at [937, 338] on div "Once you finish setting up the template according to our instructions, we'll up…" at bounding box center [908, 357] width 135 height 39
drag, startPoint x: 878, startPoint y: 317, endPoint x: 951, endPoint y: 320, distance: 73.2
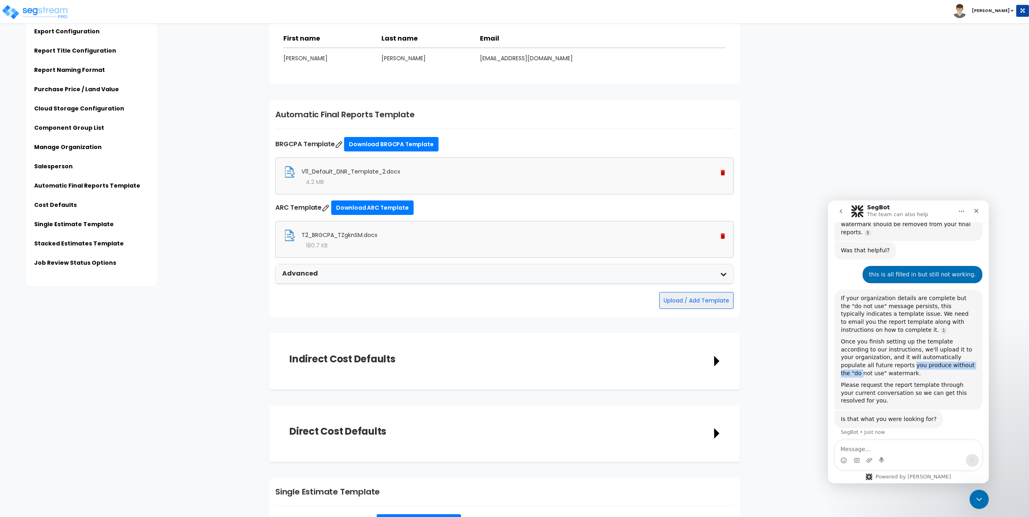
click at [951, 338] on div "Once you finish setting up the template according to our instructions, we'll up…" at bounding box center [908, 357] width 135 height 39
drag, startPoint x: 883, startPoint y: 339, endPoint x: 936, endPoint y: 335, distance: 52.8
click at [936, 381] on div "Please request the report template through your current conversation so we can …" at bounding box center [908, 393] width 135 height 24
drag, startPoint x: 936, startPoint y: 335, endPoint x: 932, endPoint y: 338, distance: 4.9
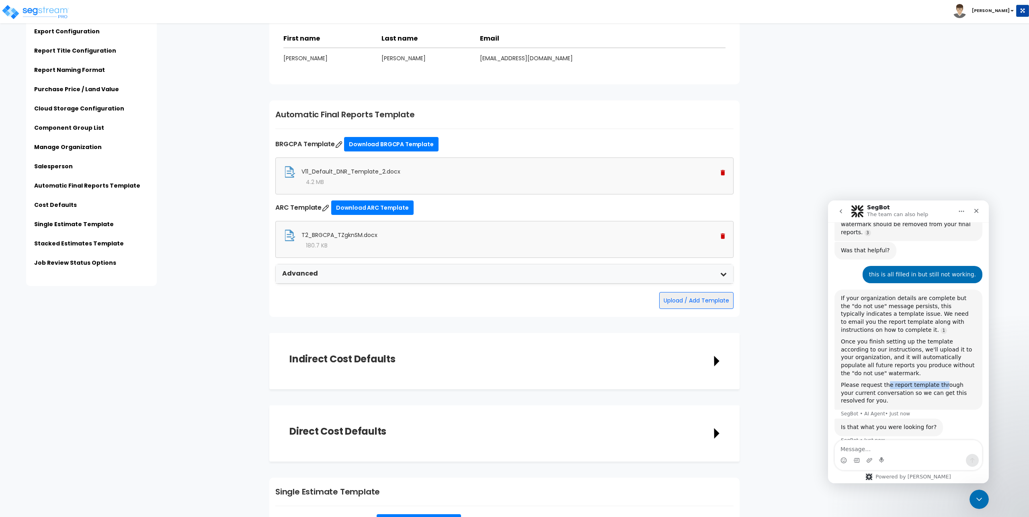
click at [936, 381] on div "Please request the report template through your current conversation so we can …" at bounding box center [908, 393] width 135 height 24
drag, startPoint x: 863, startPoint y: 345, endPoint x: 945, endPoint y: 348, distance: 82.4
click at [945, 381] on div "Please request the report template through your current conversation so we can …" at bounding box center [908, 393] width 135 height 24
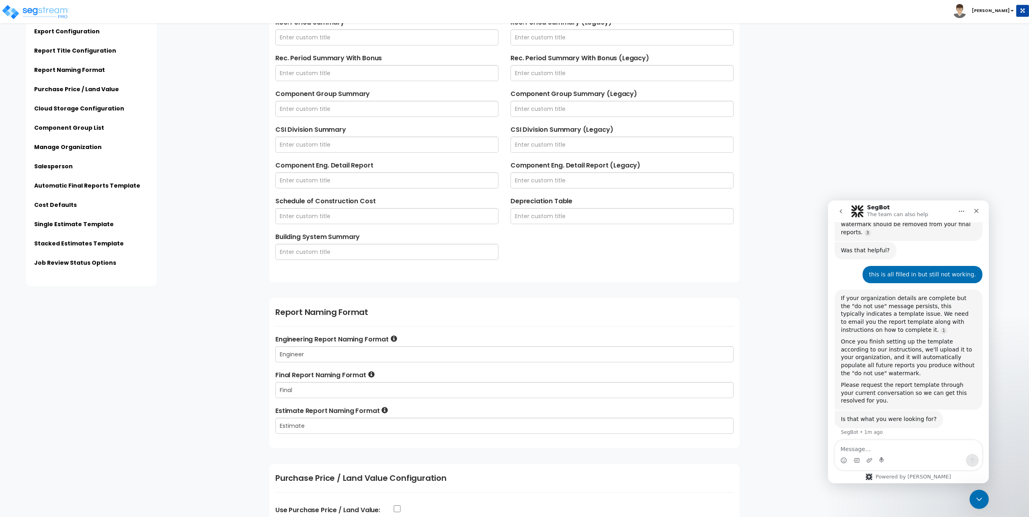
scroll to position [144, 0]
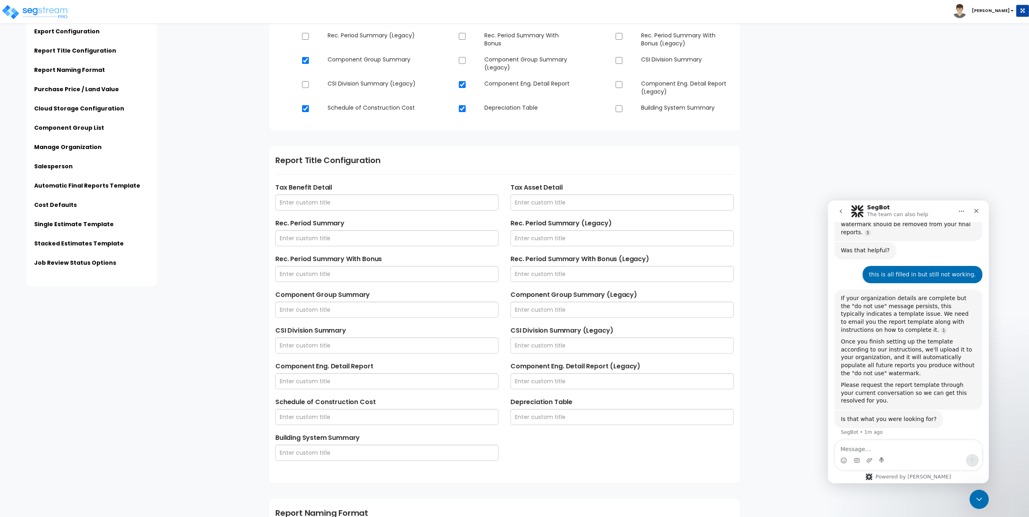
click at [29, 8] on div "Click to return on the top page" at bounding box center [40, 5] width 76 height 10
click at [51, 13] on img at bounding box center [35, 12] width 68 height 16
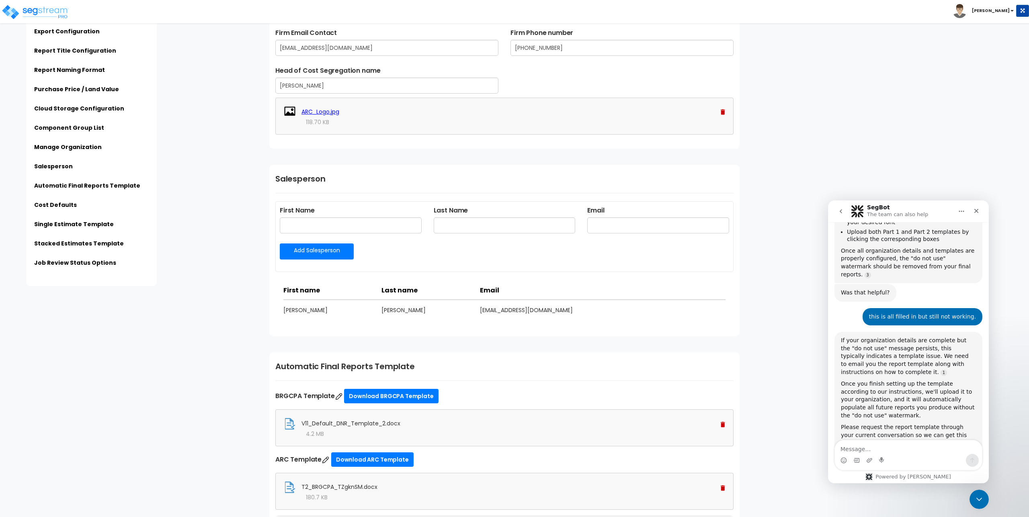
scroll to position [1286, 0]
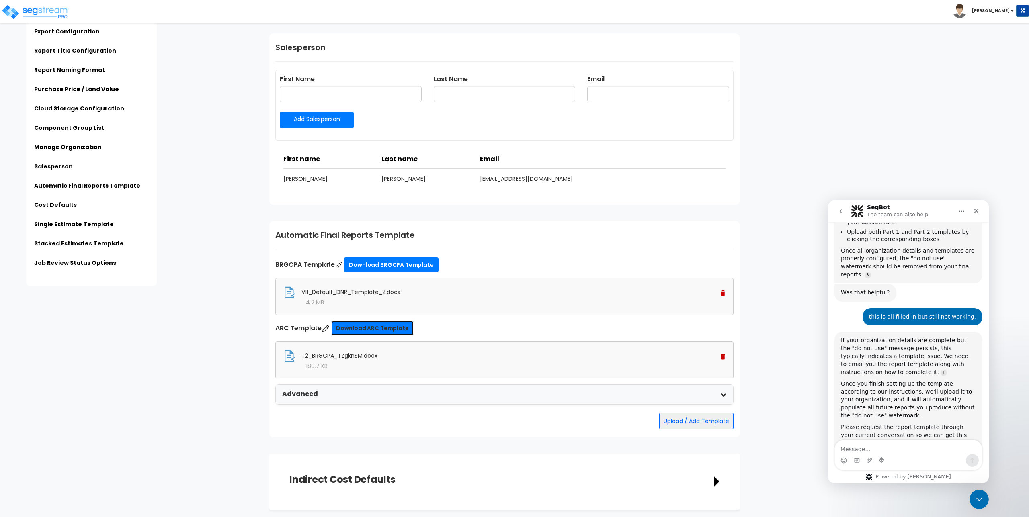
click at [367, 325] on link "Download ARC Template" at bounding box center [372, 328] width 82 height 14
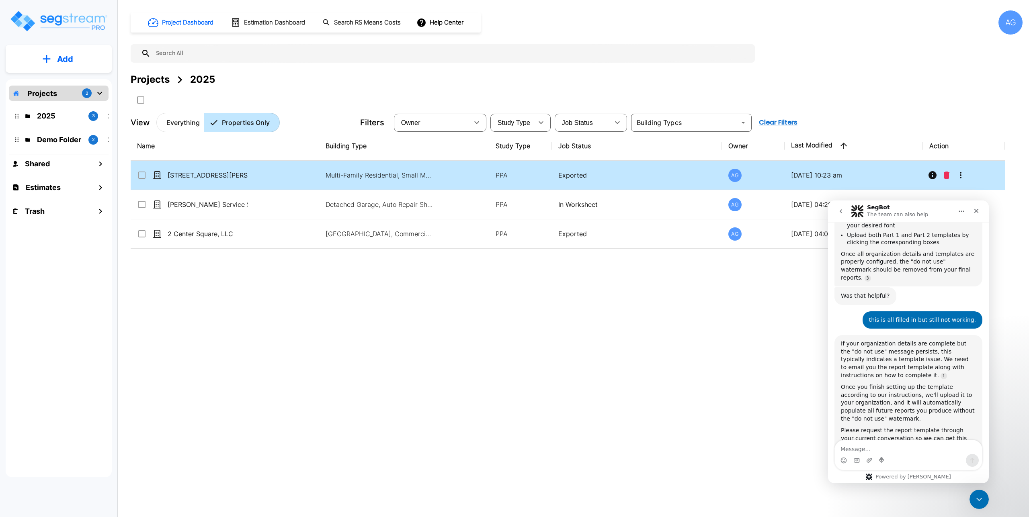
click at [205, 171] on p "[STREET_ADDRESS][PERSON_NAME]" at bounding box center [208, 175] width 80 height 10
checkbox input "true"
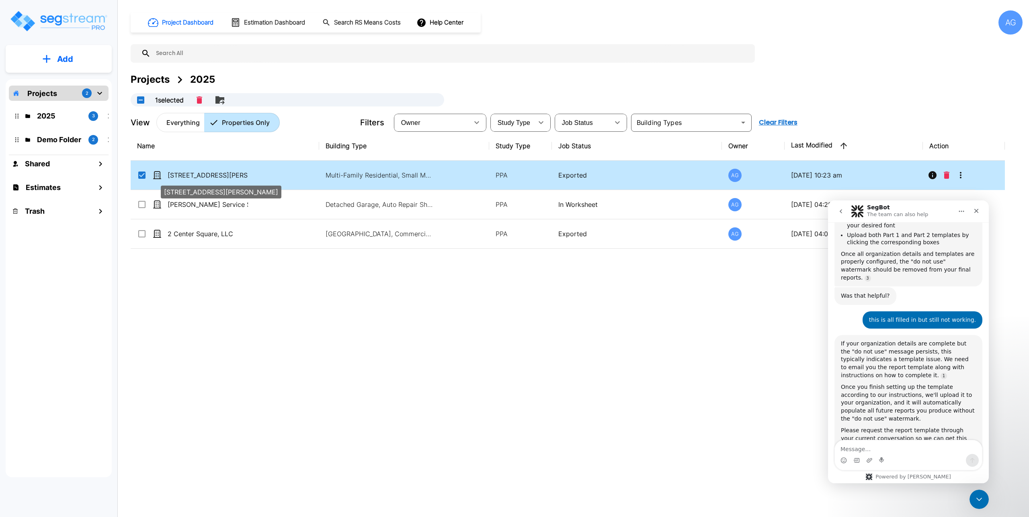
scroll to position [949, 0]
click at [205, 171] on p "[STREET_ADDRESS][PERSON_NAME]" at bounding box center [208, 175] width 80 height 10
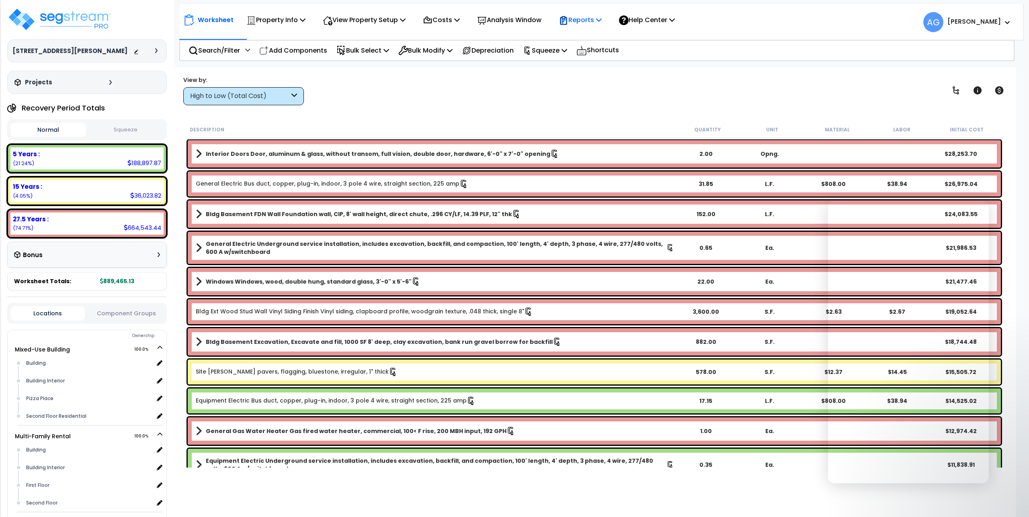
click at [602, 19] on icon at bounding box center [599, 19] width 6 height 6
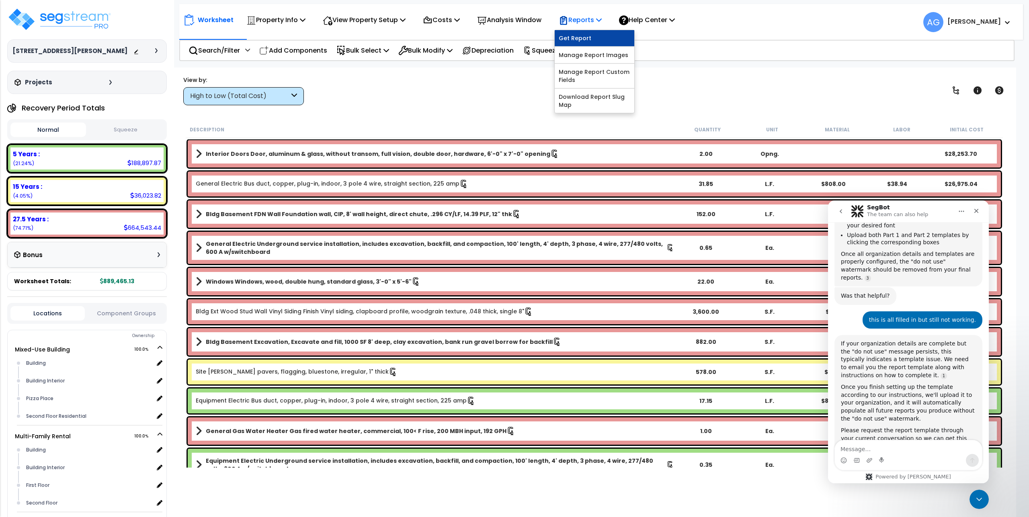
scroll to position [949, 0]
click at [592, 35] on link "Get Report" at bounding box center [595, 38] width 80 height 16
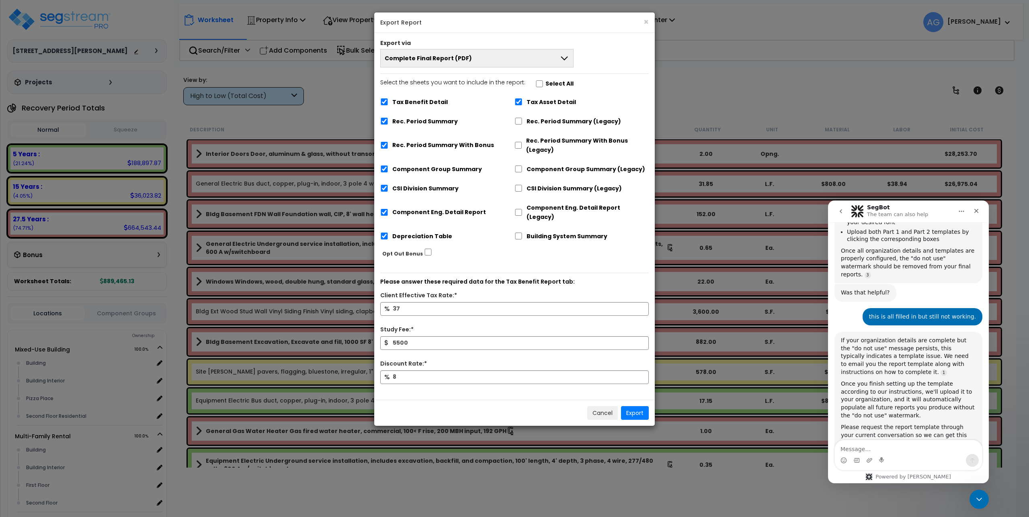
click at [569, 58] on icon at bounding box center [564, 58] width 10 height 10
click at [639, 406] on button "Export" at bounding box center [635, 413] width 28 height 14
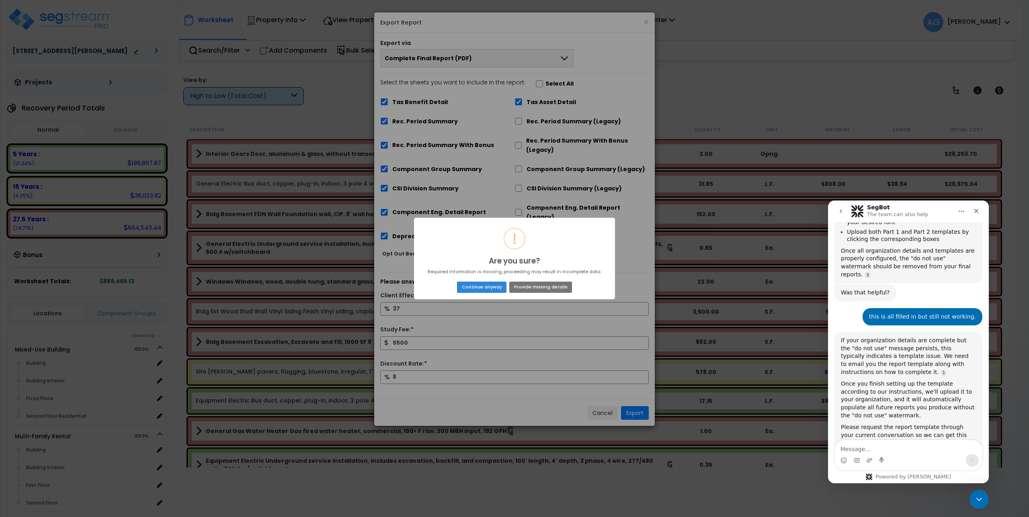
drag, startPoint x: 490, startPoint y: 289, endPoint x: 528, endPoint y: 280, distance: 39.2
click at [528, 280] on div "Continue anyway No Provide missing details" at bounding box center [514, 287] width 191 height 14
click at [534, 289] on button "Provide missing details" at bounding box center [540, 287] width 63 height 11
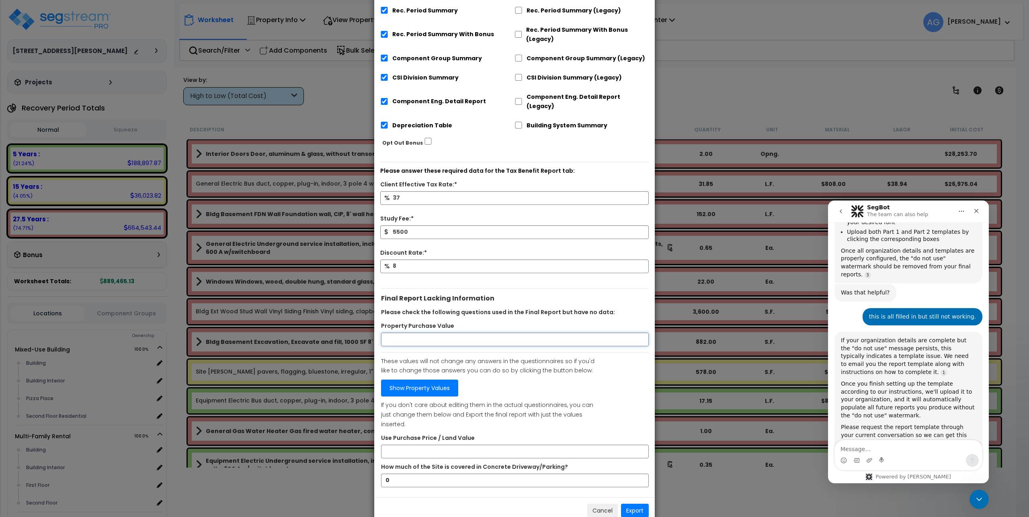
scroll to position [71, 0]
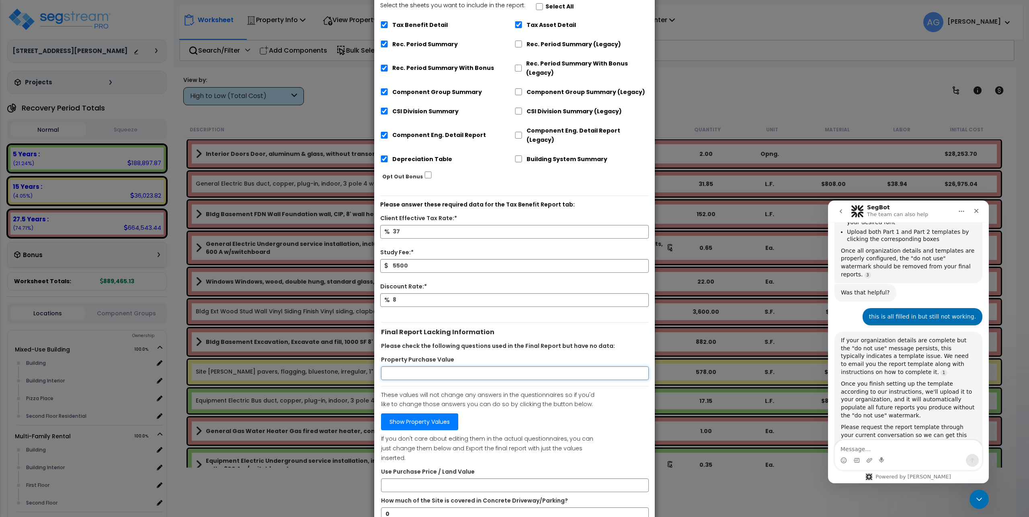
click at [473, 336] on div "Final Report Lacking Information Please check the following questions used in t…" at bounding box center [515, 421] width 268 height 199
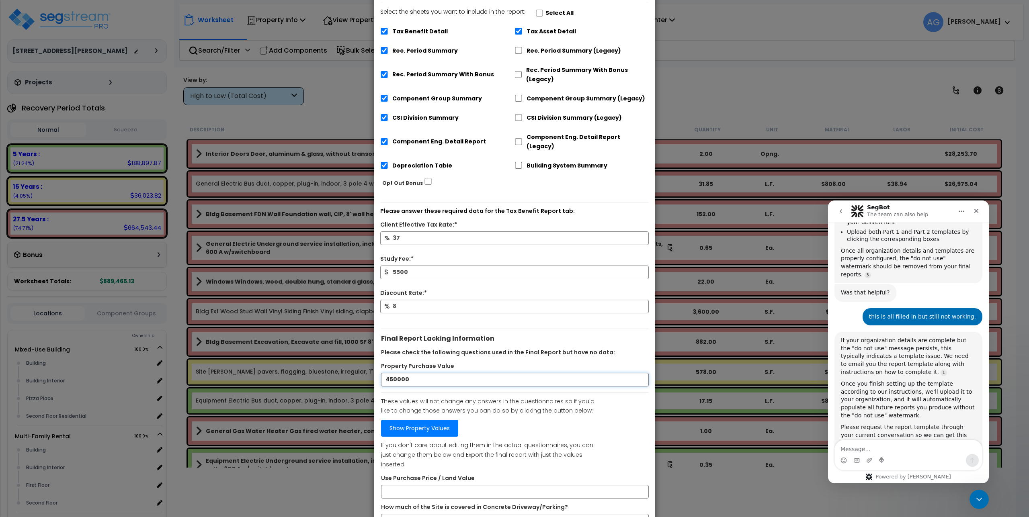
type input "450000"
type input "1410000"
click at [444, 422] on link "Show Property Values" at bounding box center [419, 428] width 77 height 17
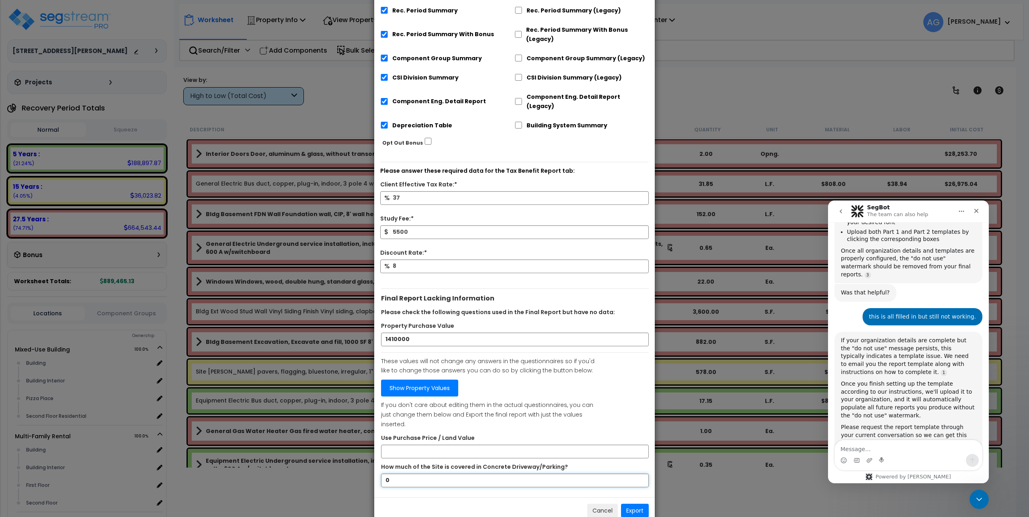
click at [415, 474] on input "0" at bounding box center [515, 481] width 268 height 14
click at [444, 445] on input "Use Purchase Price / Land Value" at bounding box center [515, 452] width 268 height 14
type input "1410000"
click at [634, 504] on button "Export" at bounding box center [635, 511] width 28 height 14
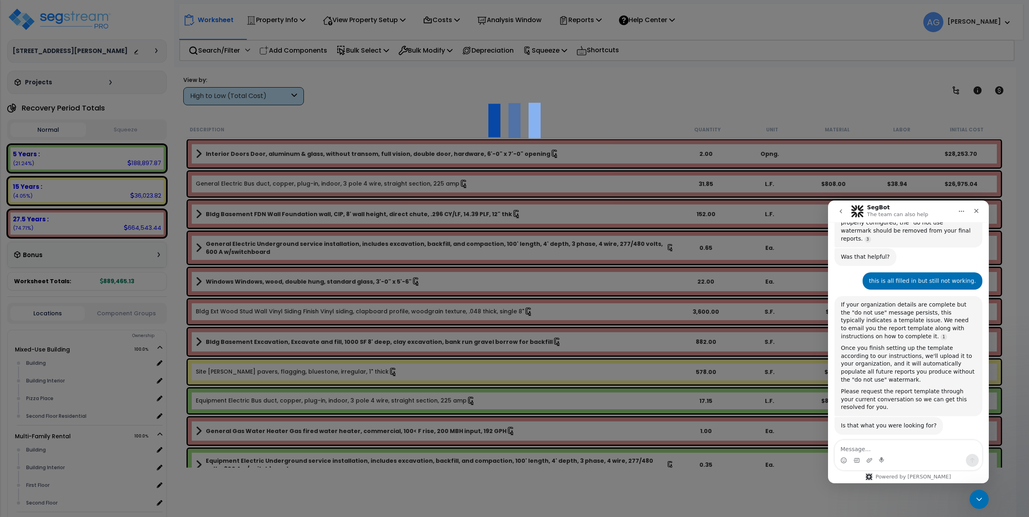
scroll to position [999, 0]
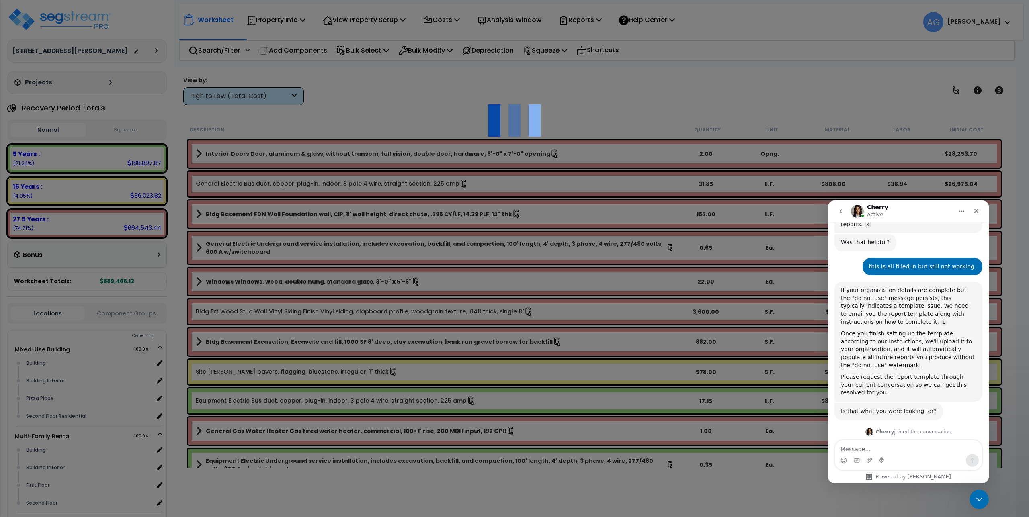
click at [874, 450] on div "Hi [PERSON_NAME], this is [PERSON_NAME] from SegStream team. Let me check your …" at bounding box center [897, 462] width 113 height 24
click at [876, 450] on div "Hi [PERSON_NAME], this is [PERSON_NAME] from SegStream team. Let me check your …" at bounding box center [897, 462] width 113 height 24
click at [864, 451] on textarea "Message…" at bounding box center [908, 447] width 147 height 14
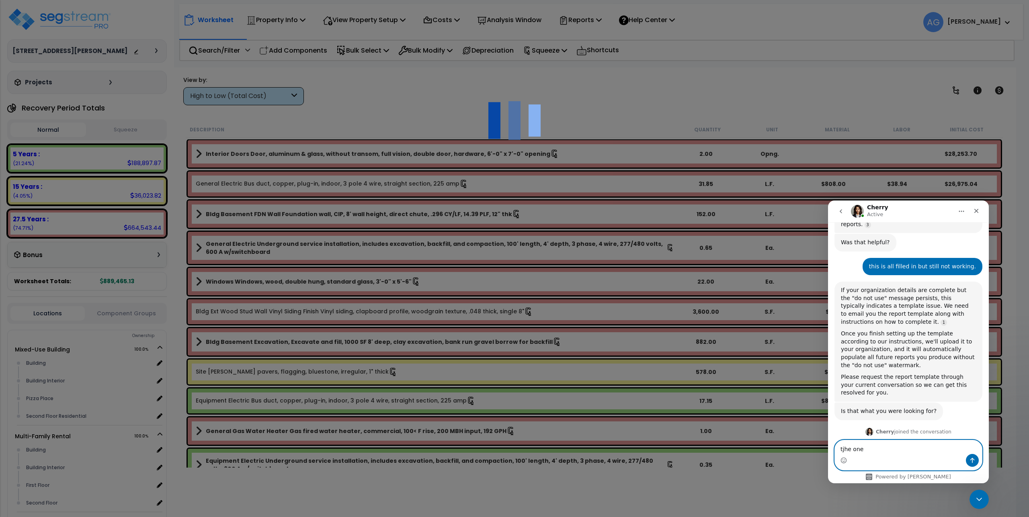
type textarea "tjhe"
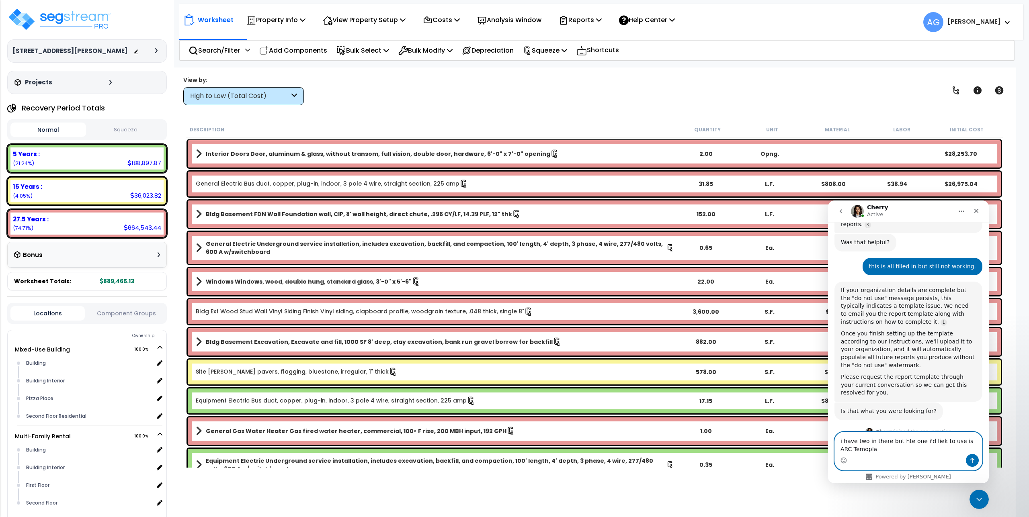
scroll to position [1007, 0]
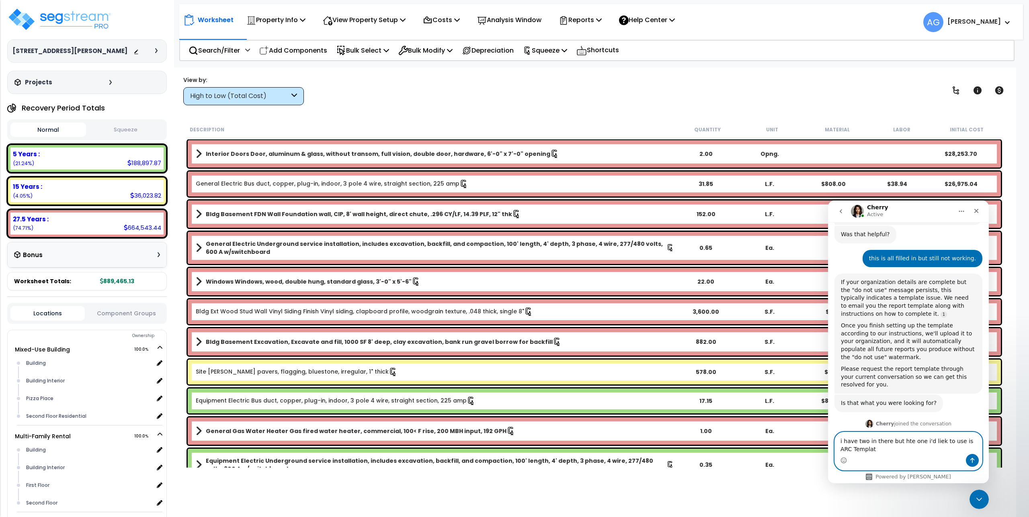
type textarea "i have two in there but hte one i'd liek to use is ARC Template"
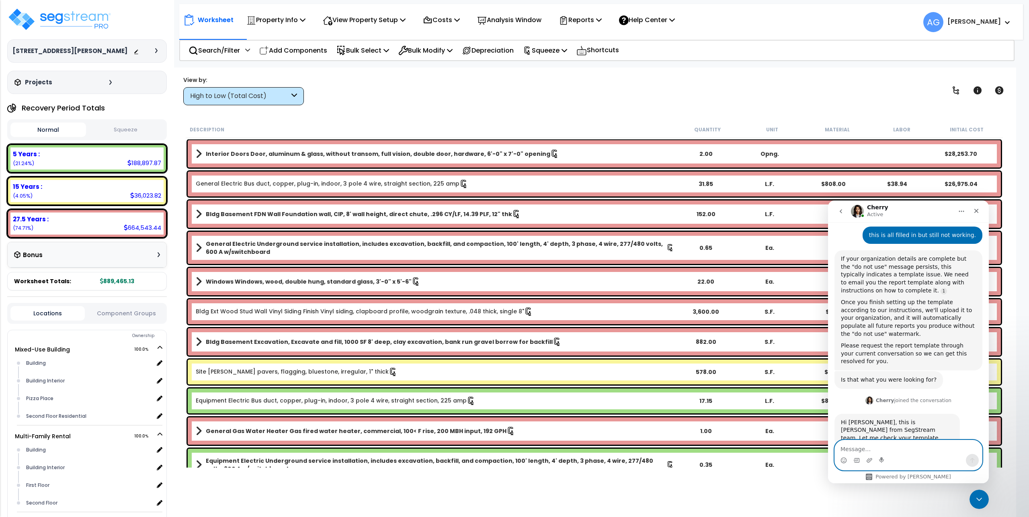
scroll to position [1031, 0]
click at [124, 131] on button "Squeeze" at bounding box center [126, 130] width 76 height 14
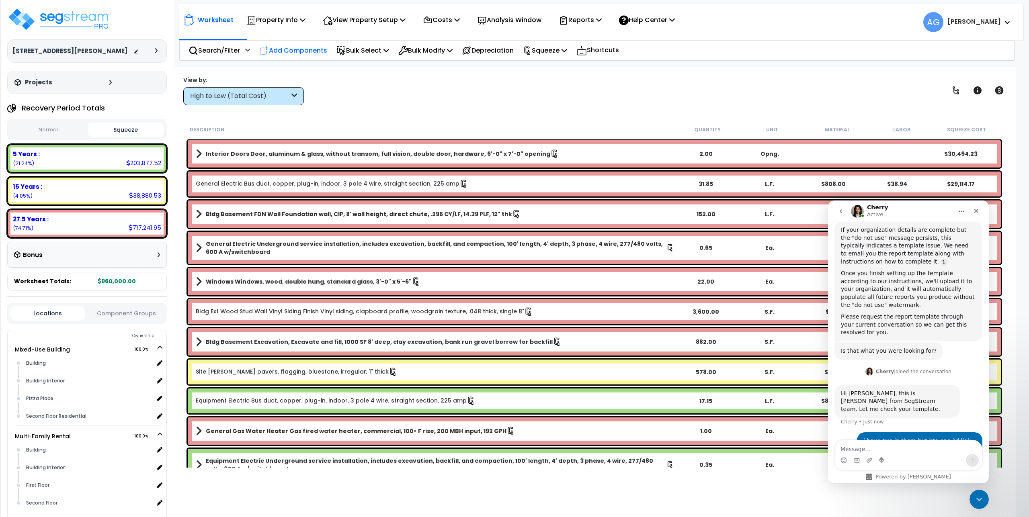
scroll to position [1062, 0]
click at [1002, 21] on span at bounding box center [1005, 22] width 9 height 10
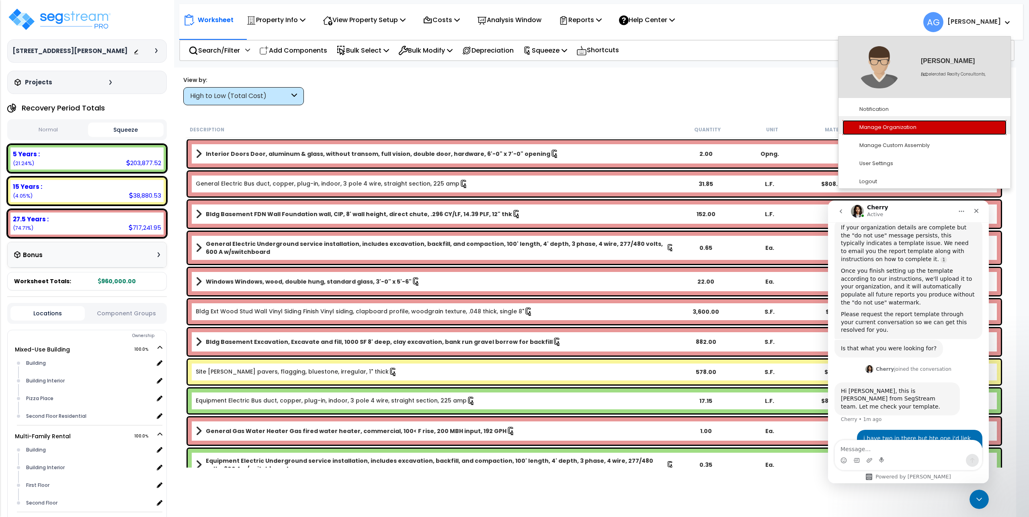
click at [879, 131] on link "Manage Organization" at bounding box center [924, 127] width 164 height 15
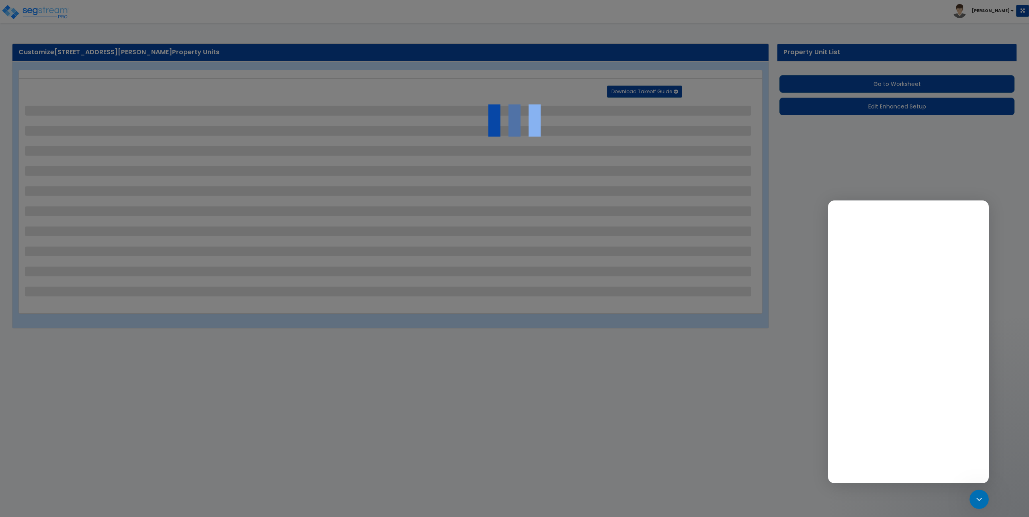
select select "2"
select select "4"
select select "1"
select select "2"
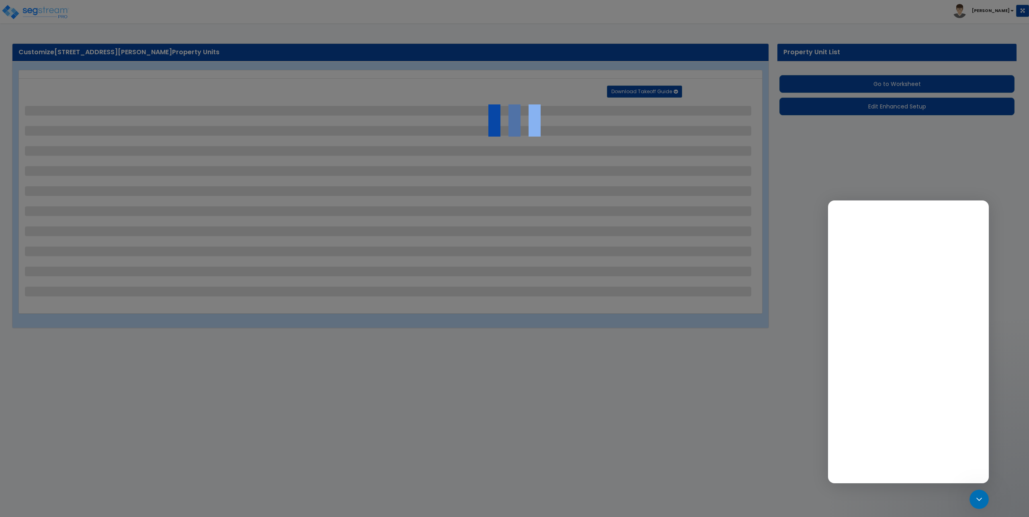
select select "1"
select select "2"
select select "1"
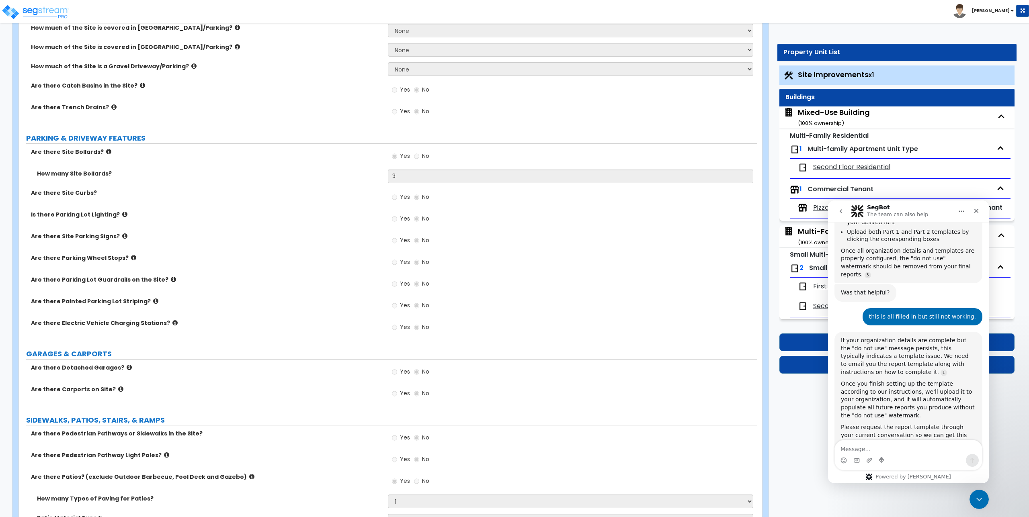
scroll to position [241, 0]
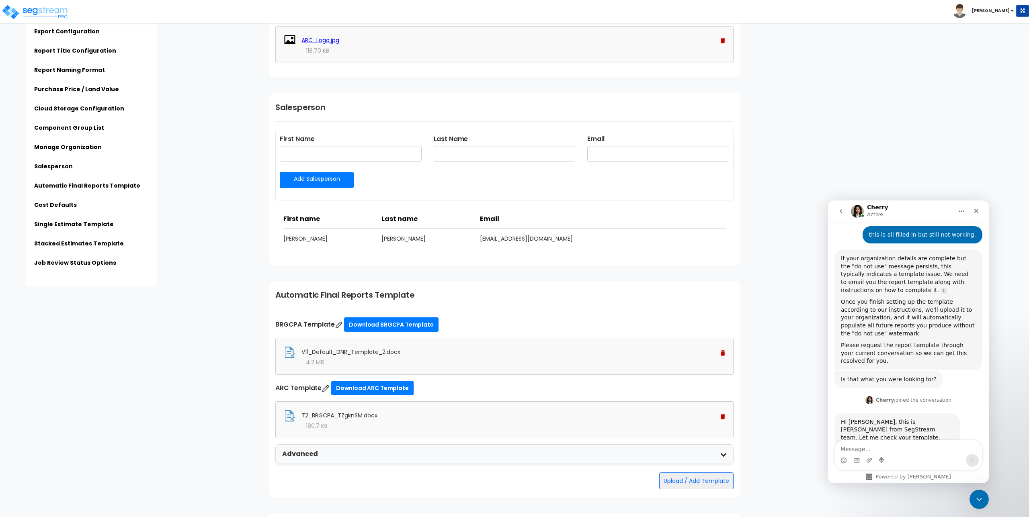
scroll to position [1246, 0]
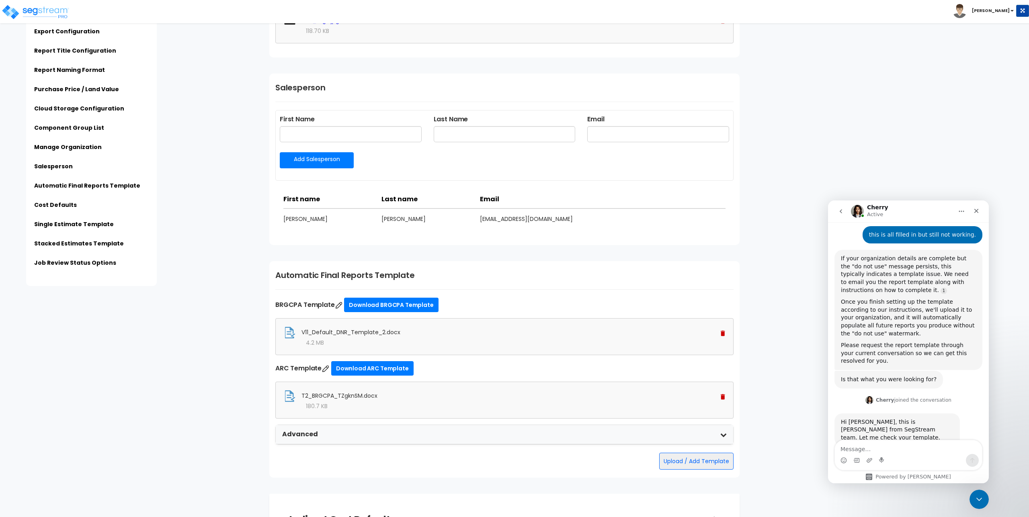
click at [722, 333] on img at bounding box center [722, 334] width 4 height 6
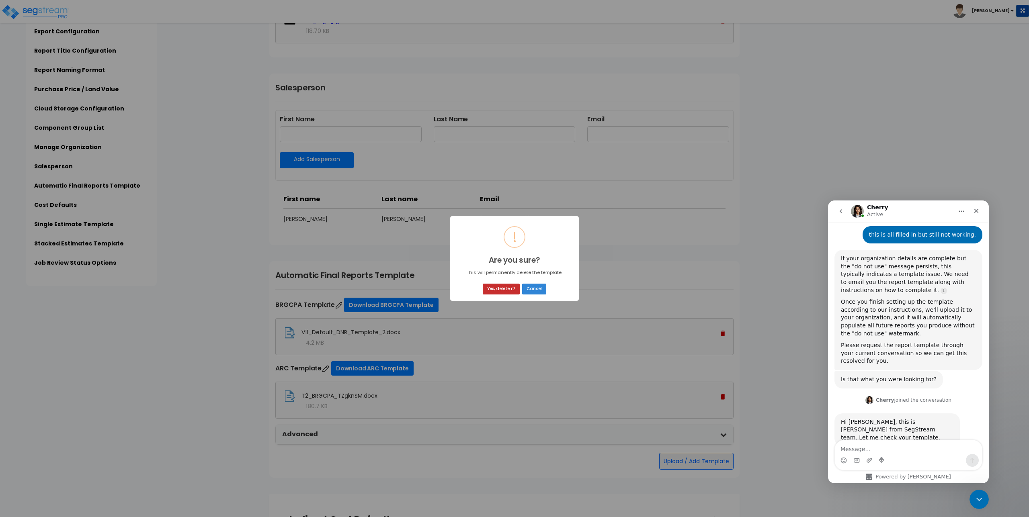
click at [493, 292] on button "Yes, delete it!" at bounding box center [501, 289] width 37 height 11
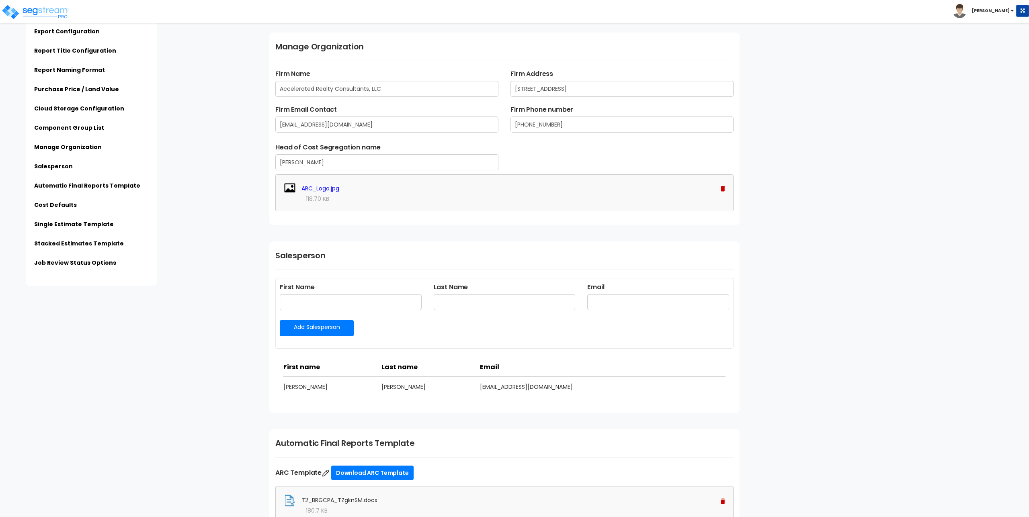
click at [853, 447] on div "Subscription Information No subscription found for this organization. Export Co…" at bounding box center [645, 83] width 765 height 2250
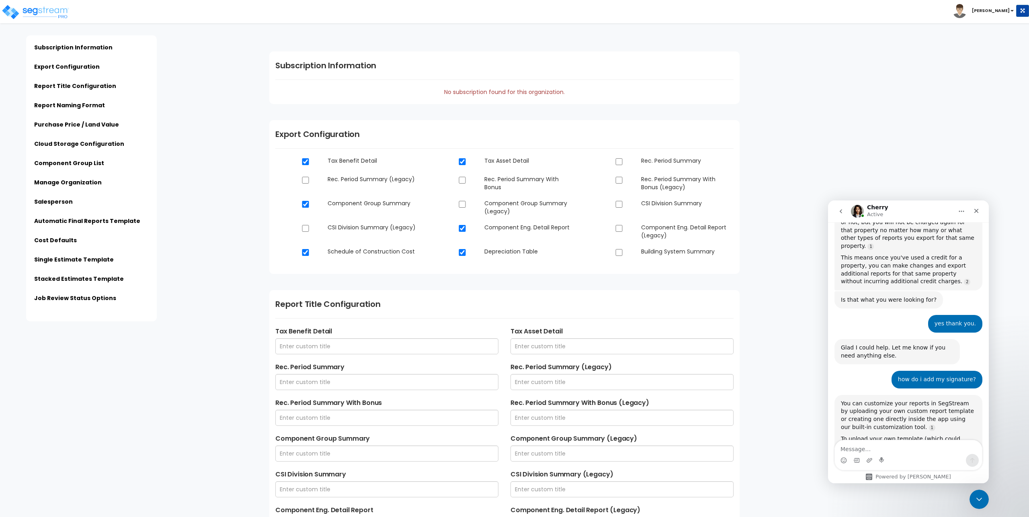
click at [878, 444] on textarea "Message…" at bounding box center [908, 447] width 147 height 14
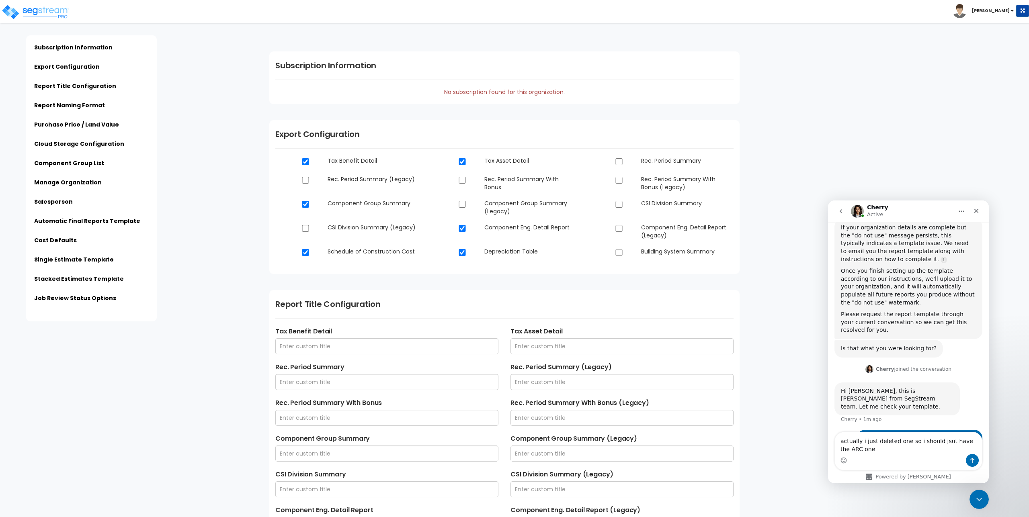
scroll to position [1070, 0]
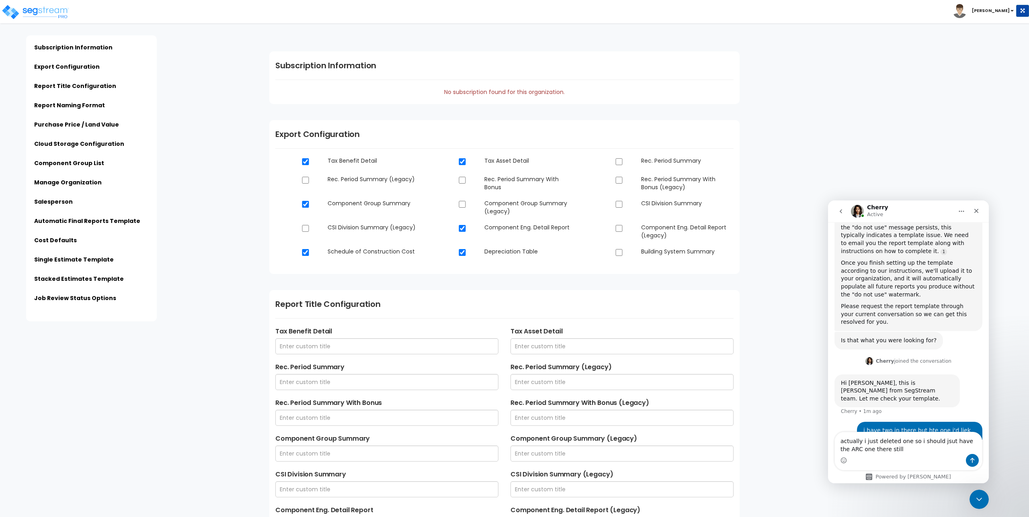
type textarea "actually i just deleted one so i should jsut have the ARC one there still."
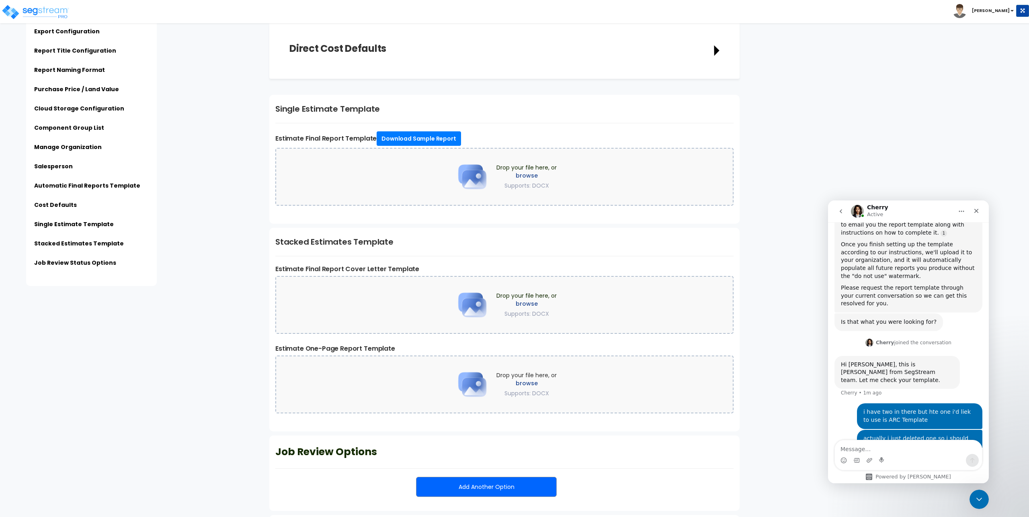
scroll to position [1768, 0]
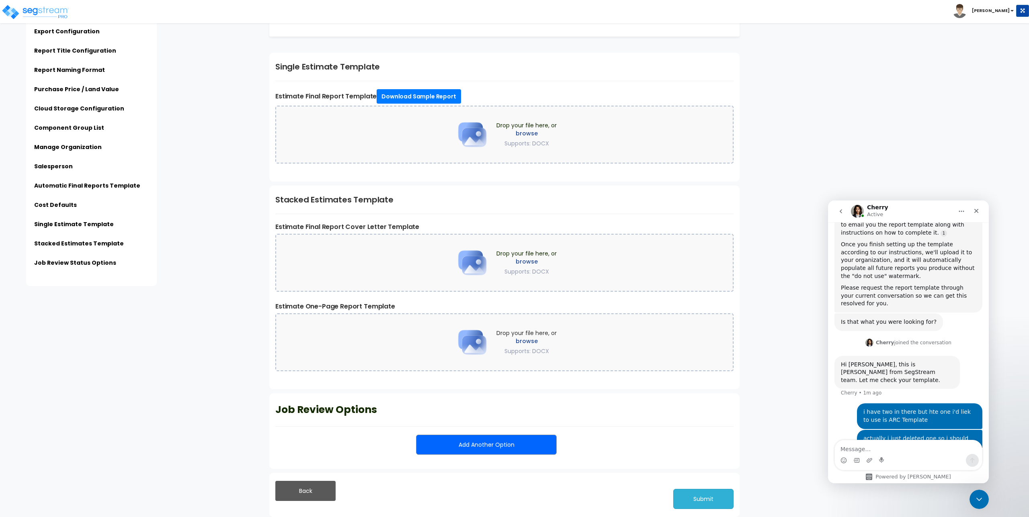
click at [697, 501] on button "Submit" at bounding box center [703, 499] width 60 height 20
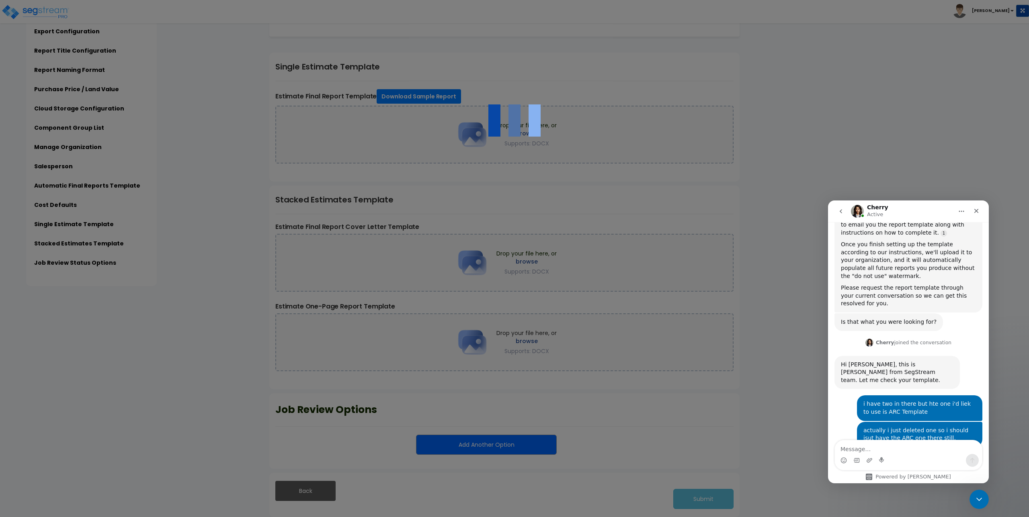
scroll to position [1097, 0]
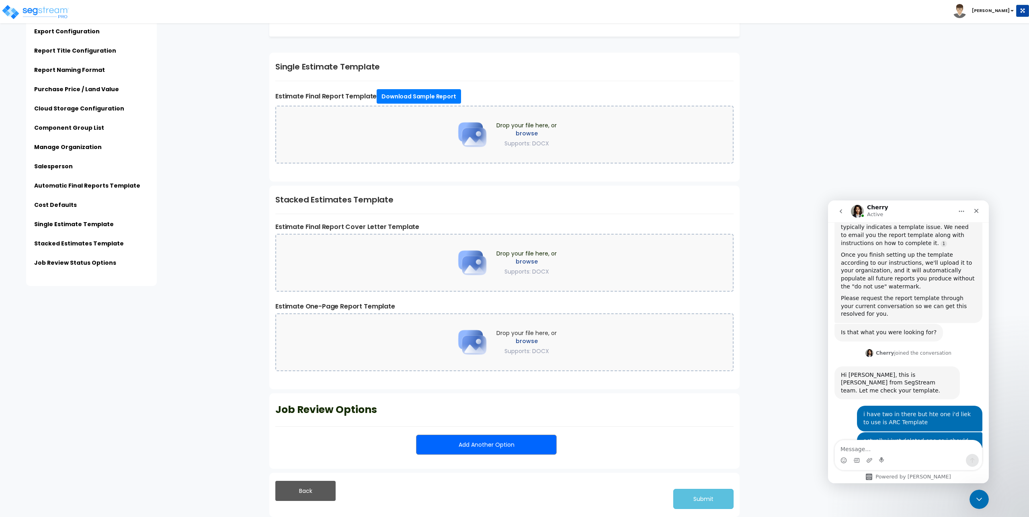
scroll to position [1097, 0]
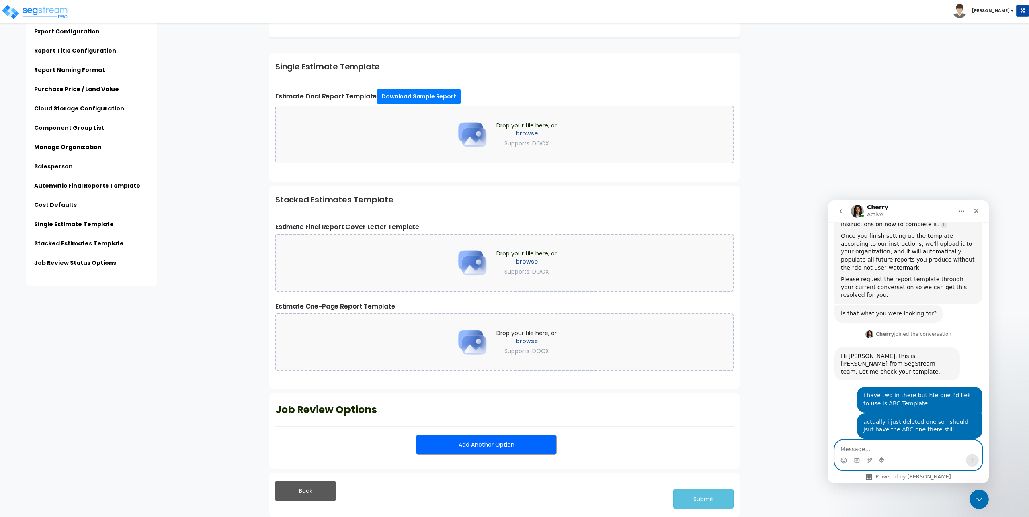
click at [886, 448] on textarea "Message…" at bounding box center [908, 447] width 147 height 14
click at [890, 441] on textarea "Message…" at bounding box center [908, 447] width 147 height 14
type textarea "it should only be one now - teh one titled ARC Template"
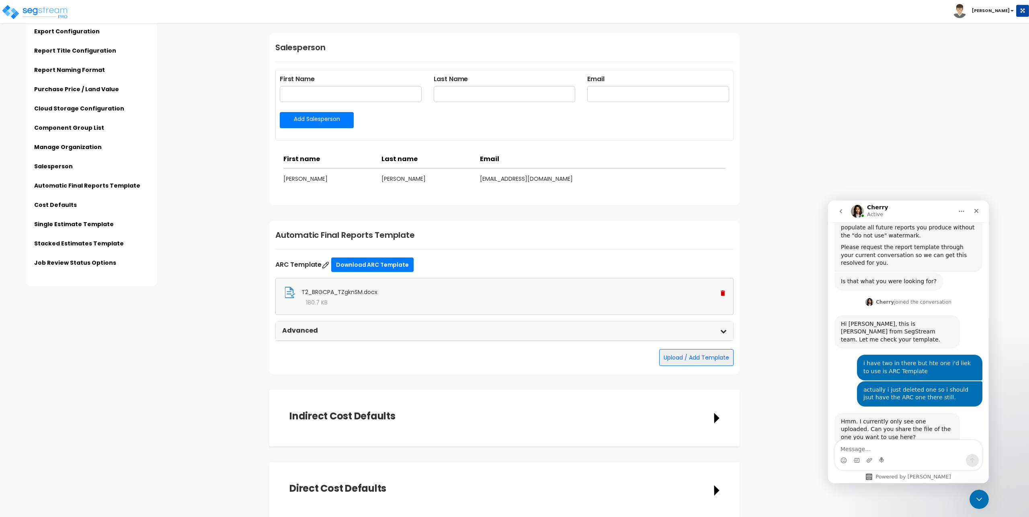
scroll to position [1148, 0]
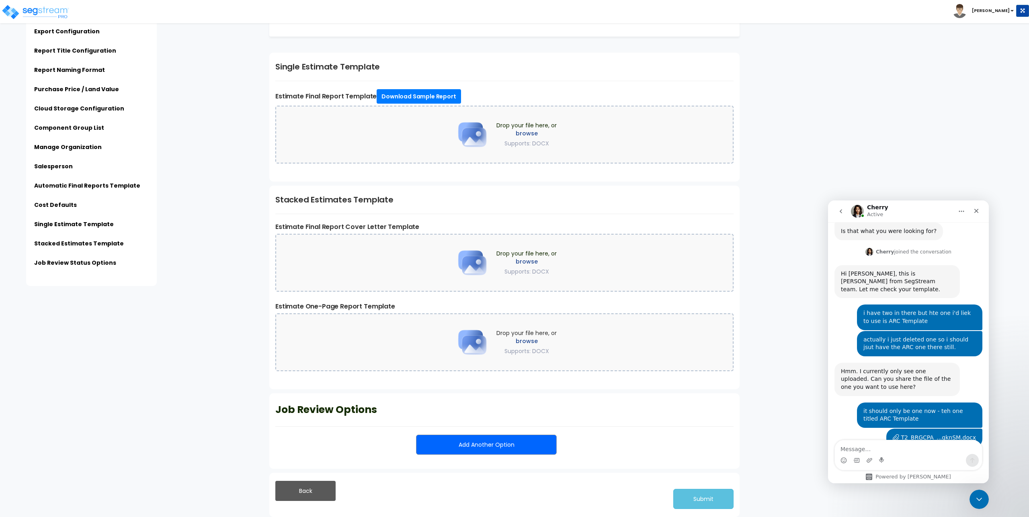
scroll to position [1180, 0]
click at [881, 448] on textarea "Message…" at bounding box center [908, 447] width 147 height 14
type textarea "i"
type textarea "[STREET_ADDRESS][PERSON_NAME]"
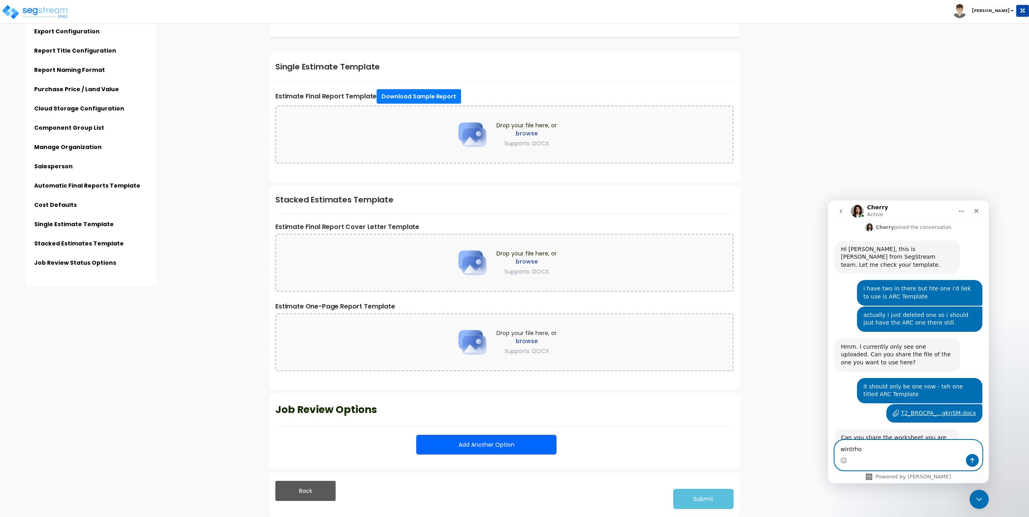
type textarea "wintrhop"
click at [905, 445] on textarea "Message…" at bounding box center [908, 447] width 147 height 14
click at [900, 445] on textarea "Message…" at bounding box center [908, 447] width 147 height 14
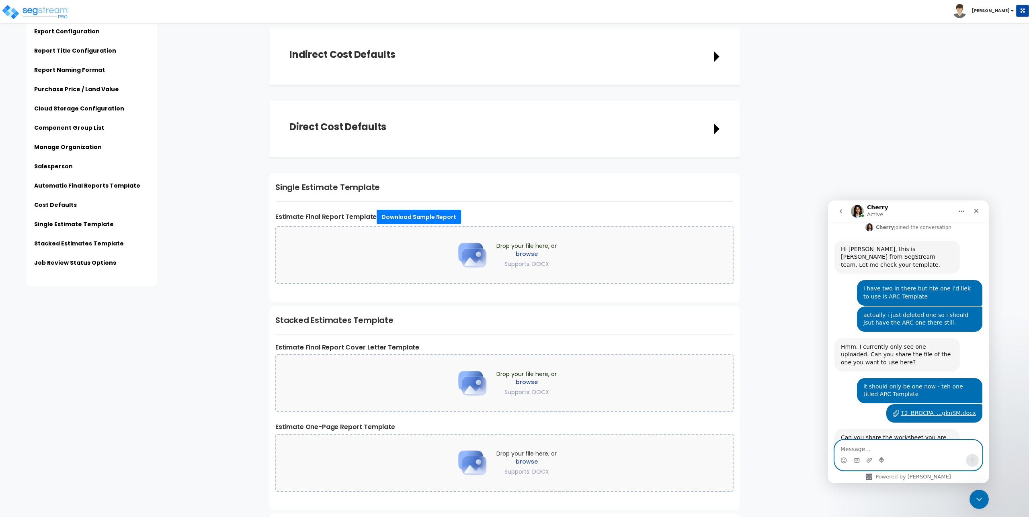
scroll to position [1406, 0]
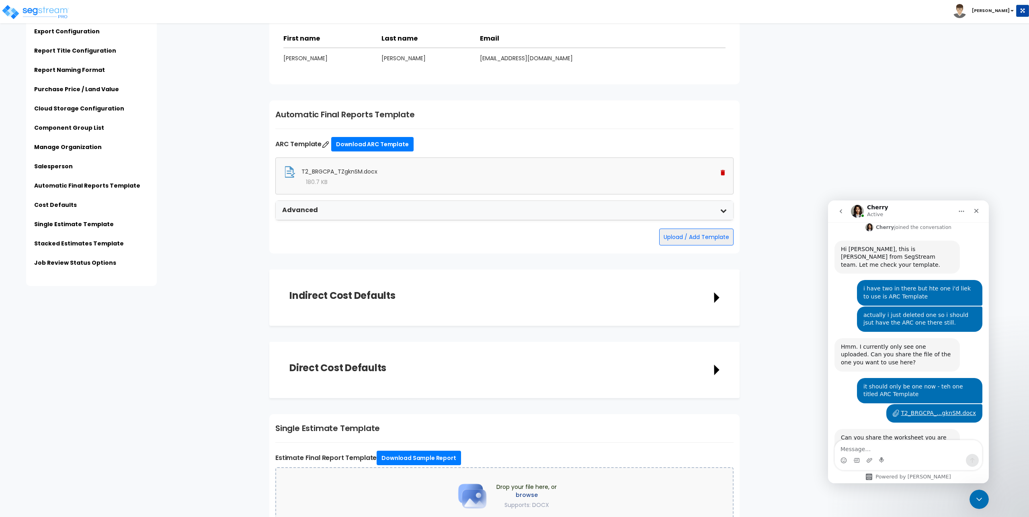
click at [12, 7] on div "Click to return on the top page" at bounding box center [40, 5] width 76 height 10
click at [10, 12] on img at bounding box center [35, 12] width 68 height 16
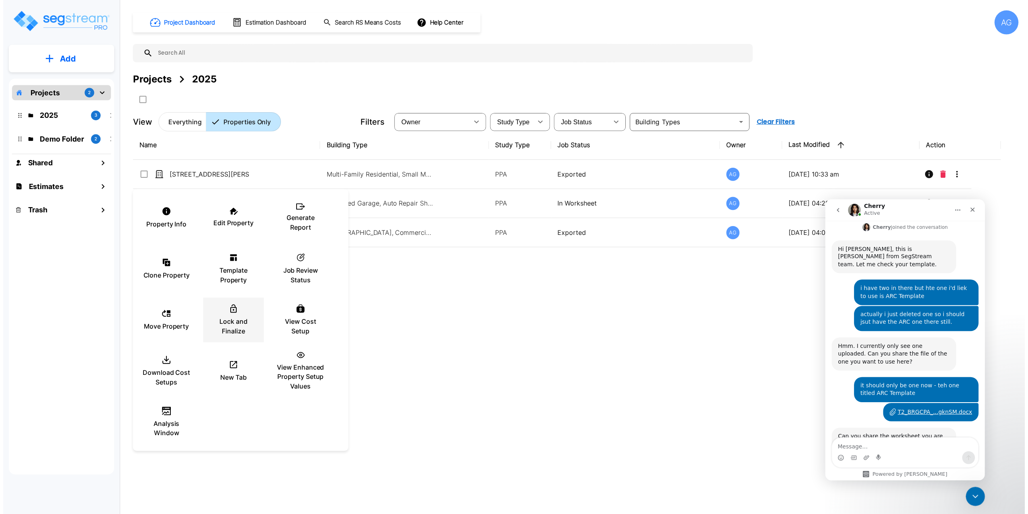
scroll to position [1204, 0]
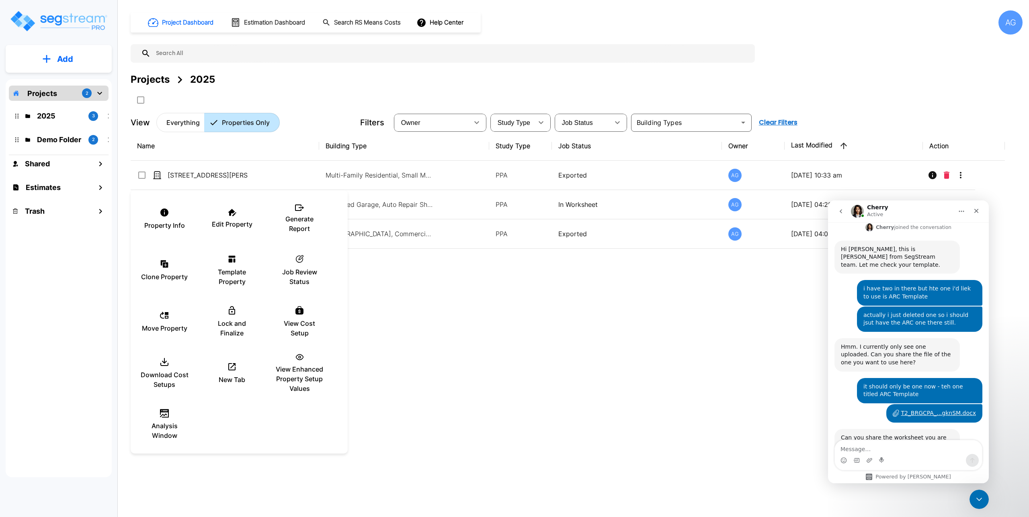
click at [895, 445] on textarea "Message…" at bounding box center [908, 447] width 147 height 14
click at [233, 256] on icon at bounding box center [232, 259] width 7 height 7
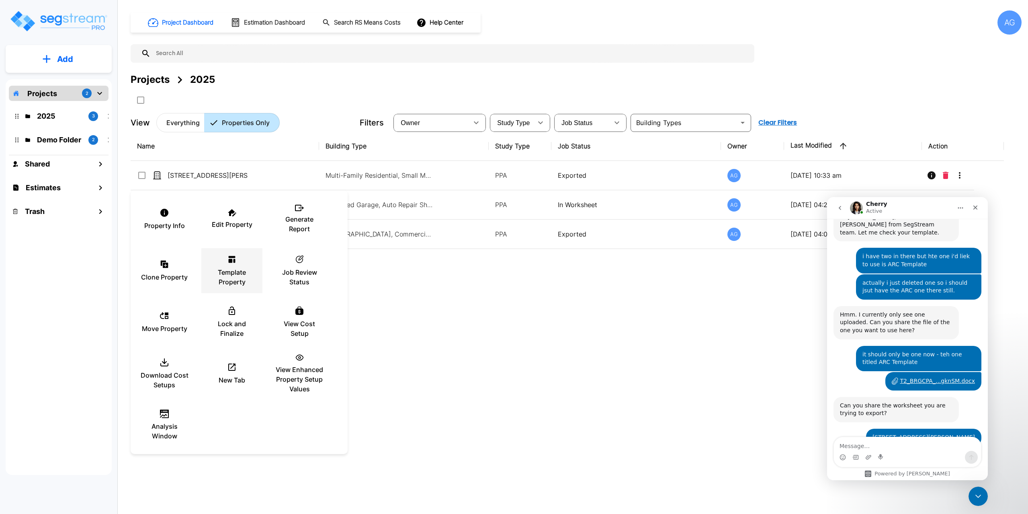
scroll to position [1236, 0]
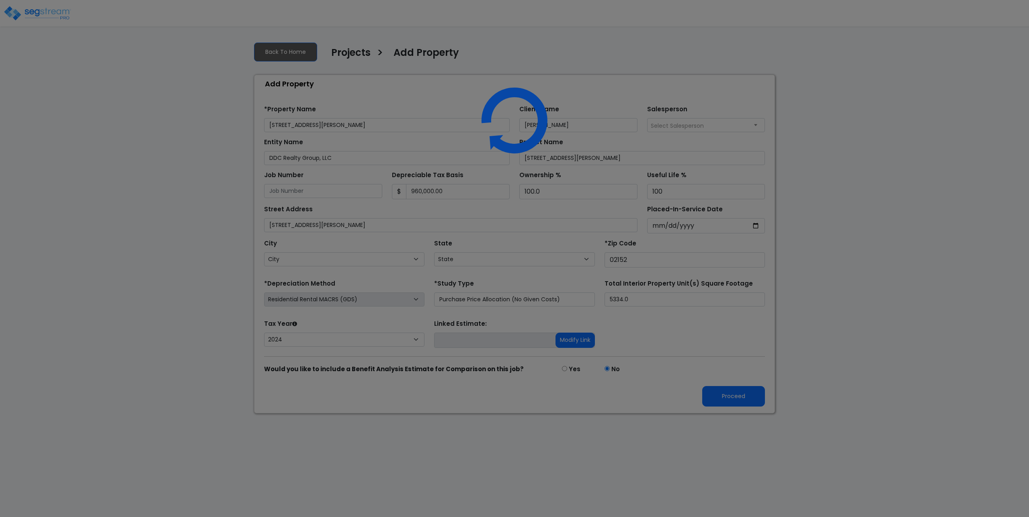
select select "RRM(_52"
select select "2024"
select select "MA"
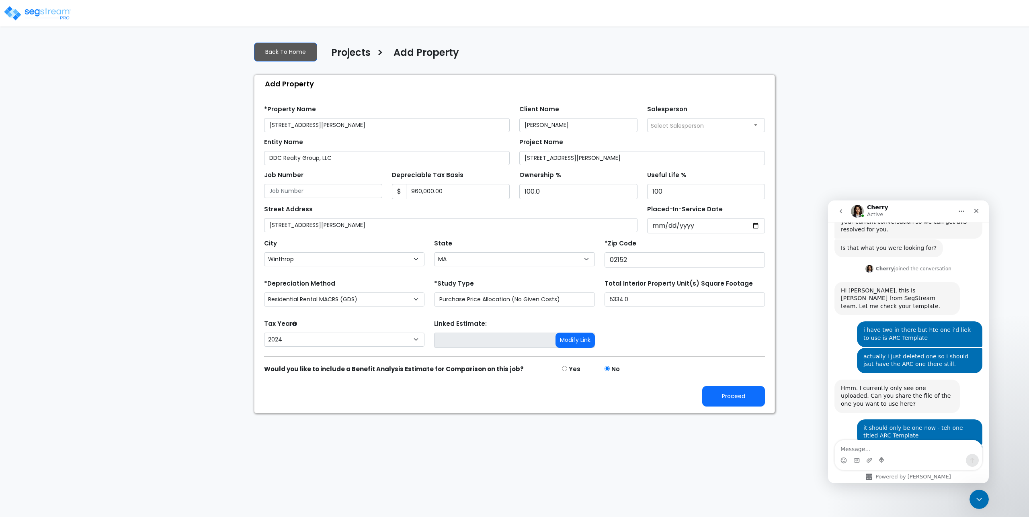
scroll to position [1204, 0]
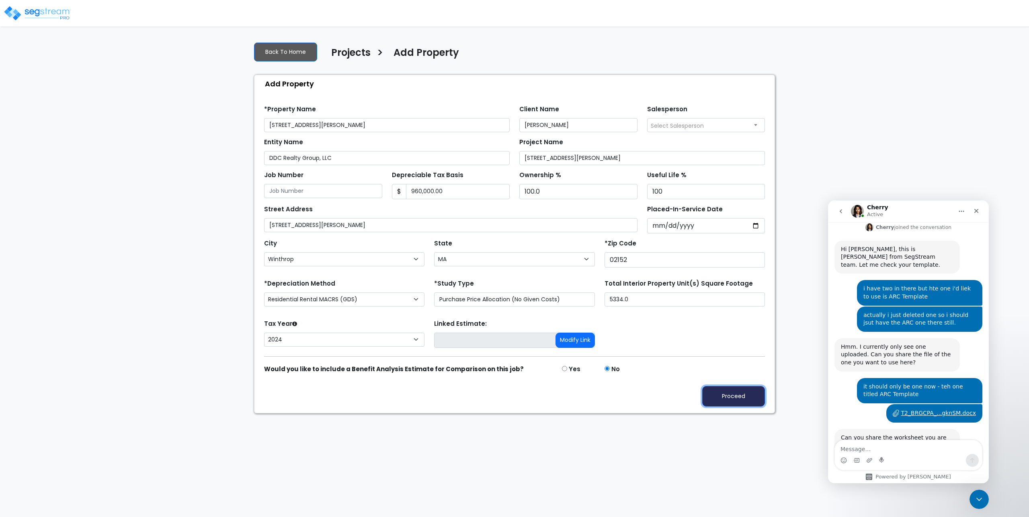
click at [730, 396] on button "Proceed" at bounding box center [733, 396] width 63 height 20
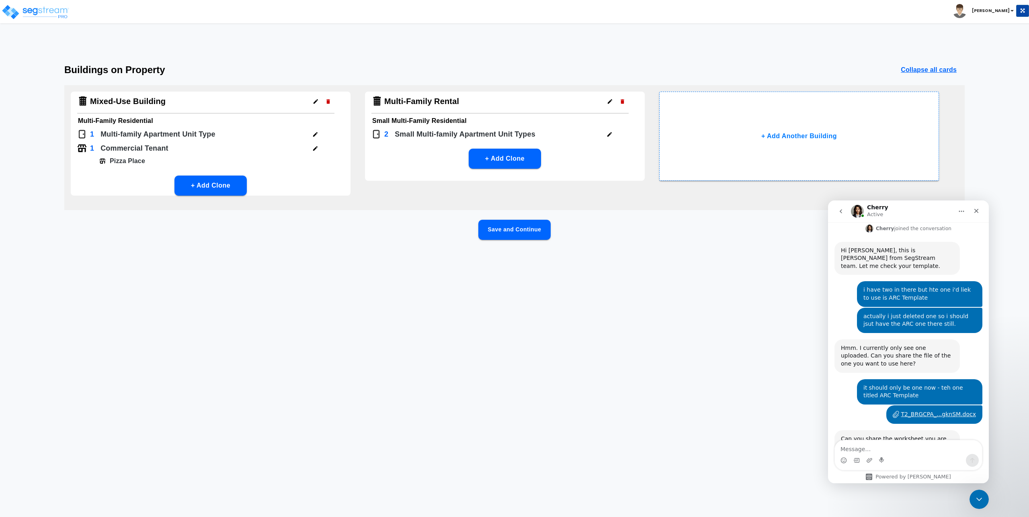
scroll to position [1204, 0]
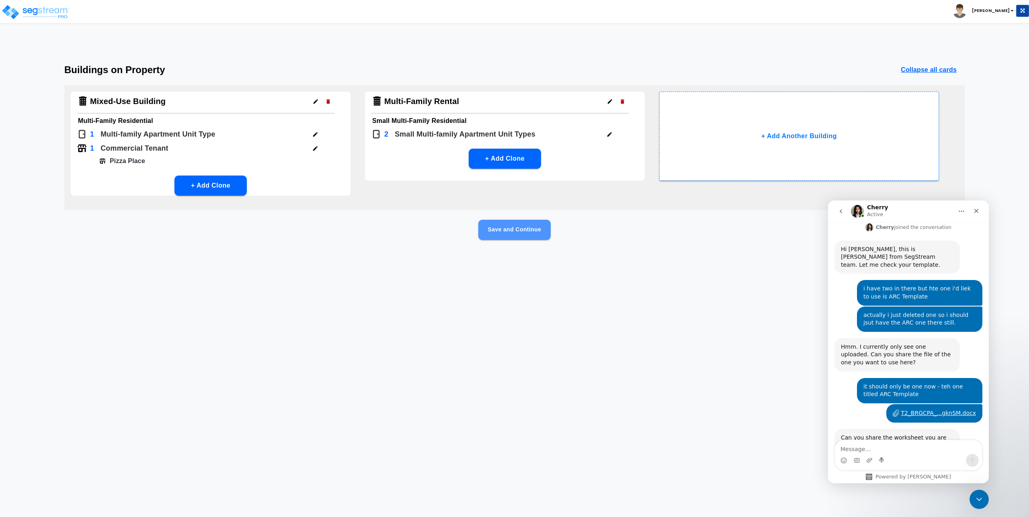
click at [515, 229] on button "Save and Continue" at bounding box center [514, 230] width 72 height 20
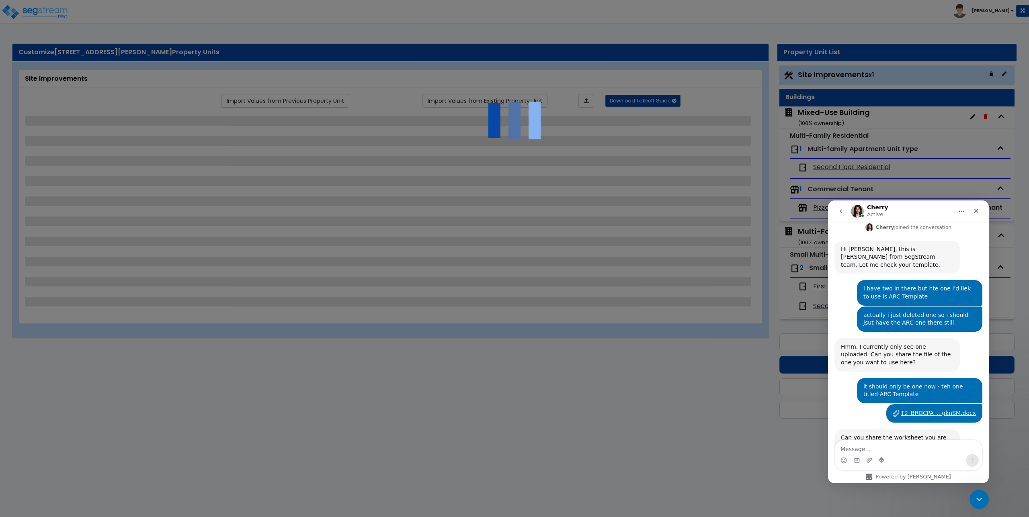
select select "2"
select select "4"
select select "1"
select select "2"
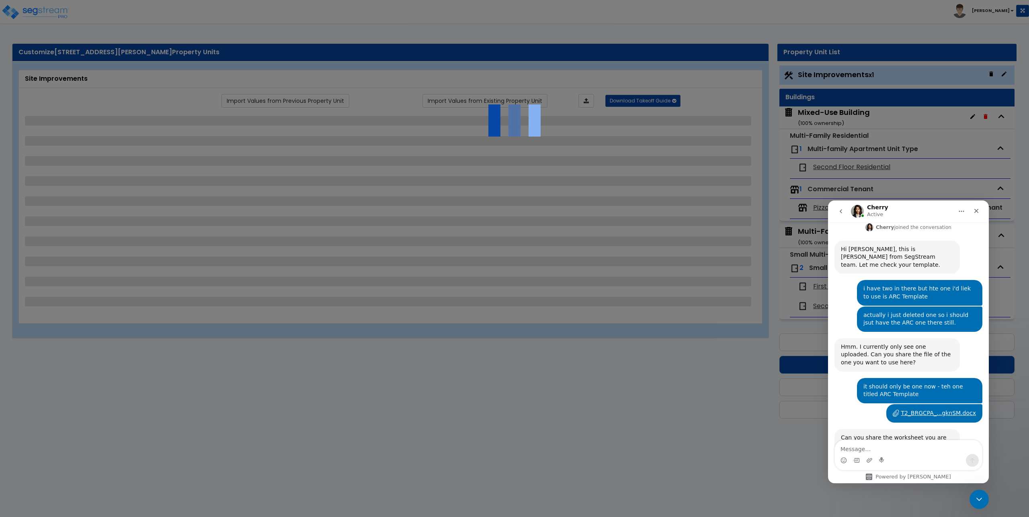
select select "1"
select select "2"
select select "1"
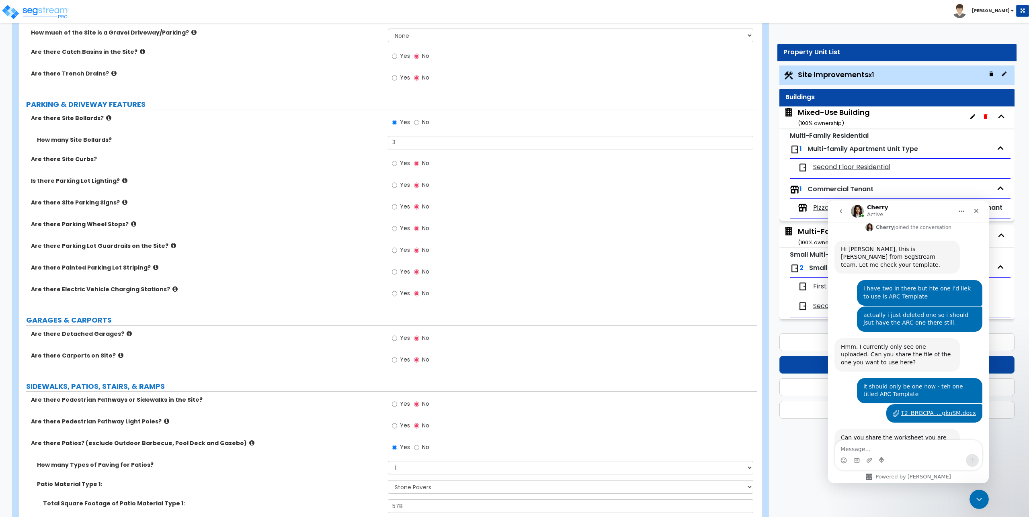
scroll to position [40, 0]
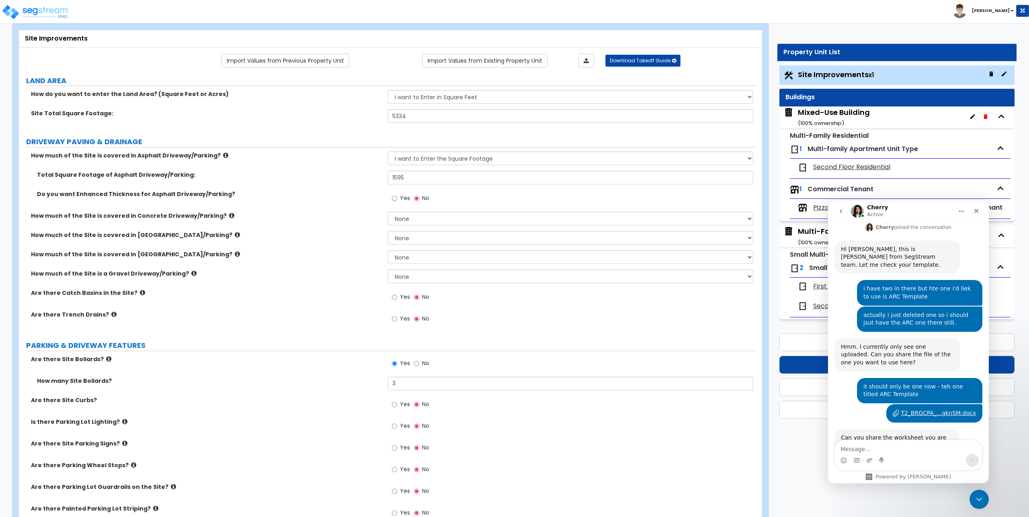
click at [837, 168] on span "Second Floor Residential" at bounding box center [851, 167] width 77 height 9
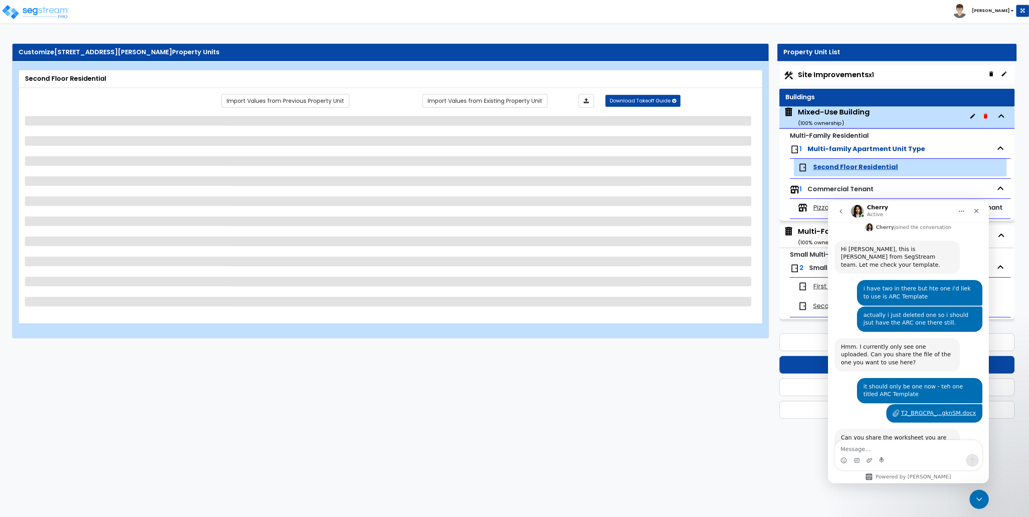
select select "1"
select select "2"
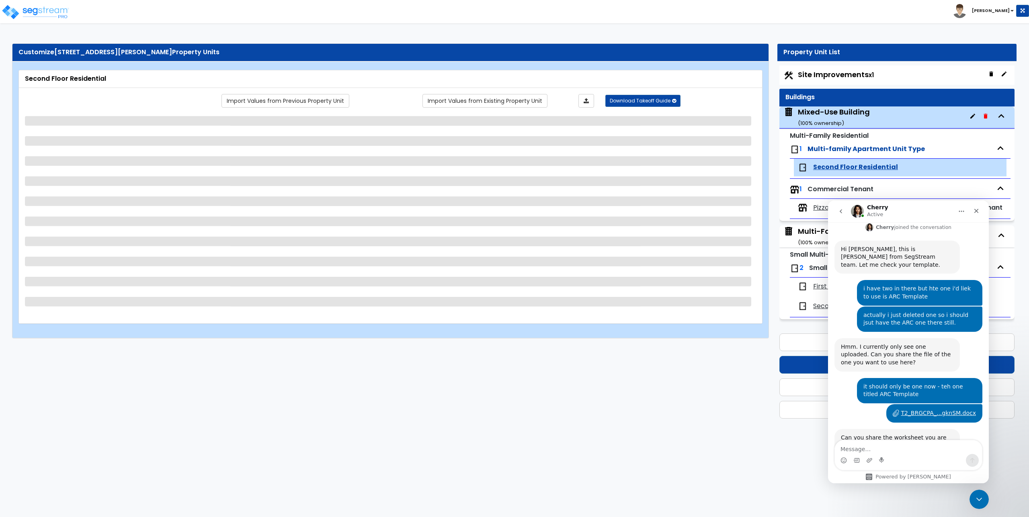
select select "1"
select select "2"
select select "1"
select select "2"
select select "1"
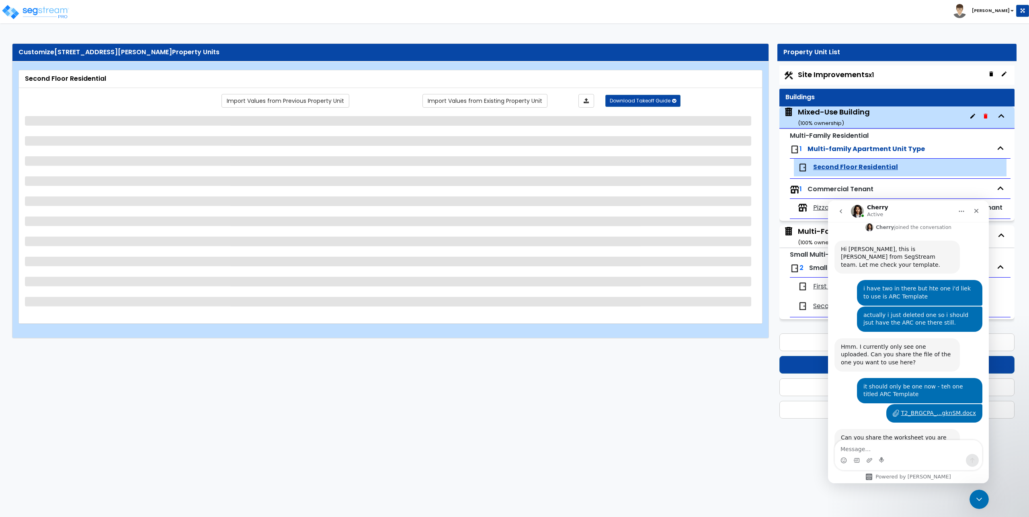
select select "2"
select select "5"
select select "6"
select select "3"
select select "6"
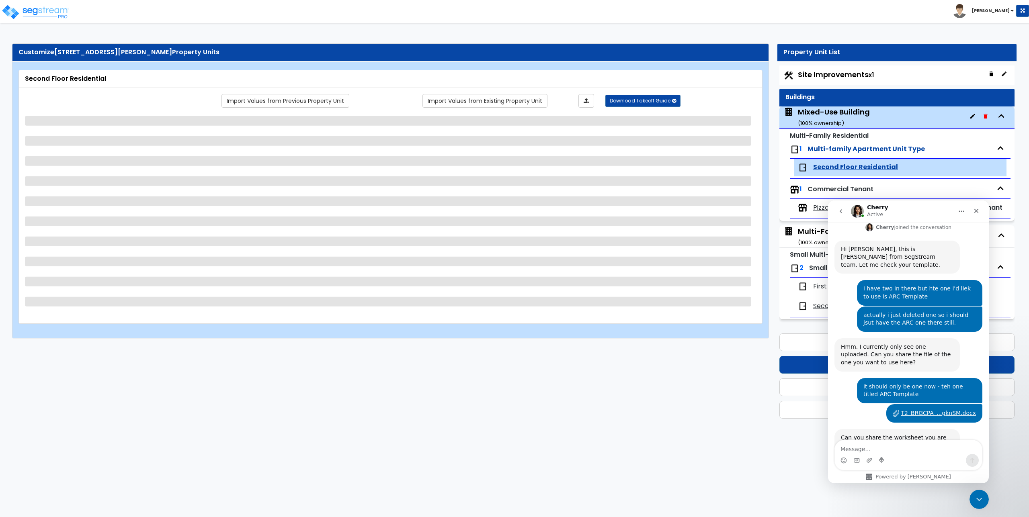
select select "1"
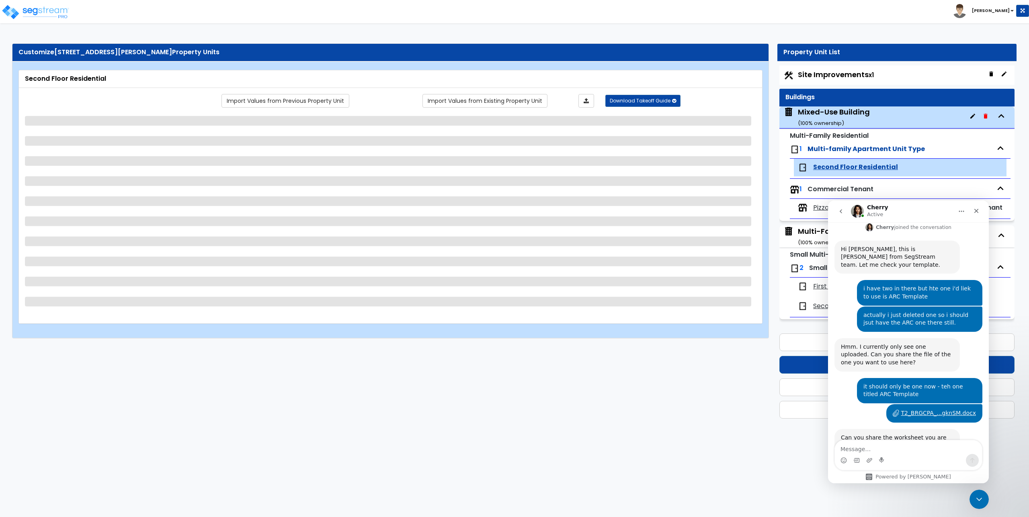
select select "2"
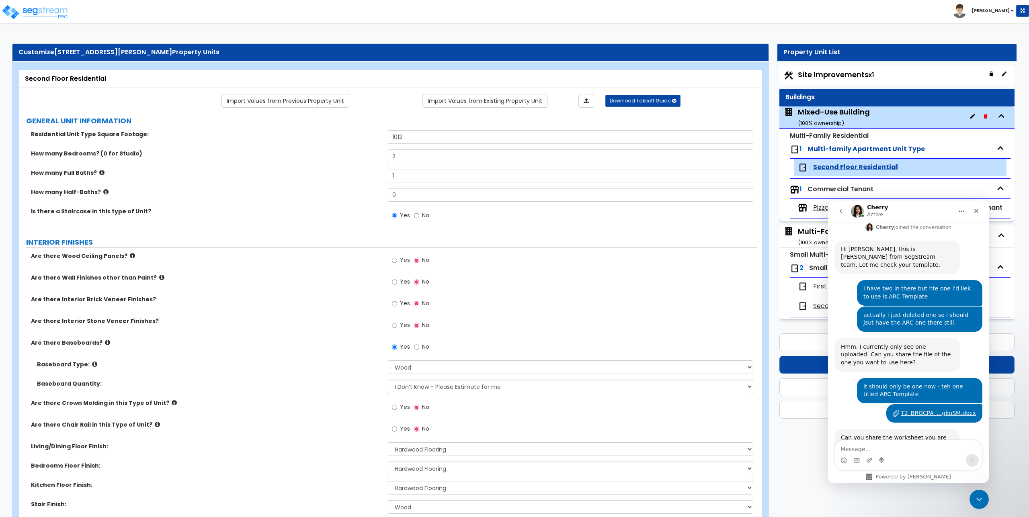
click at [822, 210] on span "Pizza Place" at bounding box center [830, 207] width 35 height 9
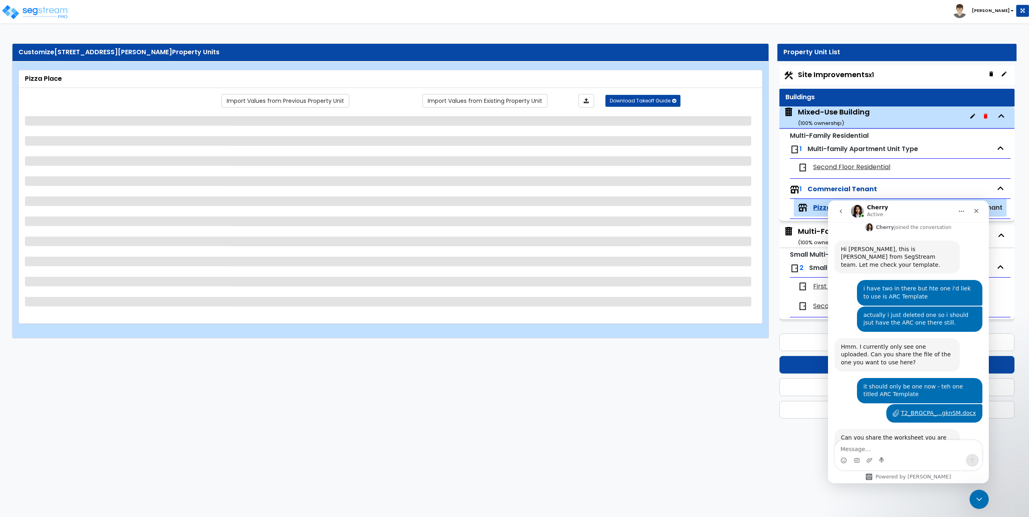
select select "1"
select select "3"
select select "1"
select select "4"
select select "2"
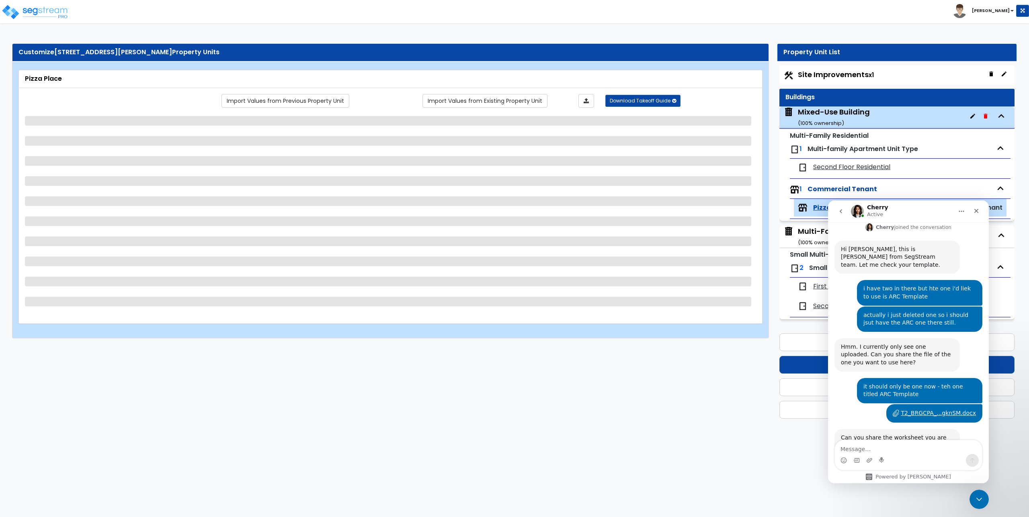
select select "1"
select select "3"
select select "4"
select select "1"
select select "2"
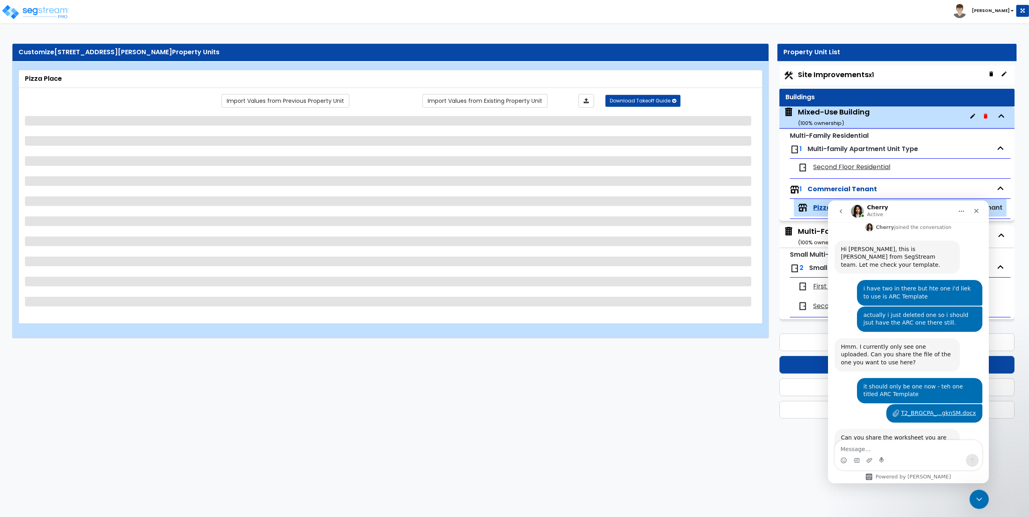
select select "1"
select select "6"
select select "1"
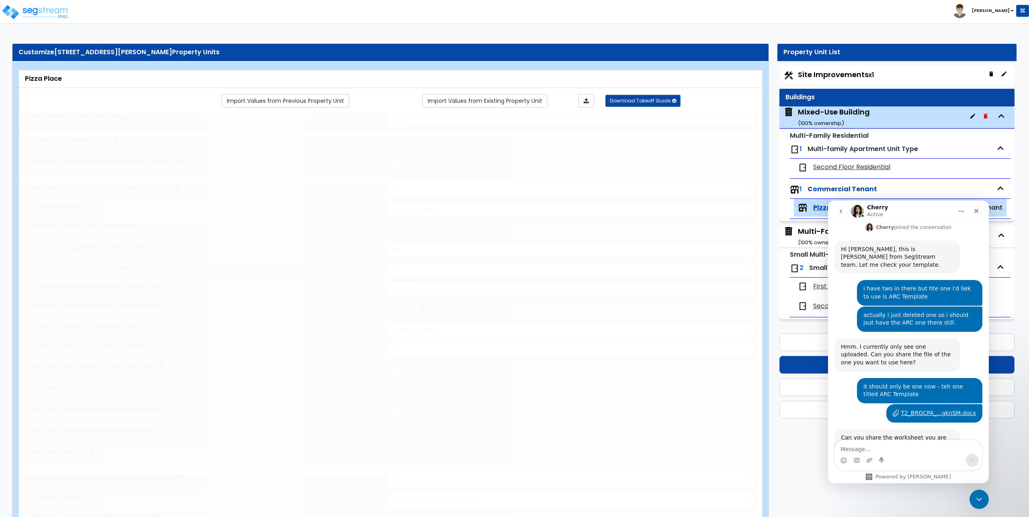
select select "1"
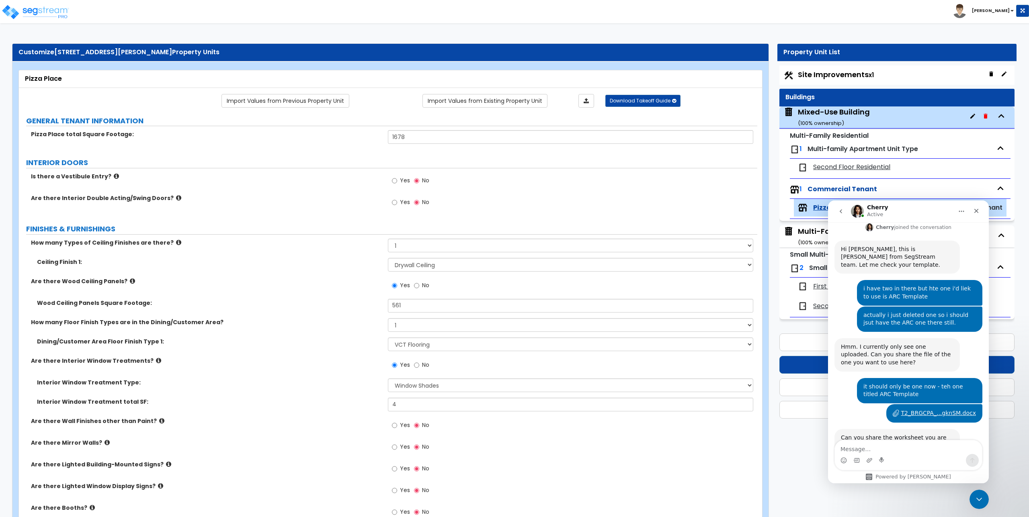
click at [820, 289] on span "First Floor" at bounding box center [828, 286] width 31 height 9
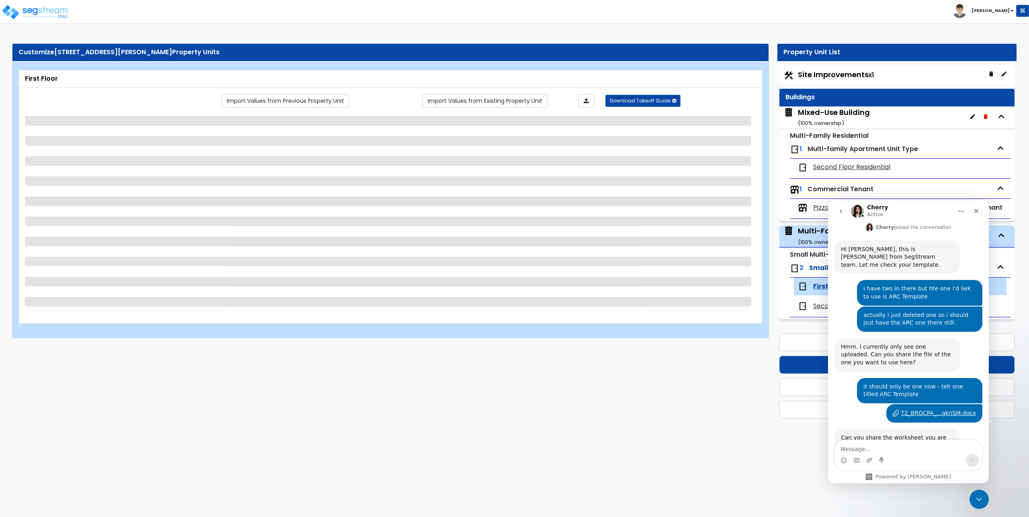
select select "1"
select select "3"
select select "5"
select select "1"
select select "3"
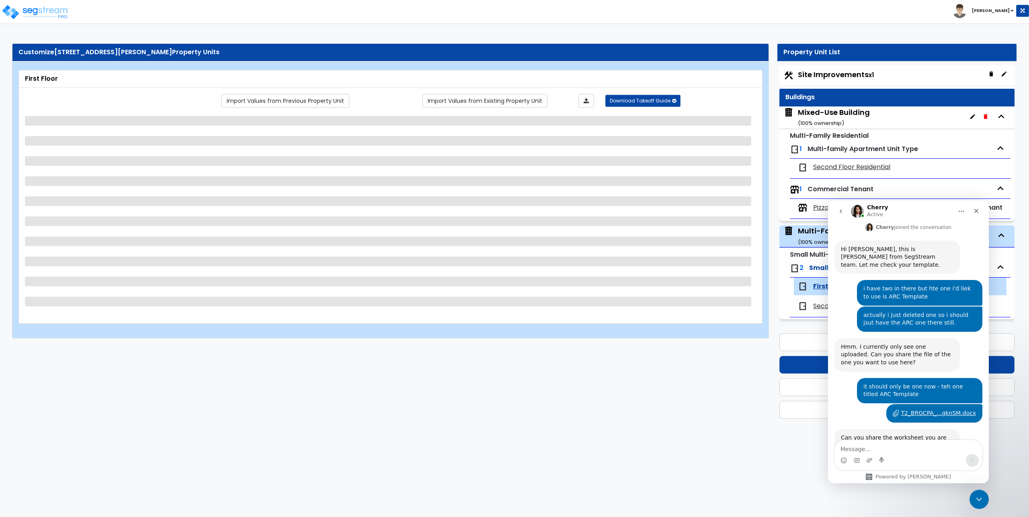
select select "1"
select select "5"
select select "2"
select select "1"
select select "2"
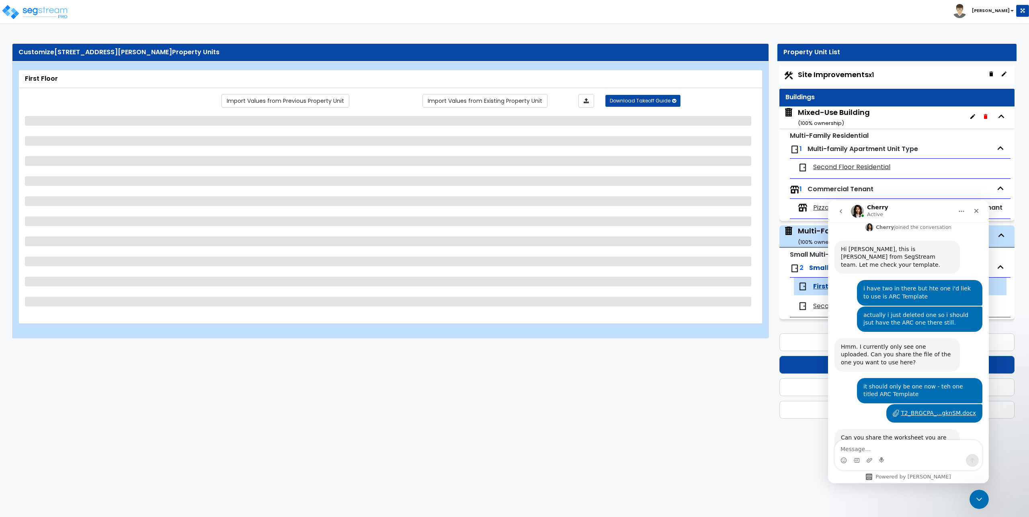
select select "5"
select select "6"
select select "1"
select select "2"
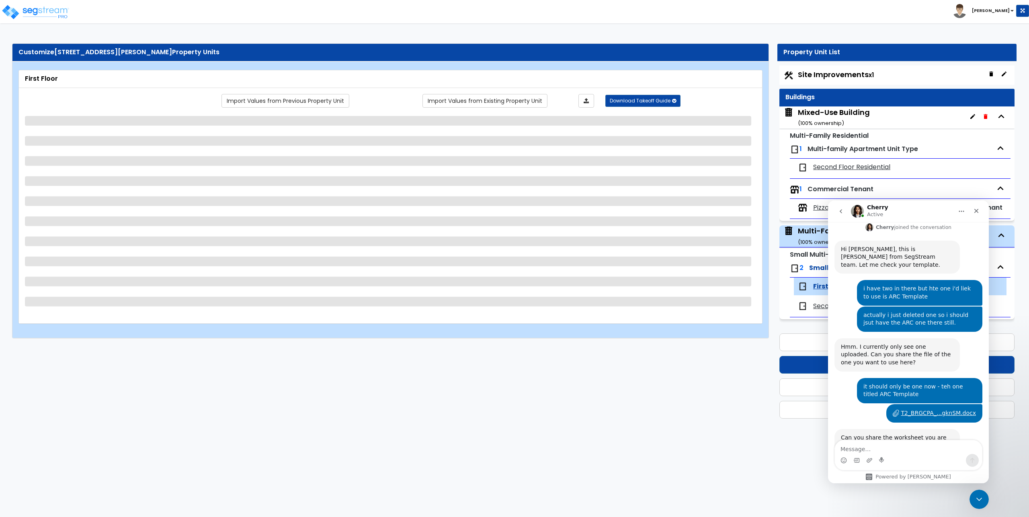
select select "1"
select select "2"
select select "1"
select select "6"
select select "2"
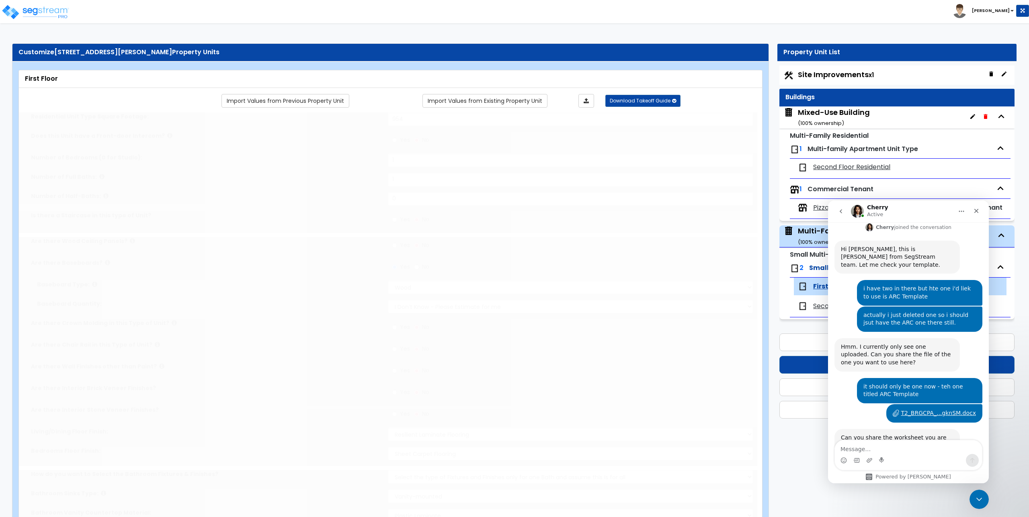
select select "1"
radio input "true"
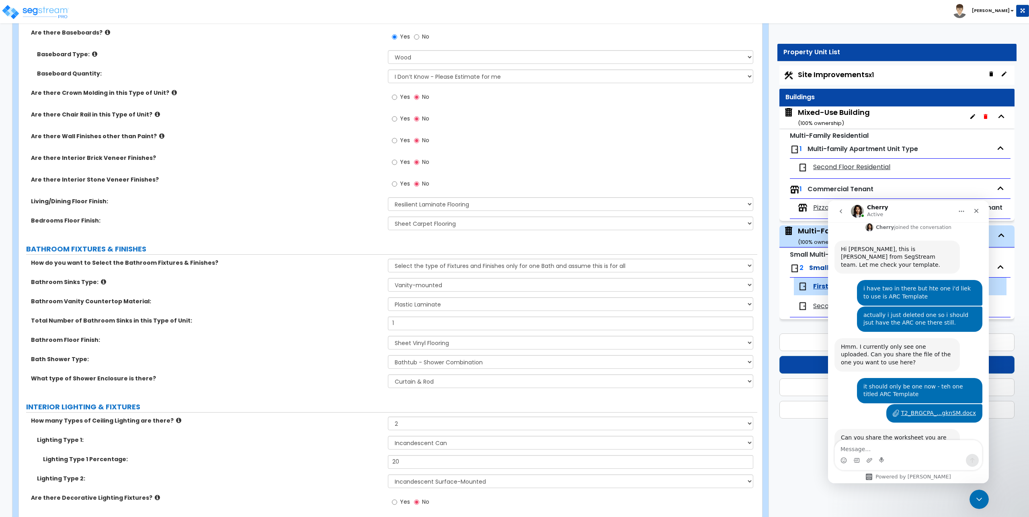
scroll to position [40, 0]
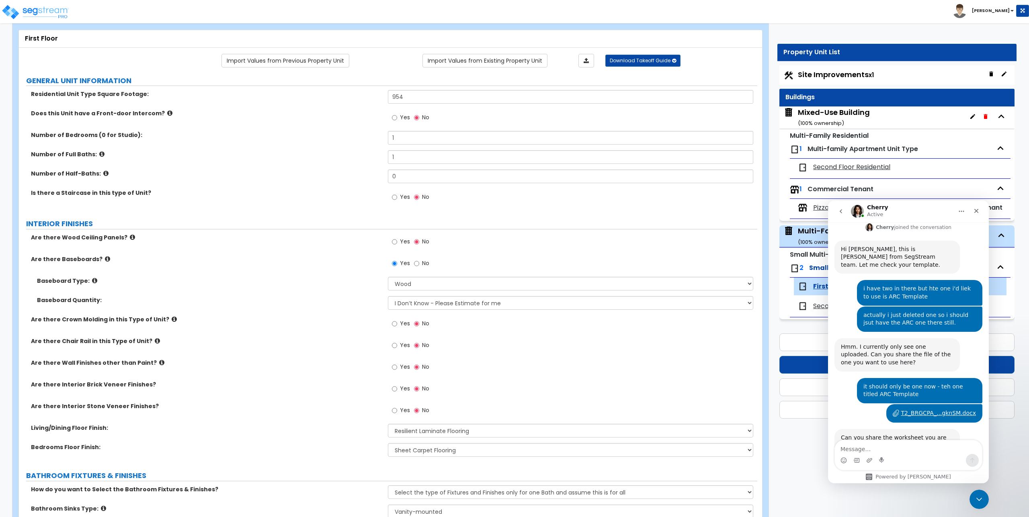
click at [815, 305] on span "Second Floor" at bounding box center [833, 306] width 41 height 9
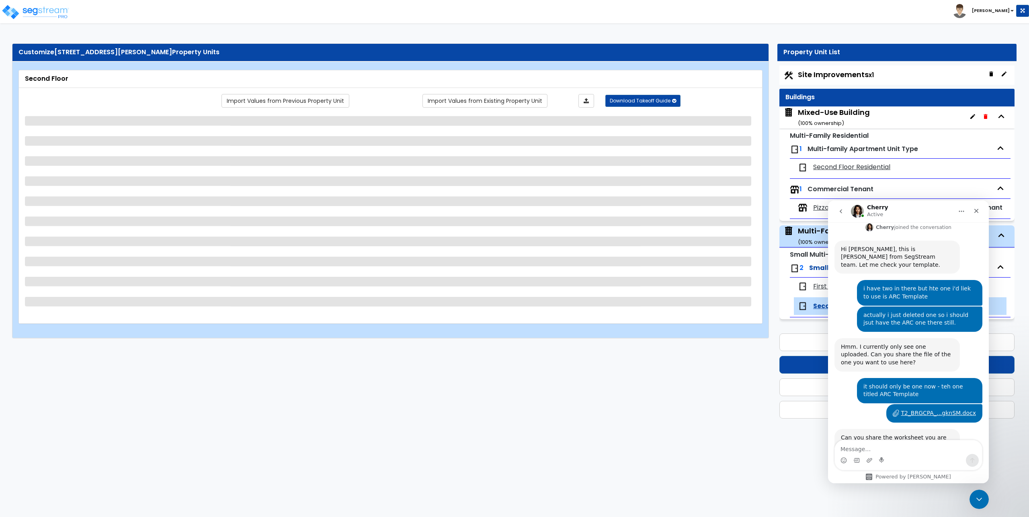
select select "1"
select select "3"
select select "5"
select select "1"
select select "3"
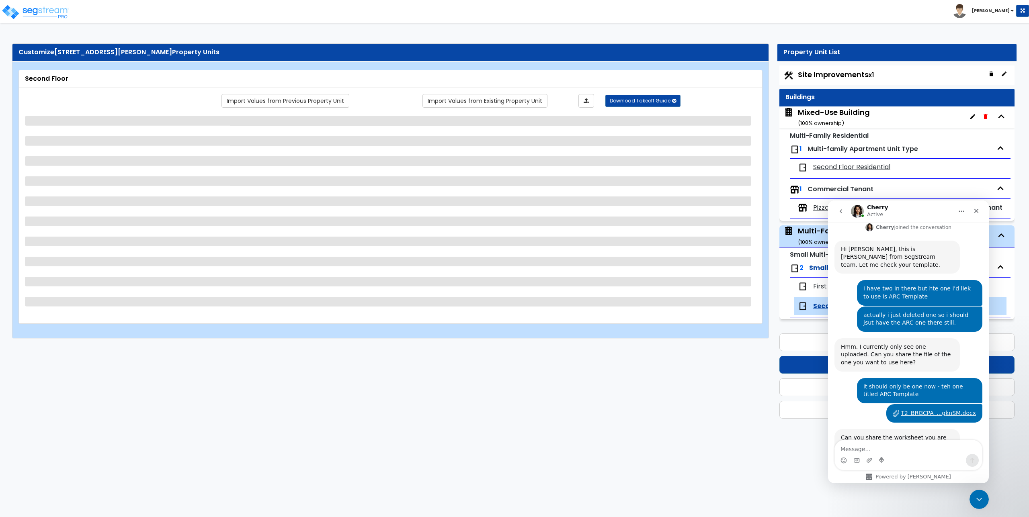
select select "1"
select select "5"
select select "2"
select select "1"
select select "2"
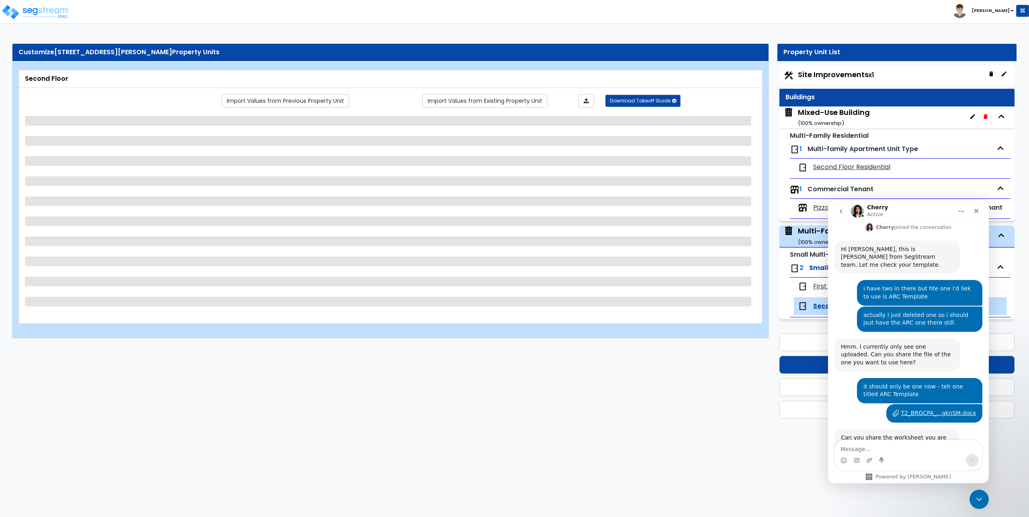
select select "5"
select select "6"
select select "3"
select select "1"
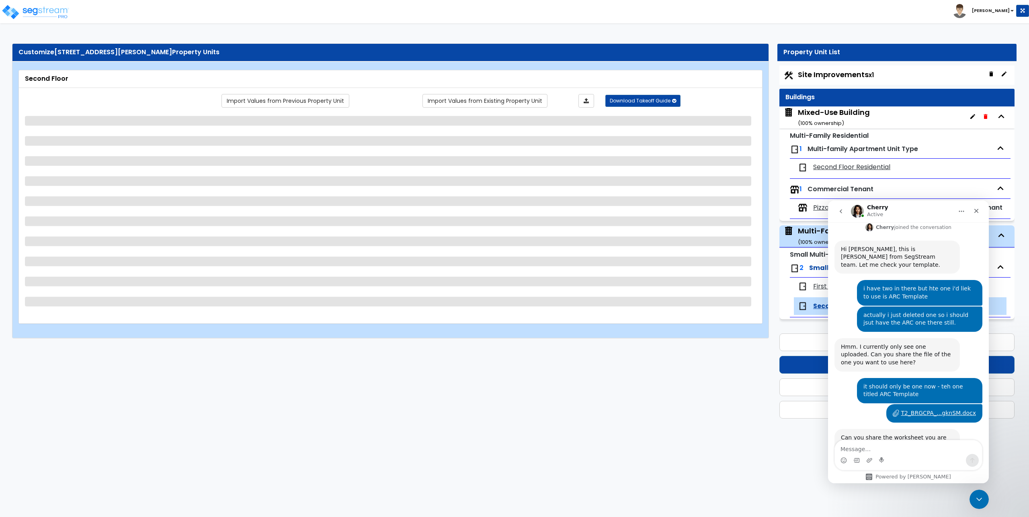
select select "1"
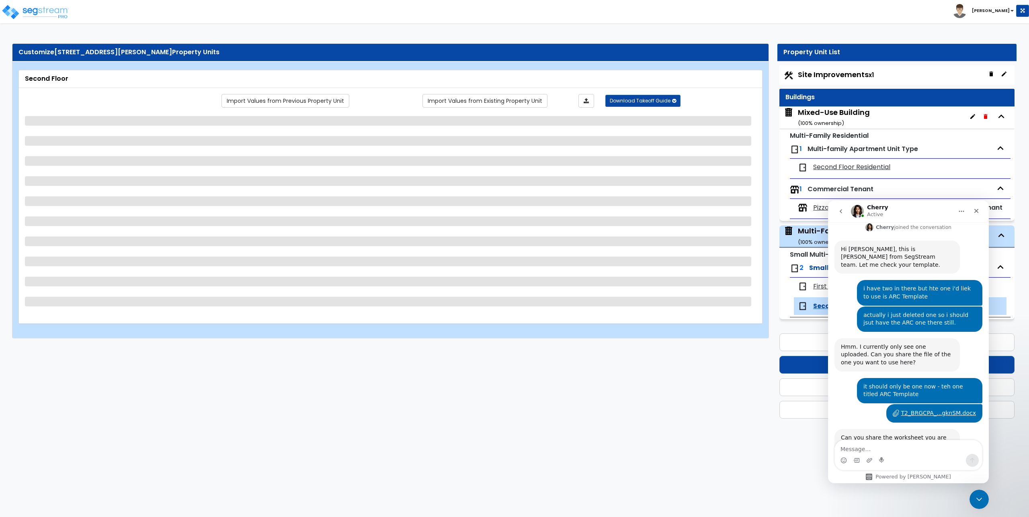
select select "6"
select select "2"
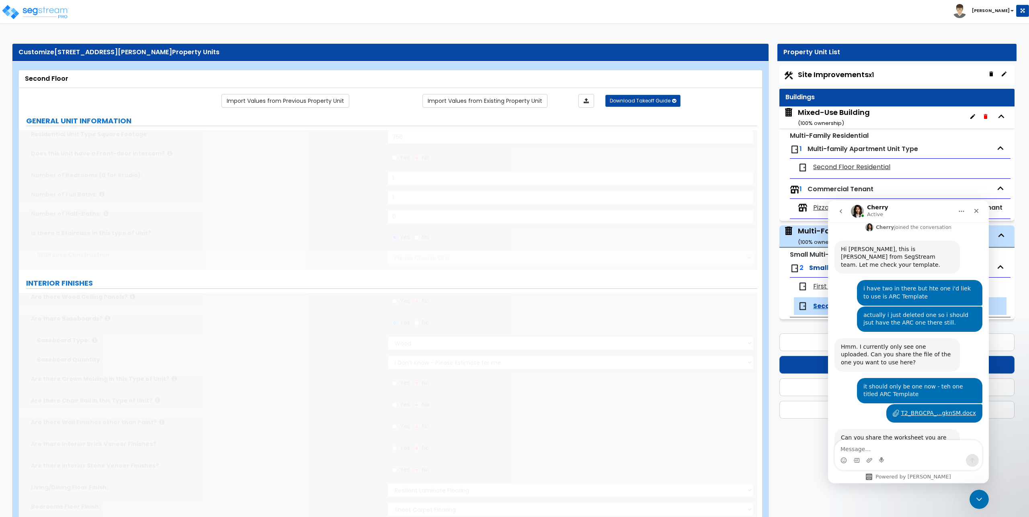
select select "3"
select select "2"
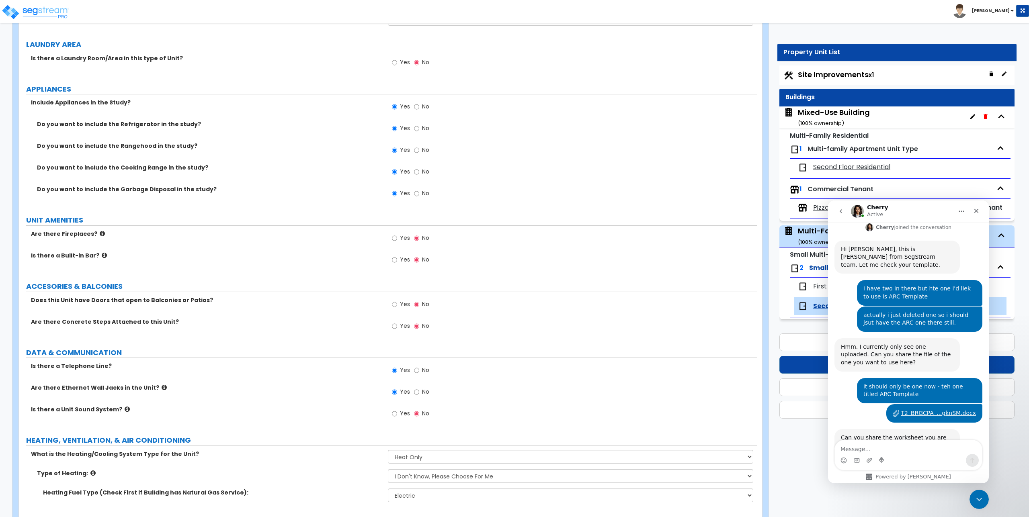
scroll to position [1273, 0]
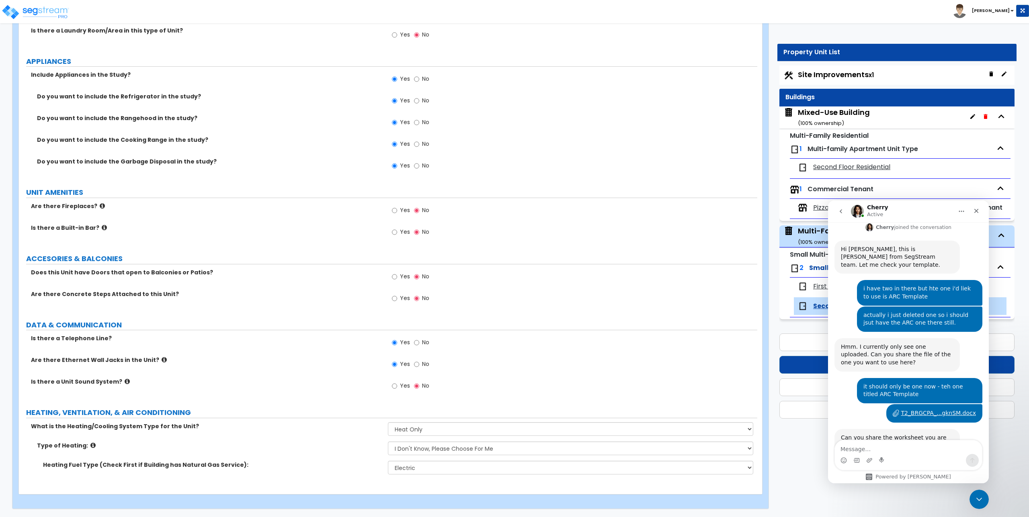
click at [974, 211] on icon "Close" at bounding box center [976, 211] width 6 height 6
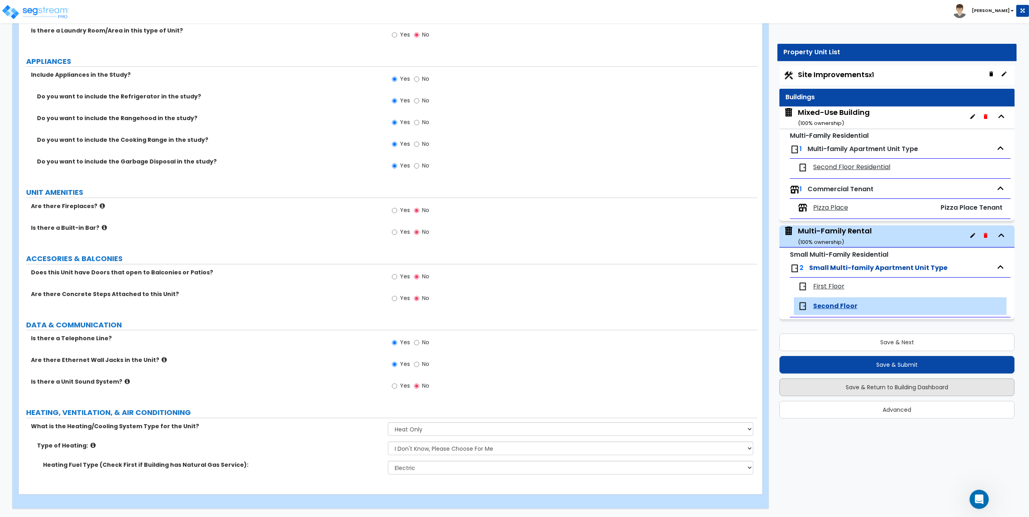
scroll to position [1204, 0]
click at [892, 387] on button "Save & Return to Building Dashboard" at bounding box center [896, 388] width 235 height 18
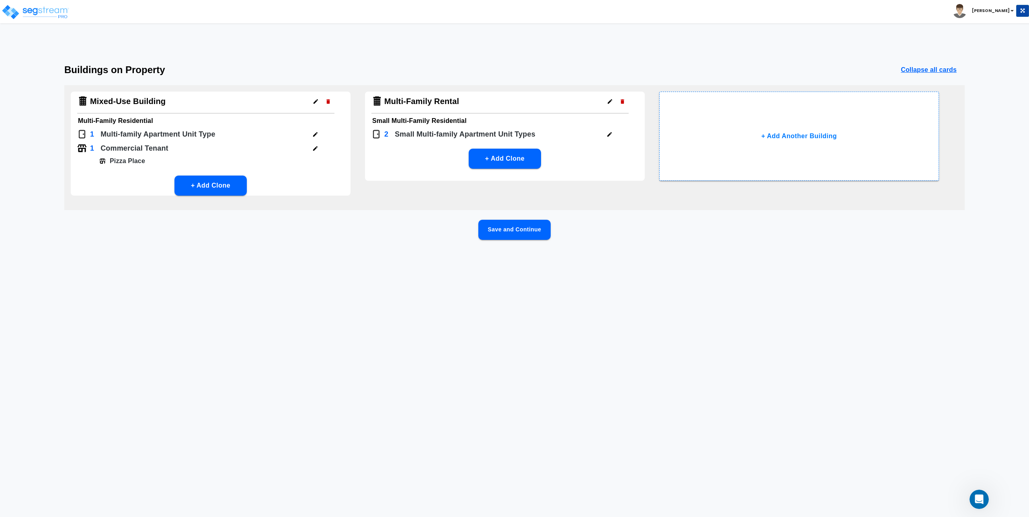
scroll to position [0, 0]
click at [504, 230] on button "Save and Continue" at bounding box center [514, 230] width 72 height 20
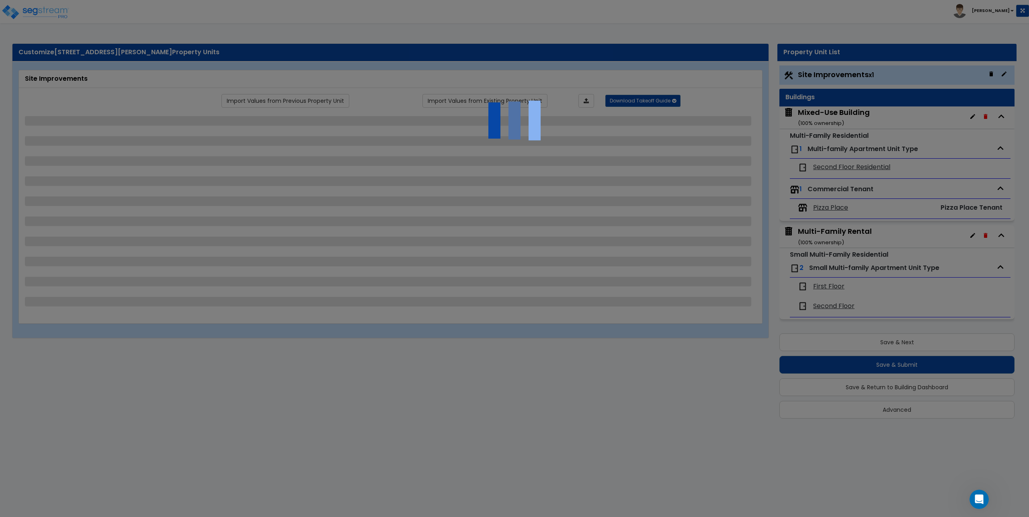
select select "2"
select select "4"
select select "1"
select select "2"
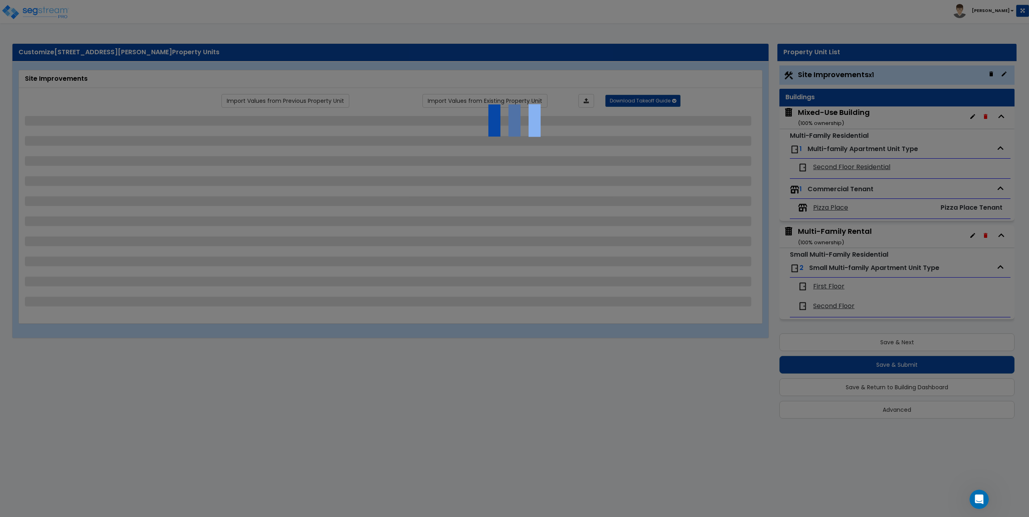
select select "1"
select select "2"
select select "1"
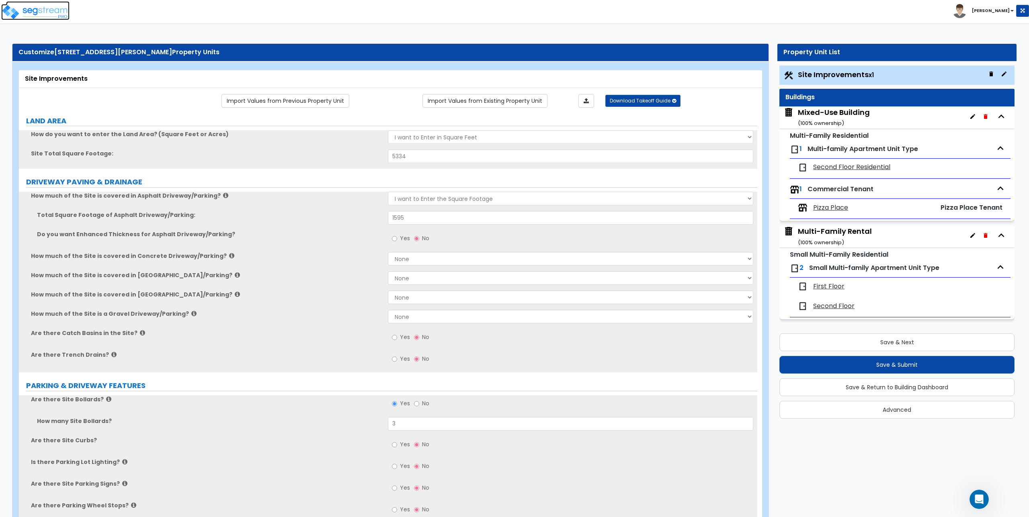
click at [13, 12] on img at bounding box center [35, 12] width 68 height 16
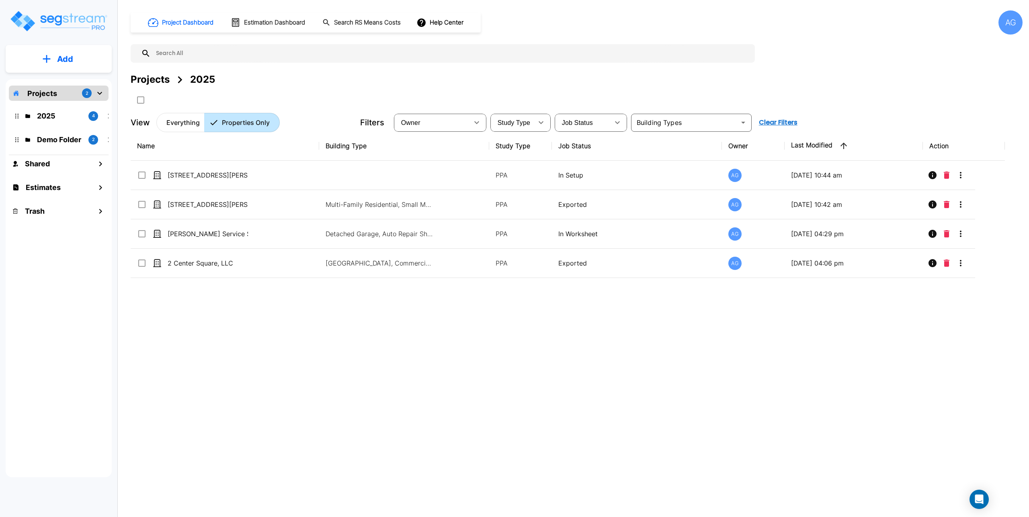
click at [490, 391] on div "Name Building Type Study Type Job Status Owner Last Modified Action [STREET_ADD…" at bounding box center [568, 291] width 874 height 321
click at [977, 498] on icon "Open Intercom Messenger" at bounding box center [978, 499] width 9 height 10
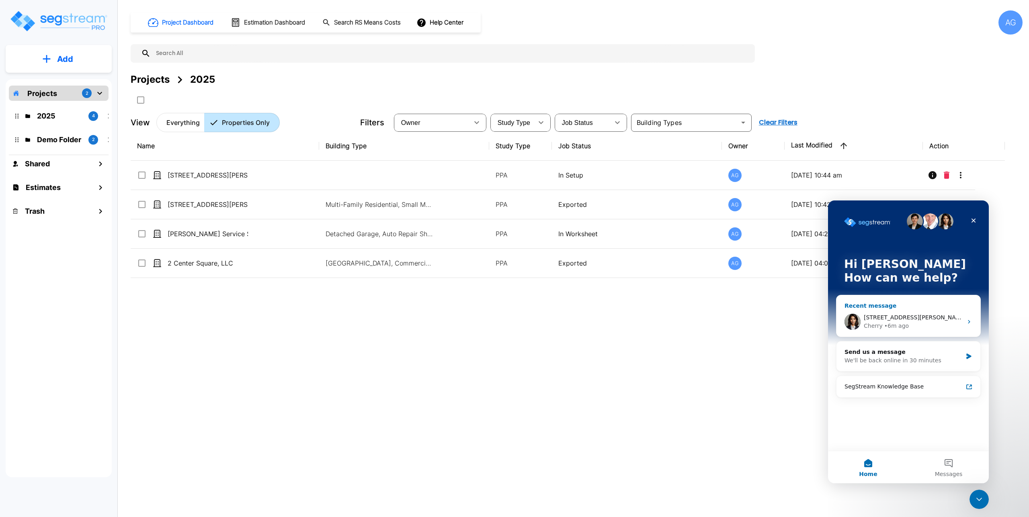
click at [923, 323] on div "Cherry • 6m ago" at bounding box center [913, 326] width 99 height 8
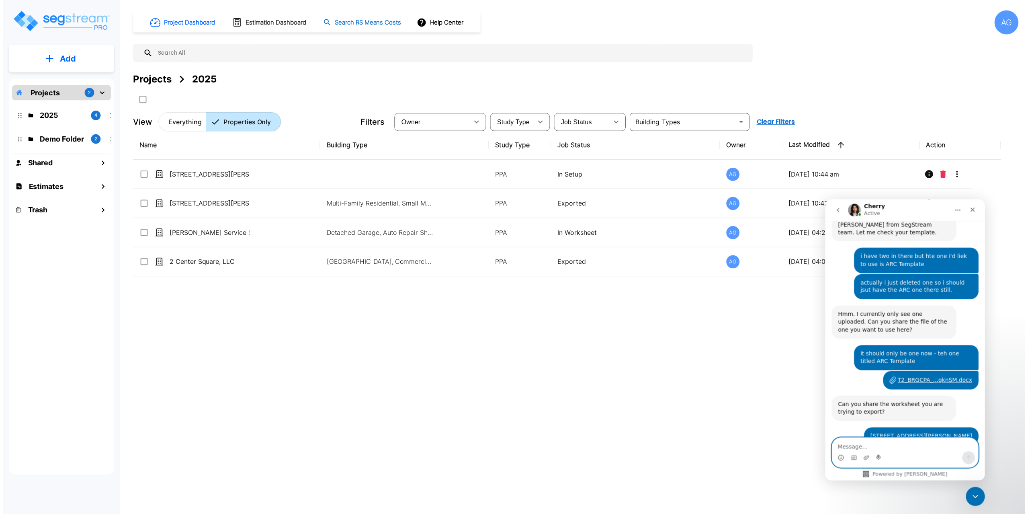
scroll to position [1236, 0]
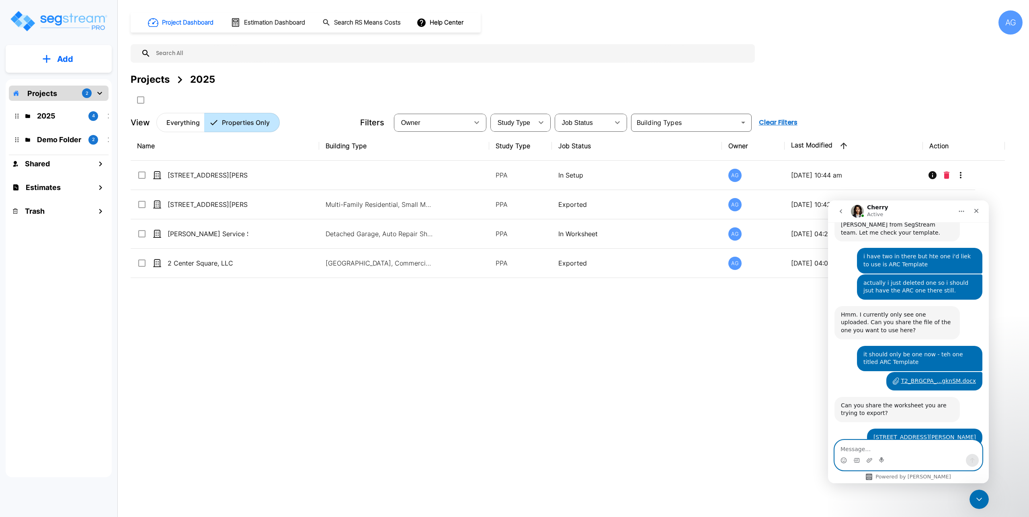
click at [871, 445] on textarea "Message…" at bounding box center [908, 447] width 147 height 14
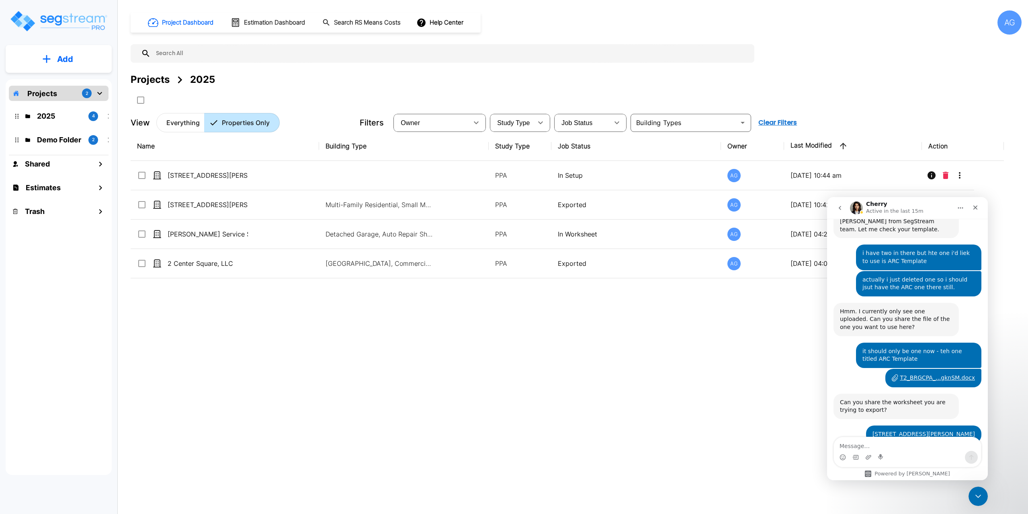
click at [655, 361] on div "Name Building Type Study Type Job Status Owner Last Modified Action [STREET_ADD…" at bounding box center [567, 290] width 873 height 318
click at [899, 441] on textarea "Message…" at bounding box center [907, 444] width 147 height 14
